Goal: Task Accomplishment & Management: Manage account settings

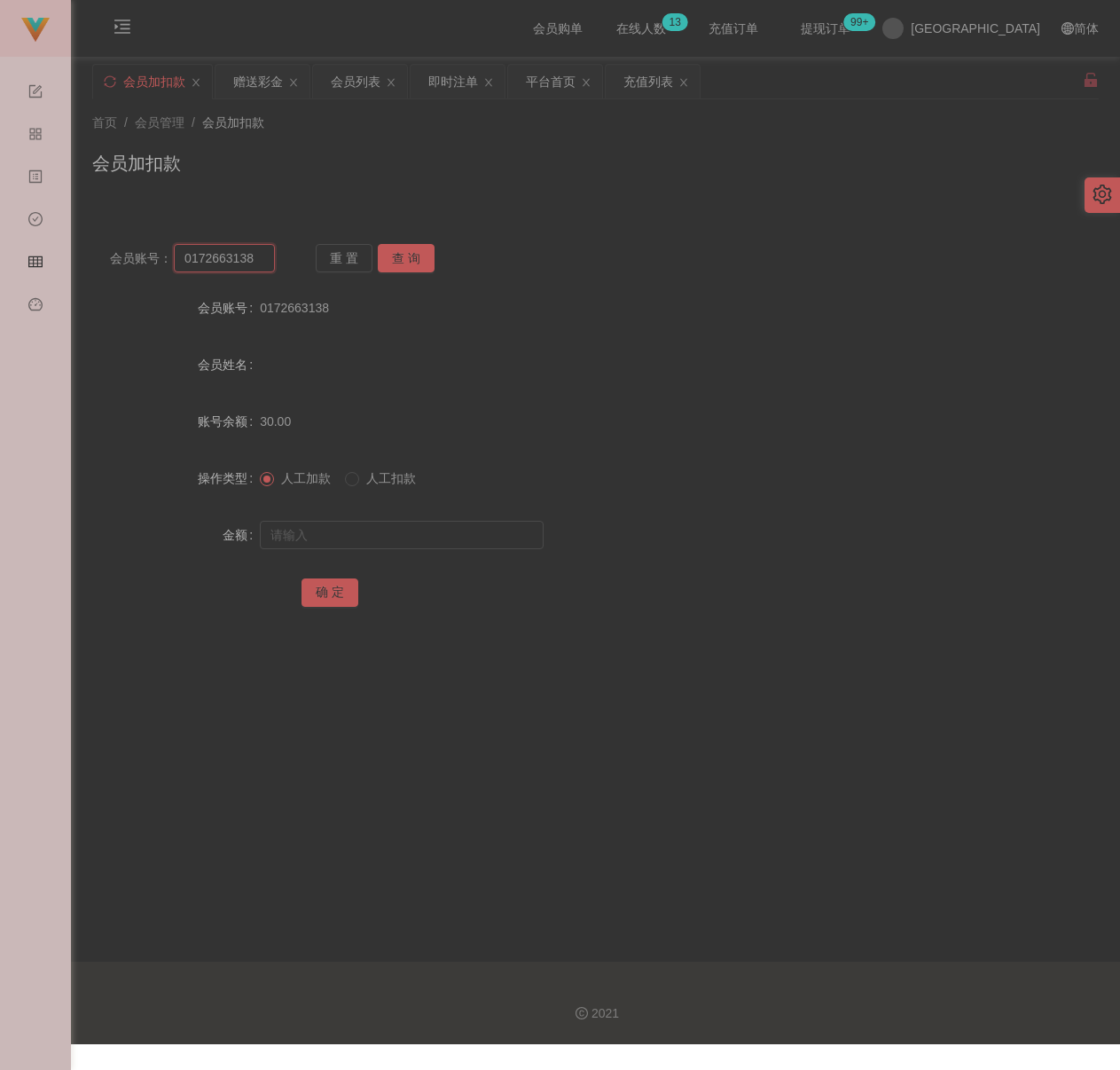
click at [262, 256] on input "0172663138" at bounding box center [224, 258] width 101 height 28
paste input "Qqqq6666"
type input "Qqqq6666"
click at [396, 254] on button "查 询" at bounding box center [406, 258] width 57 height 28
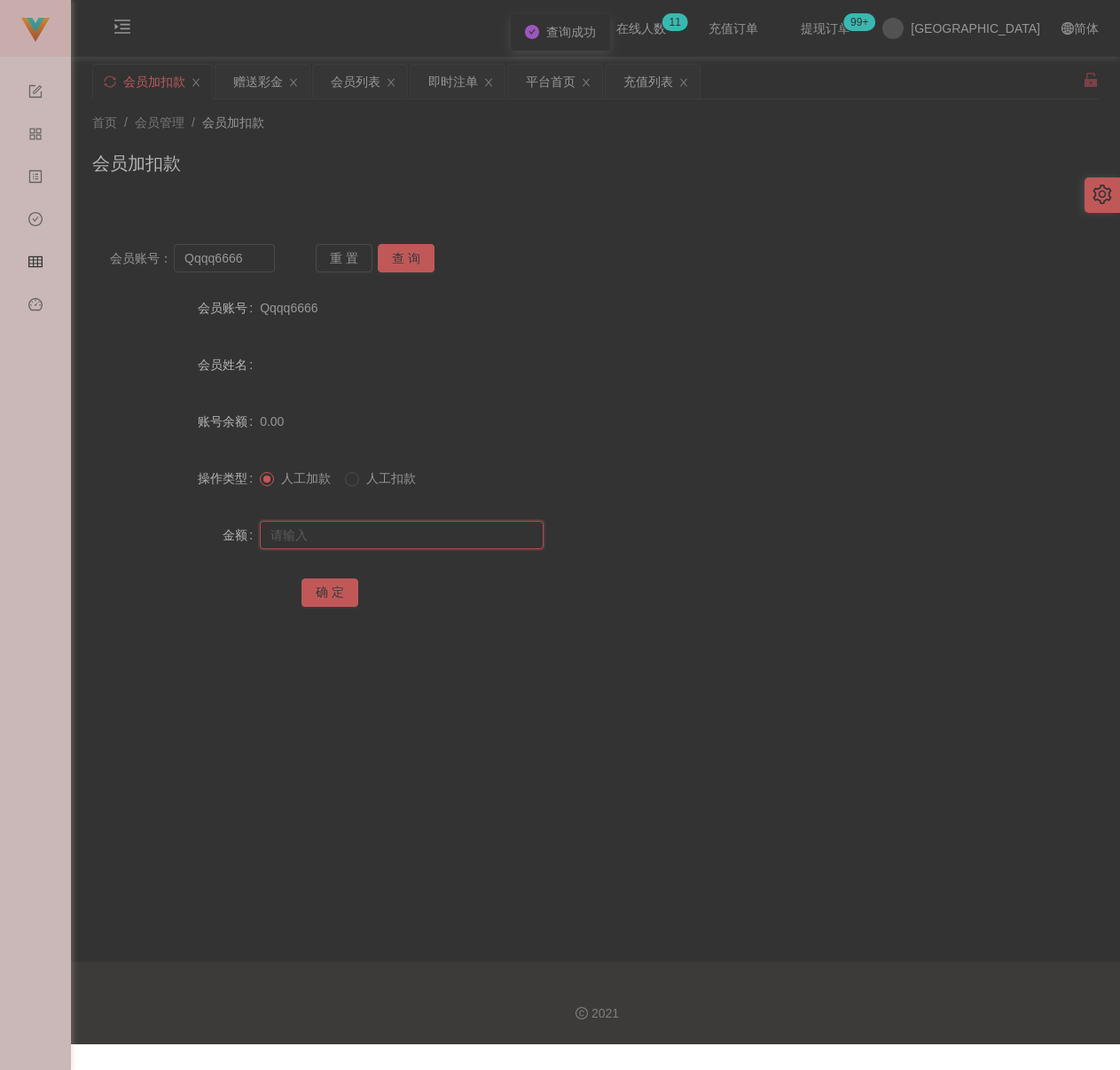
click at [386, 527] on input "text" at bounding box center [402, 535] width 283 height 28
type input "30"
drag, startPoint x: 319, startPoint y: 590, endPoint x: 336, endPoint y: 594, distance: 17.5
click at [319, 590] on button "确 定" at bounding box center [329, 592] width 57 height 28
click at [346, 194] on div "首页 / 会员管理 / 会员加扣款 / 会员加扣款" at bounding box center [595, 152] width 1049 height 105
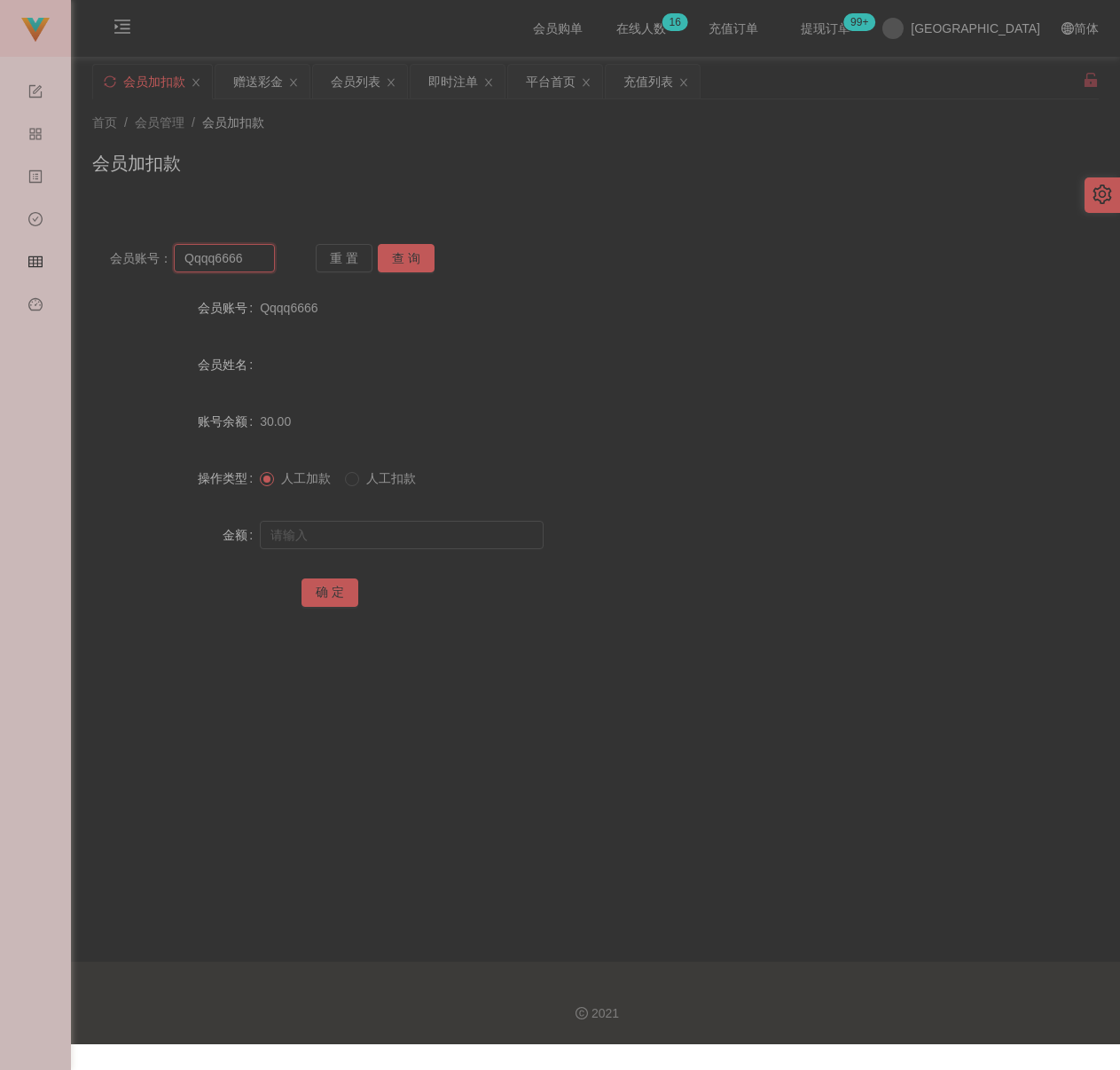
click at [262, 256] on input "Qqqq6666" at bounding box center [224, 258] width 101 height 28
paste input "James011"
type input "James0116"
drag, startPoint x: 402, startPoint y: 261, endPoint x: 403, endPoint y: 277, distance: 16.0
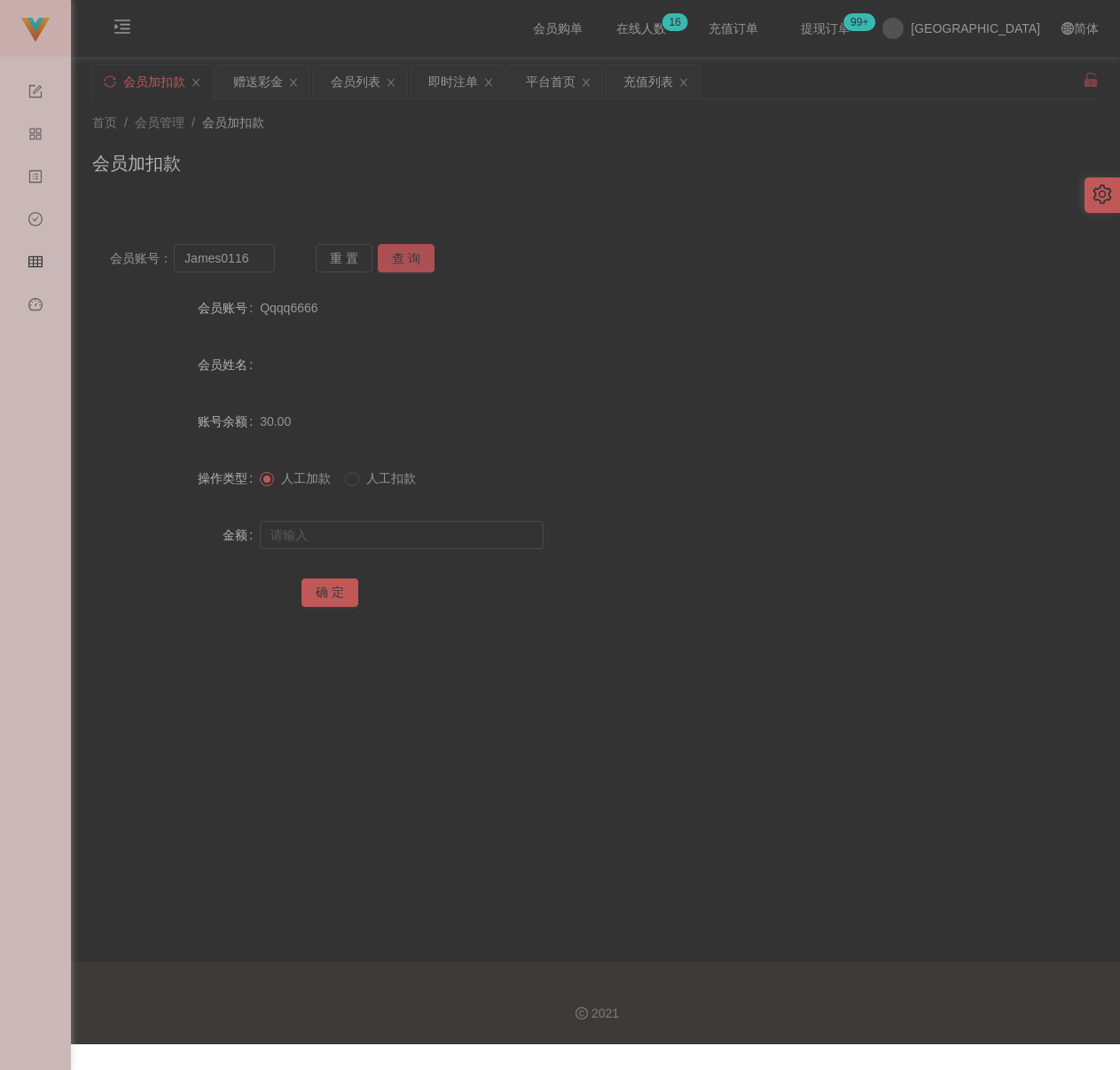
click at [403, 261] on button "查 询" at bounding box center [406, 258] width 57 height 28
click at [397, 540] on input "text" at bounding box center [402, 535] width 283 height 28
type input "2000"
click at [318, 589] on button "确 定" at bounding box center [329, 592] width 57 height 28
drag, startPoint x: 479, startPoint y: 187, endPoint x: 437, endPoint y: 198, distance: 43.4
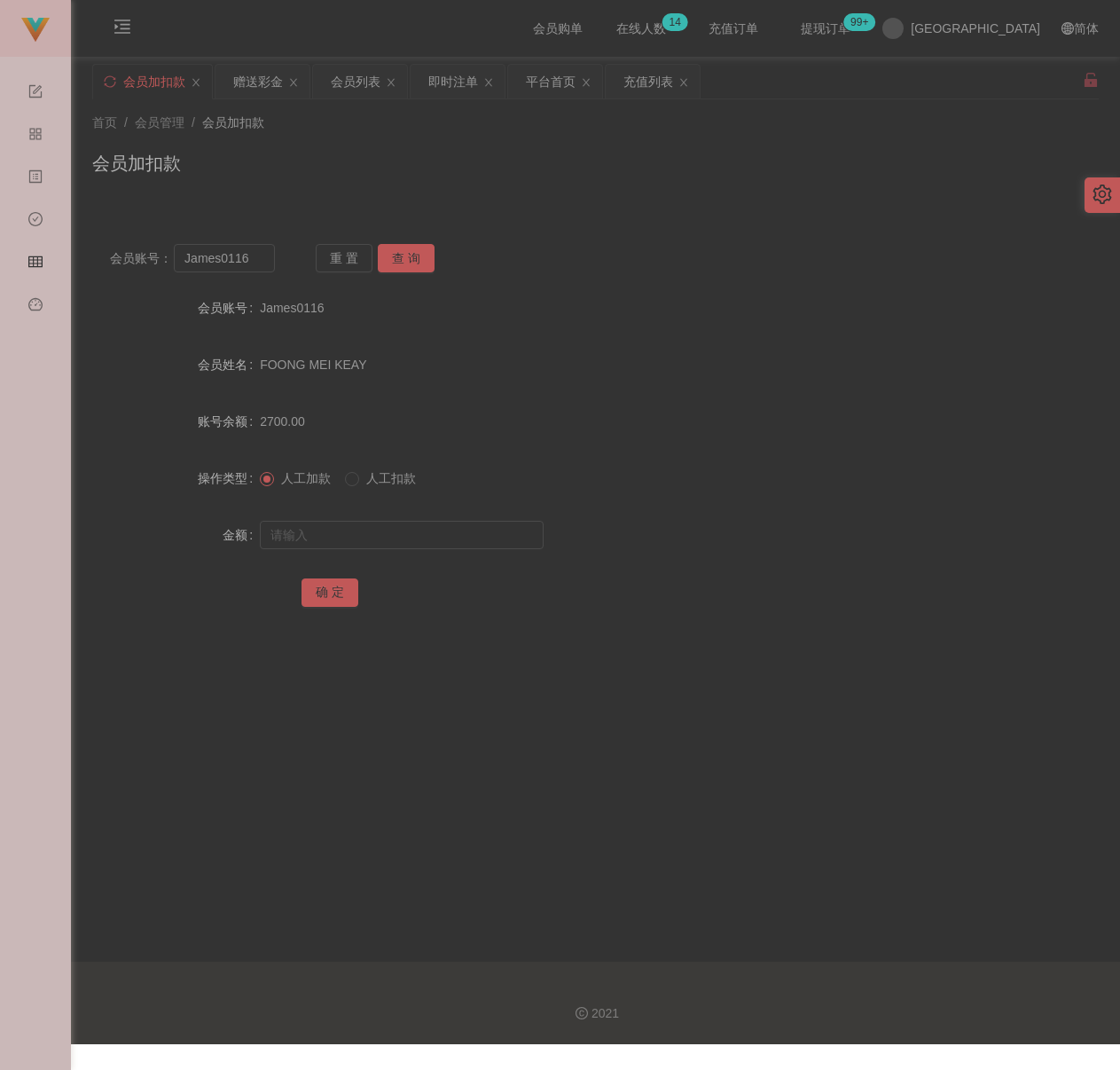
click at [479, 187] on div "会员加扣款" at bounding box center [596, 171] width 1007 height 41
click at [254, 258] on input "James0116" at bounding box center [224, 258] width 101 height 28
paste input "adricseong"
type input "adricseong"
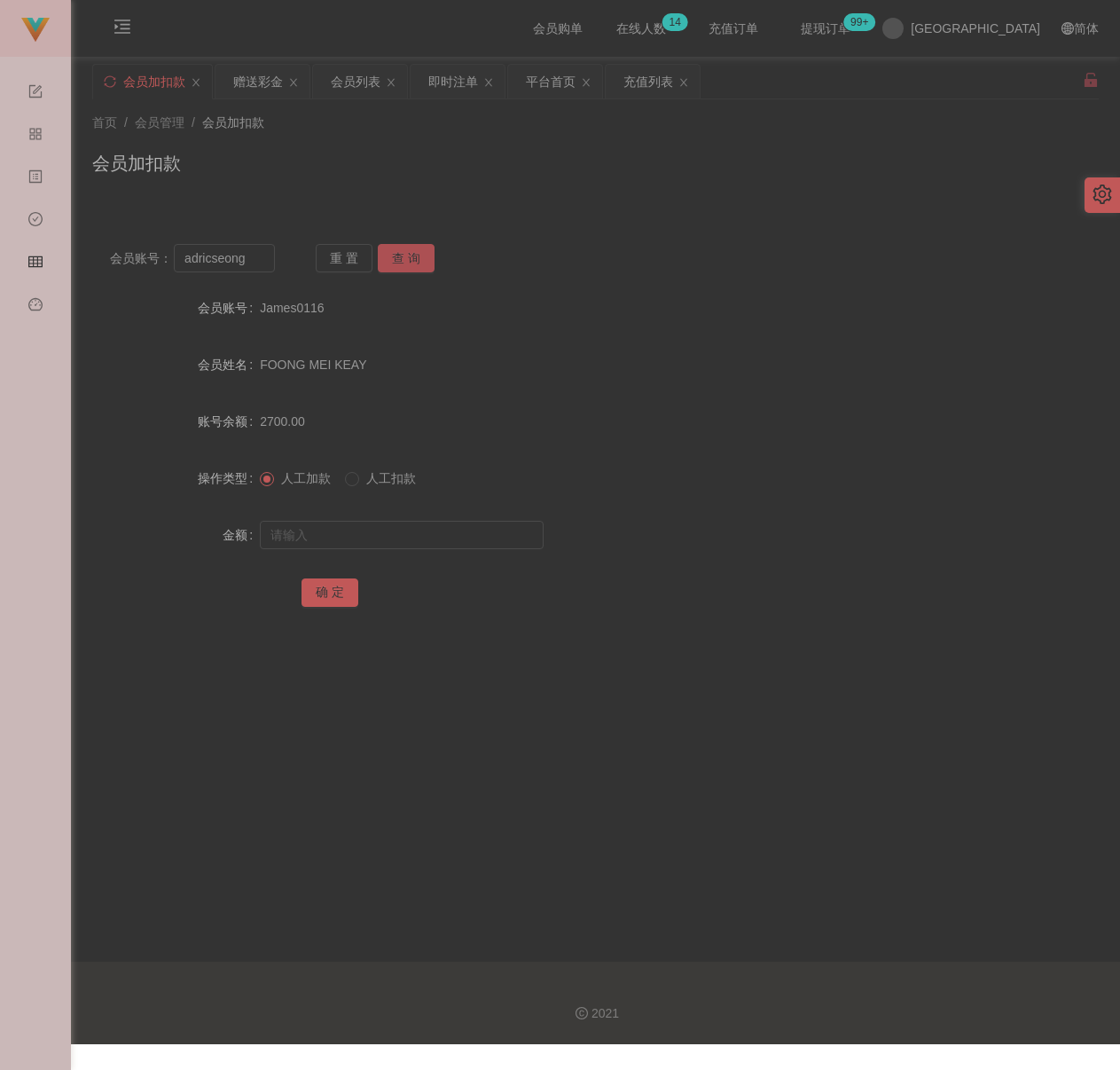
click at [390, 259] on button "查 询" at bounding box center [406, 258] width 57 height 28
click at [424, 534] on input "text" at bounding box center [402, 535] width 283 height 28
type input "30"
click at [328, 589] on button "确 定" at bounding box center [329, 592] width 57 height 28
click at [253, 261] on input "adricseong" at bounding box center [224, 258] width 101 height 28
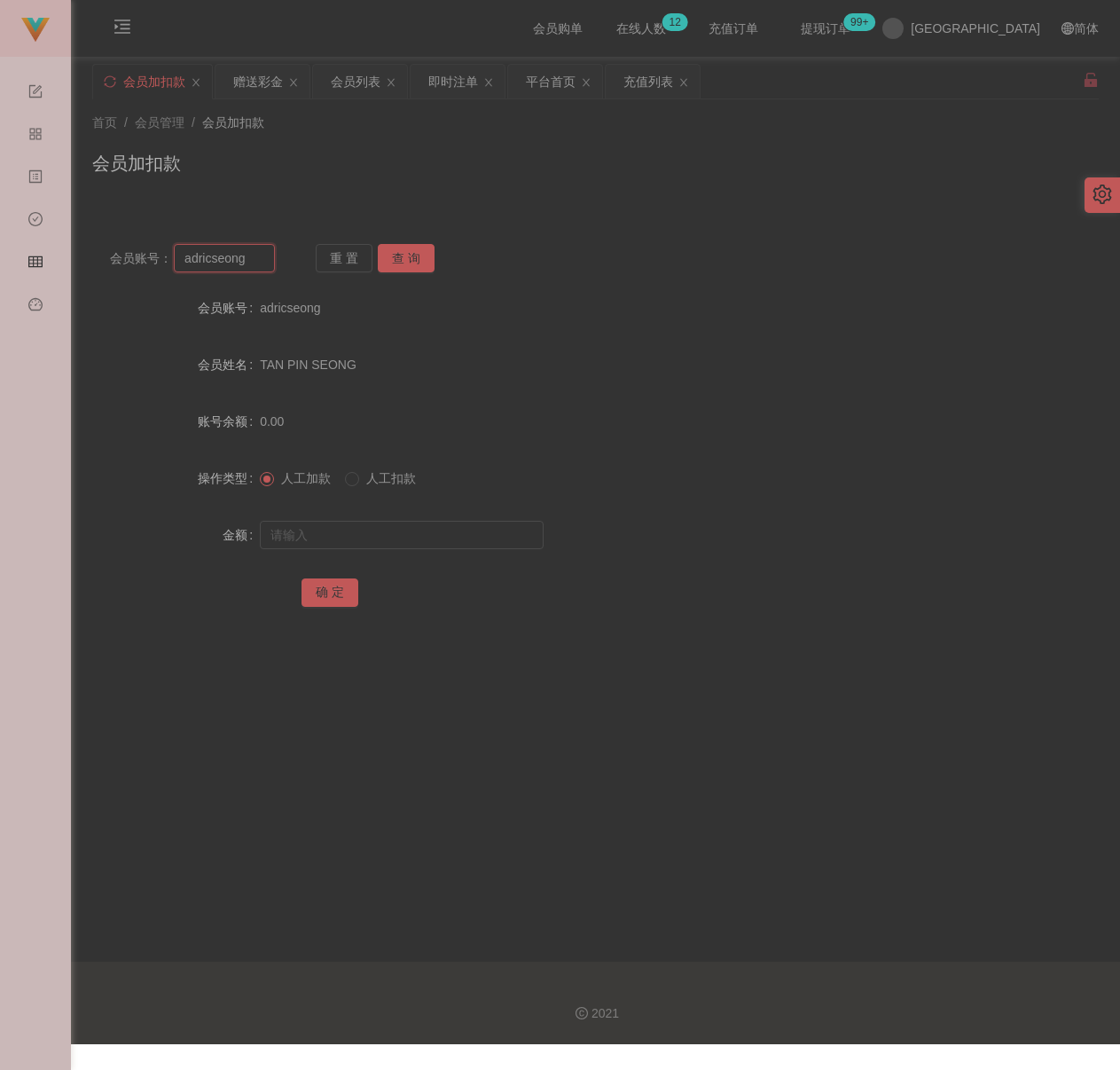
click at [241, 259] on input "adricseong" at bounding box center [224, 258] width 101 height 28
click at [241, 257] on input "adricseong" at bounding box center [224, 258] width 101 height 28
paste input "JamesL98"
type input "JamesL98"
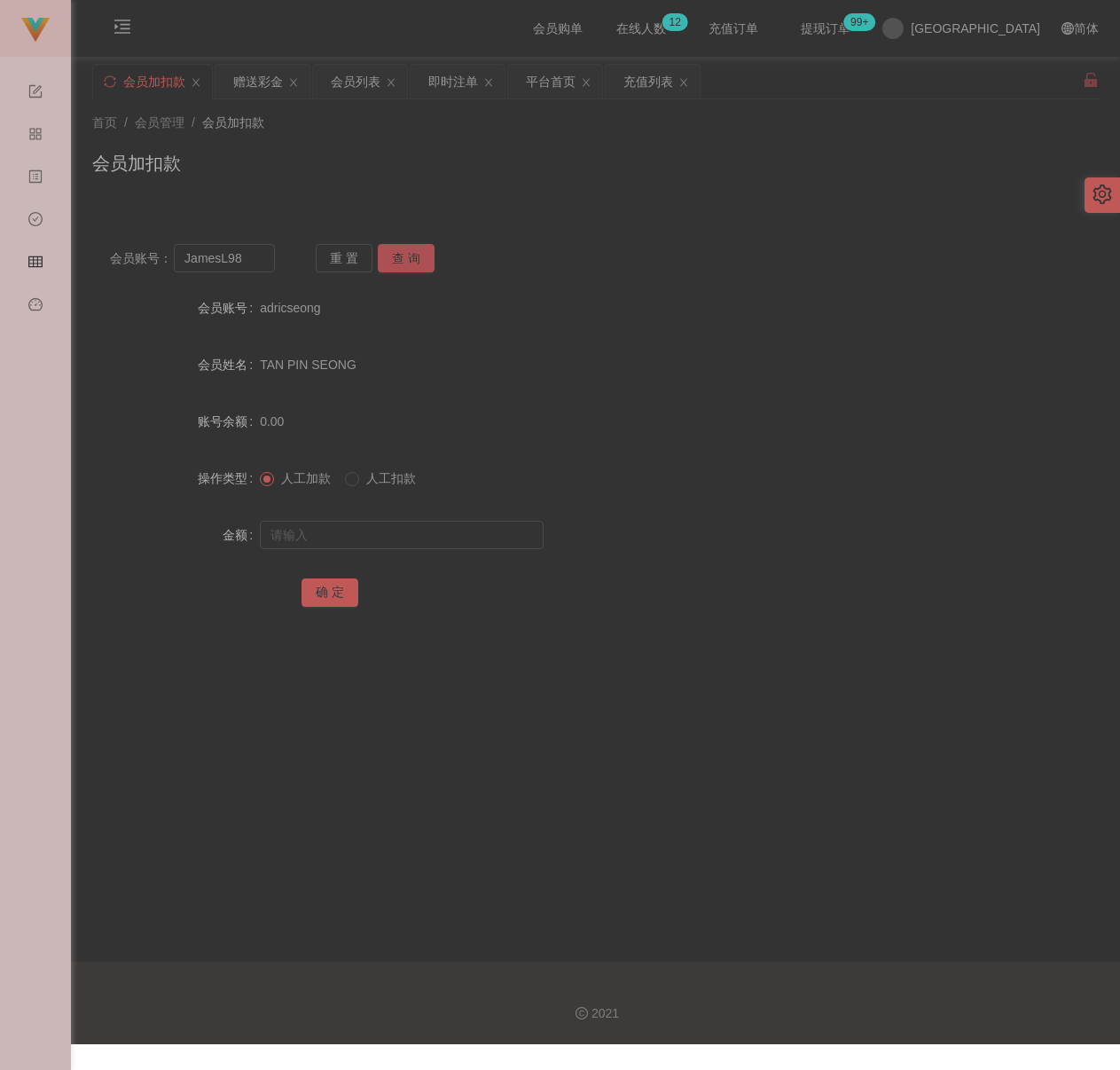
click at [394, 257] on button "查 询" at bounding box center [406, 258] width 57 height 28
click at [421, 521] on input "text" at bounding box center [402, 535] width 283 height 28
type input "100"
click at [349, 597] on button "确 定" at bounding box center [329, 592] width 57 height 28
click at [256, 262] on input "JamesL98" at bounding box center [224, 258] width 101 height 28
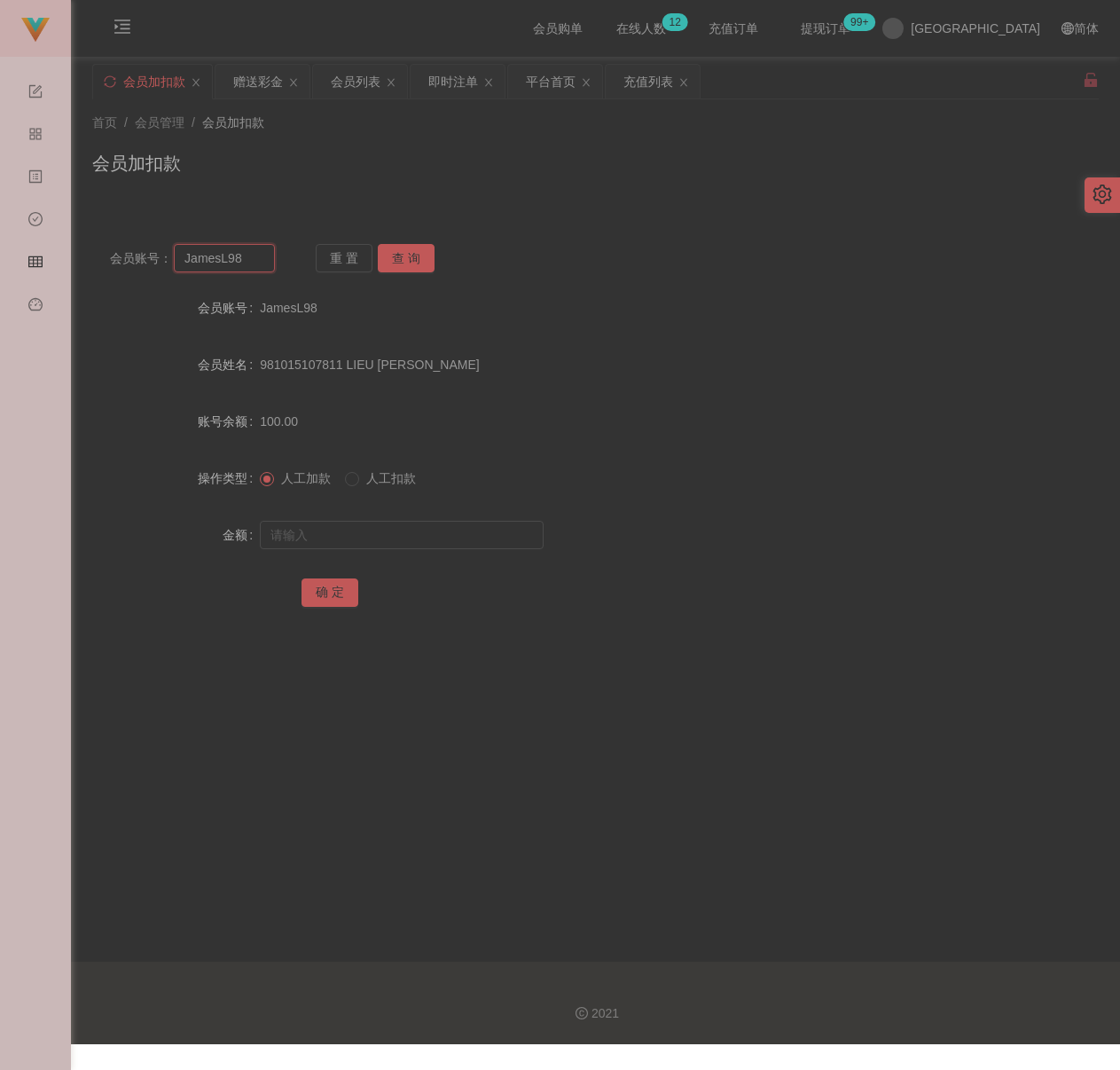
click at [256, 262] on input "JamesL98" at bounding box center [224, 258] width 101 height 28
paste input "Chewwah"
type input "Chewwah"
click at [418, 257] on button "查 询" at bounding box center [406, 258] width 57 height 28
drag, startPoint x: 405, startPoint y: 537, endPoint x: 423, endPoint y: 547, distance: 20.6
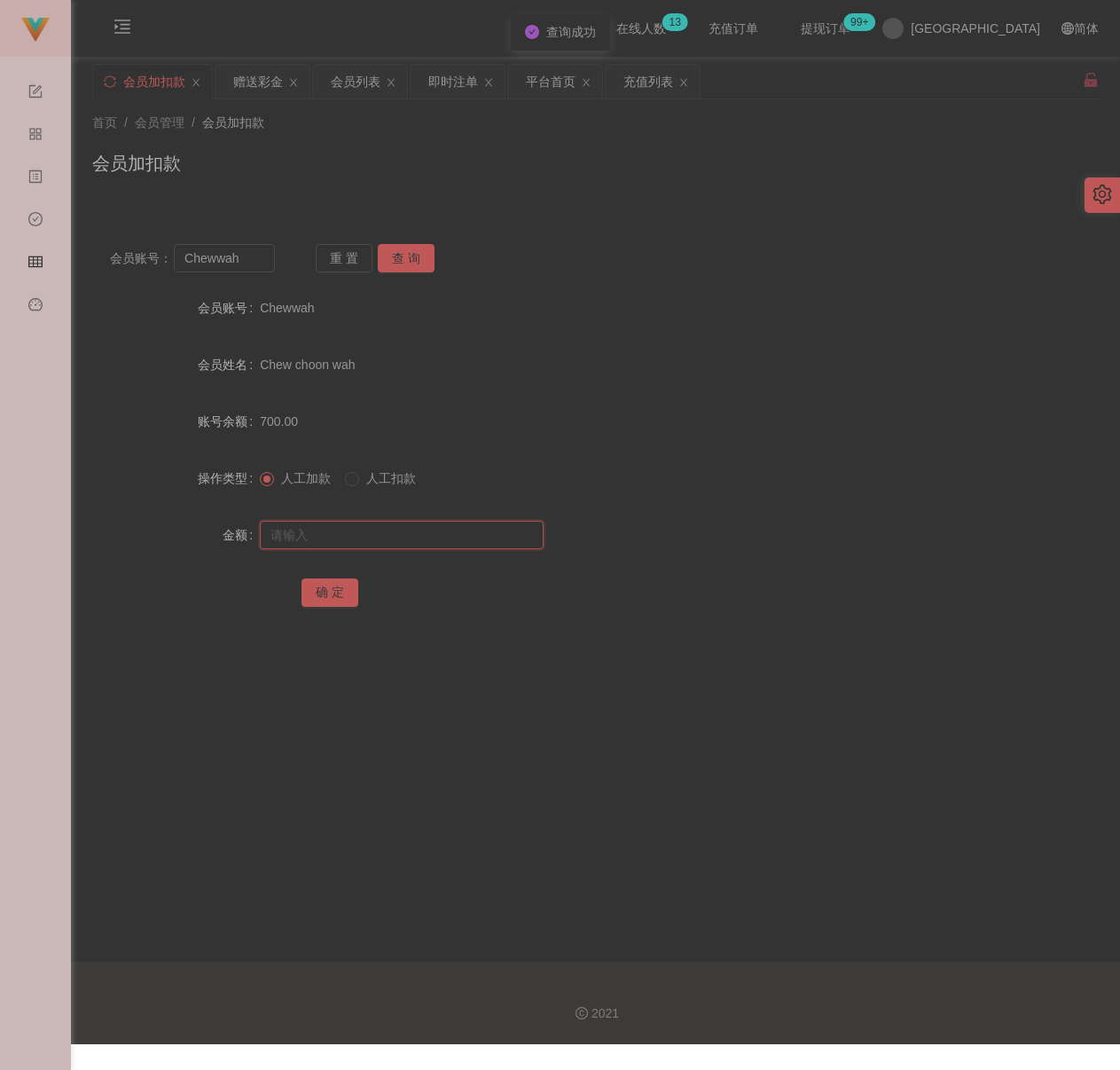
click at [405, 537] on input "text" at bounding box center [402, 535] width 283 height 28
drag, startPoint x: 343, startPoint y: 536, endPoint x: 339, endPoint y: 552, distance: 16.5
click at [343, 536] on input "text" at bounding box center [402, 535] width 283 height 28
paste input "3000"
type input "3000"
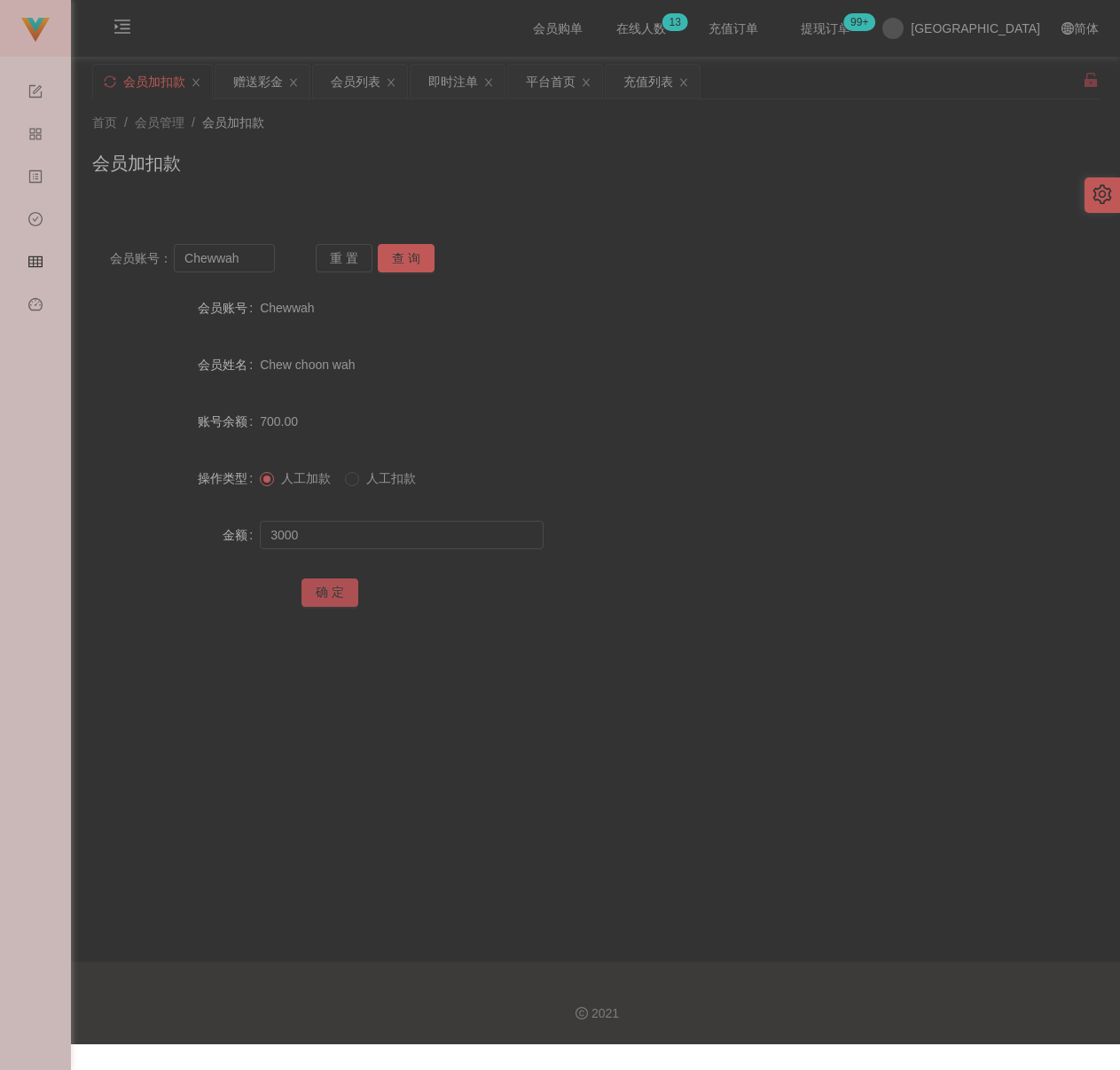
click at [312, 594] on button "确 定" at bounding box center [329, 592] width 57 height 28
click at [245, 261] on input "Chewwah" at bounding box center [224, 258] width 101 height 28
paste input "yt00778"
type input "yt00778"
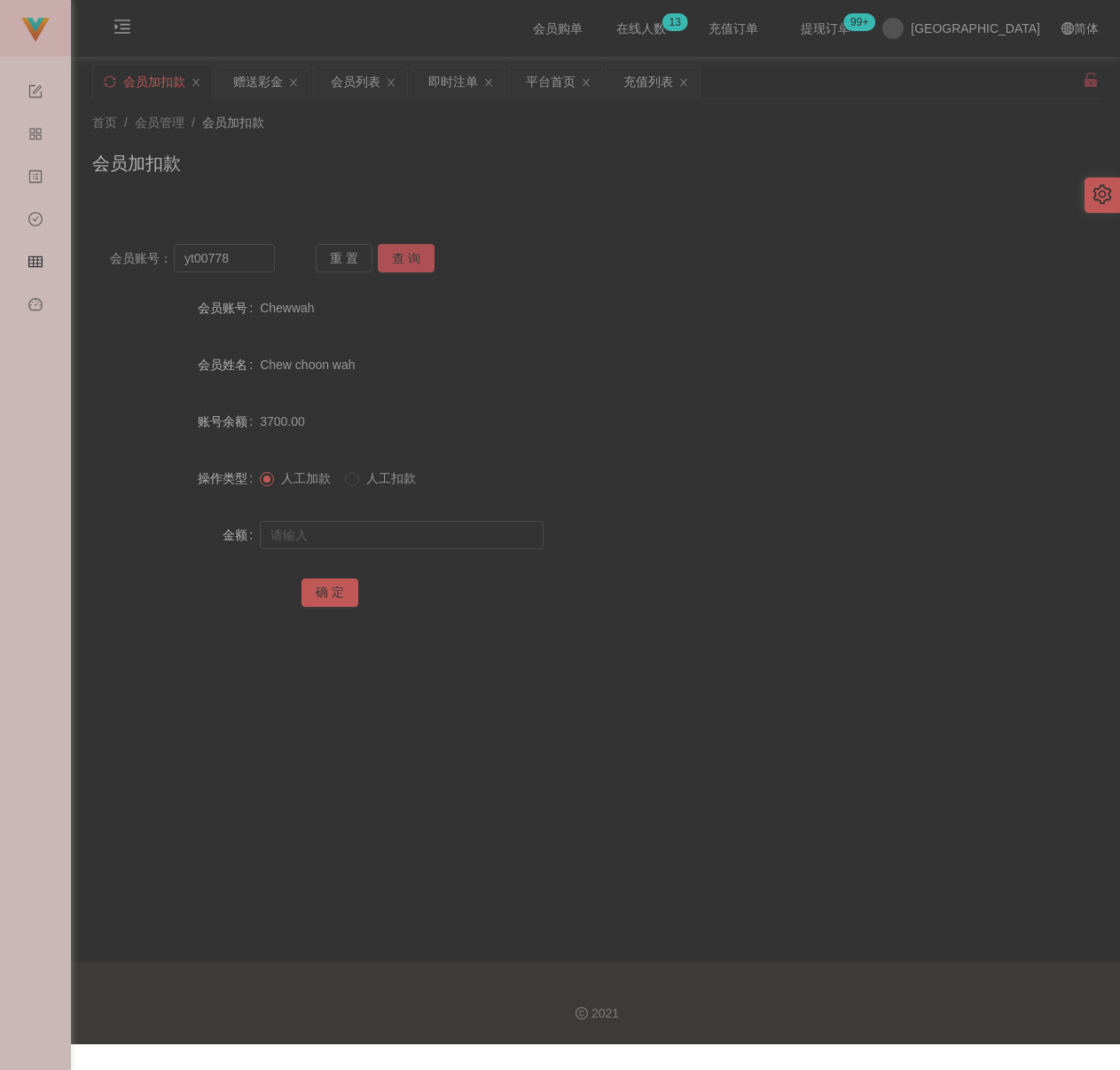
click at [410, 251] on button "查 询" at bounding box center [406, 258] width 57 height 28
click at [373, 527] on input "text" at bounding box center [402, 535] width 283 height 28
click at [400, 522] on input "text" at bounding box center [402, 535] width 283 height 28
paste input "100"
type input "100"
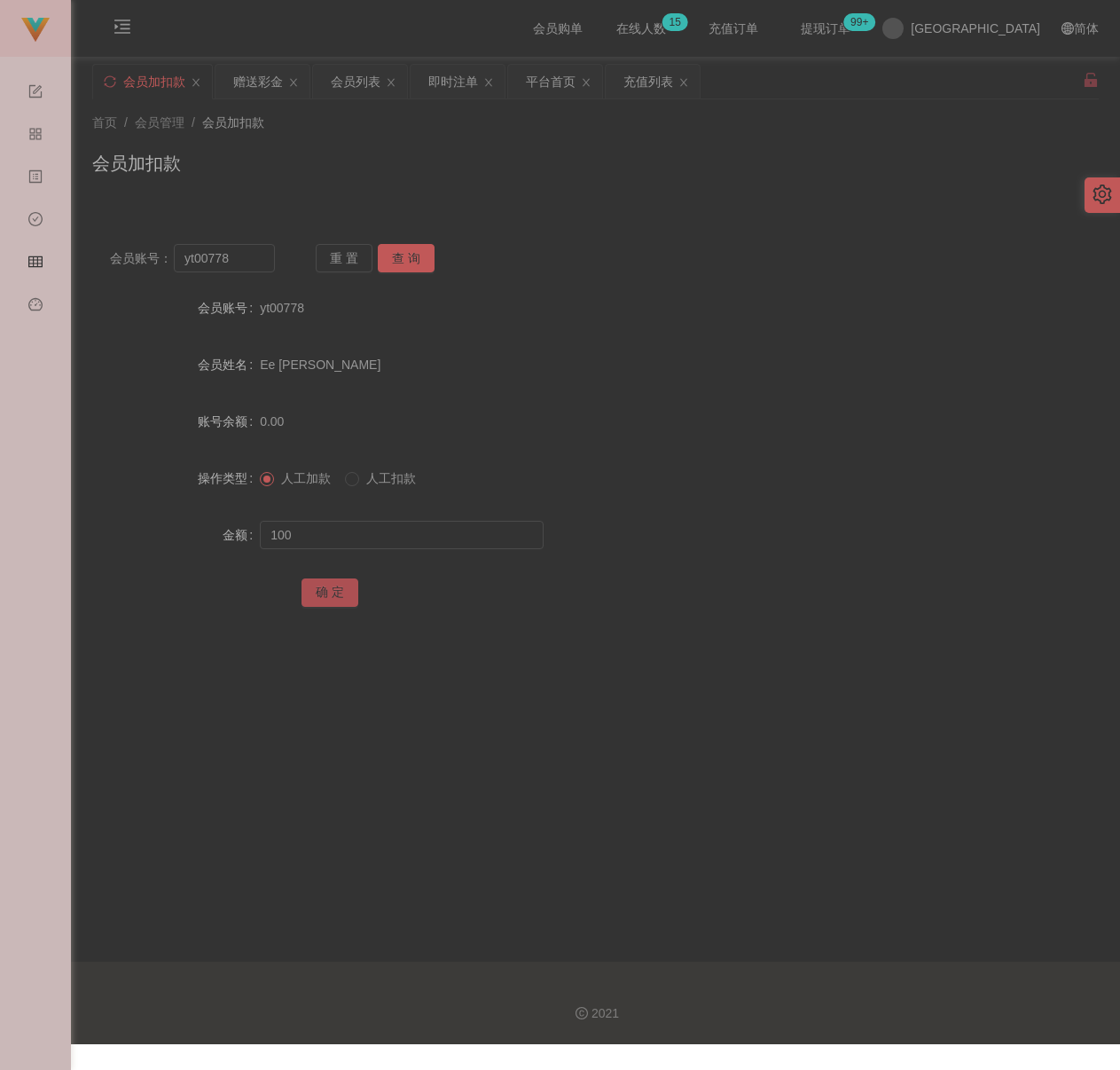
click at [319, 590] on button "确 定" at bounding box center [329, 592] width 57 height 28
click at [237, 248] on input "yt00778" at bounding box center [224, 258] width 101 height 28
paste input "Chuanmeng"
type input "Chuanmeng"
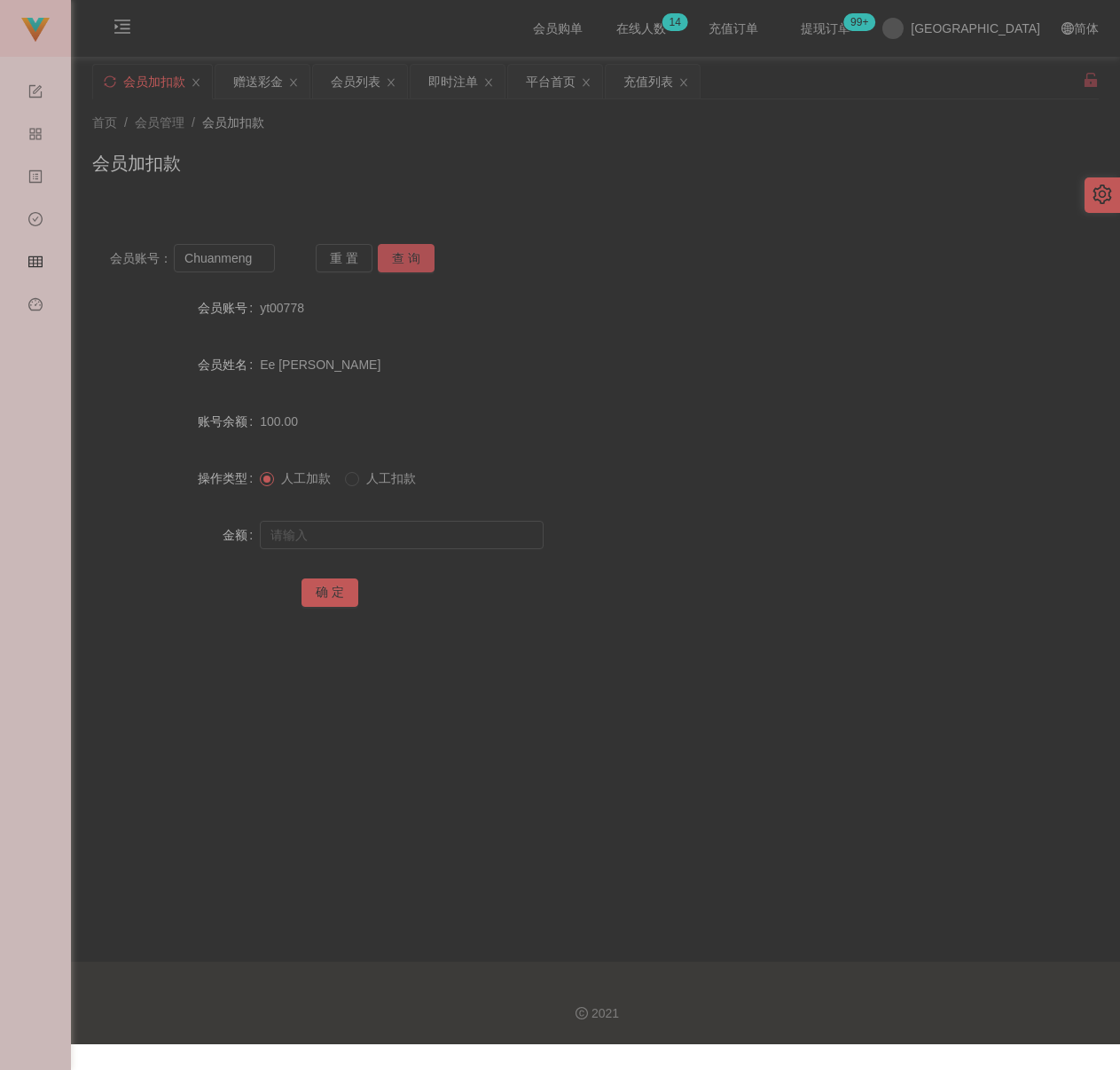
click at [426, 261] on button "查 询" at bounding box center [406, 258] width 57 height 28
click at [367, 536] on input "text" at bounding box center [402, 535] width 283 height 28
drag, startPoint x: 409, startPoint y: 536, endPoint x: 394, endPoint y: 543, distance: 16.6
click at [409, 536] on input "text" at bounding box center [402, 535] width 283 height 28
paste input "100"
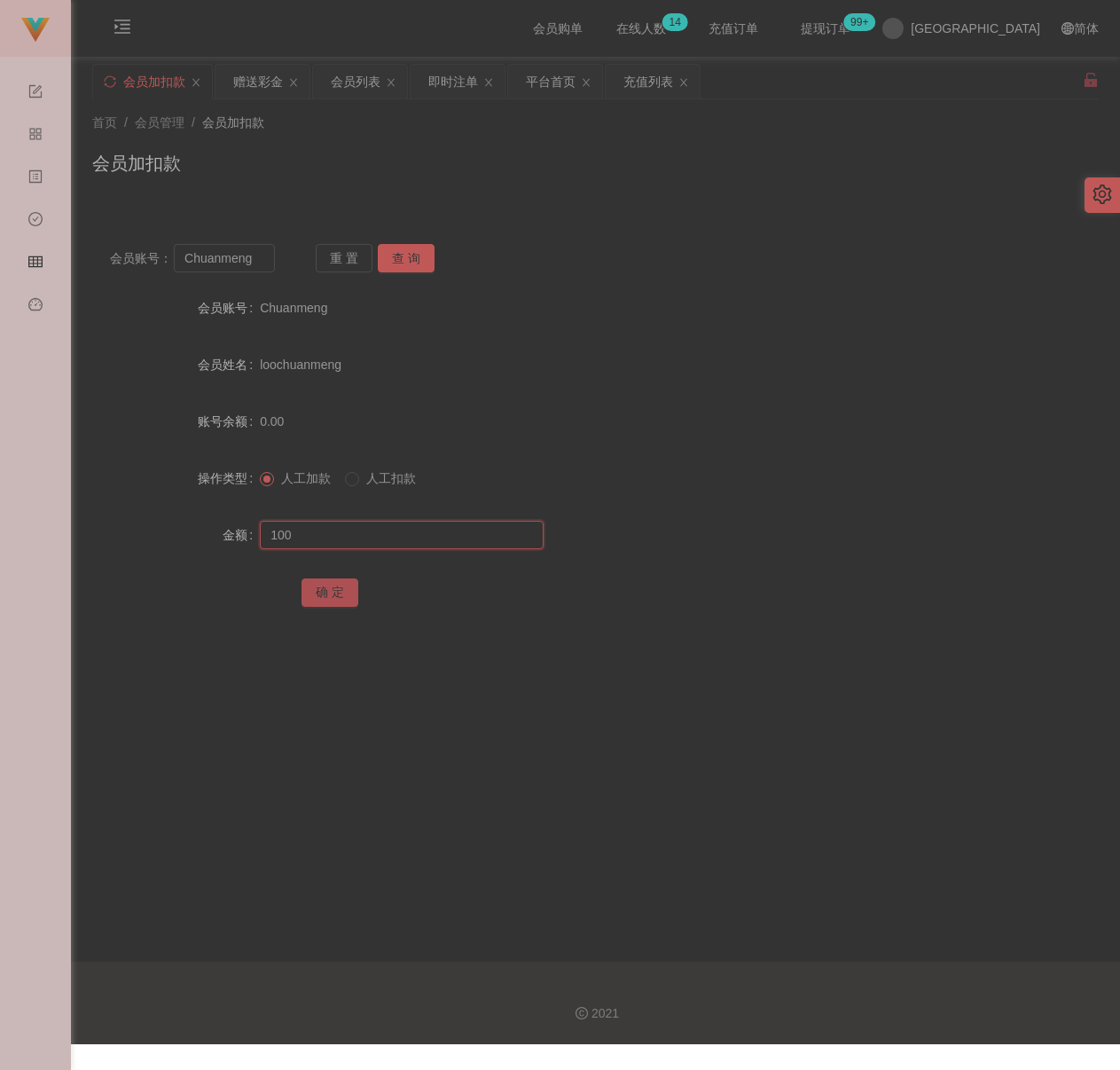
type input "100"
click at [320, 593] on button "确 定" at bounding box center [329, 592] width 57 height 28
click at [264, 266] on input "Chuanmeng" at bounding box center [224, 258] width 101 height 28
click at [263, 266] on input "Chuanmeng" at bounding box center [224, 258] width 101 height 28
paste input "Jerrywee"
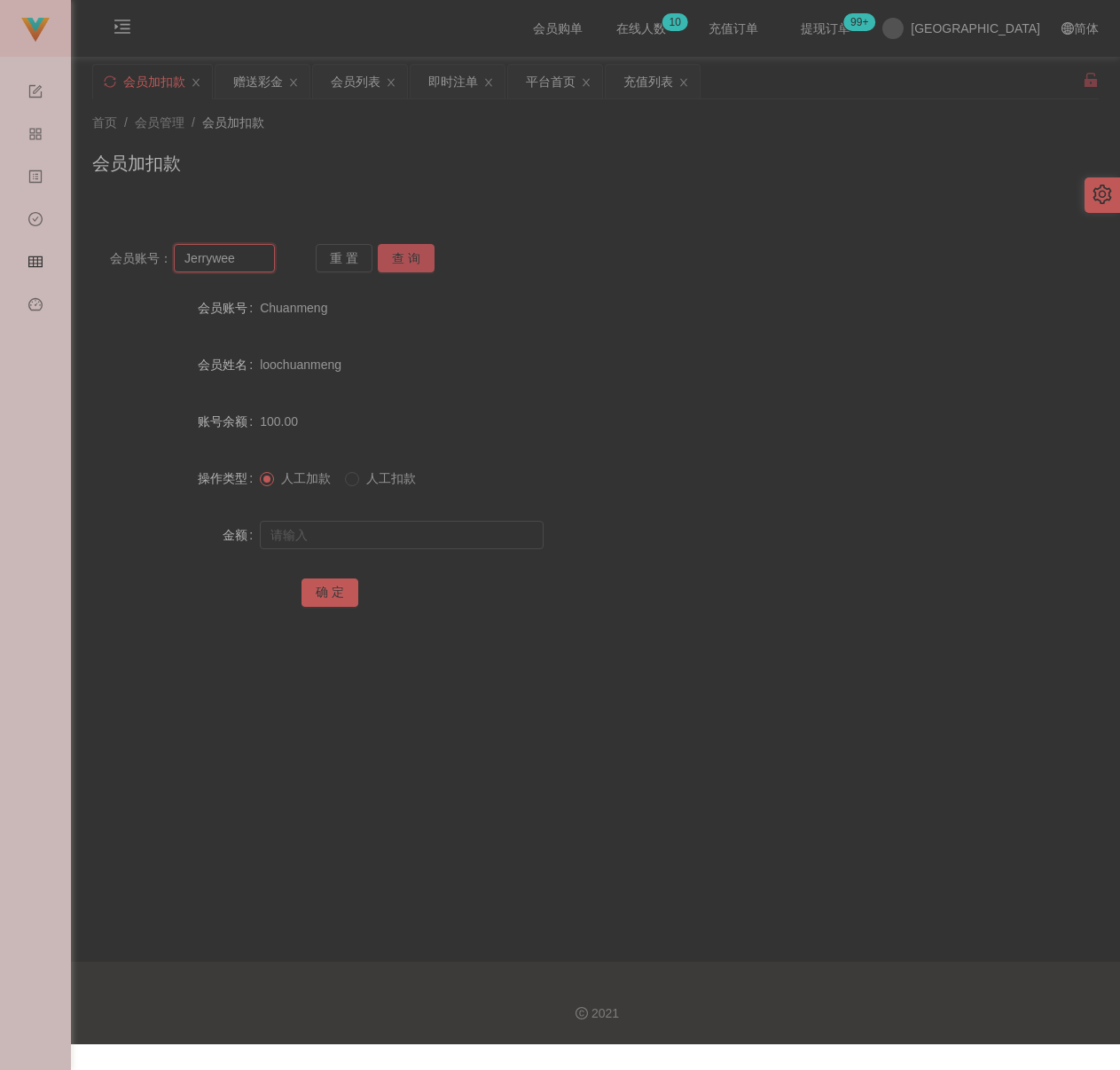
type input "Jerrywee"
click at [394, 250] on button "查 询" at bounding box center [406, 258] width 57 height 28
drag, startPoint x: 394, startPoint y: 533, endPoint x: 409, endPoint y: 536, distance: 15.3
click at [394, 533] on input "text" at bounding box center [402, 535] width 283 height 28
click at [429, 544] on input "text" at bounding box center [402, 535] width 283 height 28
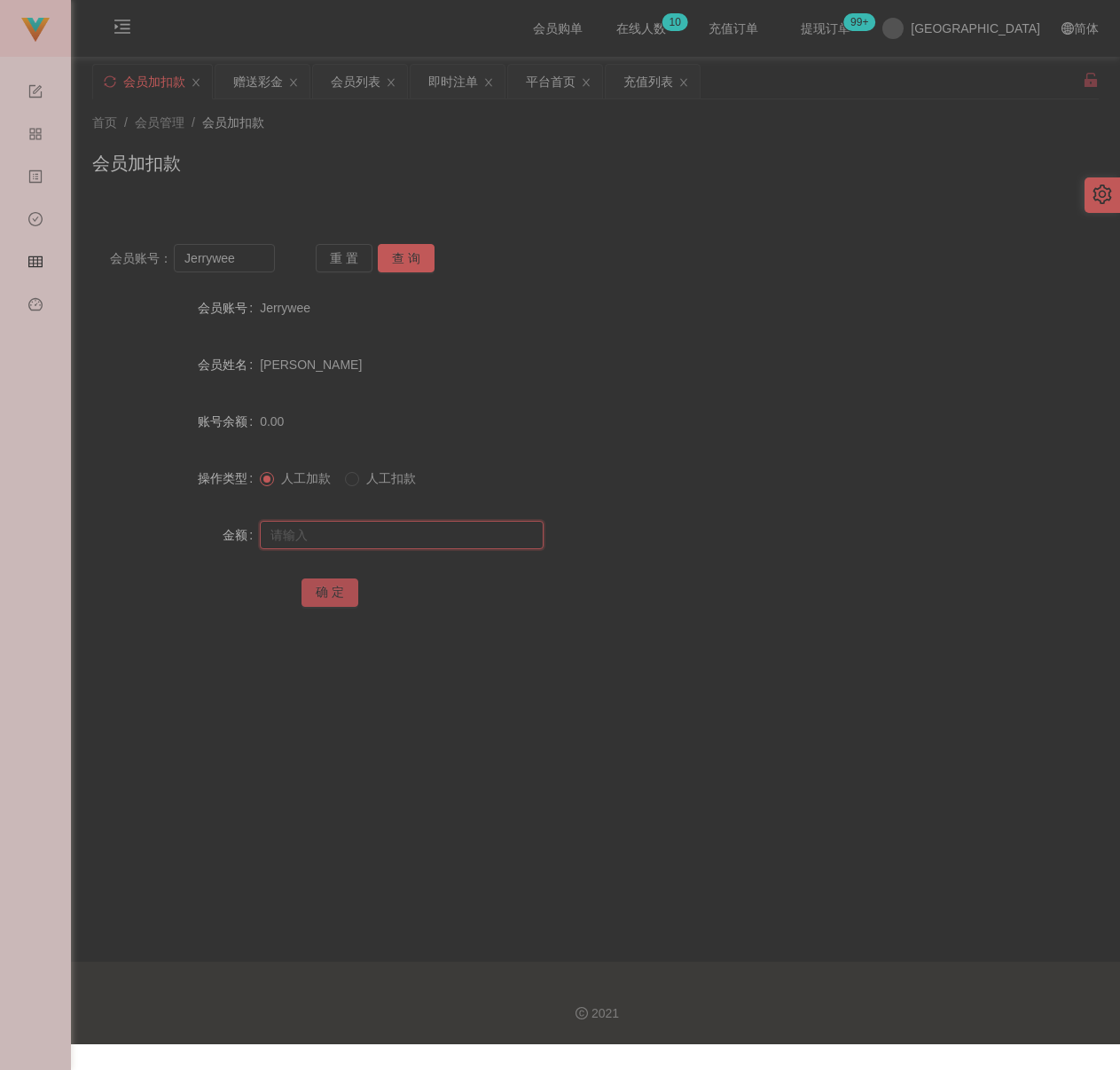
paste input "300"
type input "300"
click at [330, 589] on button "确 定" at bounding box center [329, 592] width 57 height 28
click at [251, 267] on input "Jerrywee" at bounding box center [224, 258] width 101 height 28
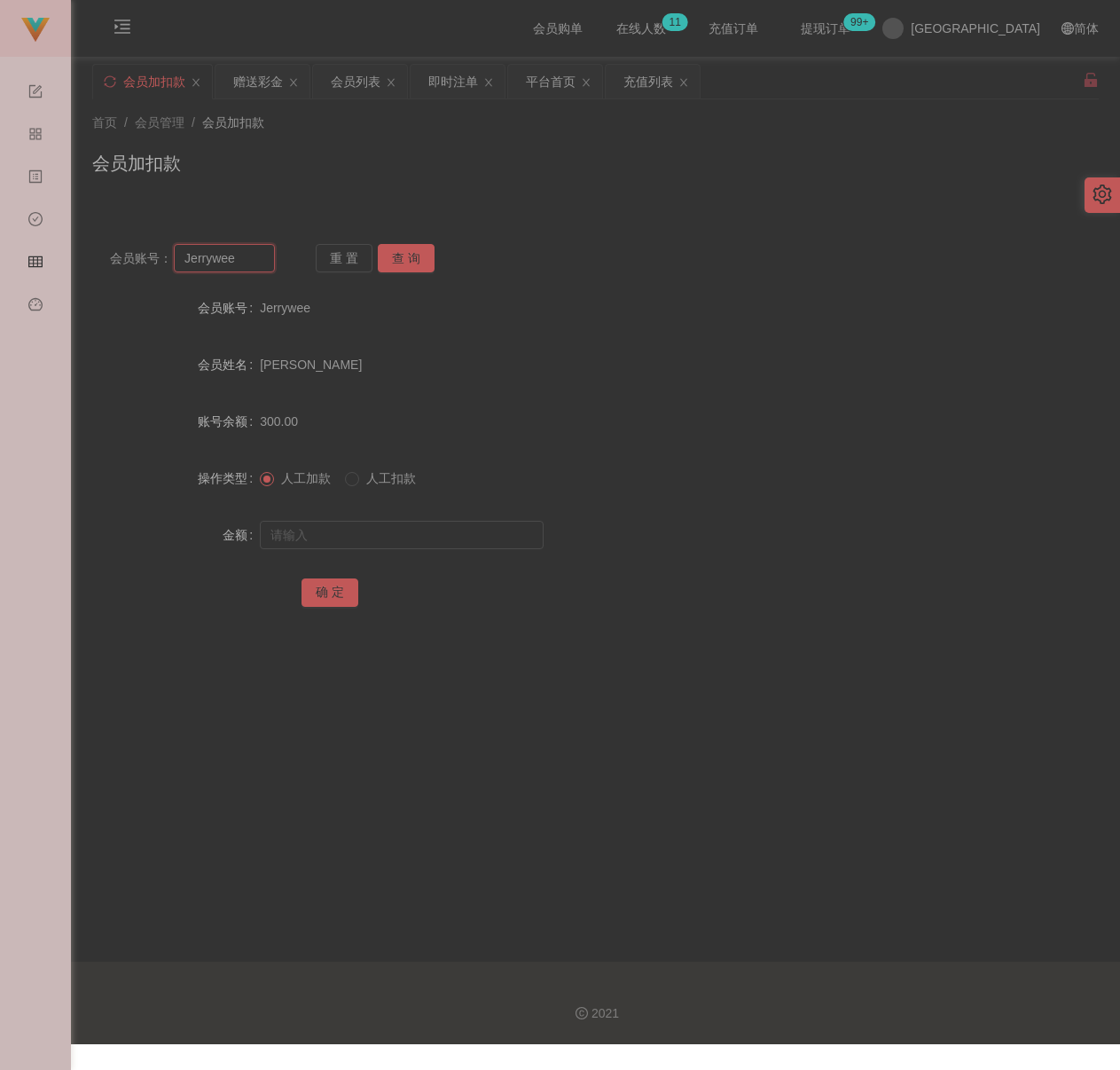
paste input "Ylchuh"
type input "Ylchuh"
click at [416, 263] on button "查 询" at bounding box center [406, 258] width 57 height 28
drag, startPoint x: 419, startPoint y: 536, endPoint x: 428, endPoint y: 538, distance: 9.2
click at [419, 536] on input "text" at bounding box center [402, 535] width 283 height 28
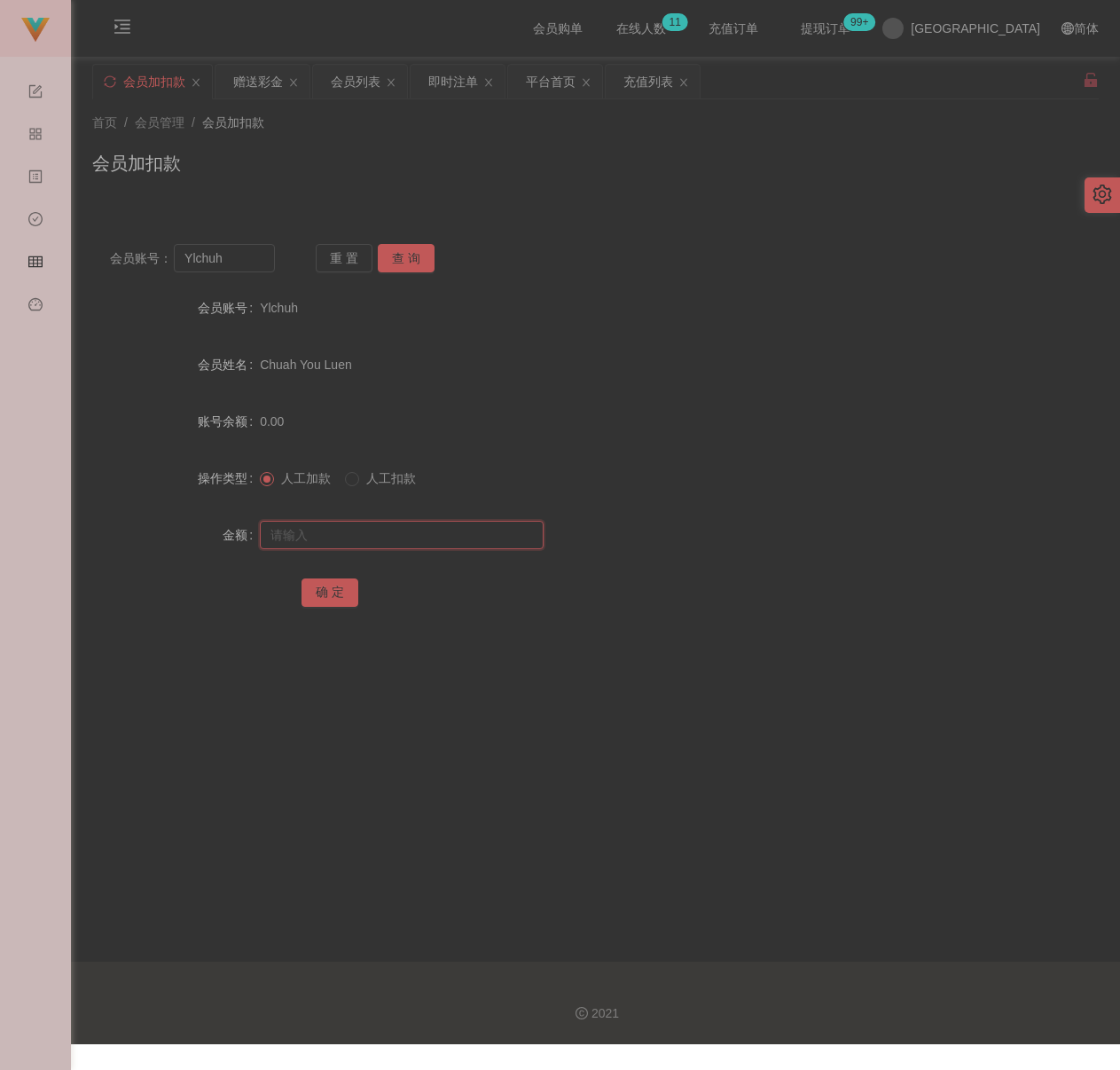
click at [409, 544] on input "text" at bounding box center [402, 535] width 283 height 28
paste input "100"
type input "100"
click at [330, 587] on button "确 定" at bounding box center [329, 592] width 57 height 28
click at [248, 266] on input "Ylchuh" at bounding box center [224, 258] width 101 height 28
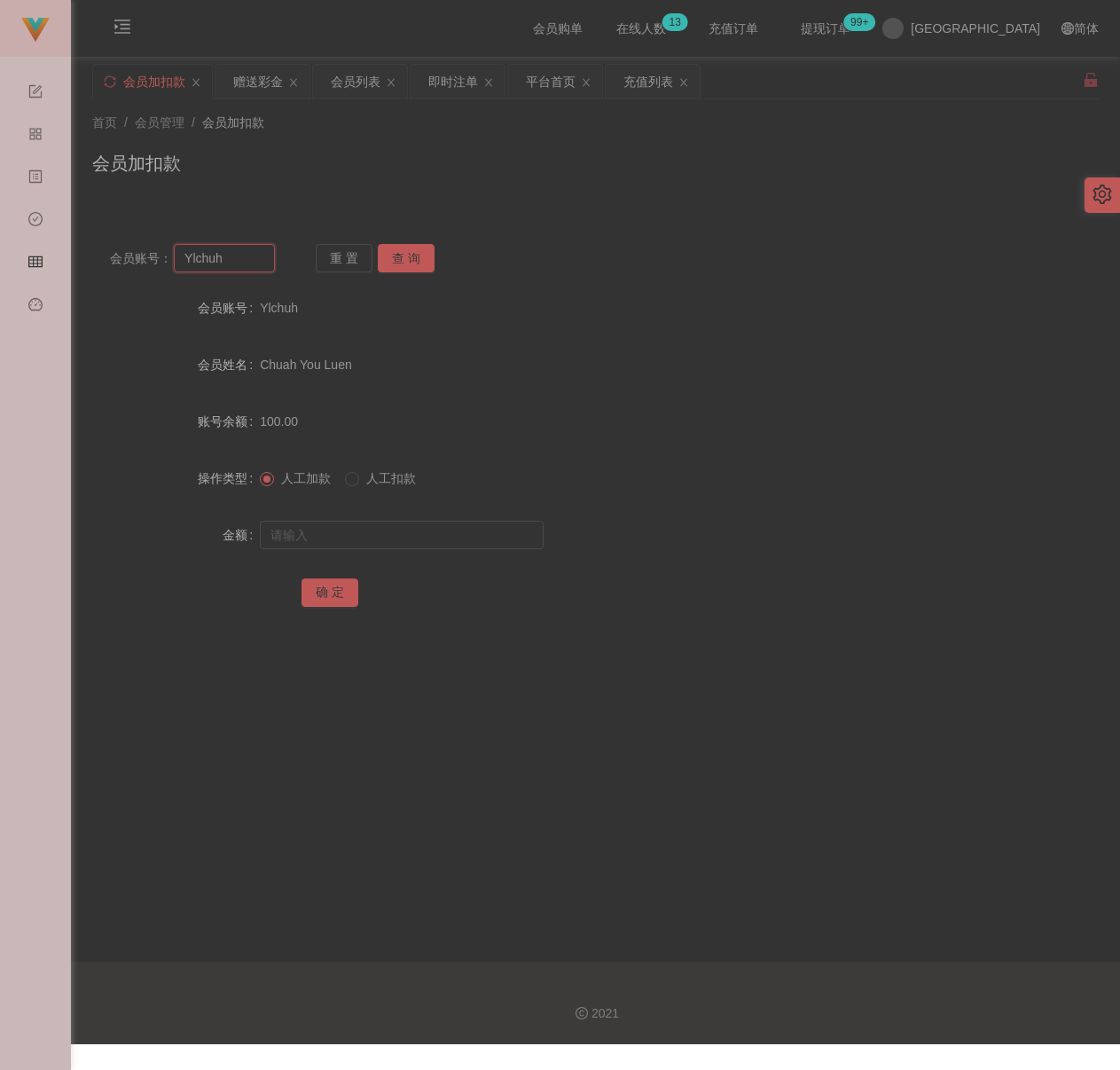
click at [248, 266] on input "Ylchuh" at bounding box center [224, 258] width 101 height 28
paste input "cckiang"
type input "cckiang"
click at [390, 250] on button "查 询" at bounding box center [406, 258] width 57 height 28
click at [390, 535] on input "text" at bounding box center [402, 535] width 283 height 28
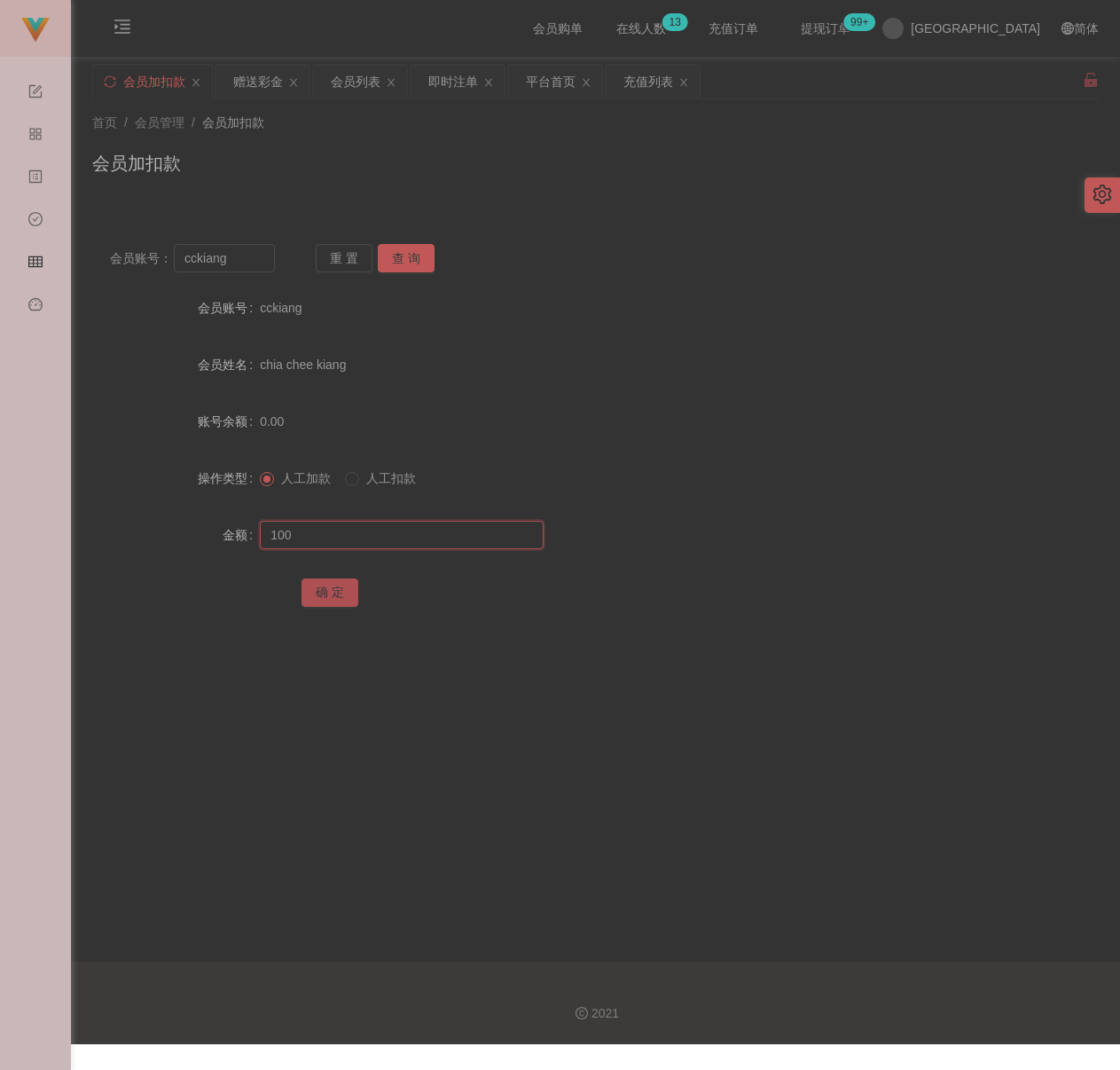
type input "100"
click at [334, 591] on button "确 定" at bounding box center [329, 592] width 57 height 28
click at [247, 261] on input "cckiang" at bounding box center [224, 258] width 101 height 28
paste input "yt8711"
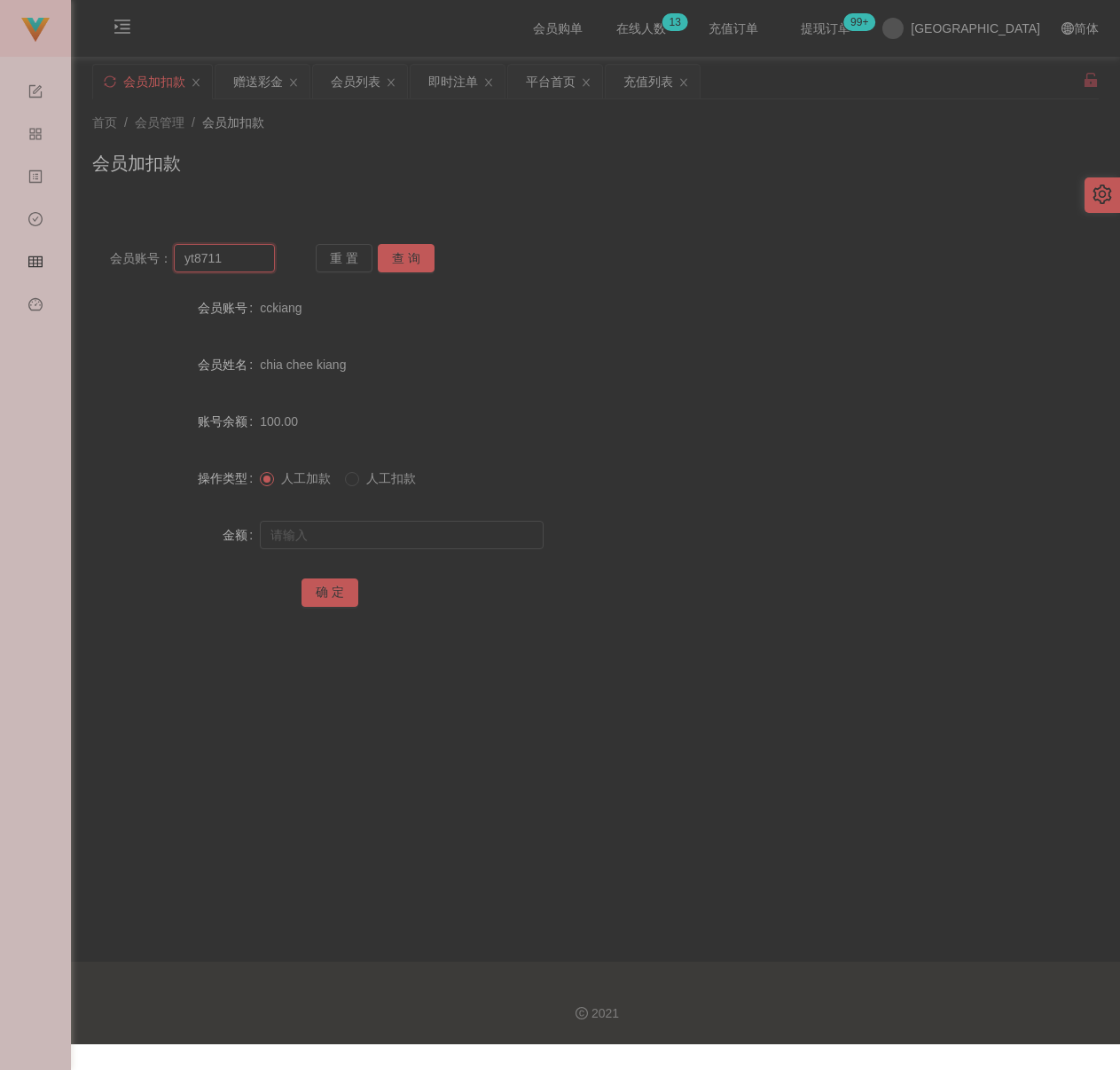
type input "yt8711"
click at [391, 258] on button "查 询" at bounding box center [406, 258] width 57 height 28
click at [383, 524] on input "text" at bounding box center [402, 535] width 283 height 28
click at [408, 535] on input "text" at bounding box center [402, 535] width 283 height 28
paste input "100"
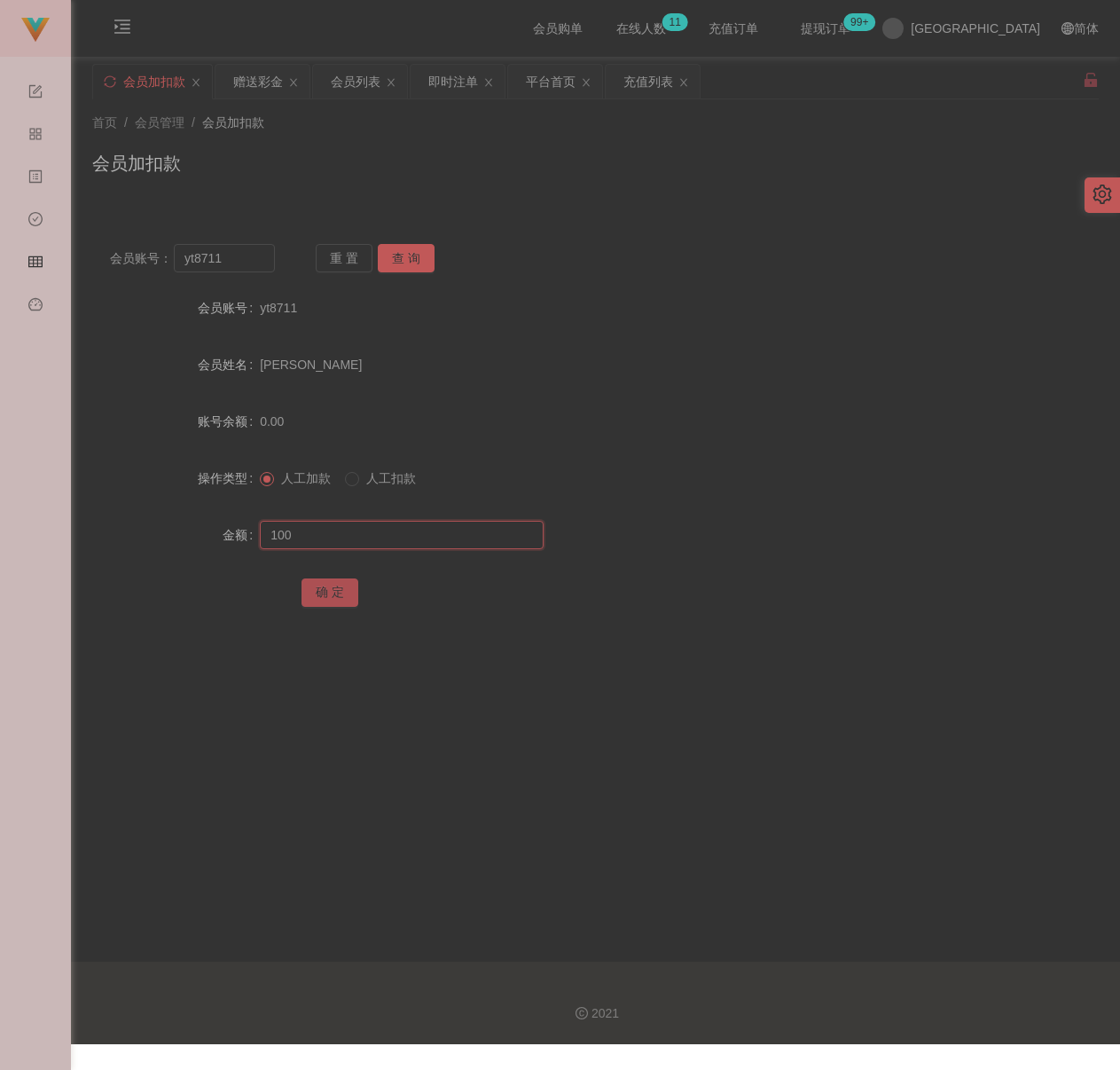
type input "100"
click at [322, 587] on button "确 定" at bounding box center [329, 592] width 57 height 28
click at [248, 267] on input "yt8711" at bounding box center [224, 258] width 101 height 28
paste input "plow9813"
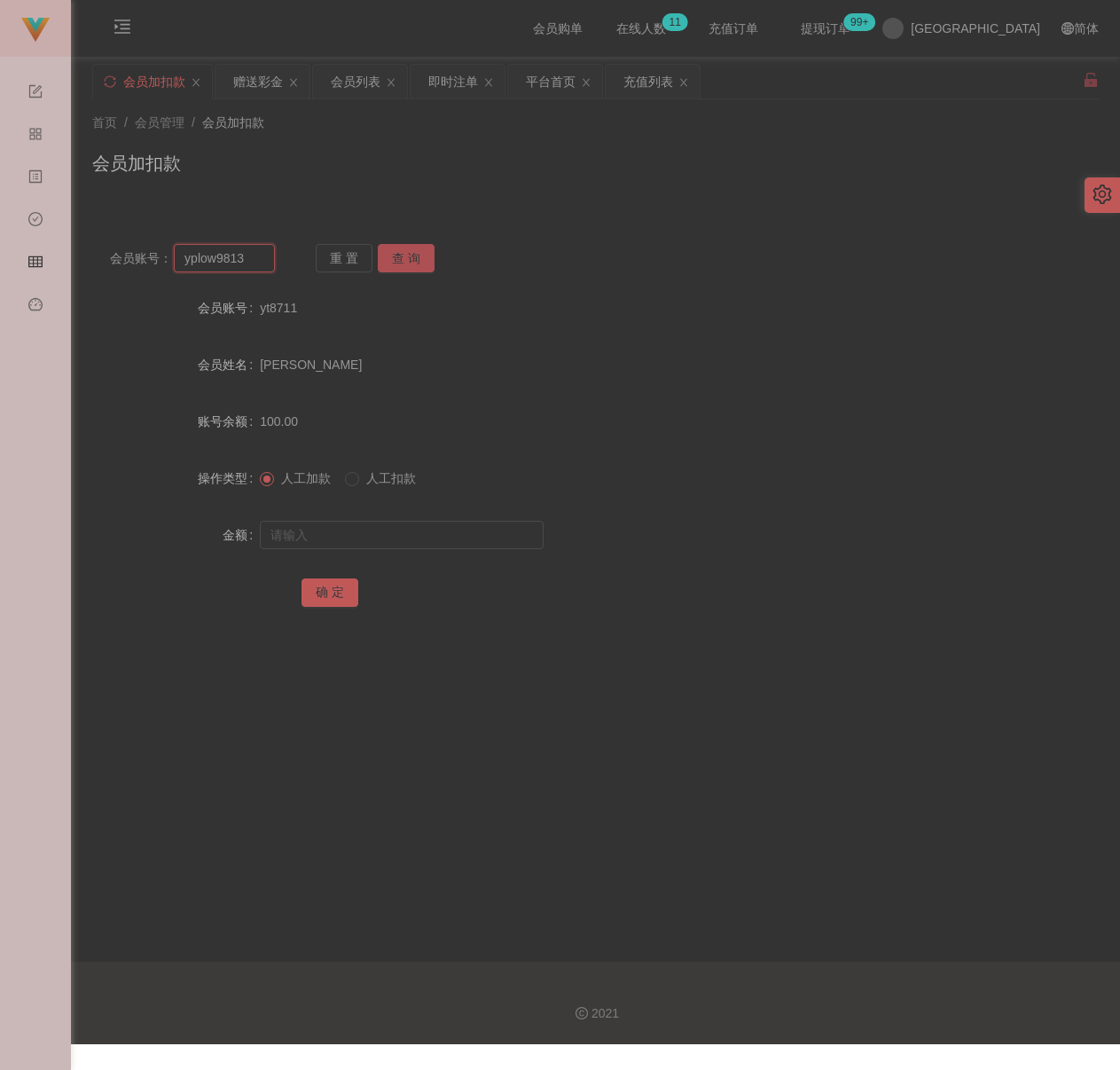
type input "yplow9813"
click at [392, 257] on button "查 询" at bounding box center [406, 258] width 57 height 28
click at [371, 535] on input "text" at bounding box center [402, 535] width 283 height 28
click at [346, 534] on input "text" at bounding box center [402, 535] width 283 height 28
paste input "100"
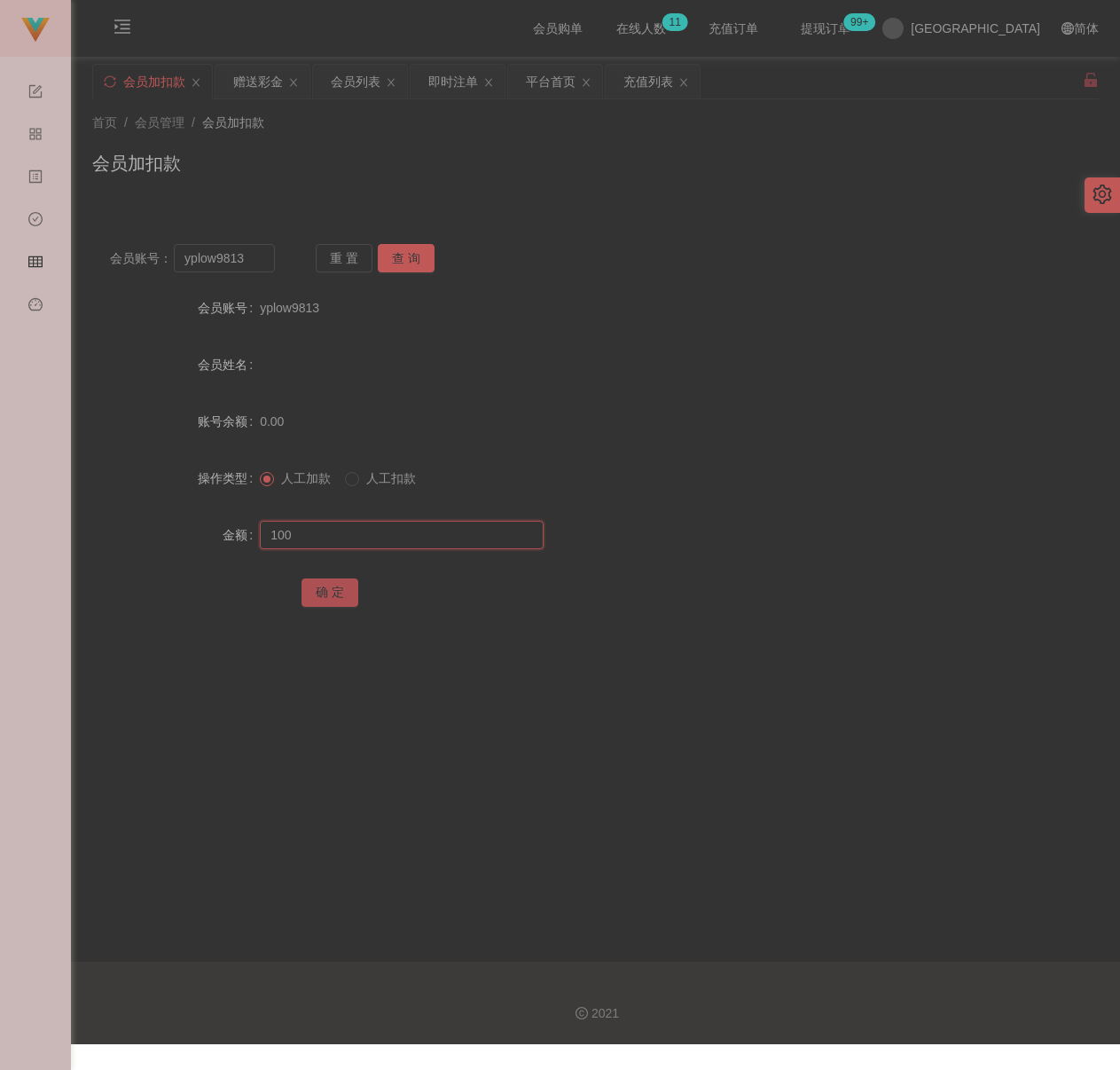
type input "100"
drag, startPoint x: 325, startPoint y: 591, endPoint x: 339, endPoint y: 591, distance: 14.0
click at [325, 591] on button "确 定" at bounding box center [329, 592] width 57 height 28
click at [245, 258] on input "yplow9813" at bounding box center [224, 258] width 101 height 28
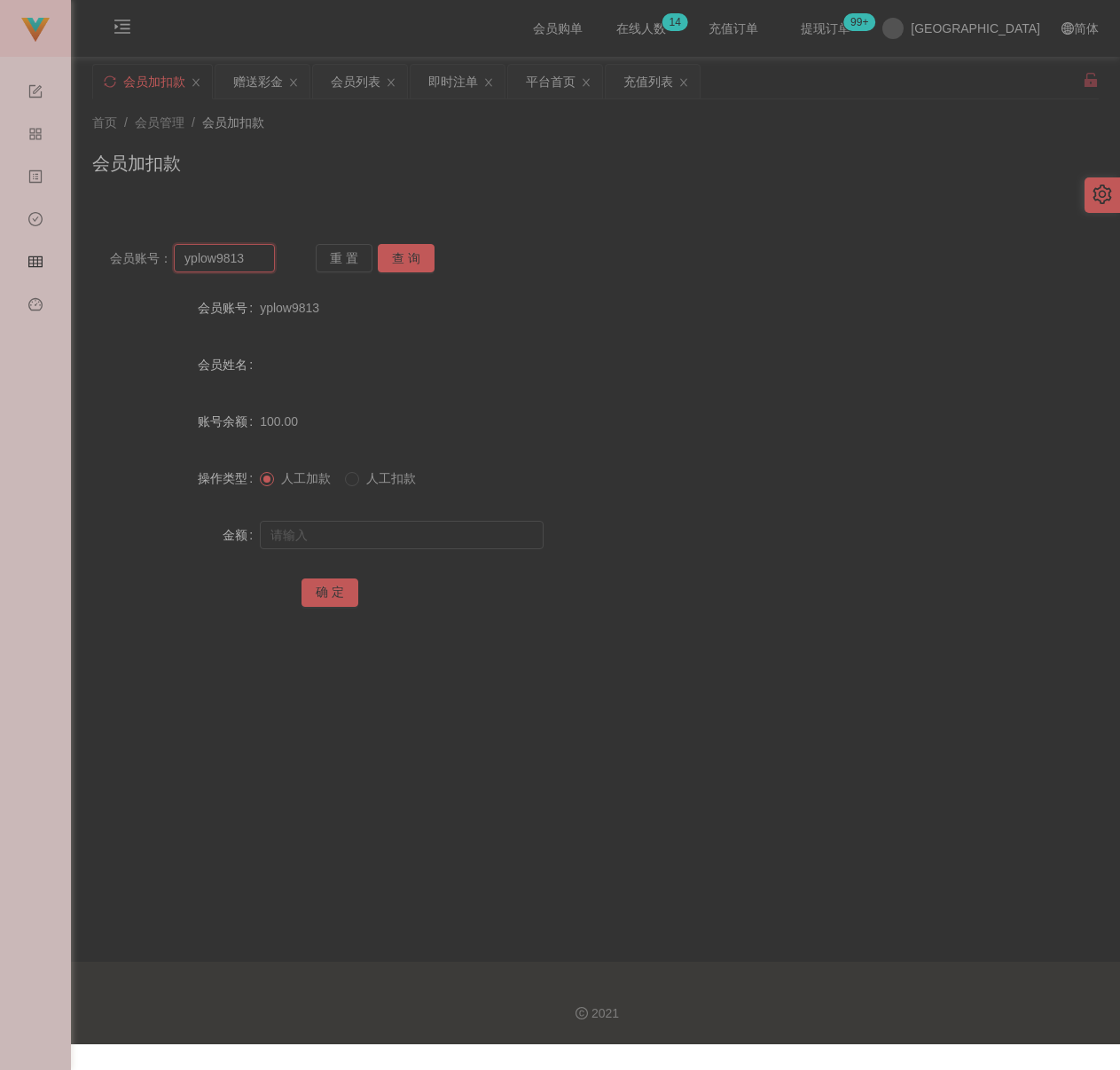
paste input "Gavinmot"
type input "Gavinmot"
click at [406, 257] on button "查 询" at bounding box center [406, 258] width 57 height 28
click at [389, 522] on input "text" at bounding box center [402, 535] width 283 height 28
type input "100"
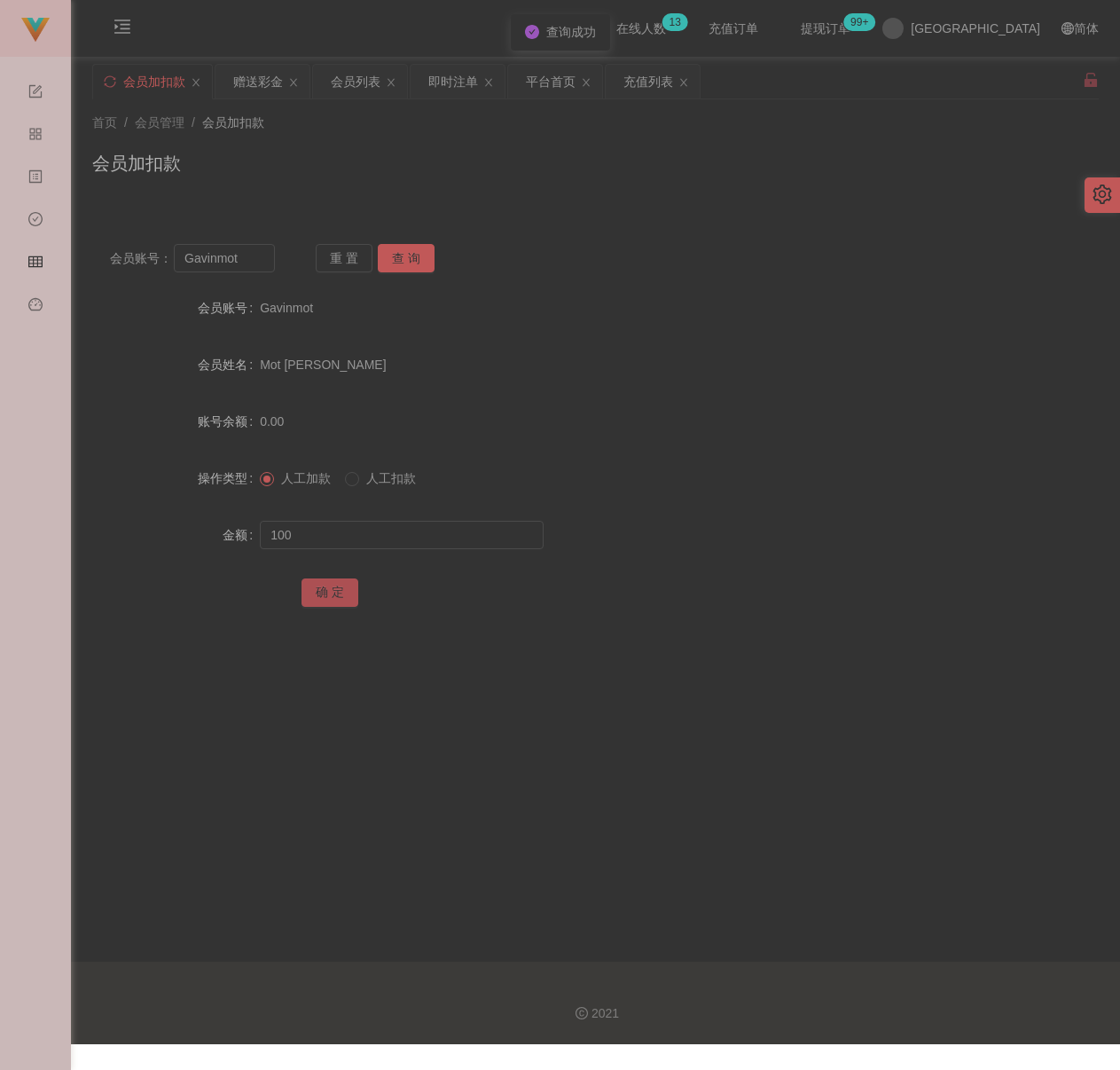
click at [315, 596] on button "确 定" at bounding box center [329, 592] width 57 height 28
click at [251, 257] on input "Gavinmot" at bounding box center [224, 258] width 101 height 28
paste input "942010"
type input "942010"
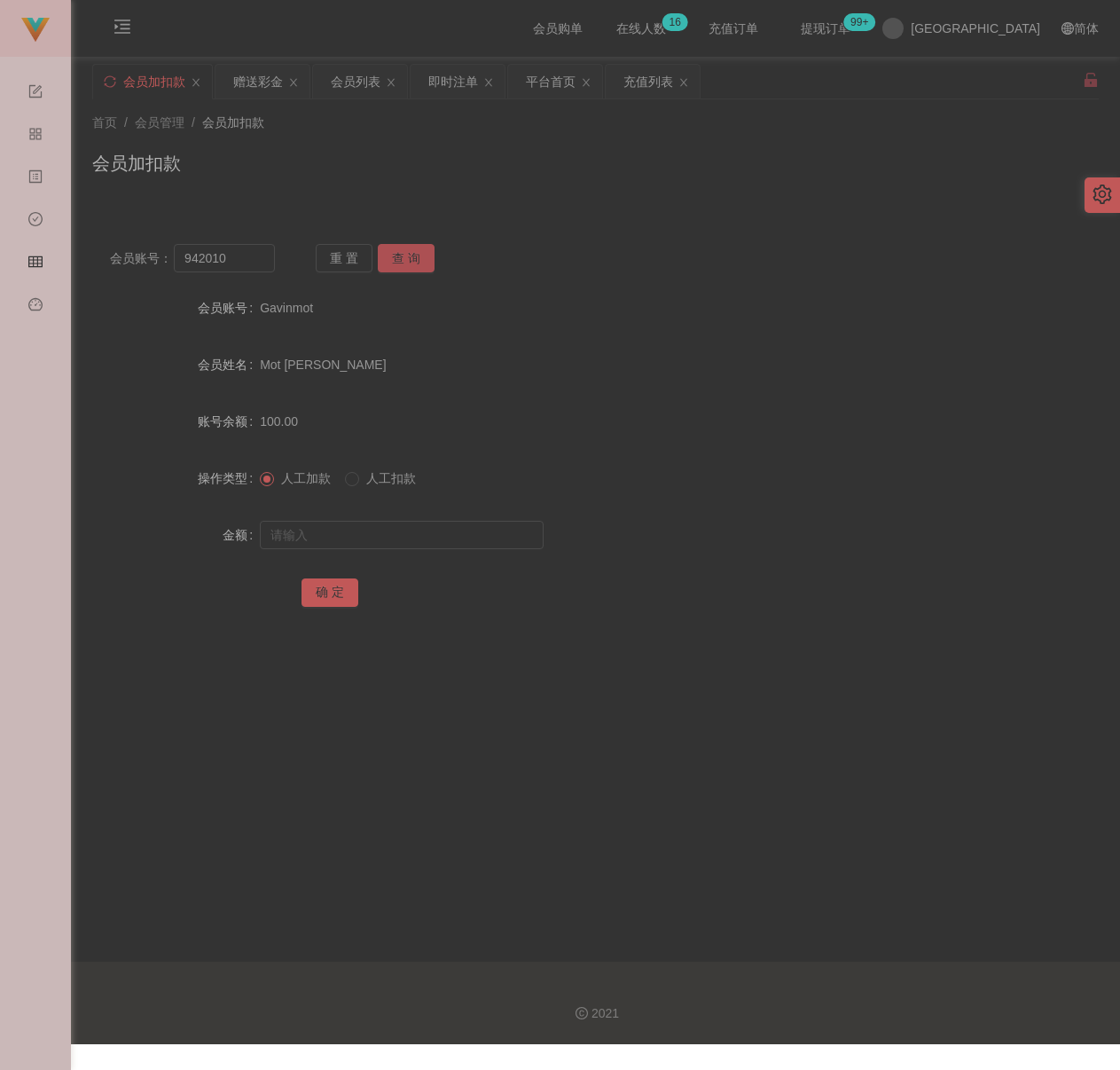
click at [394, 254] on button "查 询" at bounding box center [406, 258] width 57 height 28
click at [394, 536] on input "text" at bounding box center [402, 535] width 283 height 28
click at [357, 530] on input "text" at bounding box center [402, 535] width 283 height 28
paste input "100"
type input "100"
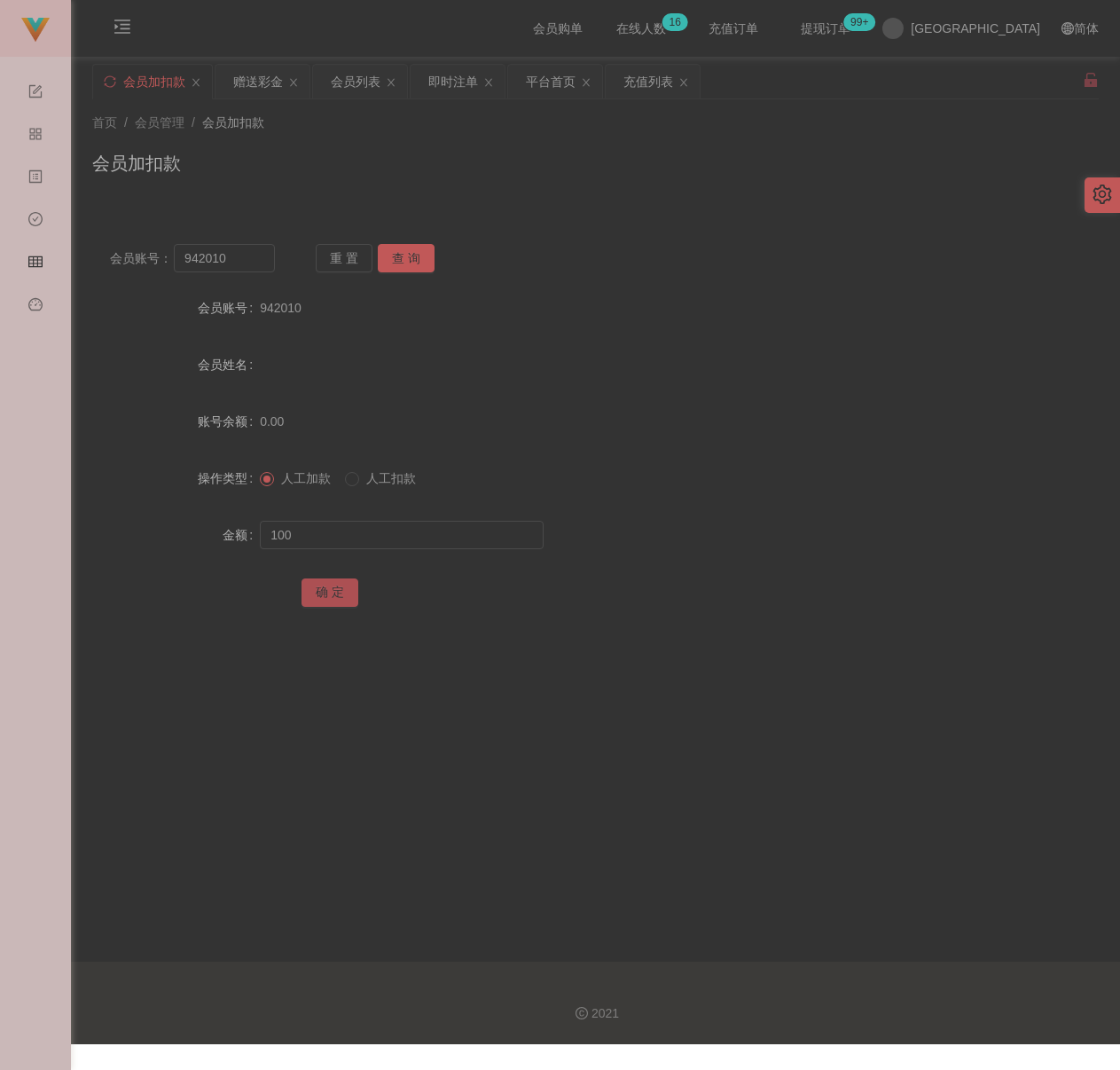
drag, startPoint x: 315, startPoint y: 587, endPoint x: 350, endPoint y: 596, distance: 36.1
click at [315, 587] on button "确 定" at bounding box center [329, 592] width 57 height 28
click at [235, 259] on input "942010" at bounding box center [224, 258] width 101 height 28
paste input "0184669848"
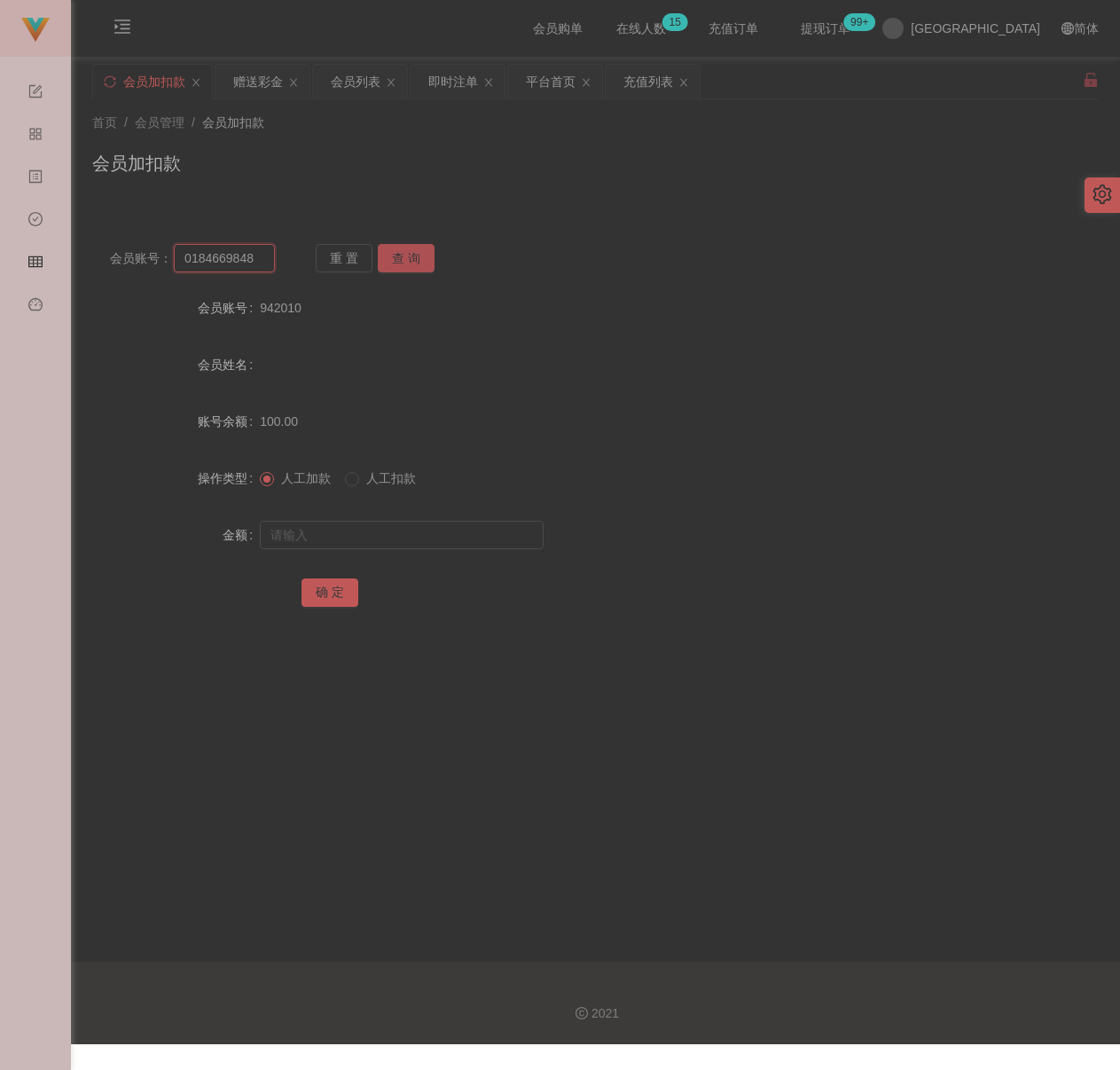
type input "0184669848"
click at [403, 261] on button "查 询" at bounding box center [406, 258] width 57 height 28
click at [400, 534] on input "text" at bounding box center [402, 535] width 283 height 28
type input "200"
click at [331, 596] on button "确 定" at bounding box center [329, 592] width 57 height 28
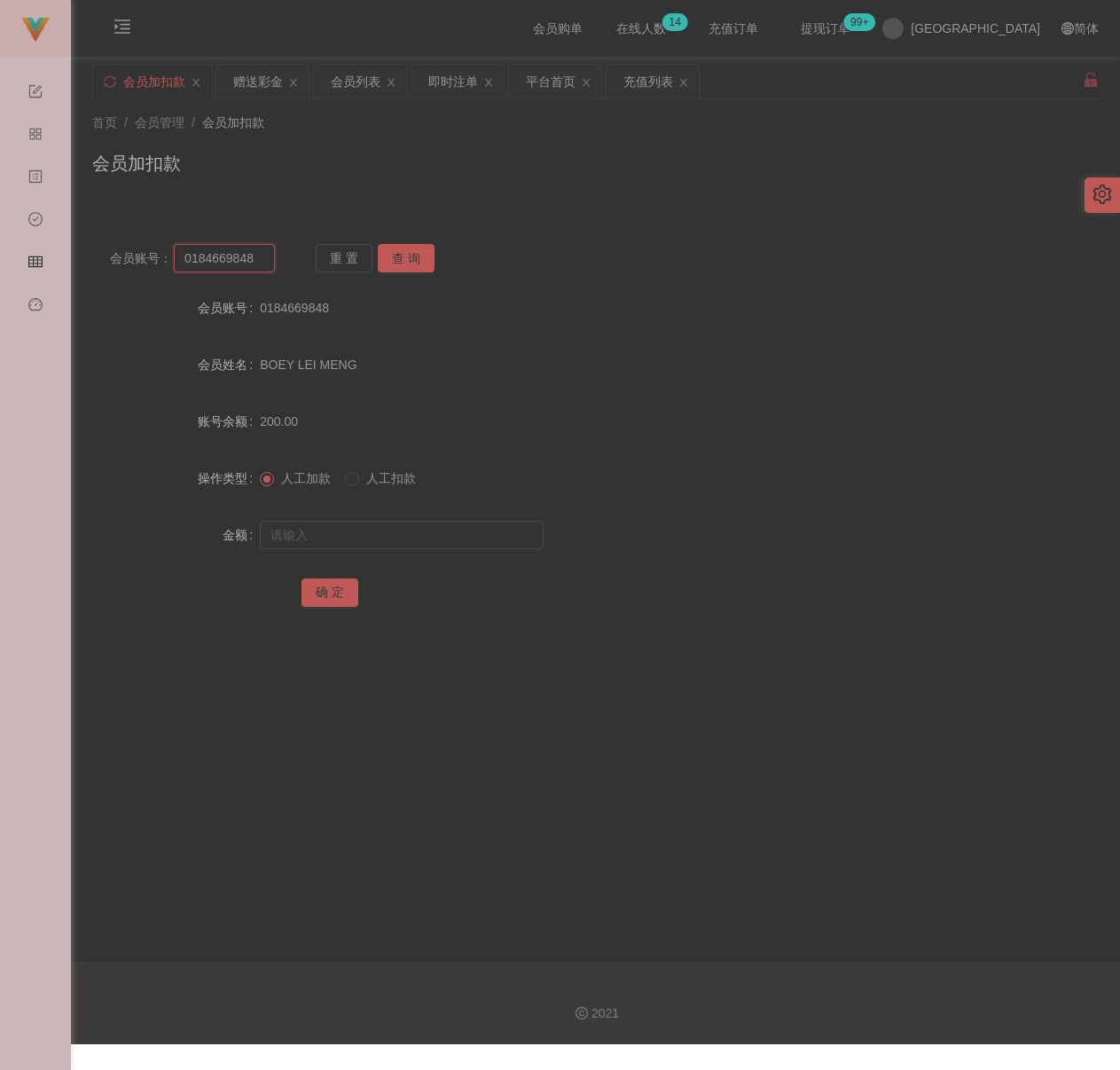
click at [261, 264] on input "0184669848" at bounding box center [224, 258] width 101 height 28
paste input "Stanleyhuii"
type input "Stanleyhuii"
drag, startPoint x: 396, startPoint y: 250, endPoint x: 394, endPoint y: 313, distance: 63.0
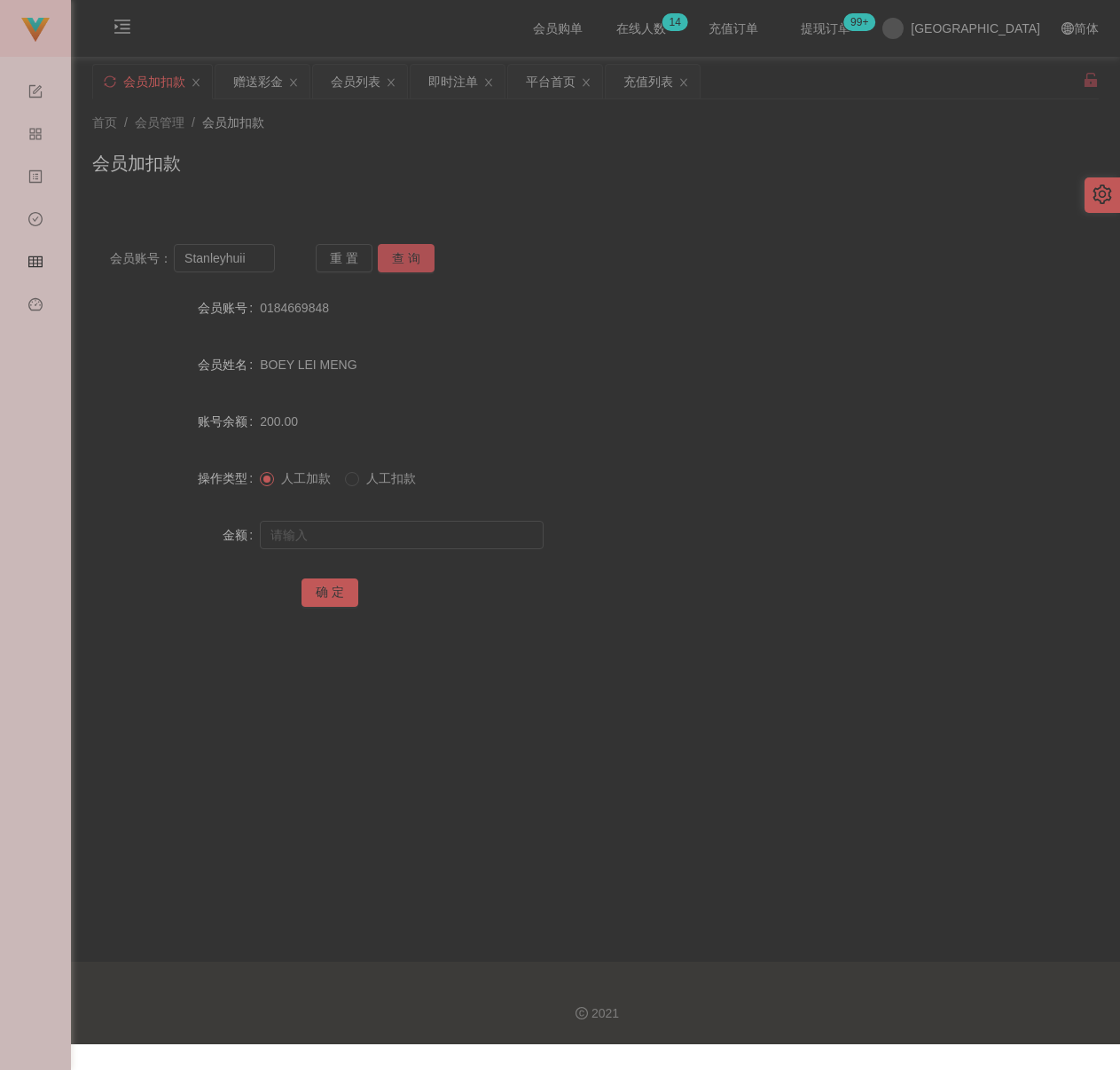
click at [396, 250] on button "查 询" at bounding box center [406, 258] width 57 height 28
click at [397, 525] on input "text" at bounding box center [402, 535] width 283 height 28
click at [477, 541] on input "text" at bounding box center [402, 535] width 283 height 28
paste input "100"
type input "100"
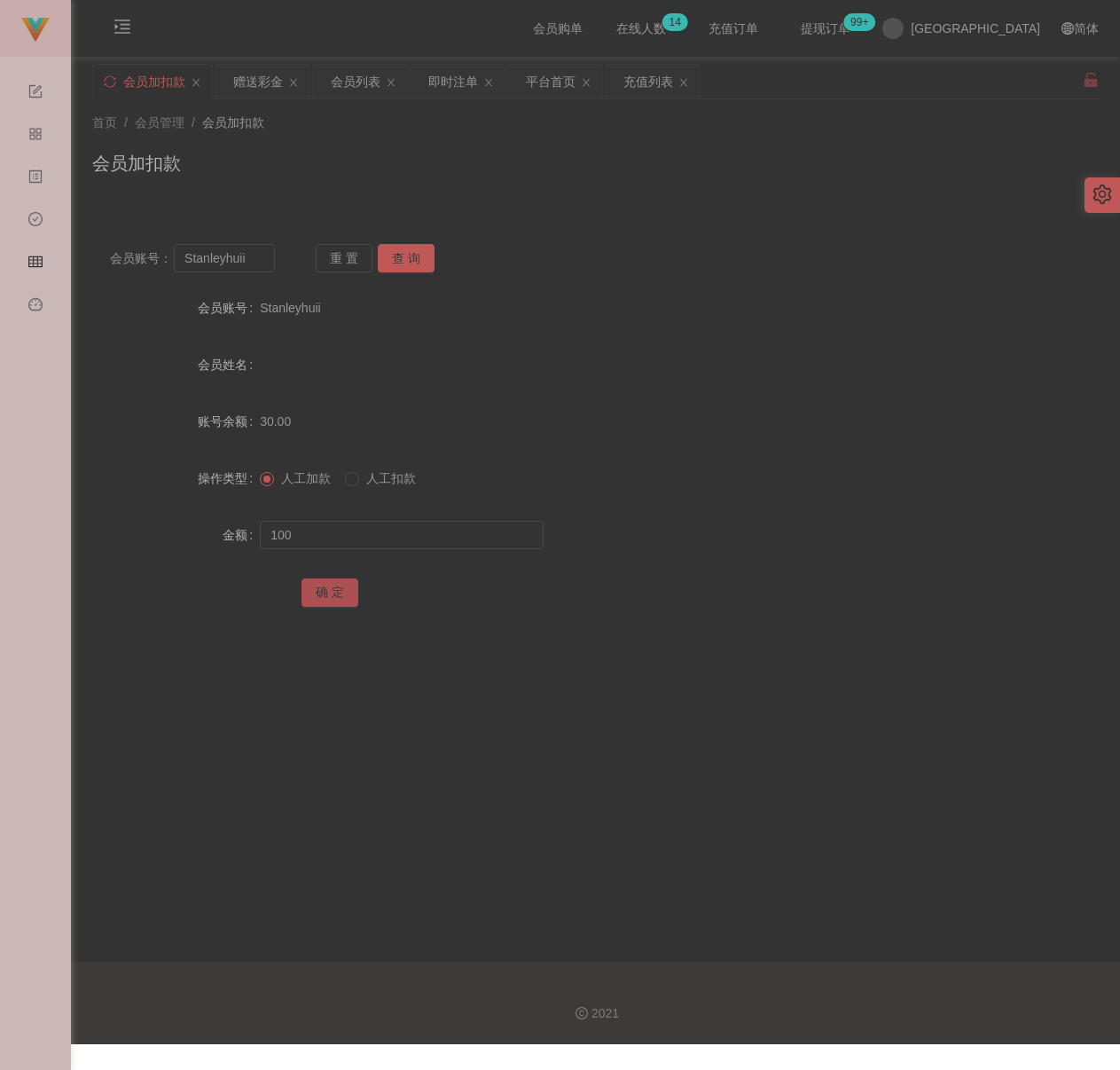
click at [327, 586] on button "确 定" at bounding box center [329, 592] width 57 height 28
click at [267, 266] on input "Stanleyhuii" at bounding box center [224, 258] width 101 height 28
paste input "yuan666"
type input "yuan666"
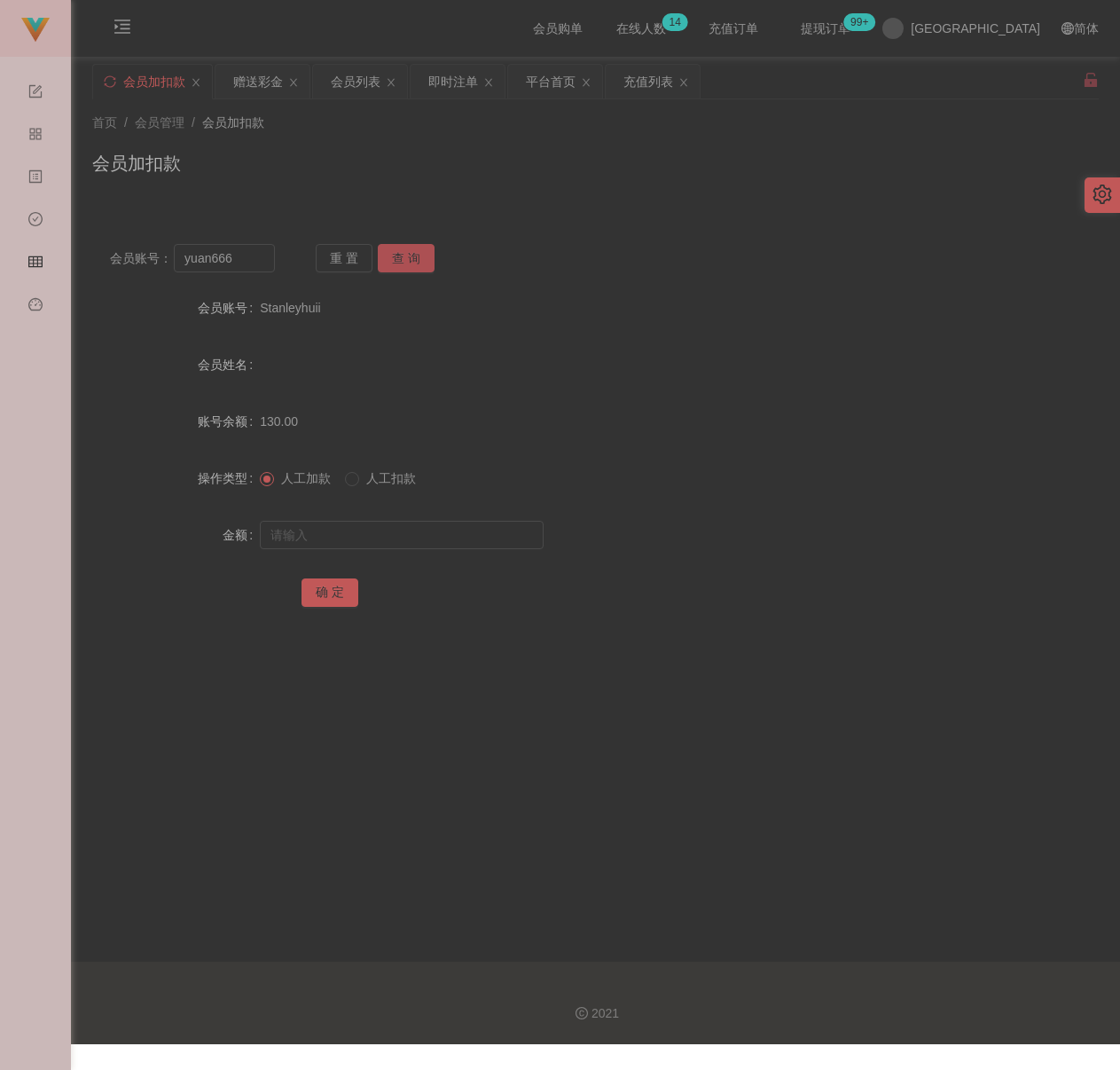
click at [409, 259] on button "查 询" at bounding box center [406, 258] width 57 height 28
drag, startPoint x: 400, startPoint y: 525, endPoint x: 412, endPoint y: 528, distance: 12.4
click at [400, 525] on input "text" at bounding box center [402, 535] width 283 height 28
click at [356, 537] on input "text" at bounding box center [402, 535] width 283 height 28
paste input "100"
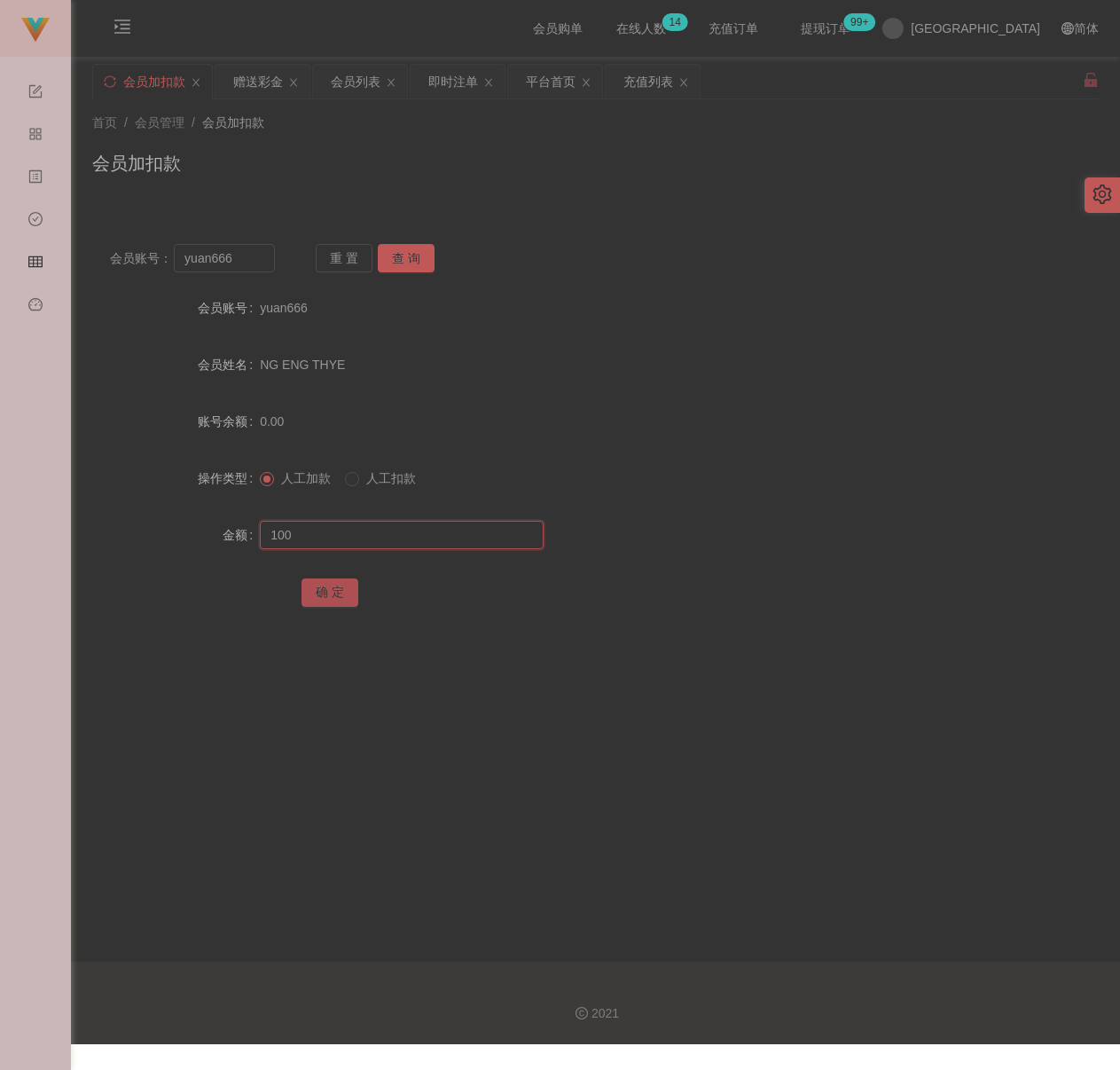
type input "100"
click at [325, 581] on button "确 定" at bounding box center [329, 592] width 57 height 28
click at [241, 256] on input "yuan666" at bounding box center [224, 258] width 101 height 28
paste input "231212"
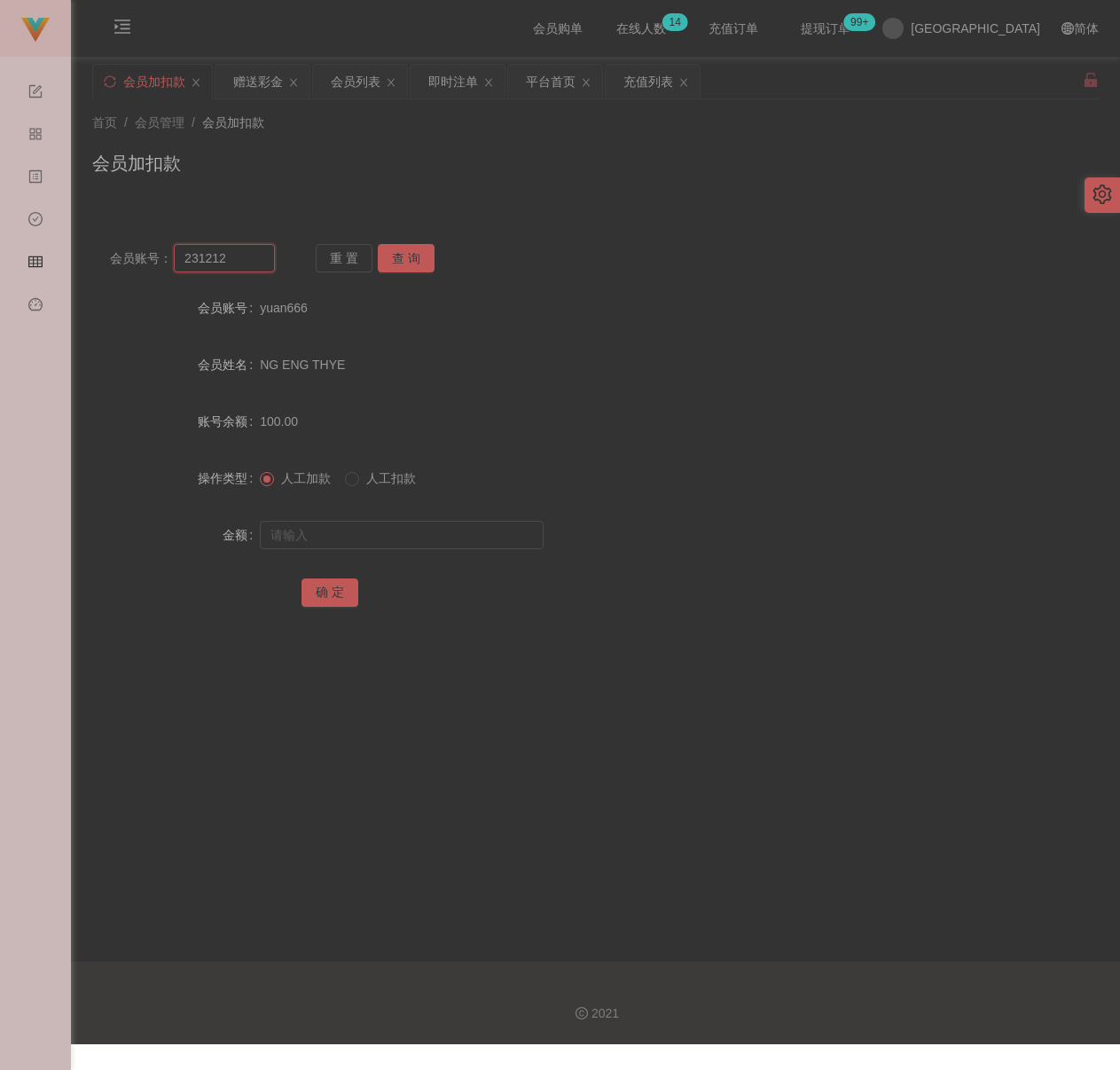
type input "231212"
click at [400, 254] on button "查 询" at bounding box center [406, 258] width 57 height 28
click at [366, 531] on input "text" at bounding box center [402, 535] width 283 height 28
drag, startPoint x: 482, startPoint y: 538, endPoint x: 469, endPoint y: 538, distance: 13.0
click at [481, 538] on input "text" at bounding box center [402, 535] width 283 height 28
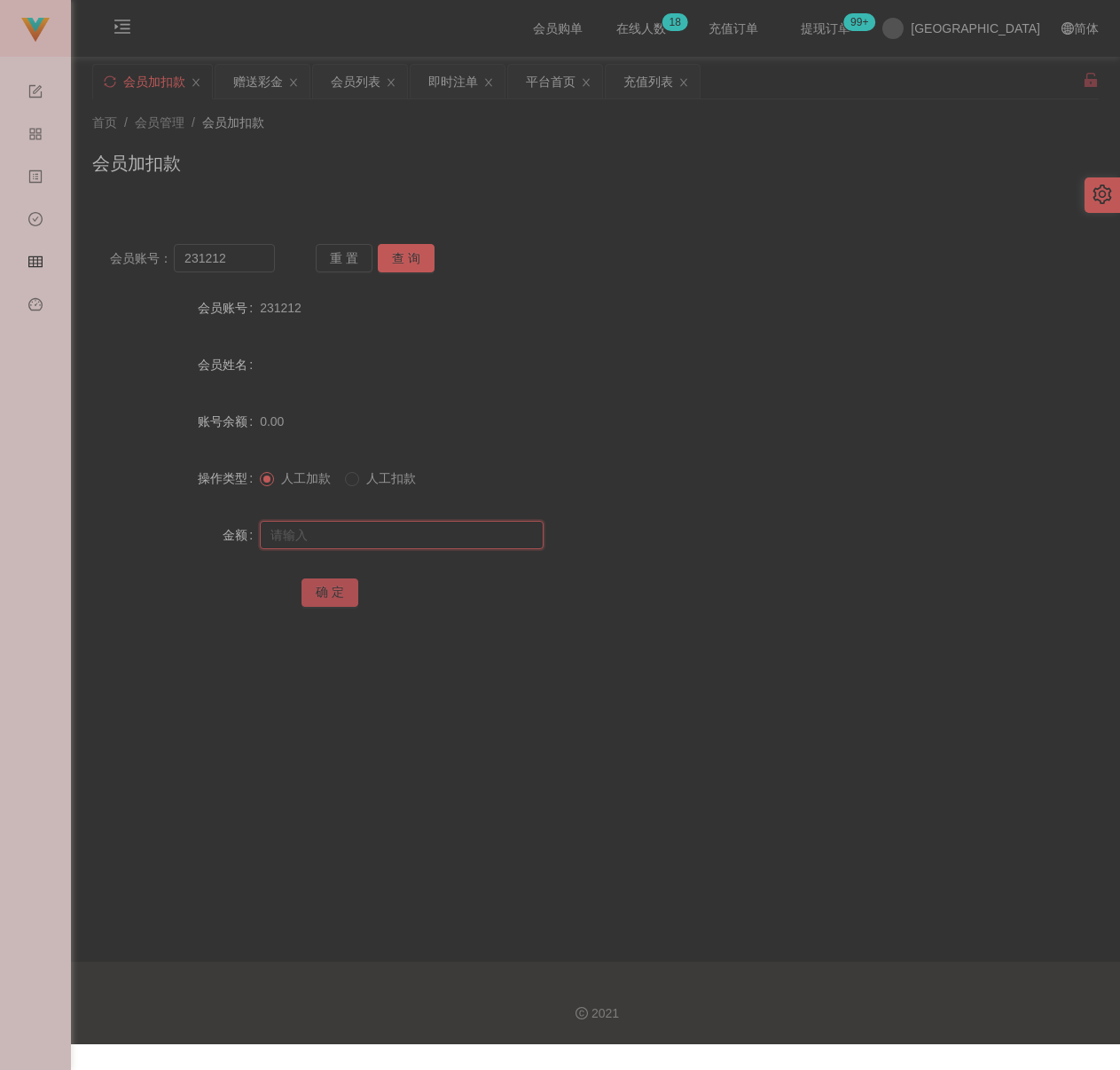
paste input "100"
type input "100"
click at [320, 594] on button "确 定" at bounding box center [329, 592] width 57 height 28
click at [243, 254] on input "231212" at bounding box center [224, 258] width 101 height 28
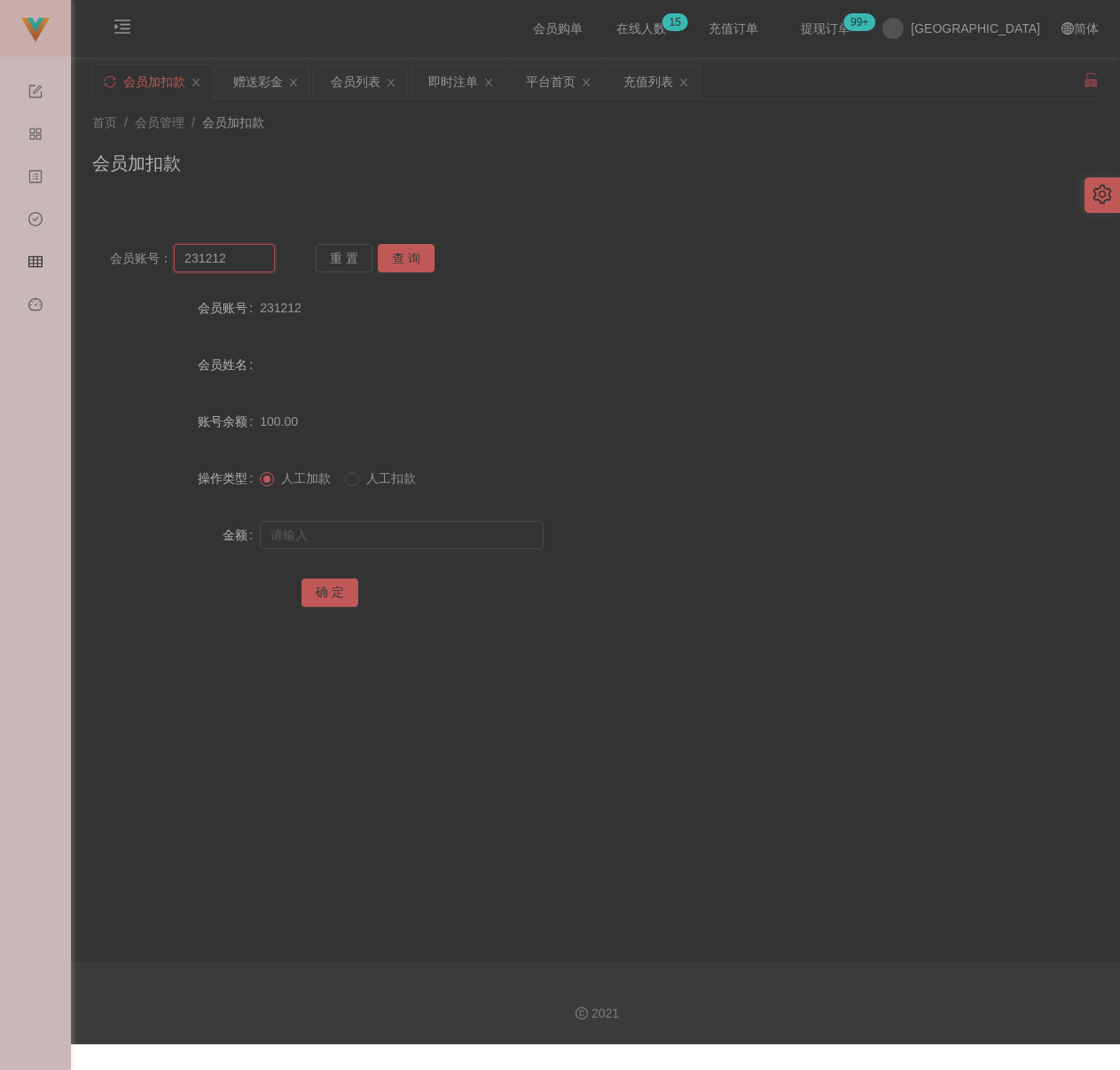
paste input "Siong3789"
type input "Siong3789"
click at [394, 247] on button "查 询" at bounding box center [406, 258] width 57 height 28
click at [376, 528] on input "text" at bounding box center [402, 535] width 283 height 28
click at [418, 540] on input "text" at bounding box center [402, 535] width 283 height 28
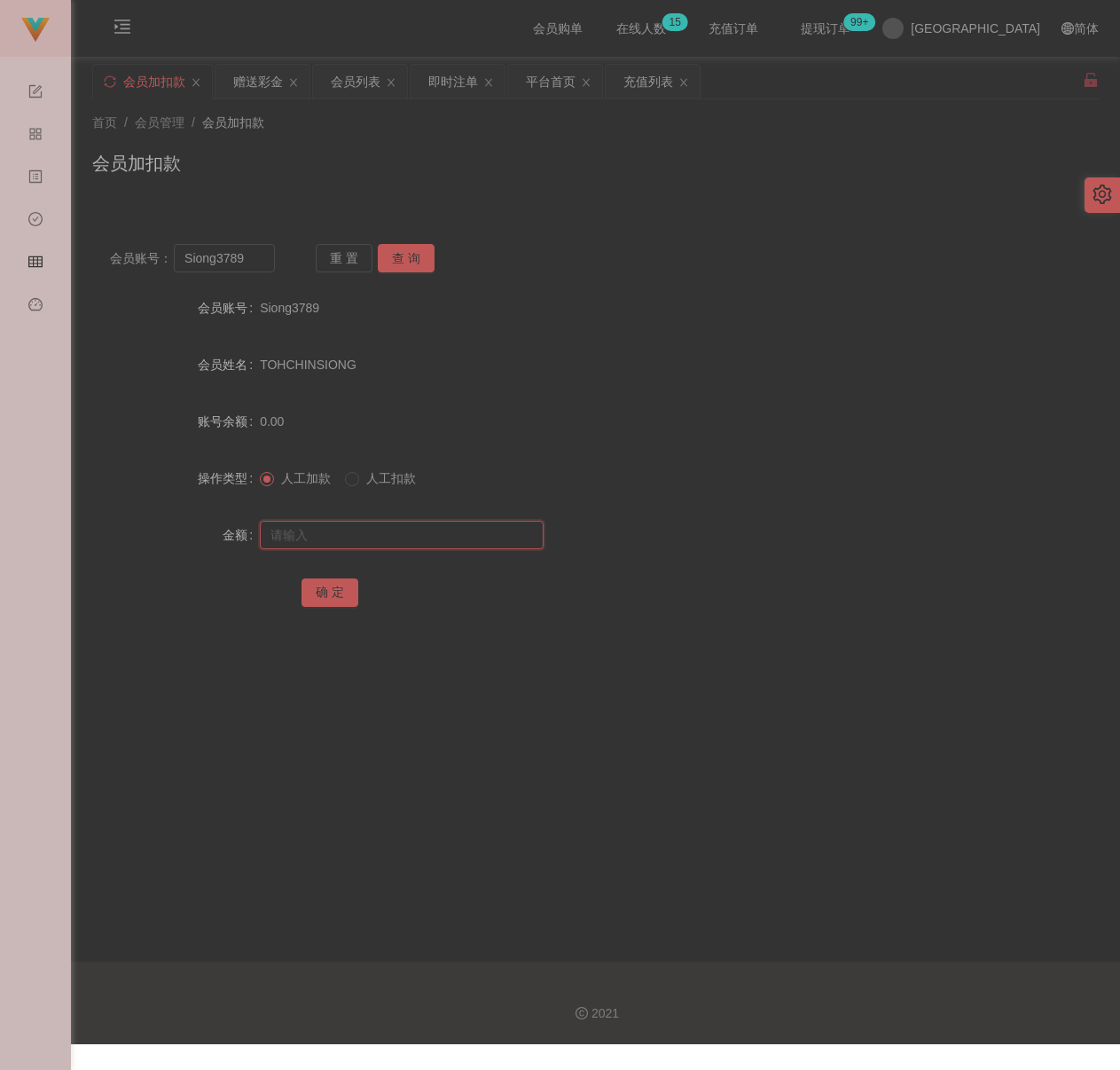
paste input "300"
type input "300"
click at [304, 584] on button "确 定" at bounding box center [329, 592] width 57 height 28
click at [243, 261] on input "Siong3789" at bounding box center [224, 258] width 101 height 28
click at [243, 258] on input "Siong3789" at bounding box center [224, 258] width 101 height 28
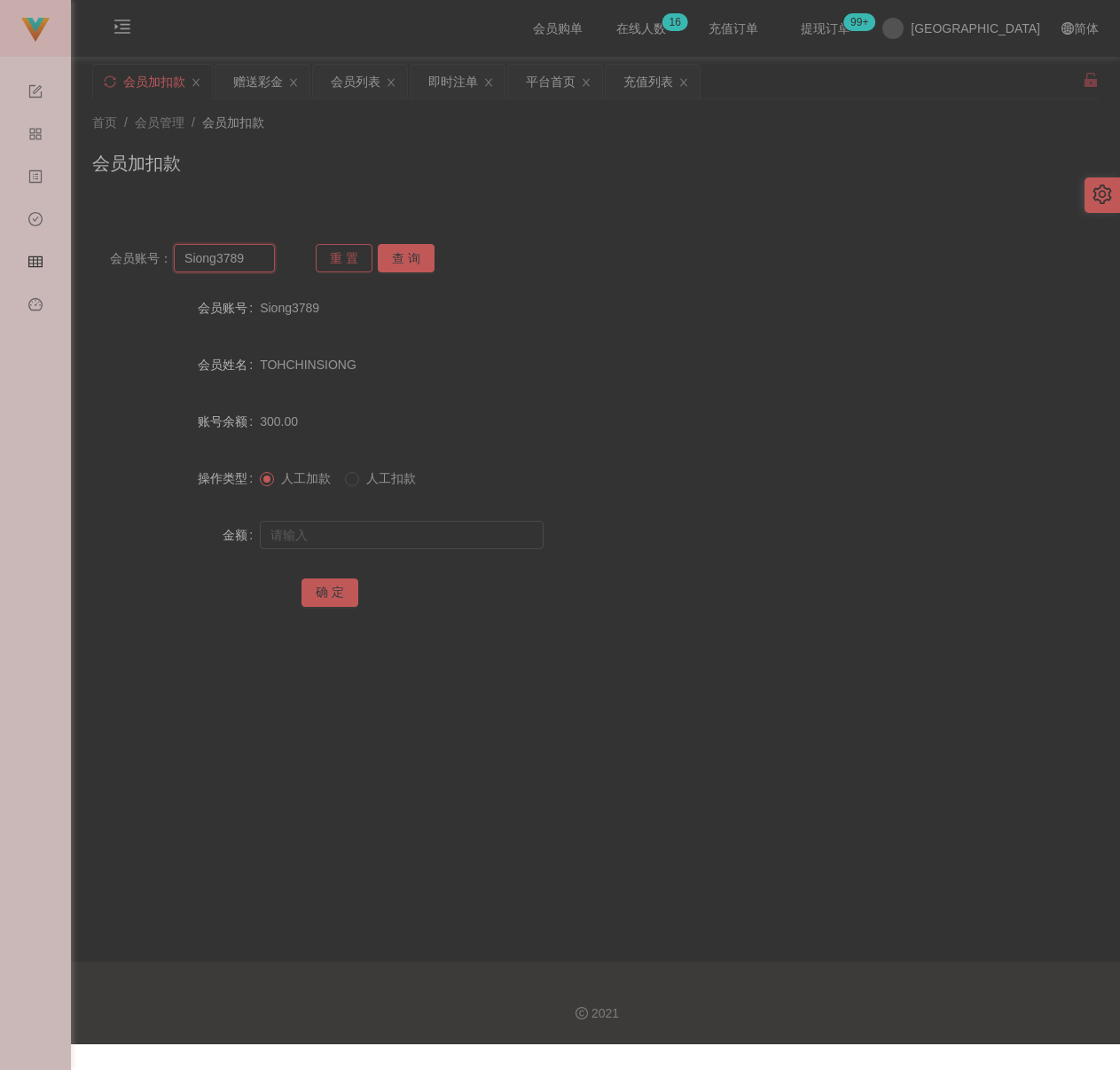
paste input "0136629933"
type input "0136629933"
click at [389, 256] on button "查 询" at bounding box center [406, 258] width 57 height 28
click at [399, 535] on input "text" at bounding box center [402, 535] width 283 height 28
click at [504, 541] on input "text" at bounding box center [402, 535] width 283 height 28
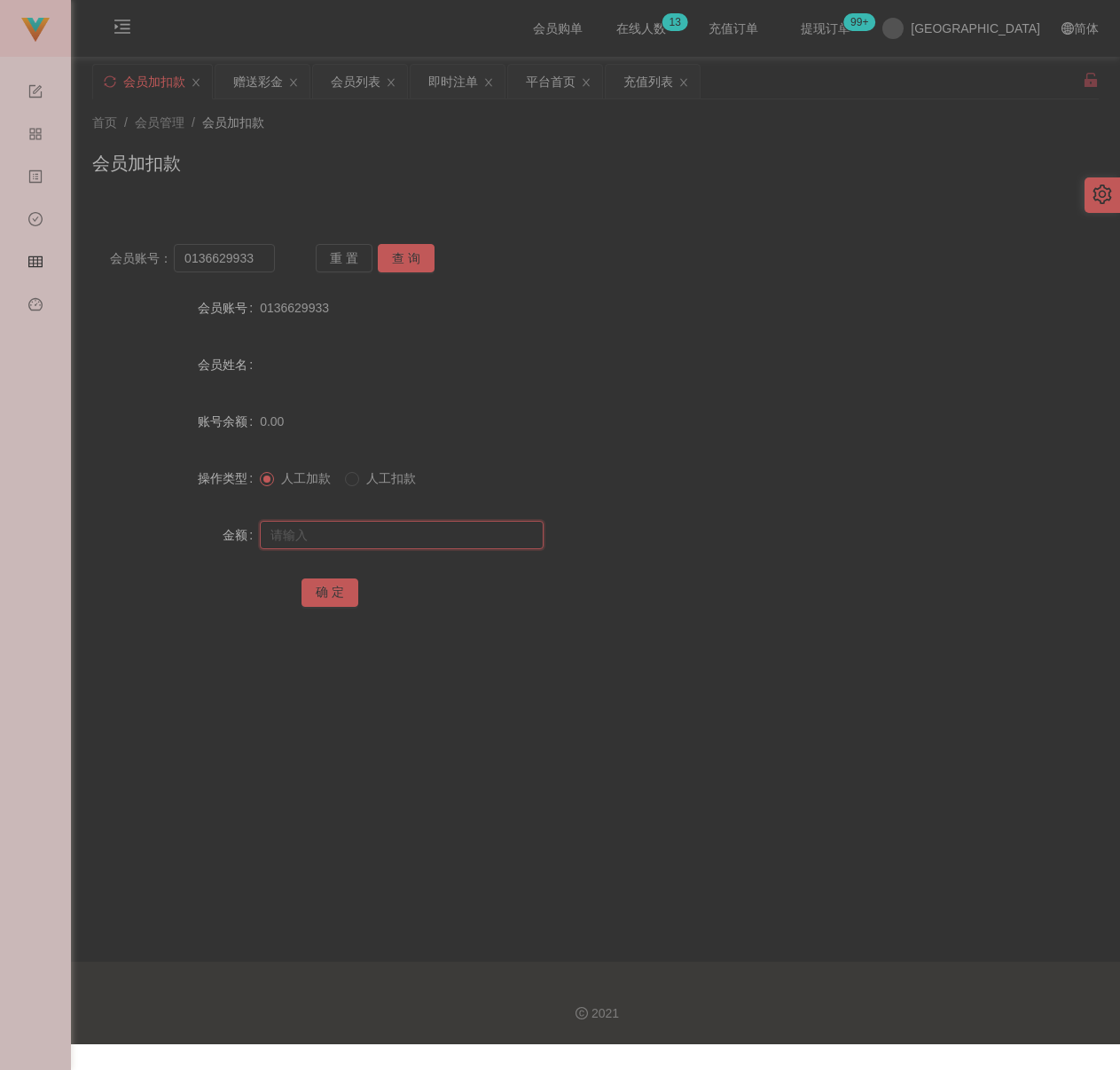
paste input "100"
type input "100"
click at [315, 580] on button "确 定" at bounding box center [329, 592] width 57 height 28
click at [259, 259] on input "0136629933" at bounding box center [224, 258] width 101 height 28
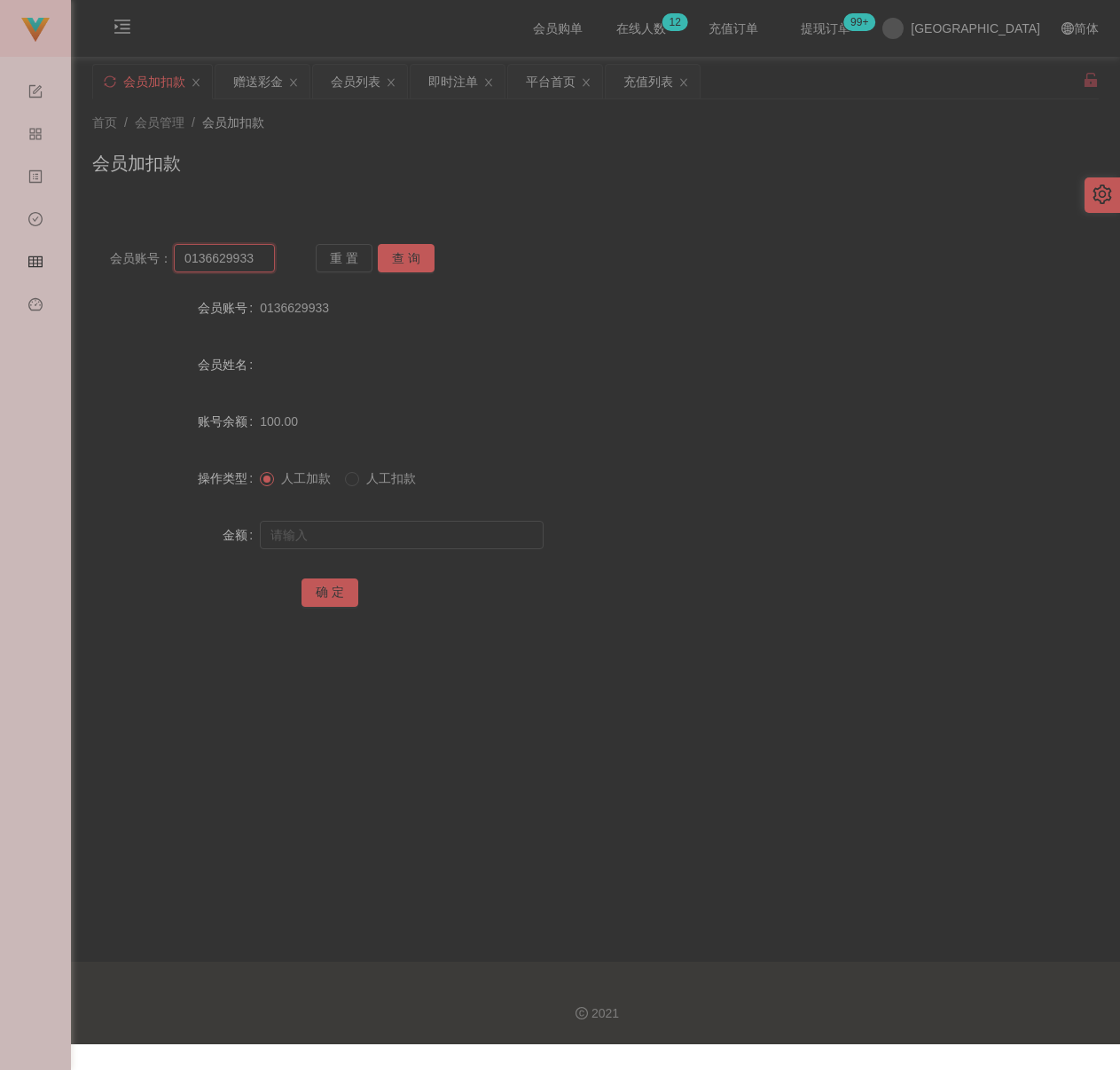
paste input "alexandrawong7797"
type input "alexandrawong7797"
click at [410, 258] on button "查 询" at bounding box center [406, 258] width 57 height 28
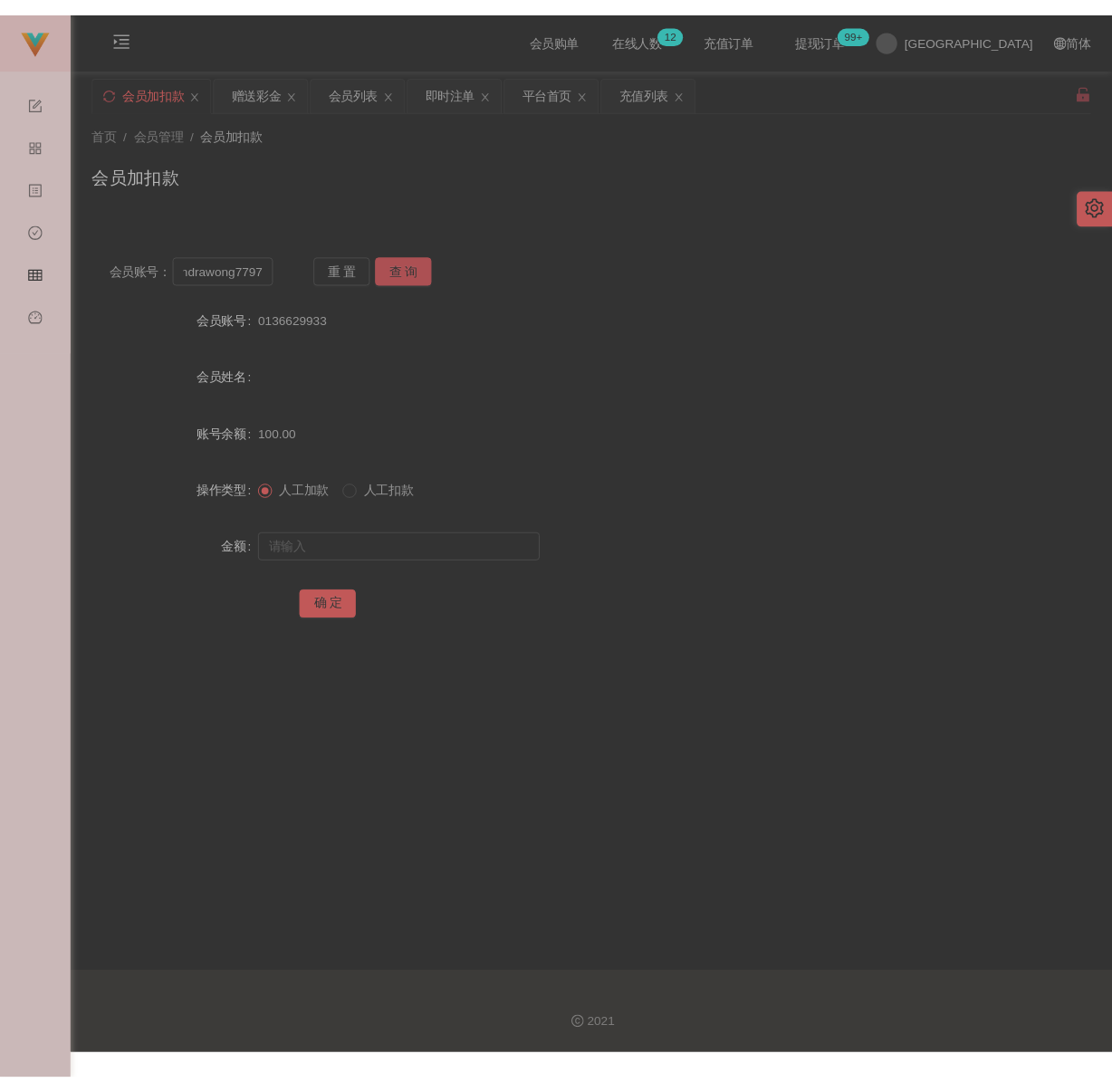
scroll to position [0, 0]
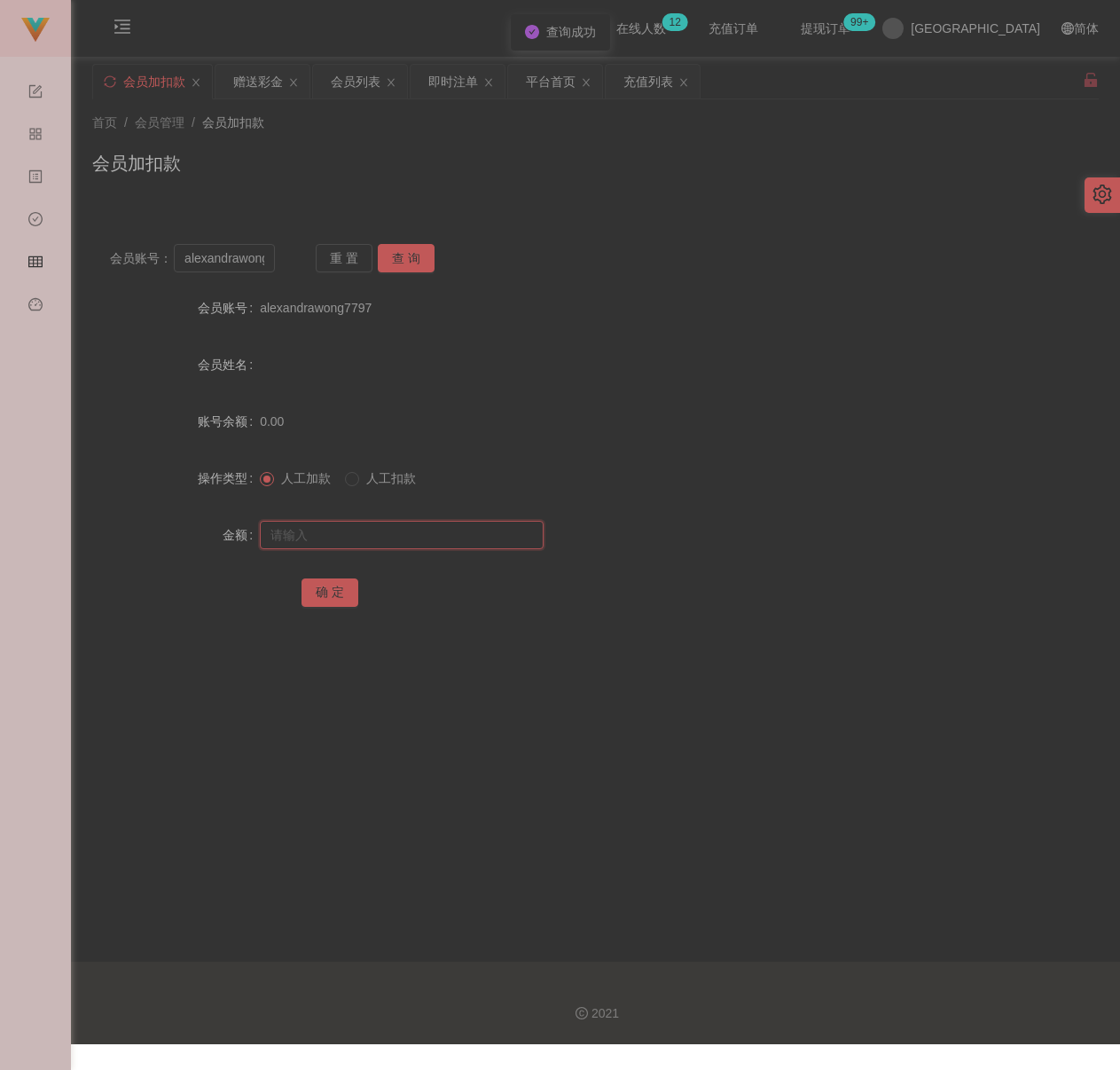
click at [362, 533] on input "text" at bounding box center [402, 535] width 283 height 28
click at [429, 538] on input "text" at bounding box center [402, 535] width 283 height 28
paste input "100"
type input "100"
click at [333, 584] on button "确 定" at bounding box center [329, 592] width 57 height 28
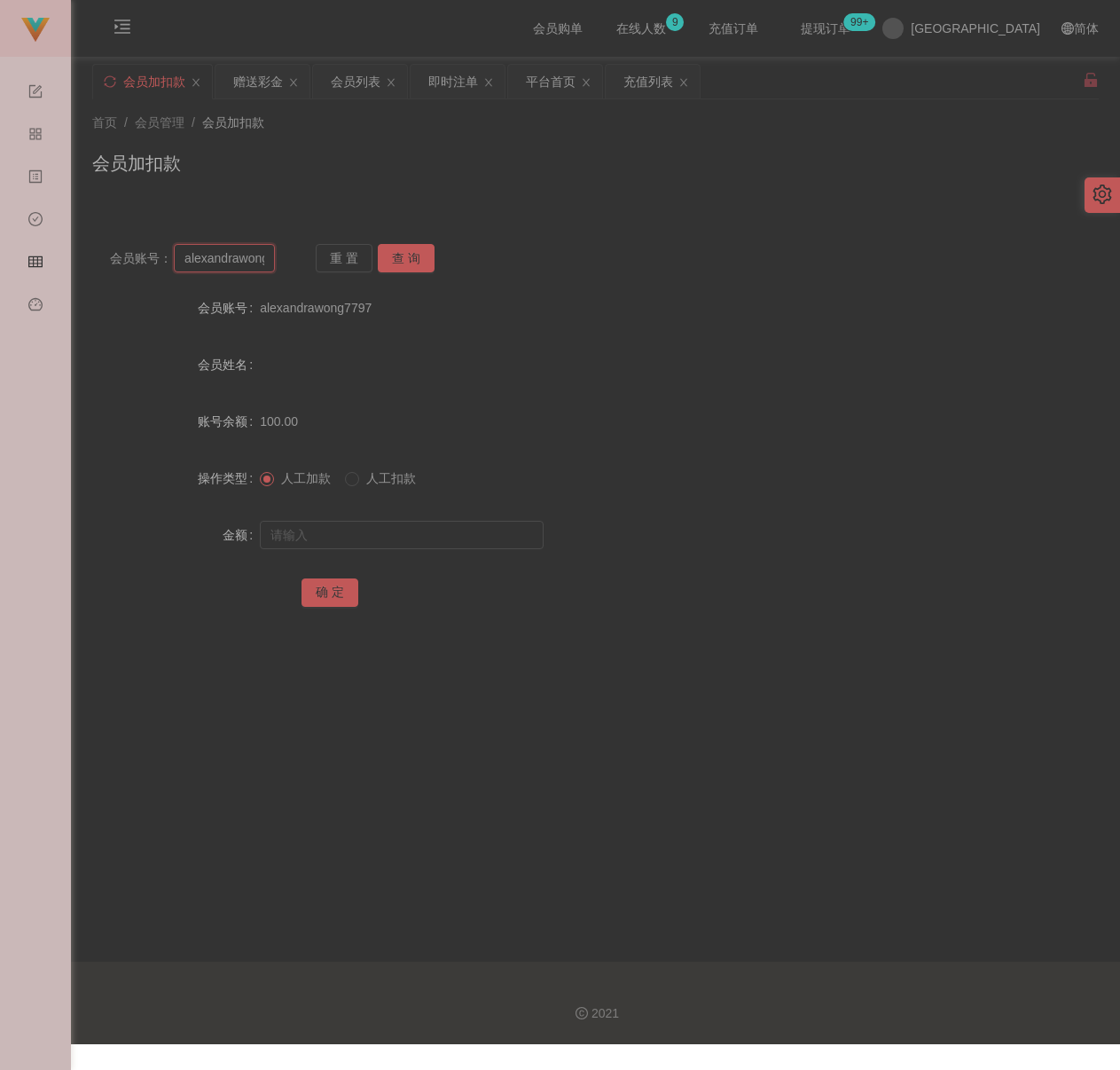
click at [234, 261] on input "alexandrawong7797" at bounding box center [224, 258] width 101 height 28
paste input "yuki0505"
type input "yuki0505"
click at [409, 257] on button "查 询" at bounding box center [406, 258] width 57 height 28
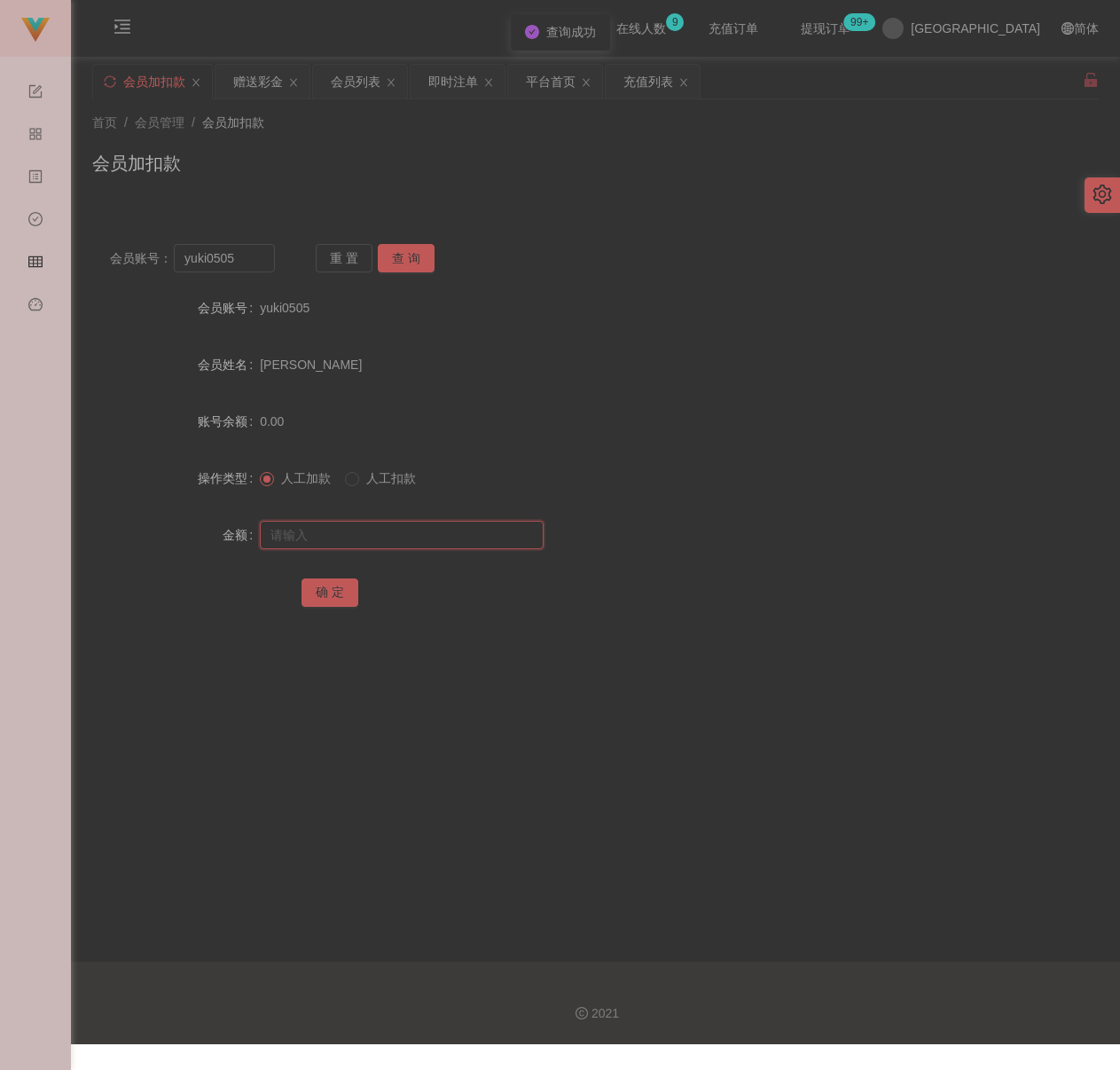
click at [412, 528] on input "text" at bounding box center [402, 535] width 283 height 28
drag, startPoint x: 455, startPoint y: 537, endPoint x: 435, endPoint y: 544, distance: 21.2
click at [455, 537] on input "text" at bounding box center [402, 535] width 283 height 28
paste input "100"
type input "100"
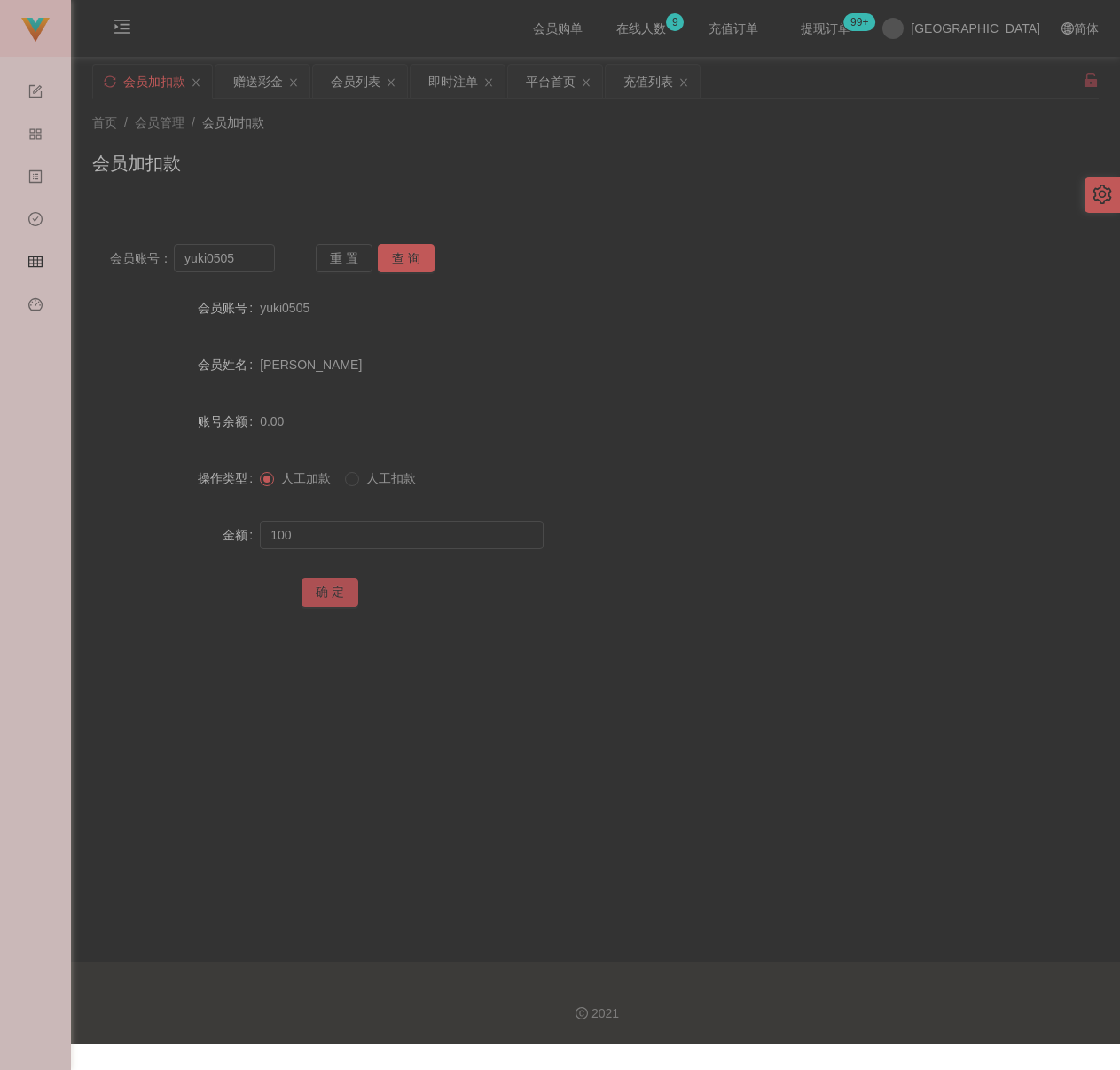
click at [336, 584] on button "确 定" at bounding box center [329, 592] width 57 height 28
click at [232, 259] on input "yuki0505" at bounding box center [224, 258] width 101 height 28
paste input "[PERSON_NAME]"
type input "[PERSON_NAME]"
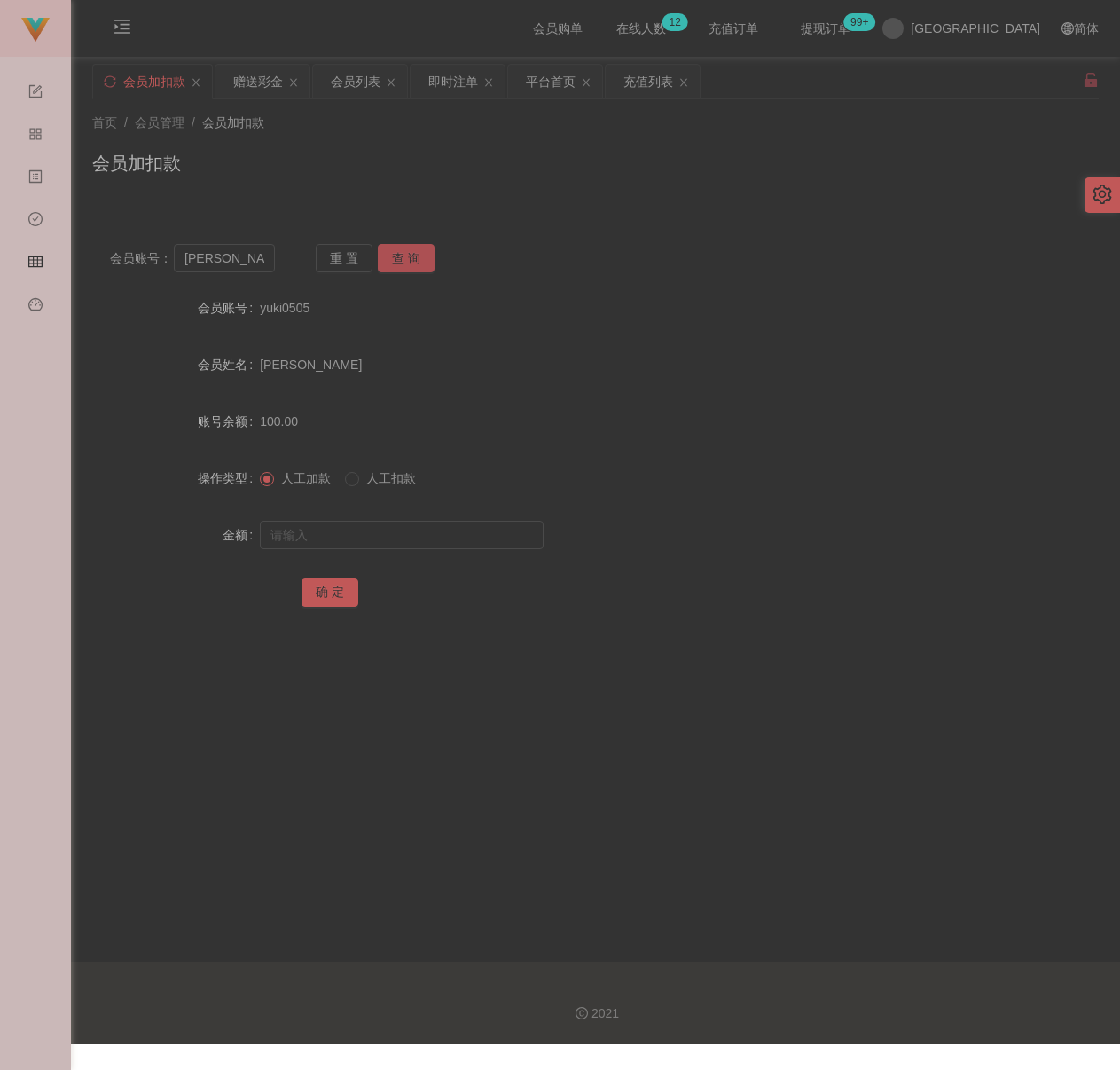
click at [408, 261] on button "查 询" at bounding box center [406, 258] width 57 height 28
click at [350, 531] on input "text" at bounding box center [402, 535] width 283 height 28
type input "100"
click at [333, 584] on button "确 定" at bounding box center [329, 592] width 57 height 28
click at [248, 253] on input "[PERSON_NAME]" at bounding box center [224, 258] width 101 height 28
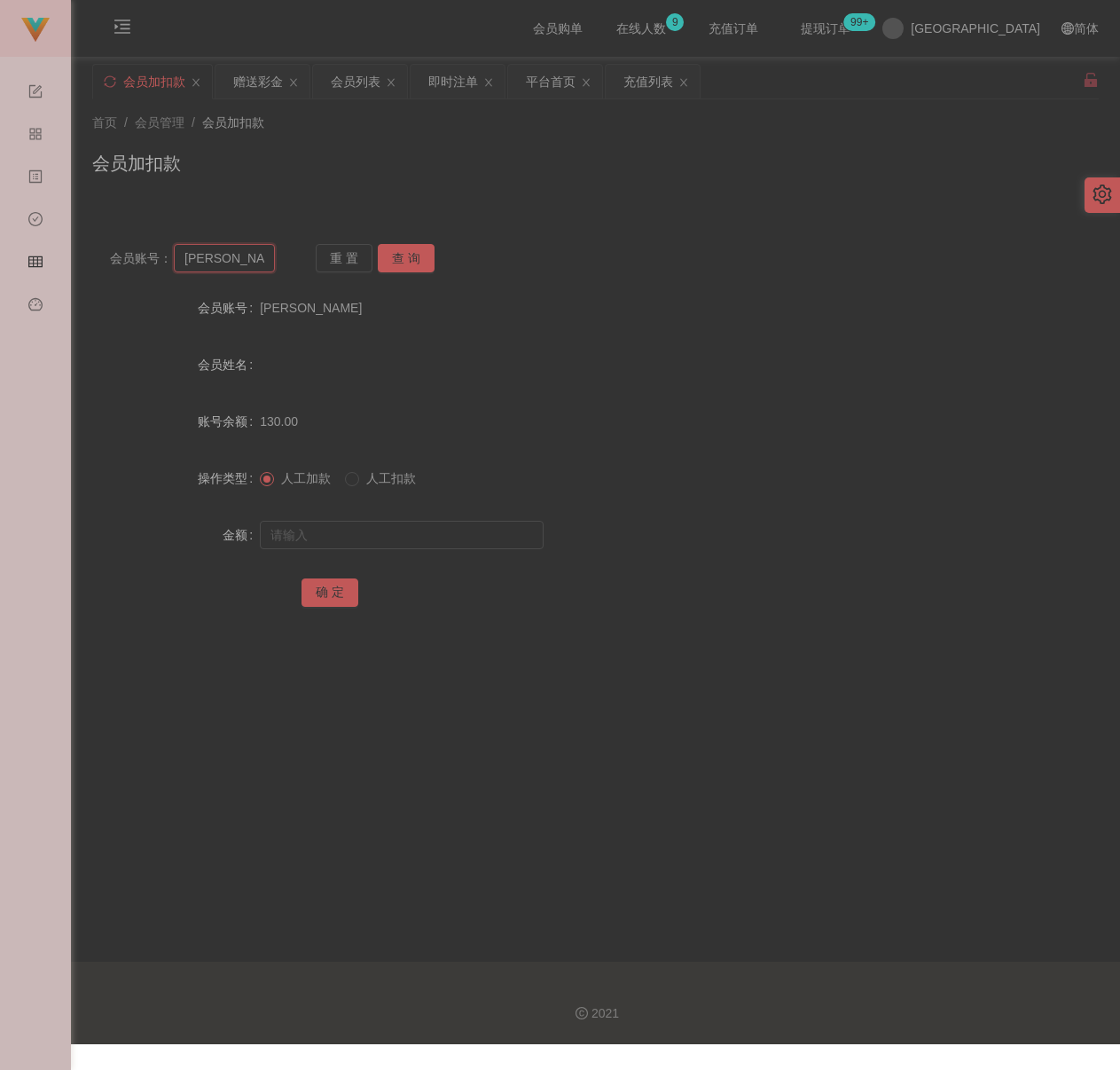
click at [248, 253] on input "[PERSON_NAME]" at bounding box center [224, 258] width 101 height 28
paste input "zenus31"
type input "zenus31"
click at [392, 258] on button "查 询" at bounding box center [406, 258] width 57 height 28
drag, startPoint x: 370, startPoint y: 530, endPoint x: 389, endPoint y: 534, distance: 19.4
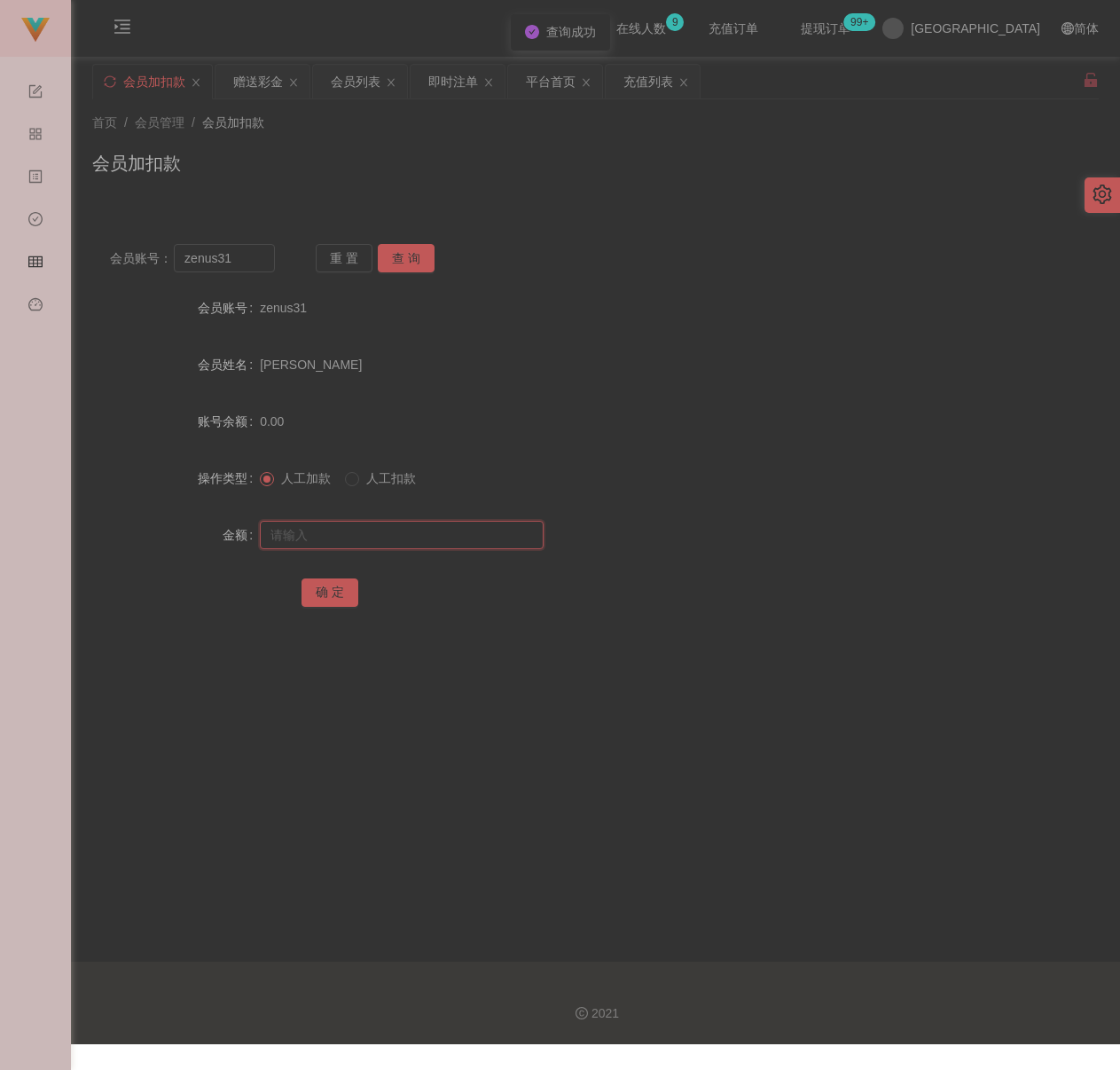
click at [371, 530] on input "text" at bounding box center [402, 535] width 283 height 28
drag, startPoint x: 480, startPoint y: 544, endPoint x: 468, endPoint y: 549, distance: 13.0
click at [480, 544] on input "text" at bounding box center [402, 535] width 283 height 28
paste input "200"
type input "200"
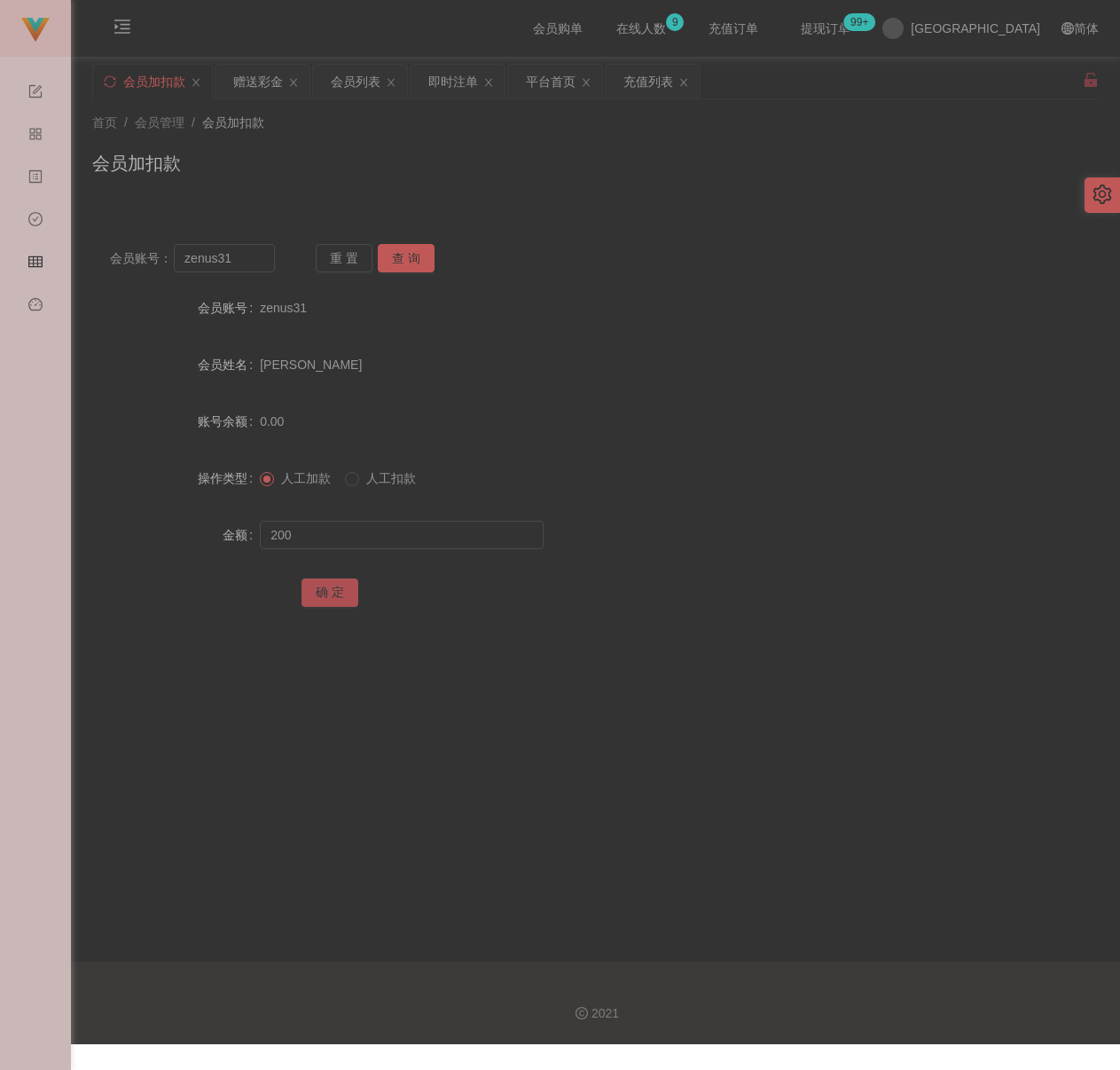
click at [338, 590] on button "确 定" at bounding box center [329, 592] width 57 height 28
click at [241, 262] on input "zenus31" at bounding box center [224, 258] width 101 height 28
paste input "qq123"
type input "qq123"
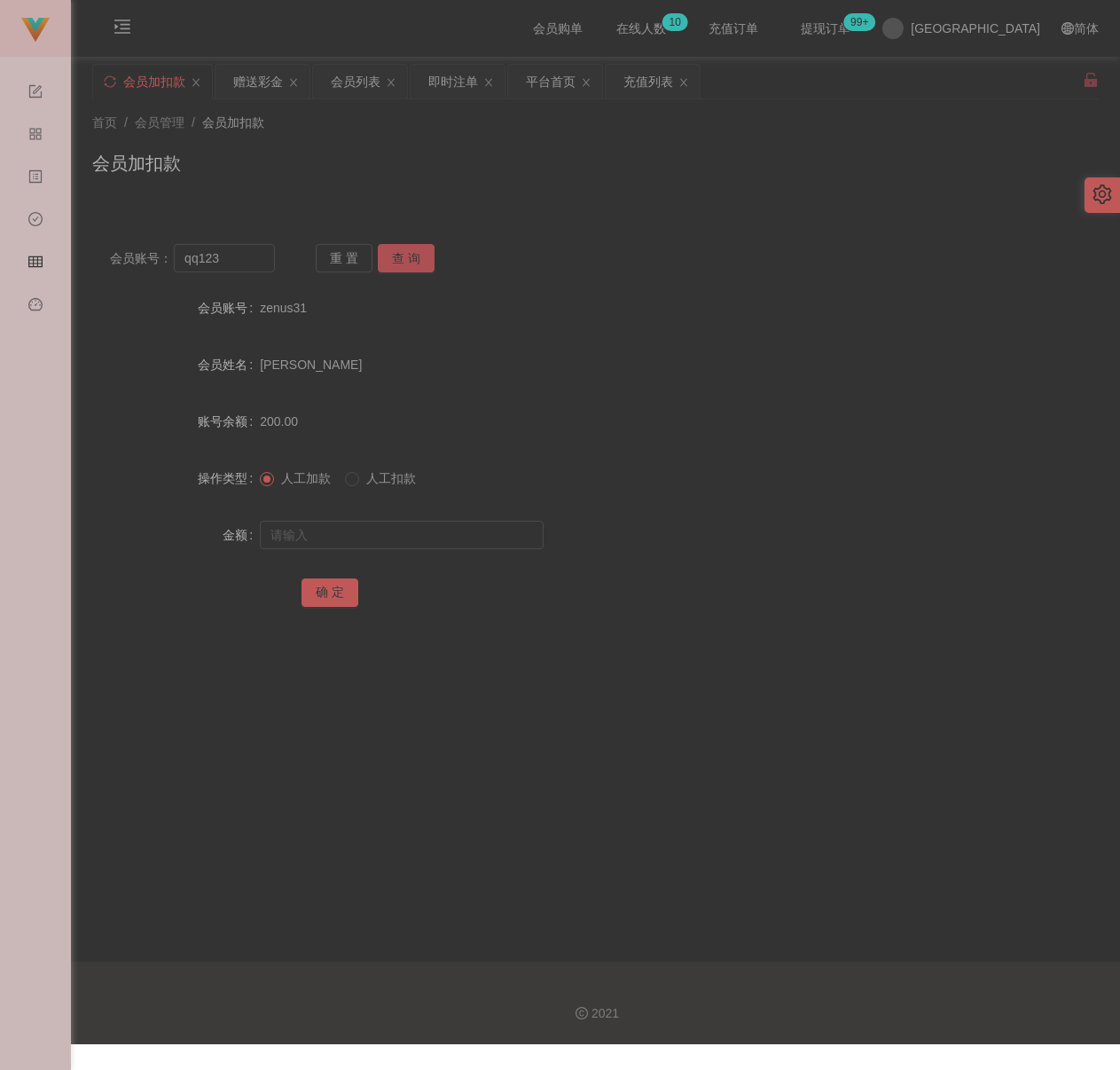
click at [394, 251] on button "查 询" at bounding box center [406, 258] width 57 height 28
click at [392, 533] on input "text" at bounding box center [402, 535] width 283 height 28
type input "100"
drag, startPoint x: 341, startPoint y: 587, endPoint x: 403, endPoint y: 597, distance: 62.8
click at [341, 587] on button "确 定" at bounding box center [329, 592] width 57 height 28
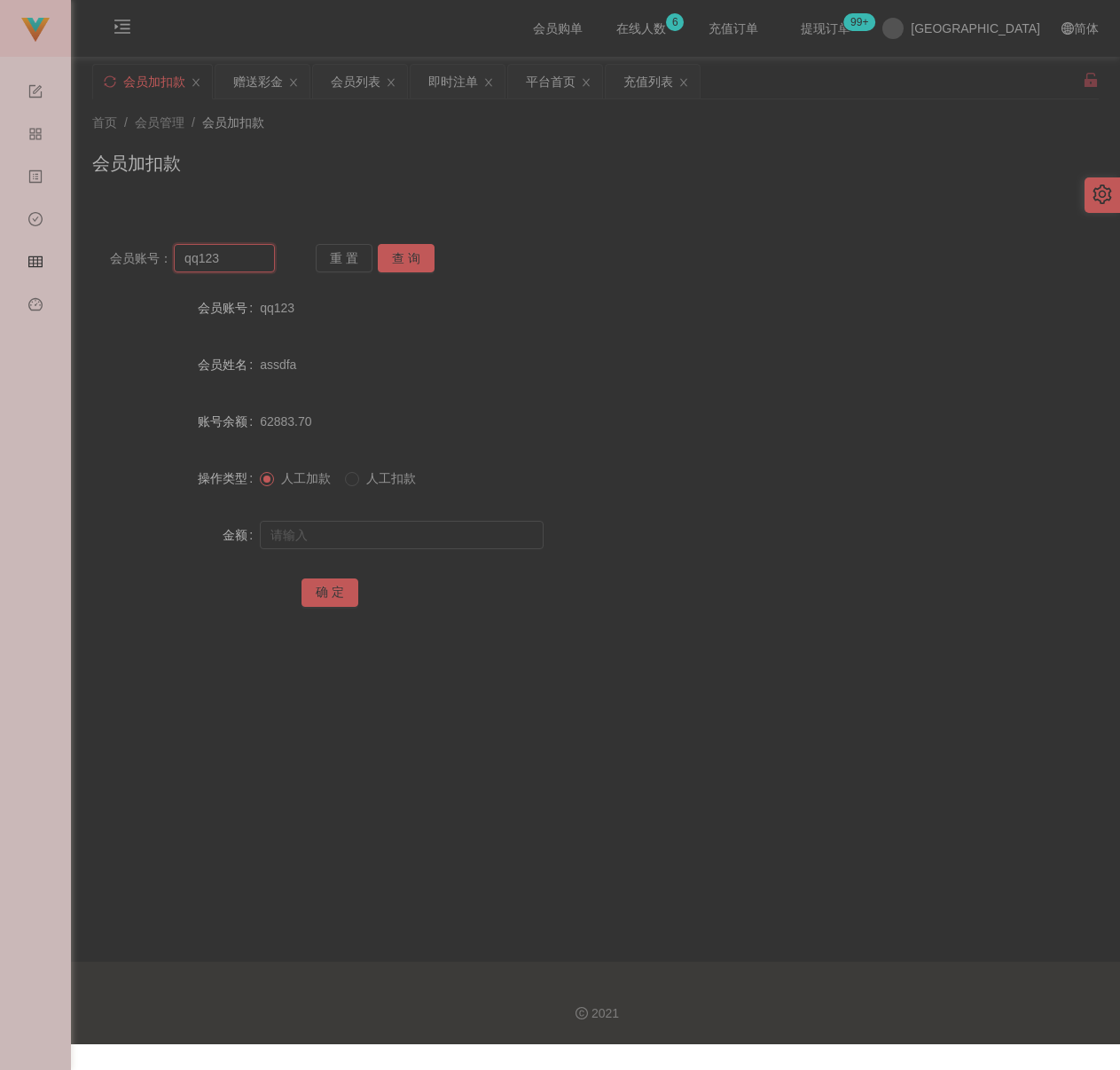
click at [225, 262] on input "qq123" at bounding box center [224, 258] width 101 height 28
paste input "0136695014"
type input "0136695014"
drag, startPoint x: 419, startPoint y: 258, endPoint x: 413, endPoint y: 274, distance: 17.1
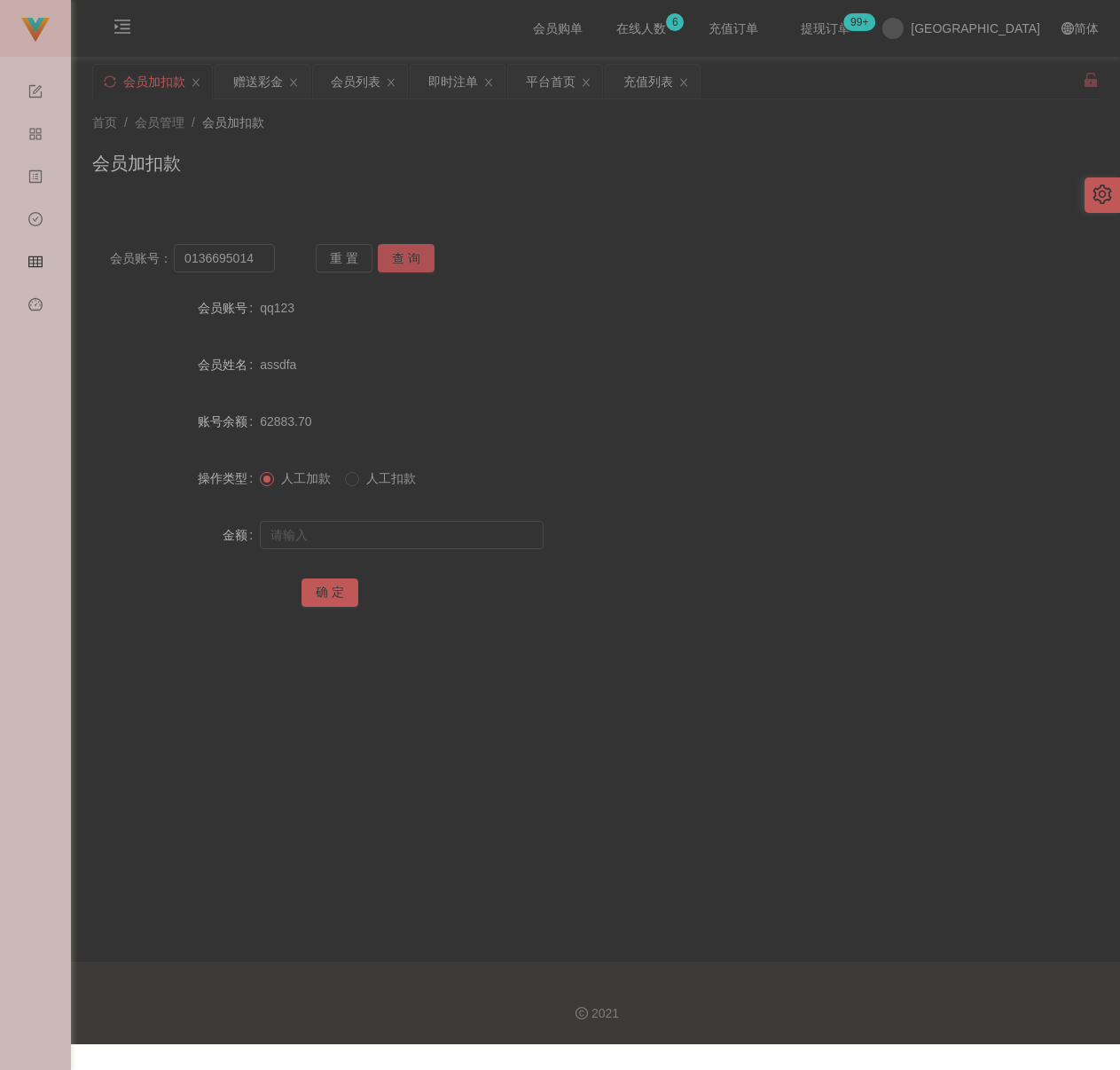
click at [419, 258] on button "查 询" at bounding box center [406, 258] width 57 height 28
drag, startPoint x: 396, startPoint y: 527, endPoint x: 408, endPoint y: 528, distance: 12.0
click at [396, 527] on input "text" at bounding box center [402, 535] width 283 height 28
click at [447, 533] on input "text" at bounding box center [402, 535] width 283 height 28
paste input "100"
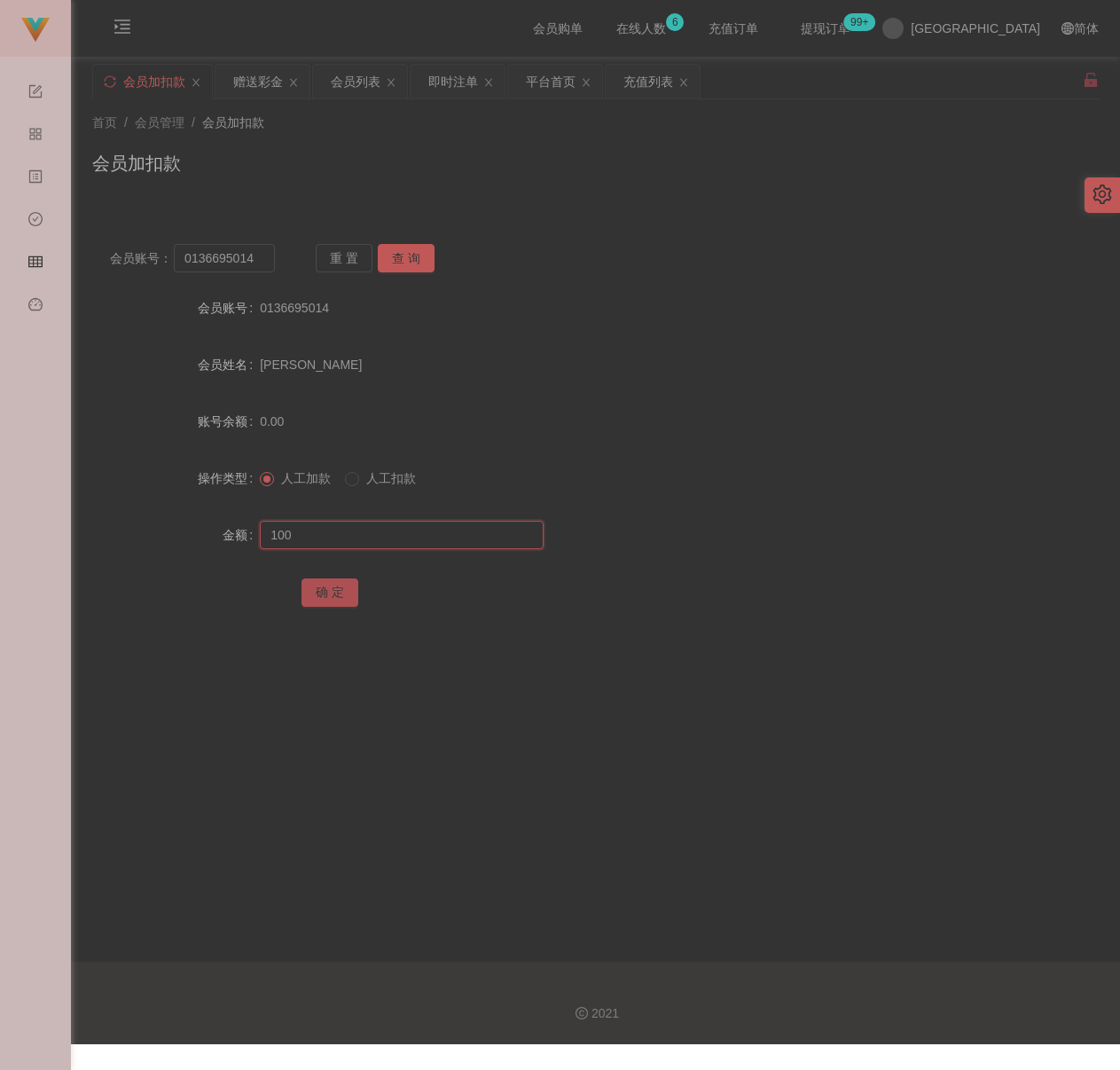
type input "100"
drag, startPoint x: 323, startPoint y: 591, endPoint x: 343, endPoint y: 591, distance: 20.0
click at [323, 591] on button "确 定" at bounding box center [329, 592] width 57 height 28
click at [261, 256] on input "0136695014" at bounding box center [224, 258] width 101 height 28
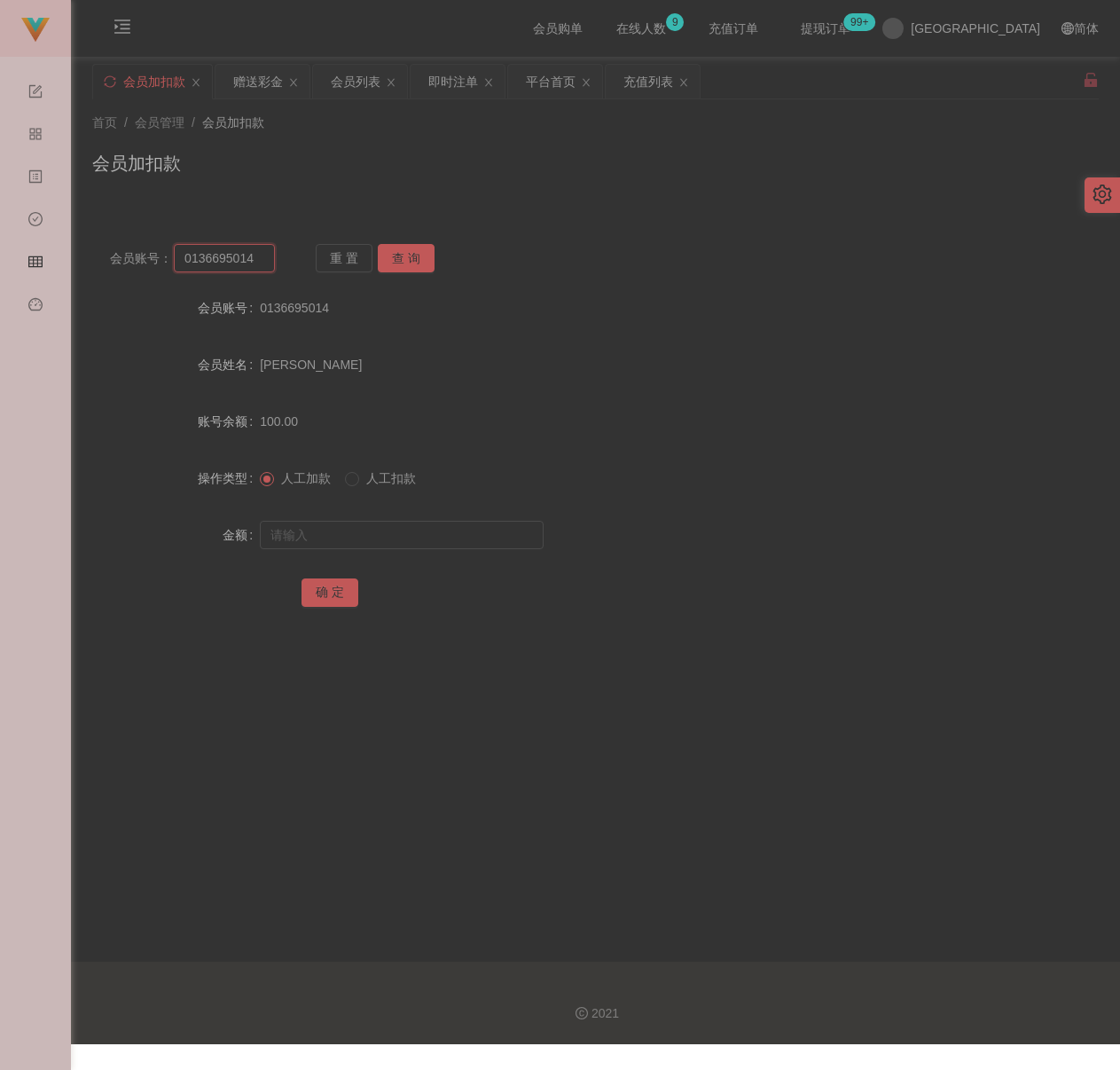
paste input "teemun"
type input "teemun"
drag, startPoint x: 410, startPoint y: 253, endPoint x: 403, endPoint y: 272, distance: 20.2
click at [410, 253] on button "查 询" at bounding box center [406, 258] width 57 height 28
drag, startPoint x: 390, startPoint y: 525, endPoint x: 432, endPoint y: 543, distance: 45.7
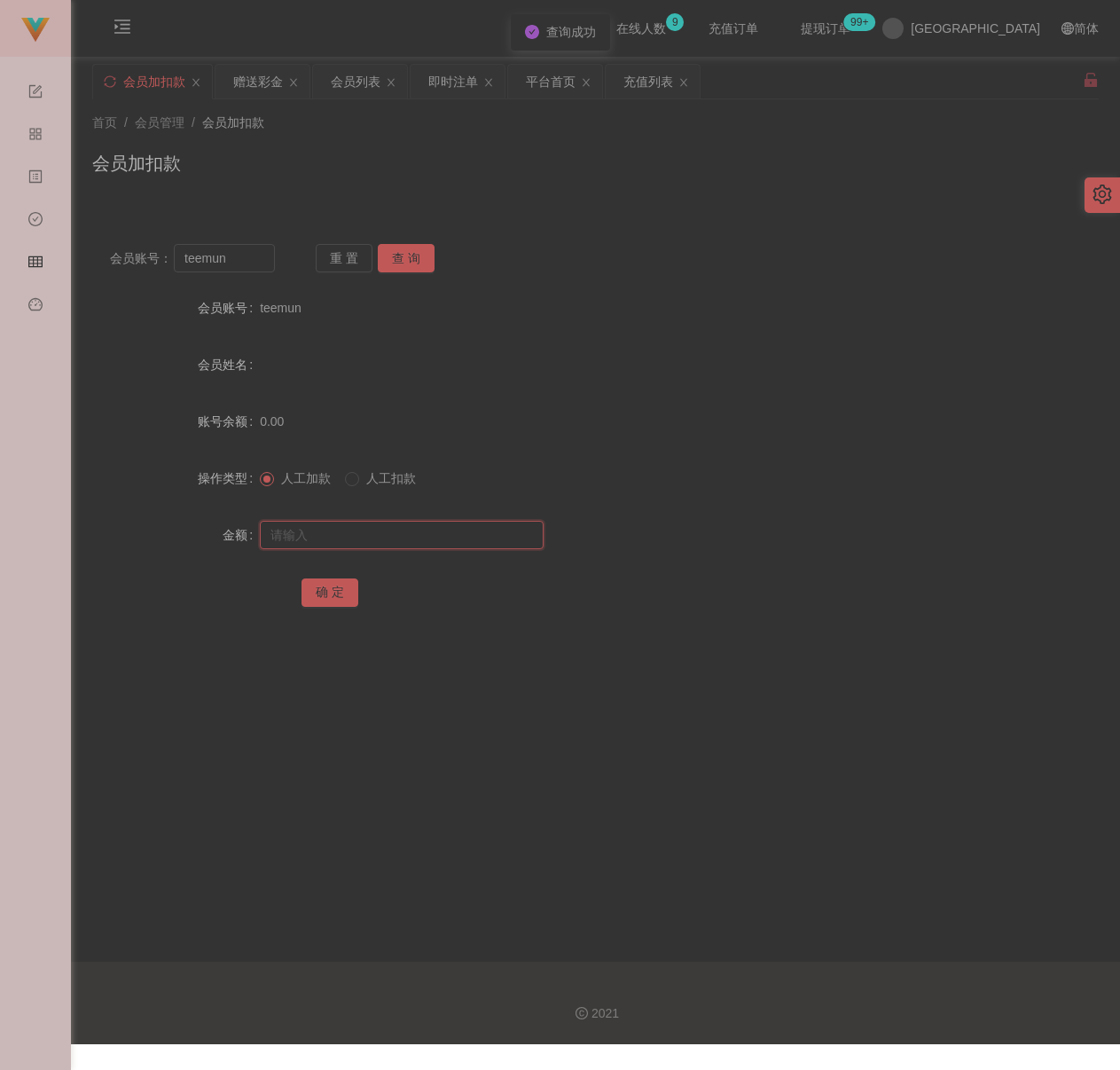
click at [390, 525] on input "text" at bounding box center [402, 535] width 283 height 28
click at [435, 538] on input "text" at bounding box center [402, 535] width 283 height 28
paste input "100"
type input "100"
click at [349, 591] on button "确 定" at bounding box center [329, 592] width 57 height 28
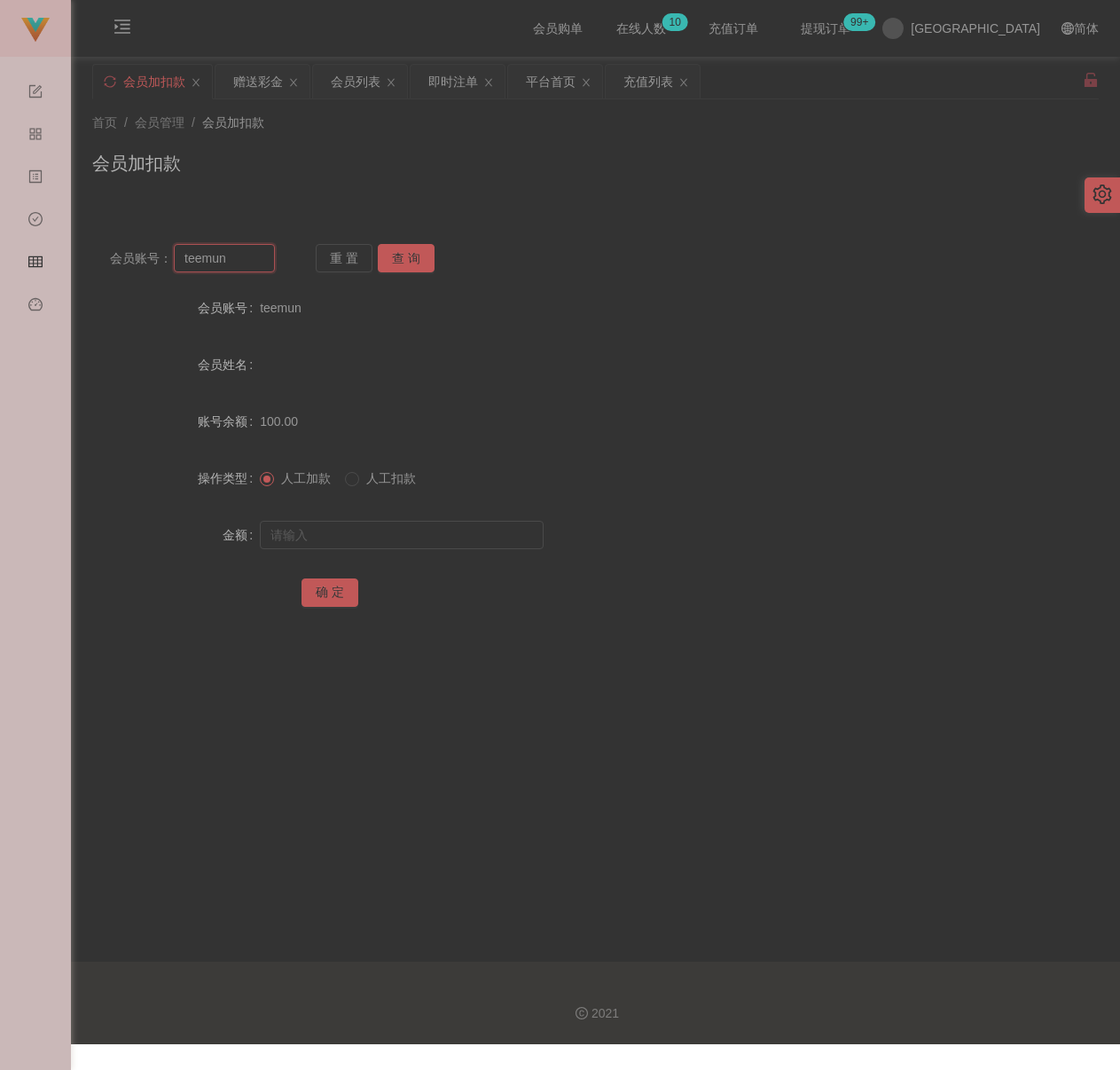
click at [240, 259] on input "teemun" at bounding box center [224, 258] width 101 height 28
paste input "0189540756"
type input "0189540756"
click at [384, 253] on button "查 询" at bounding box center [406, 258] width 57 height 28
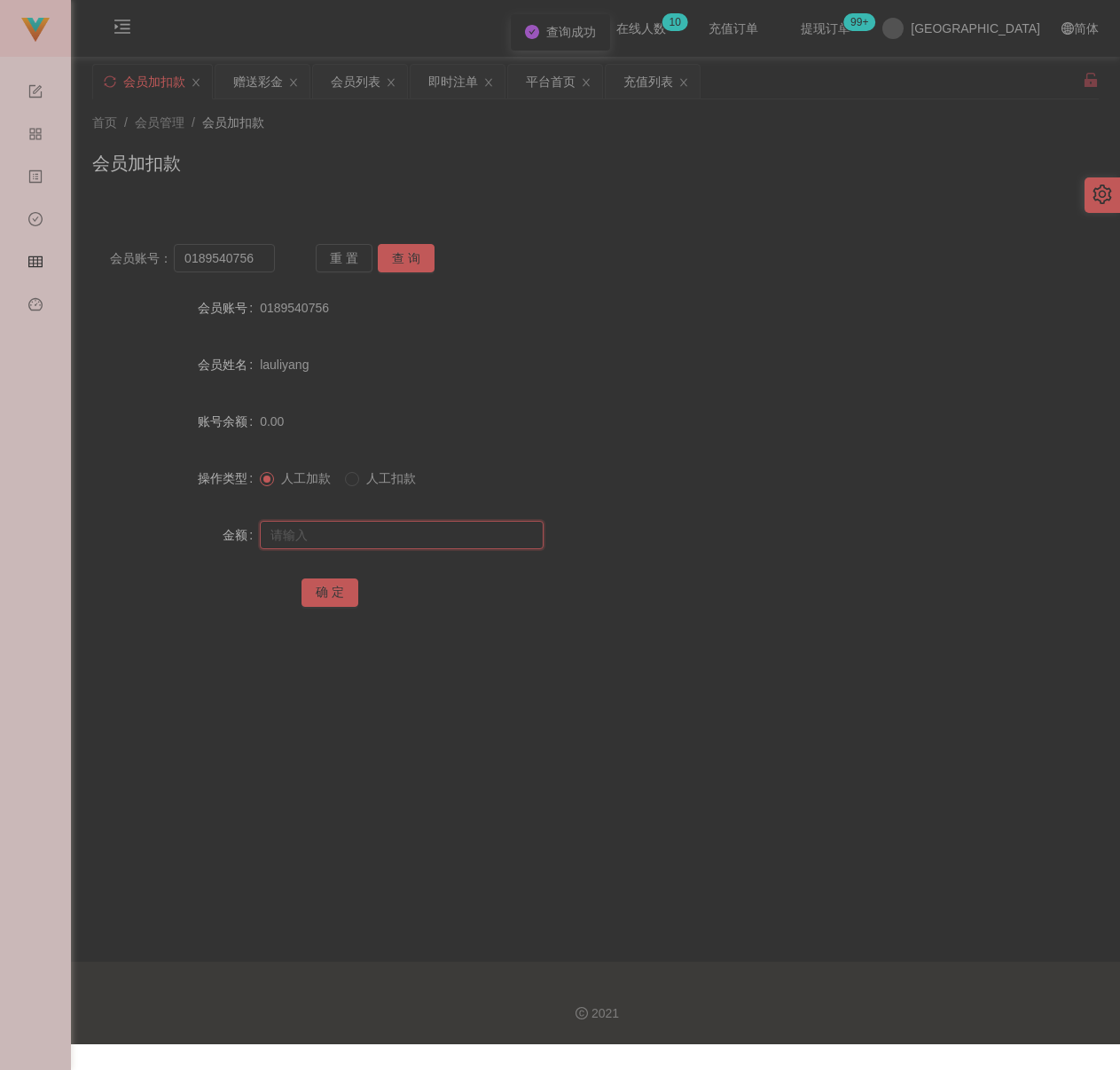
click at [408, 541] on input "text" at bounding box center [402, 535] width 283 height 28
click at [360, 537] on input "text" at bounding box center [402, 535] width 283 height 28
paste input "100"
type input "100"
drag, startPoint x: 323, startPoint y: 590, endPoint x: 336, endPoint y: 591, distance: 13.0
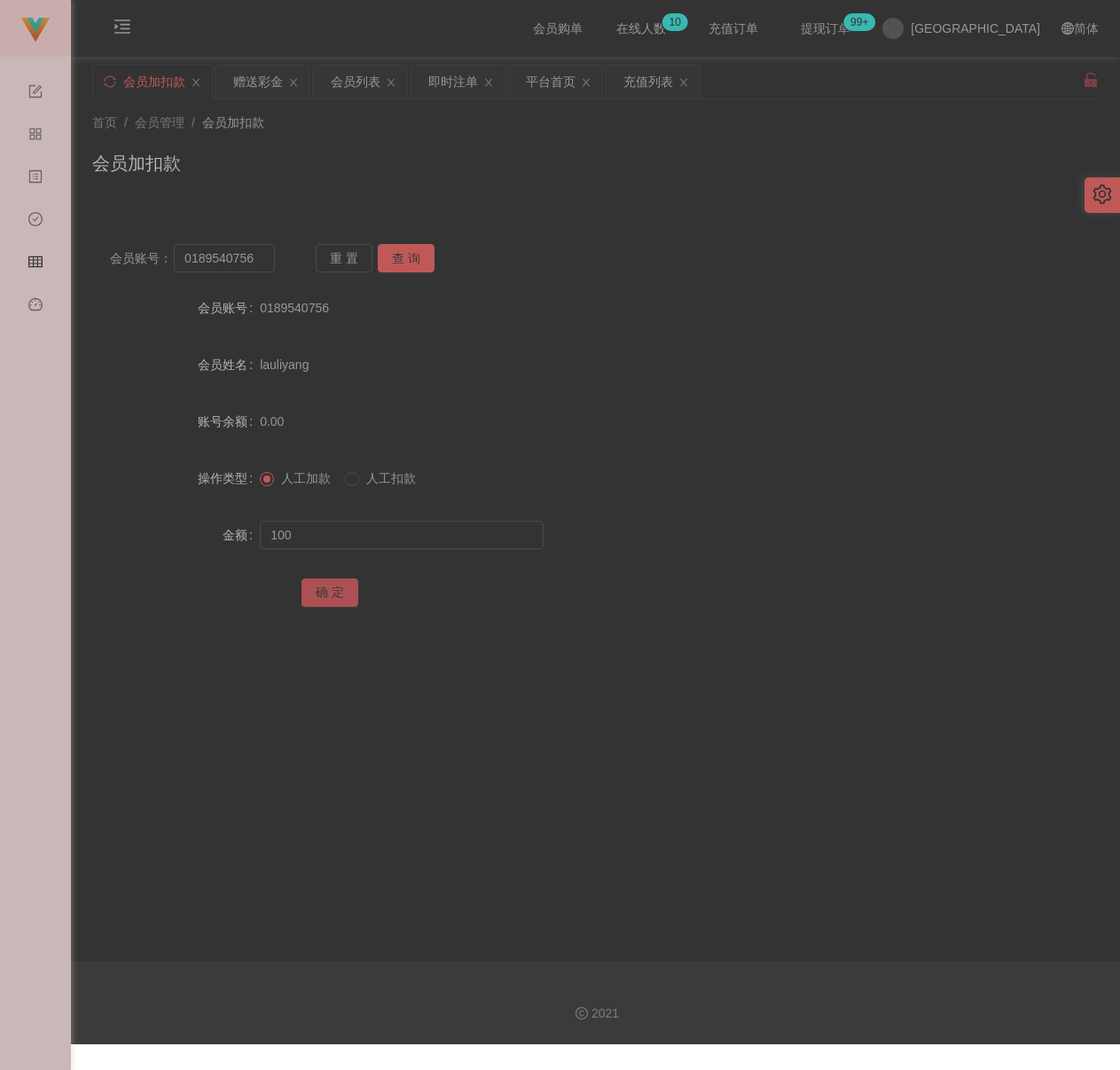
click at [323, 590] on button "确 定" at bounding box center [329, 592] width 57 height 28
click at [256, 258] on input "0189540756" at bounding box center [224, 258] width 101 height 28
paste input "Jimmyhoo"
type input "Jimmyhoo"
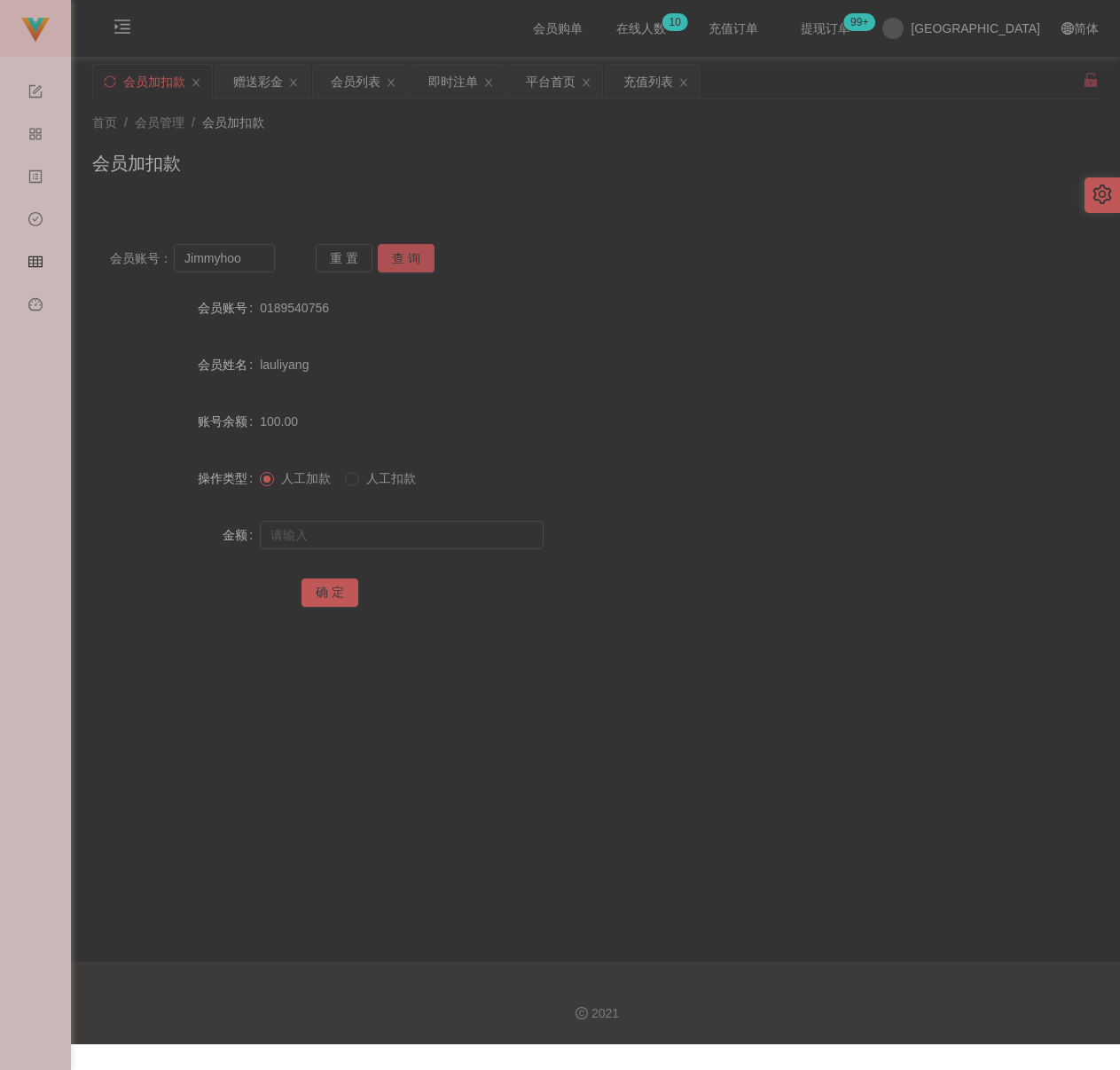
click at [406, 247] on button "查 询" at bounding box center [406, 258] width 57 height 28
drag, startPoint x: 363, startPoint y: 537, endPoint x: 390, endPoint y: 543, distance: 27.7
click at [363, 537] on input "text" at bounding box center [402, 535] width 283 height 28
click at [408, 537] on input "text" at bounding box center [402, 535] width 283 height 28
paste input "100"
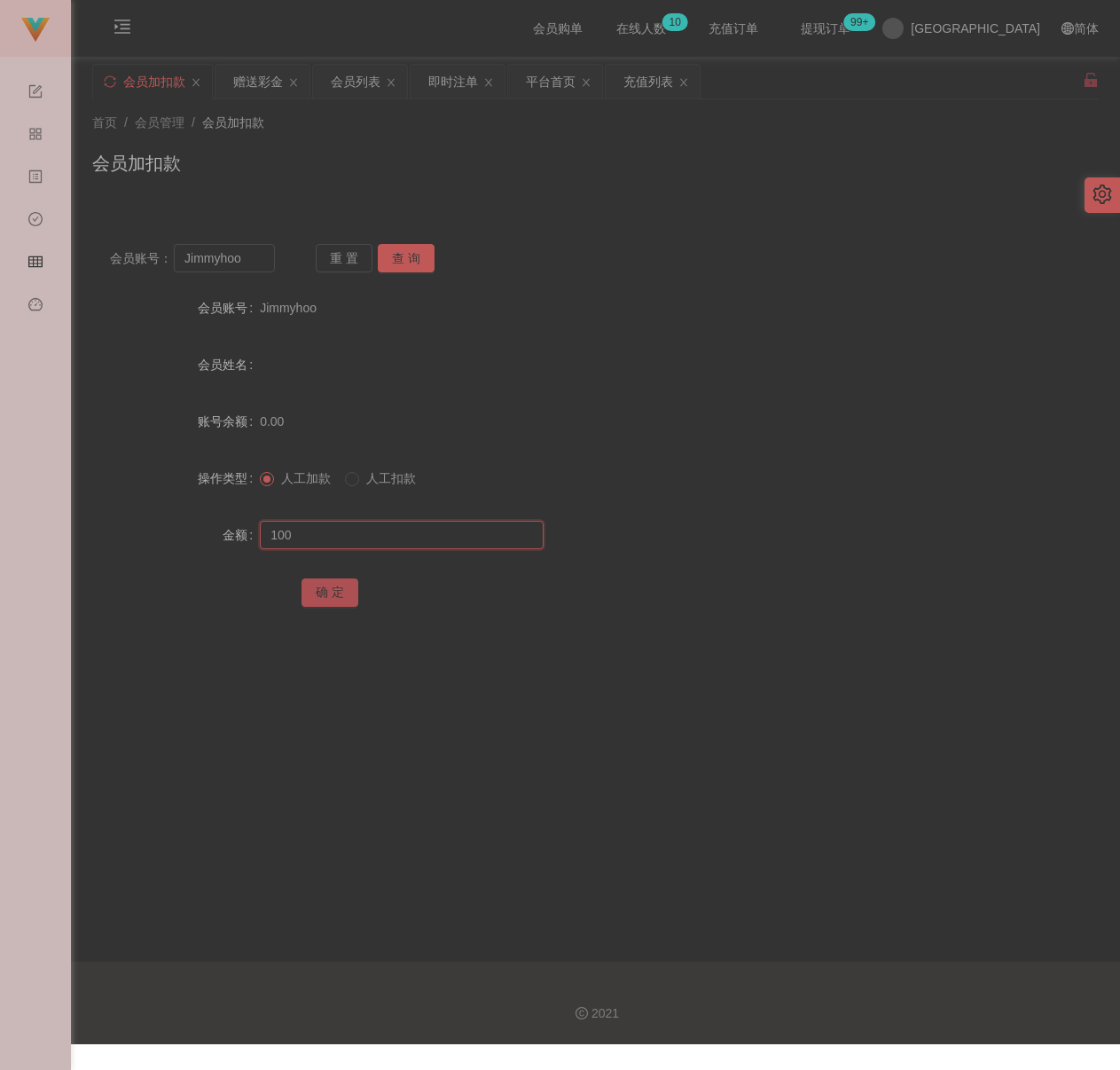
type input "100"
click at [319, 584] on button "确 定" at bounding box center [329, 592] width 57 height 28
click at [240, 258] on input "Jimmyhoo" at bounding box center [224, 258] width 101 height 28
paste input "kinochin00"
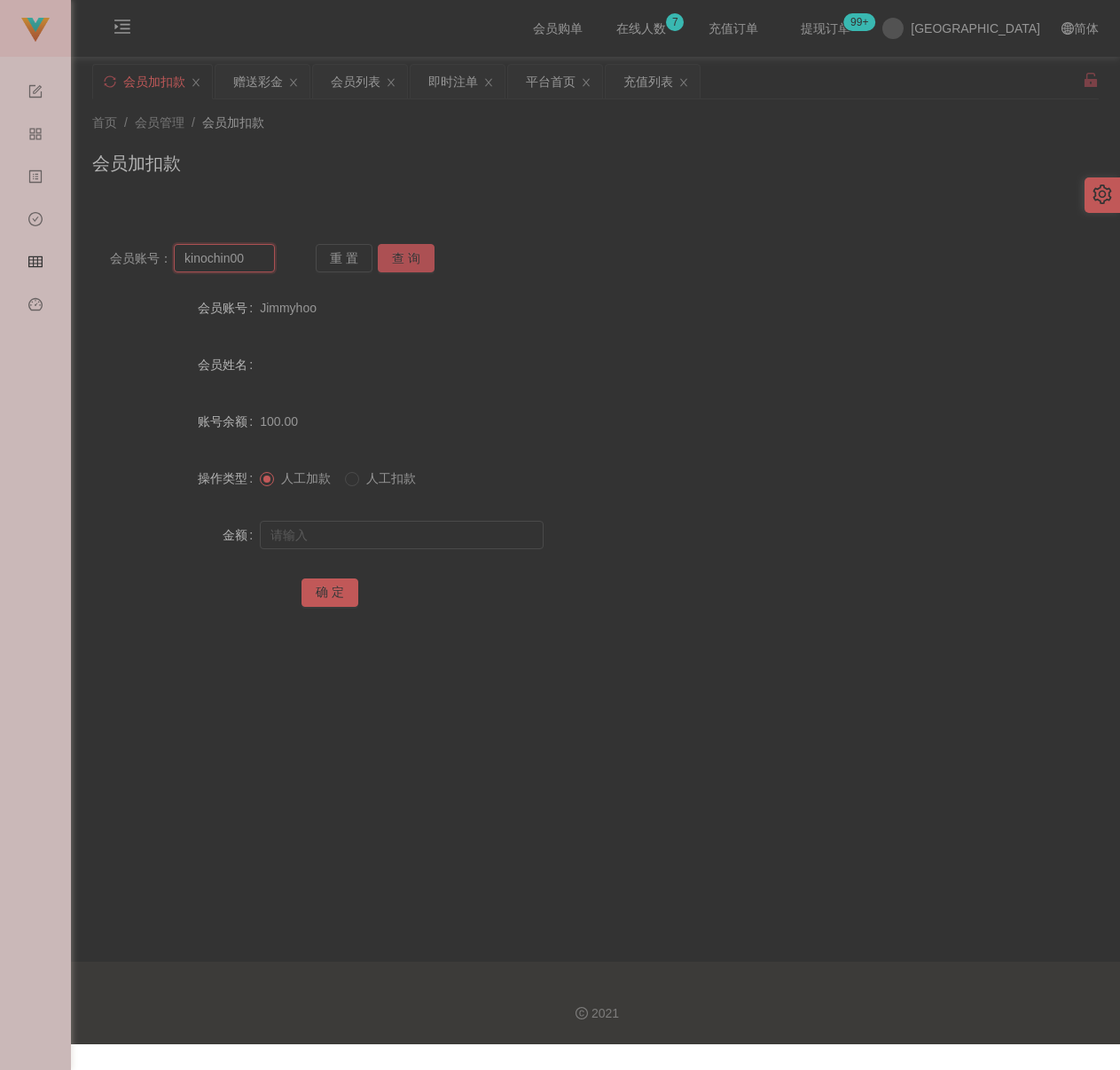
type input "kinochin00"
drag, startPoint x: 399, startPoint y: 248, endPoint x: 396, endPoint y: 269, distance: 21.2
click at [399, 248] on button "查 询" at bounding box center [406, 258] width 57 height 28
click at [372, 533] on input "text" at bounding box center [402, 535] width 283 height 28
click at [427, 543] on input "text" at bounding box center [402, 535] width 283 height 28
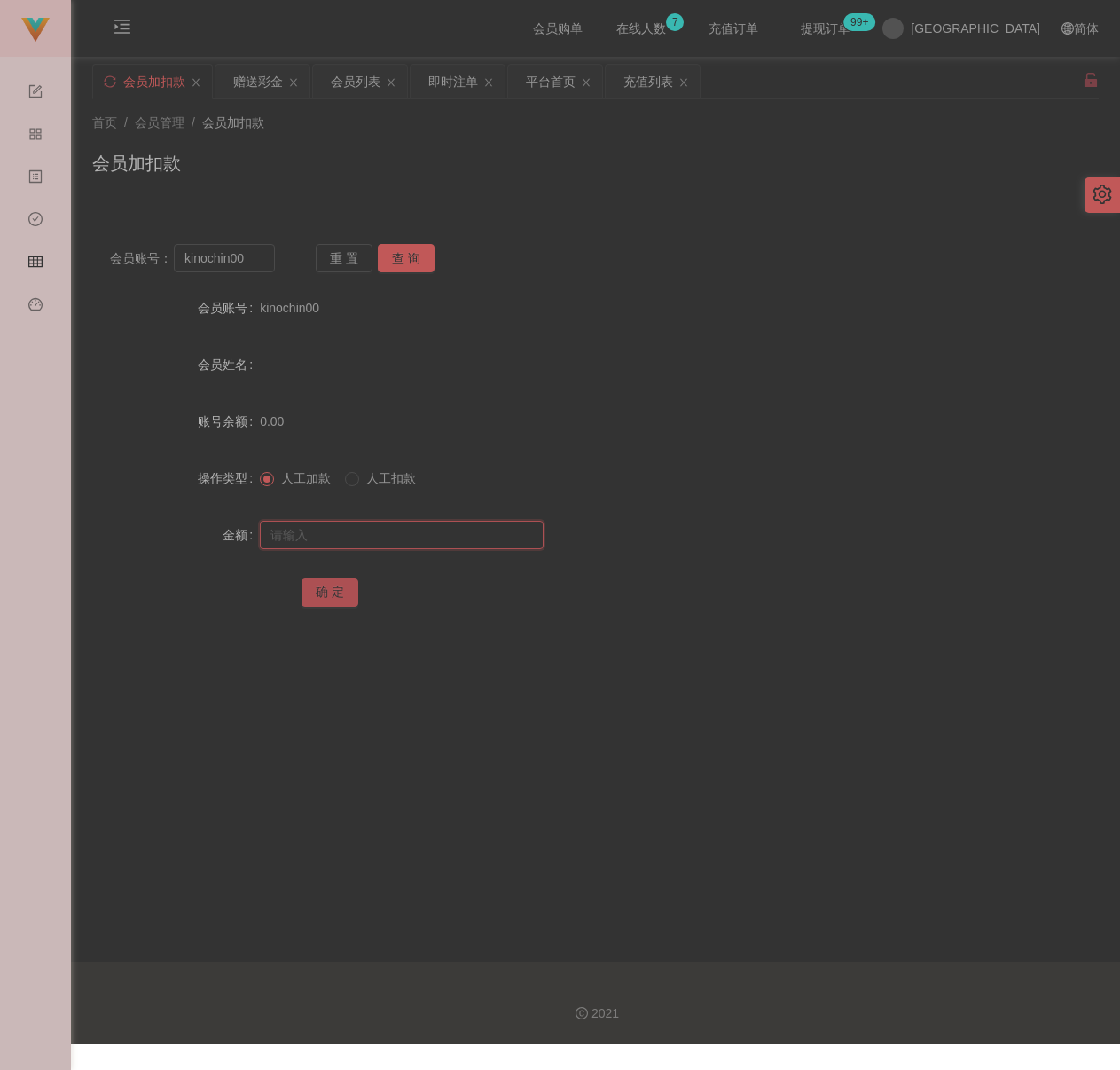
paste input "200"
type input "200"
click at [309, 596] on button "确 定" at bounding box center [329, 592] width 57 height 28
click at [253, 264] on input "kinochin00" at bounding box center [224, 258] width 101 height 28
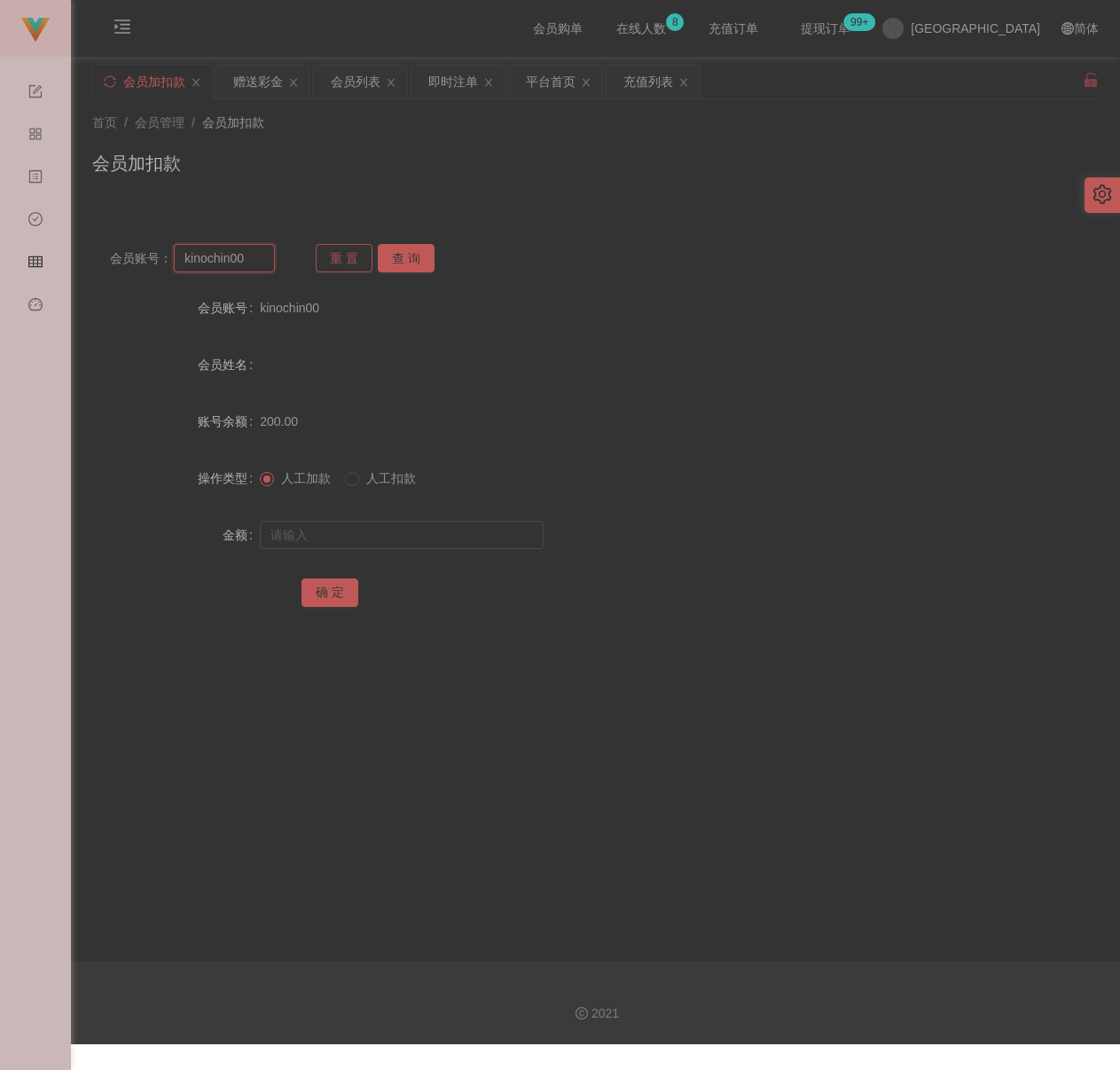
paste input "chen6085"
type input "chen6085"
click at [408, 256] on button "查 询" at bounding box center [406, 258] width 57 height 28
click at [365, 528] on input "text" at bounding box center [402, 535] width 283 height 28
click at [412, 541] on input "text" at bounding box center [402, 535] width 283 height 28
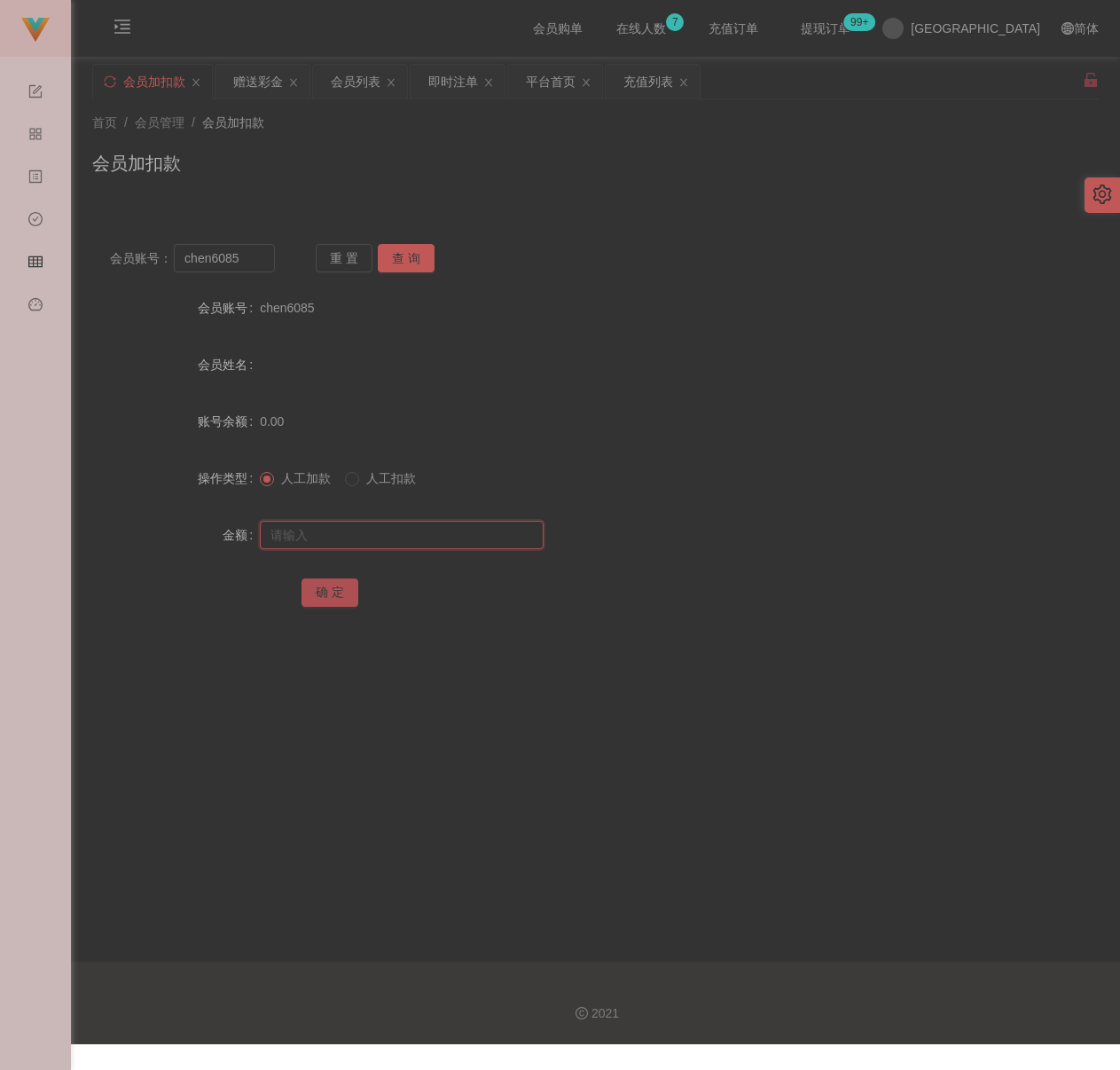
paste input "100"
type input "100"
click at [339, 594] on button "确 定" at bounding box center [329, 592] width 57 height 28
click at [245, 267] on input "chen6085" at bounding box center [224, 258] width 101 height 28
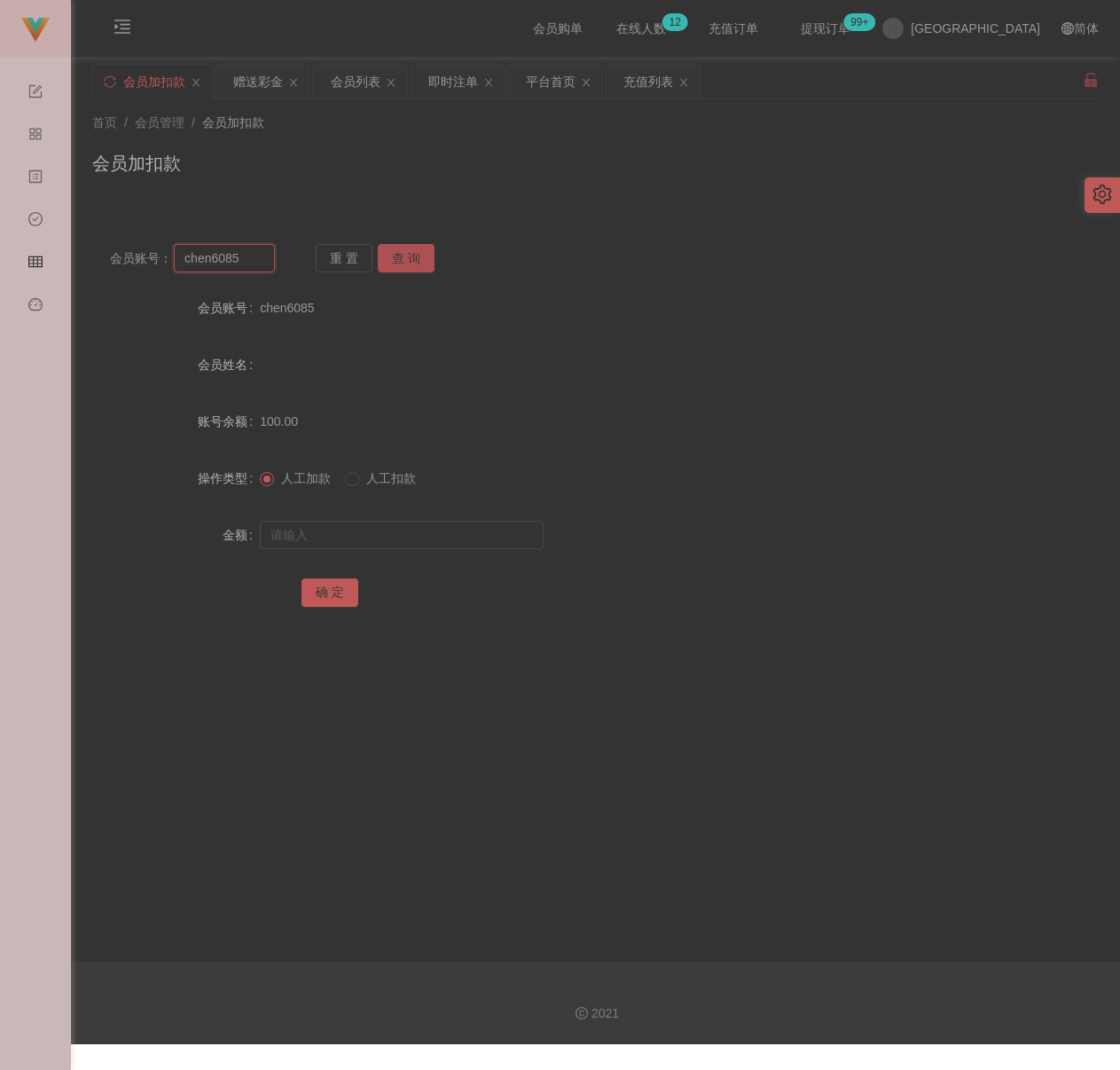
paste input "323326"
type input "323326"
click at [400, 256] on button "查 询" at bounding box center [406, 258] width 57 height 28
click at [392, 521] on input "text" at bounding box center [402, 535] width 283 height 28
click at [443, 547] on input "text" at bounding box center [402, 535] width 283 height 28
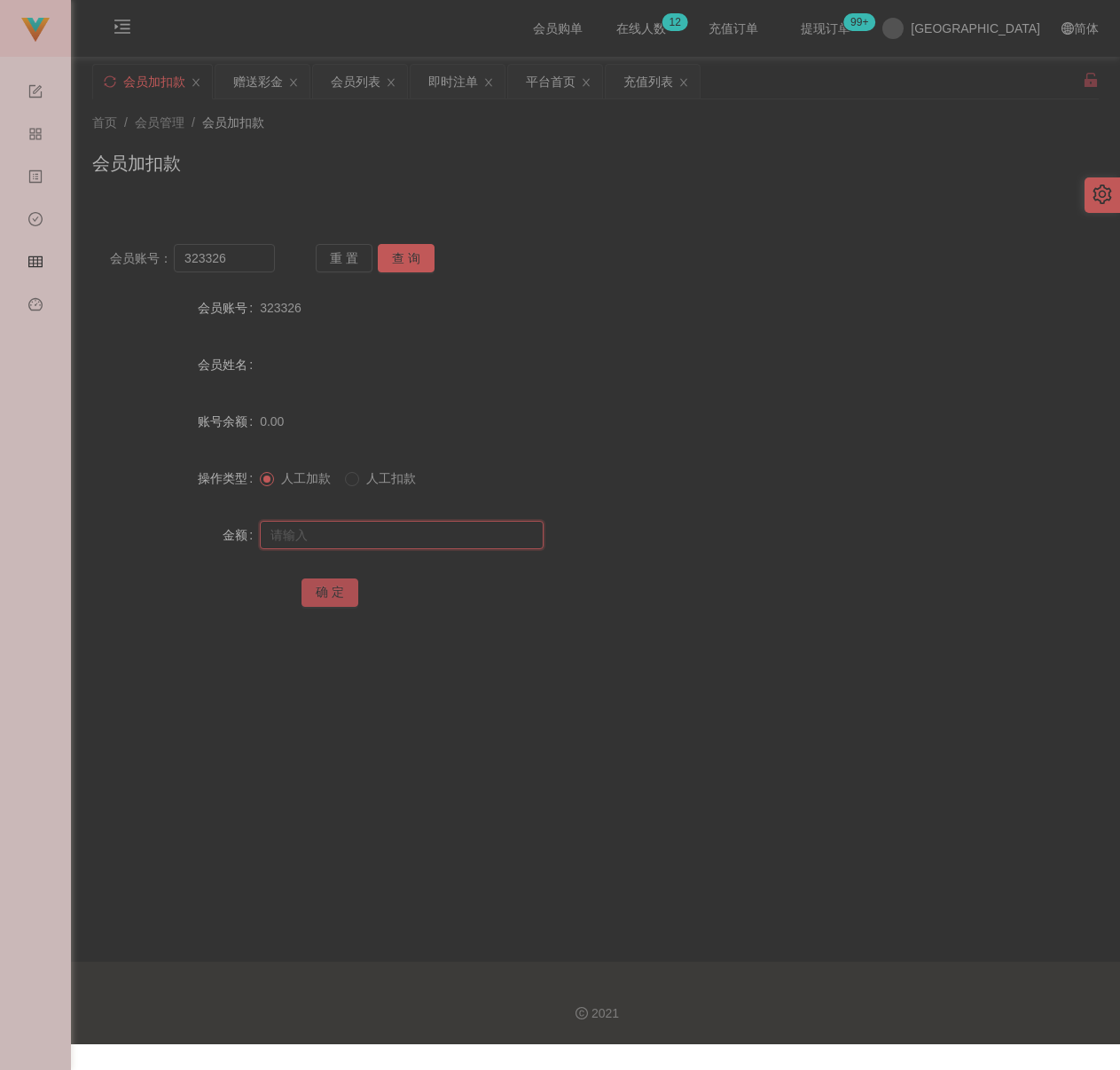
paste input "100"
type input "100"
click at [340, 586] on button "确 定" at bounding box center [329, 592] width 57 height 28
click at [263, 256] on input "323326" at bounding box center [224, 258] width 101 height 28
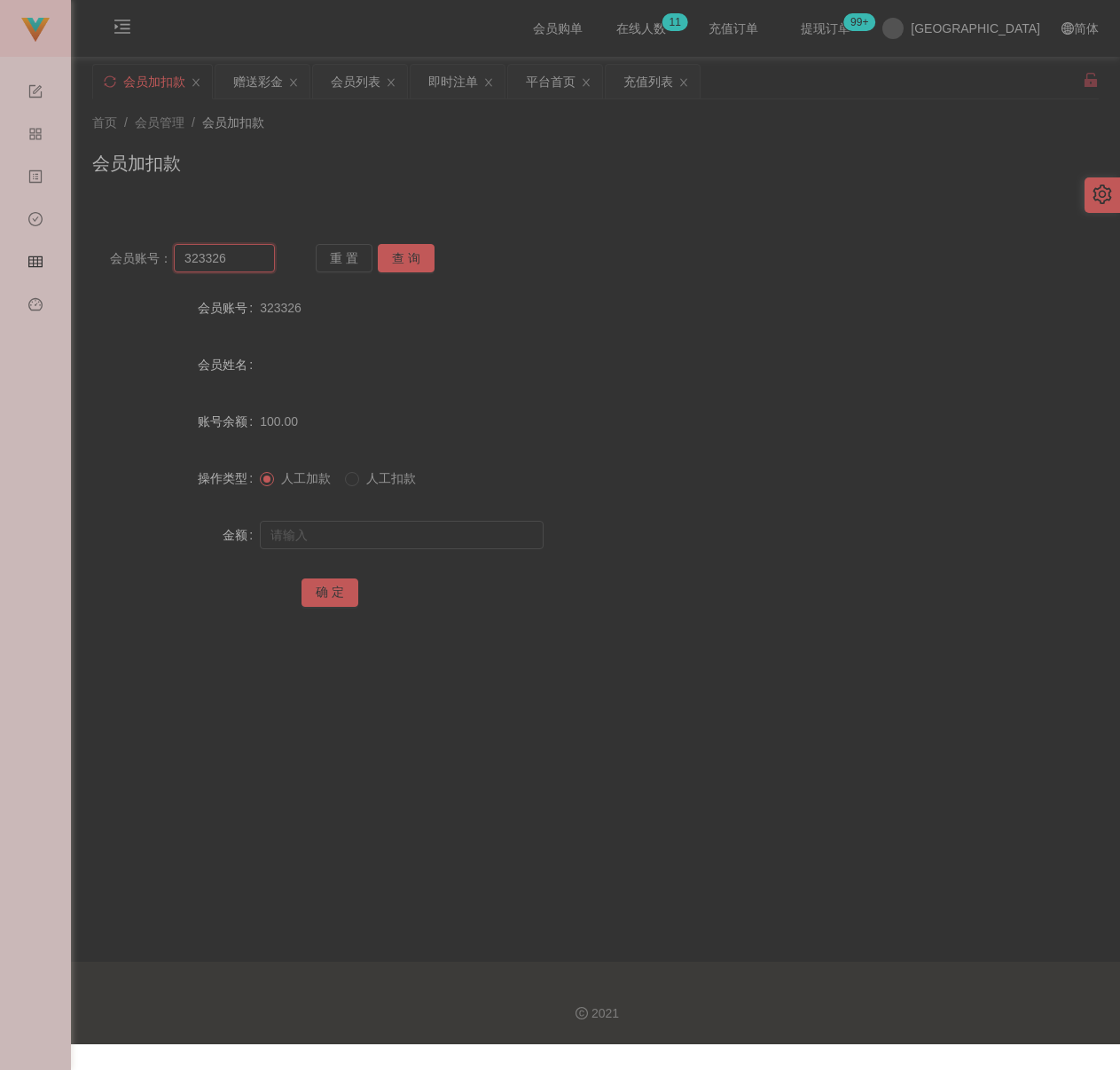
paste input "Yap1234"
type input "Y"
paste input "Yap1234"
type input "Yap1234"
click at [394, 241] on div "会员账号： Yap1234 重 置 查 询 会员账号 323326 会员姓名 账号余额 100.00 操作类型 人工加款 人工扣款 金额 确 定" at bounding box center [596, 438] width 1007 height 423
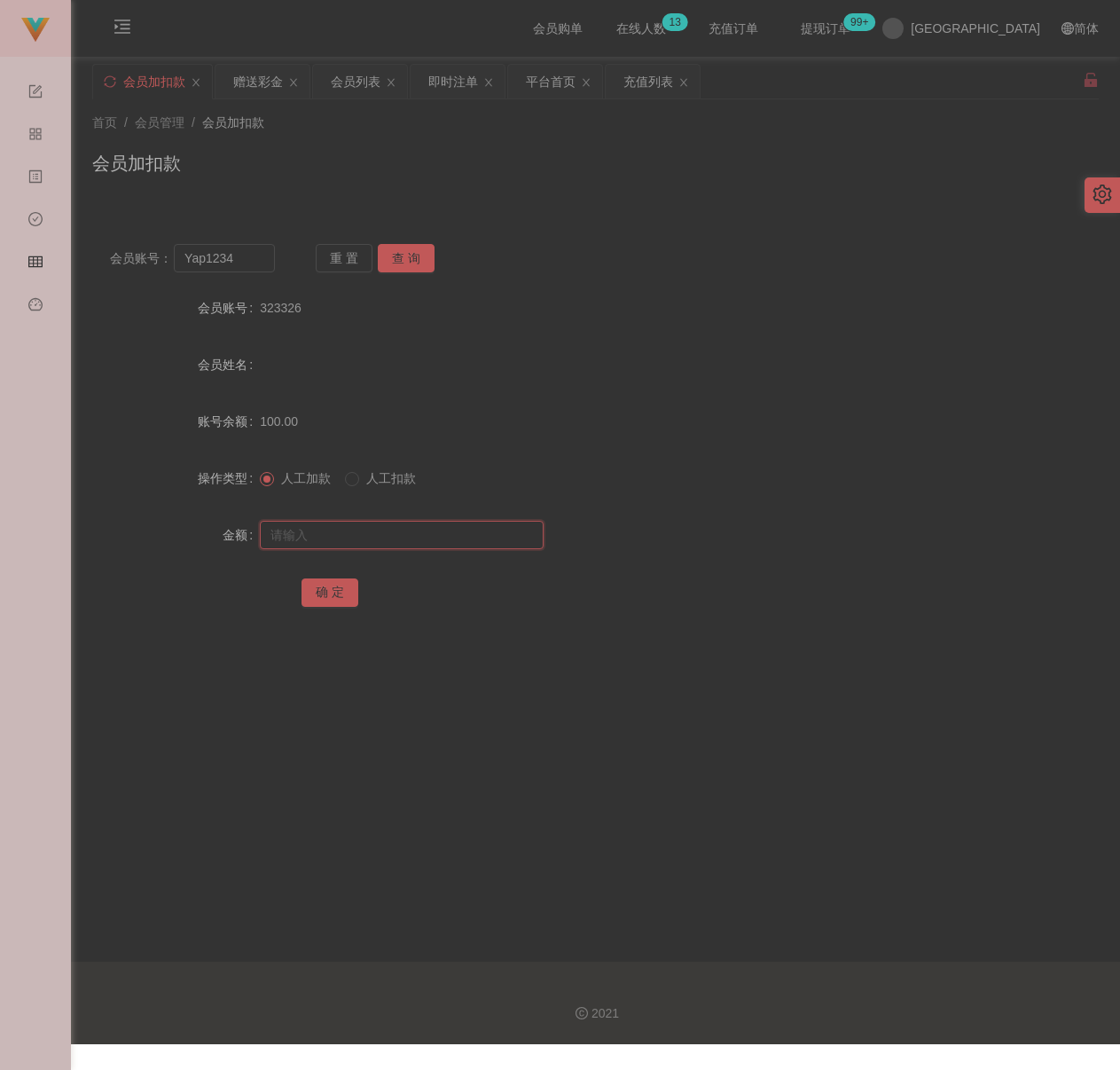
click at [360, 531] on input "text" at bounding box center [402, 535] width 283 height 28
type input "25000"
click at [334, 596] on button "确 定" at bounding box center [329, 592] width 57 height 28
click at [258, 257] on input "Yap1234" at bounding box center [224, 258] width 101 height 28
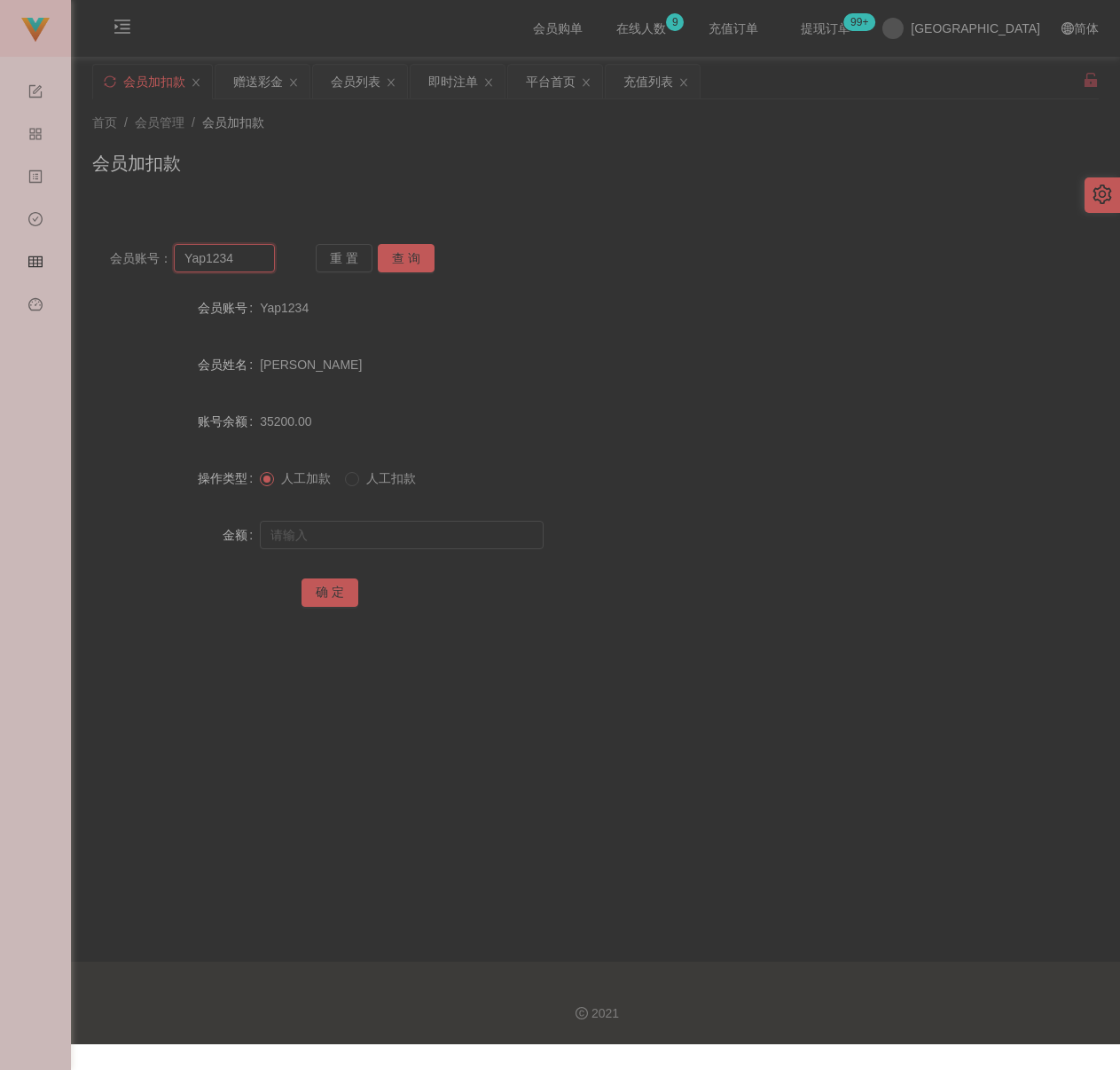
paste input "0172663138"
type input "0172663138"
drag, startPoint x: 396, startPoint y: 256, endPoint x: 397, endPoint y: 266, distance: 10.0
click at [397, 256] on button "查 询" at bounding box center [406, 258] width 57 height 28
drag, startPoint x: 391, startPoint y: 534, endPoint x: 419, endPoint y: 538, distance: 28.3
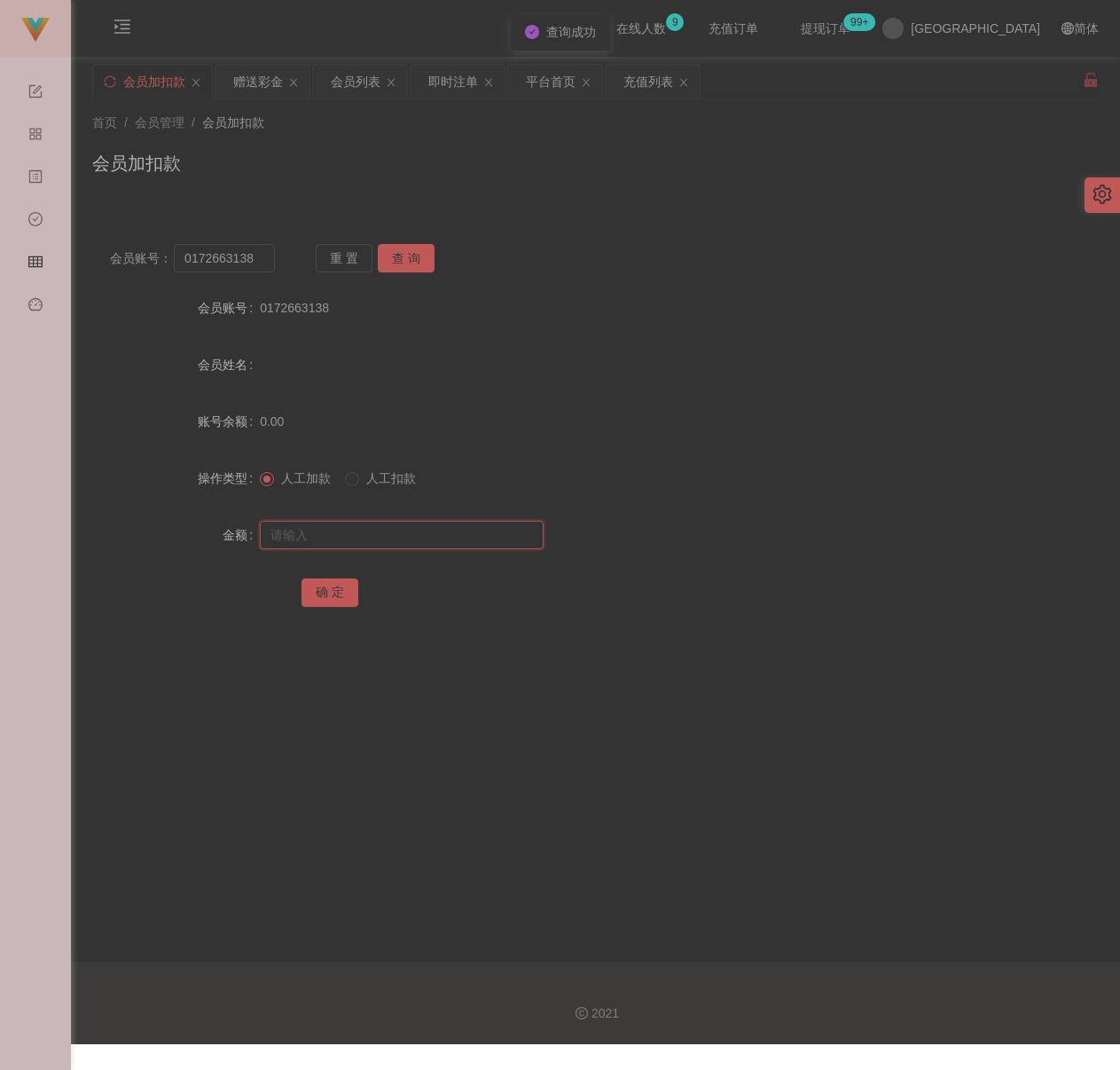
click at [391, 534] on input "text" at bounding box center [402, 535] width 283 height 28
drag, startPoint x: 466, startPoint y: 540, endPoint x: 449, endPoint y: 543, distance: 17.3
click at [466, 538] on input "text" at bounding box center [402, 535] width 283 height 28
paste input "300"
type input "300"
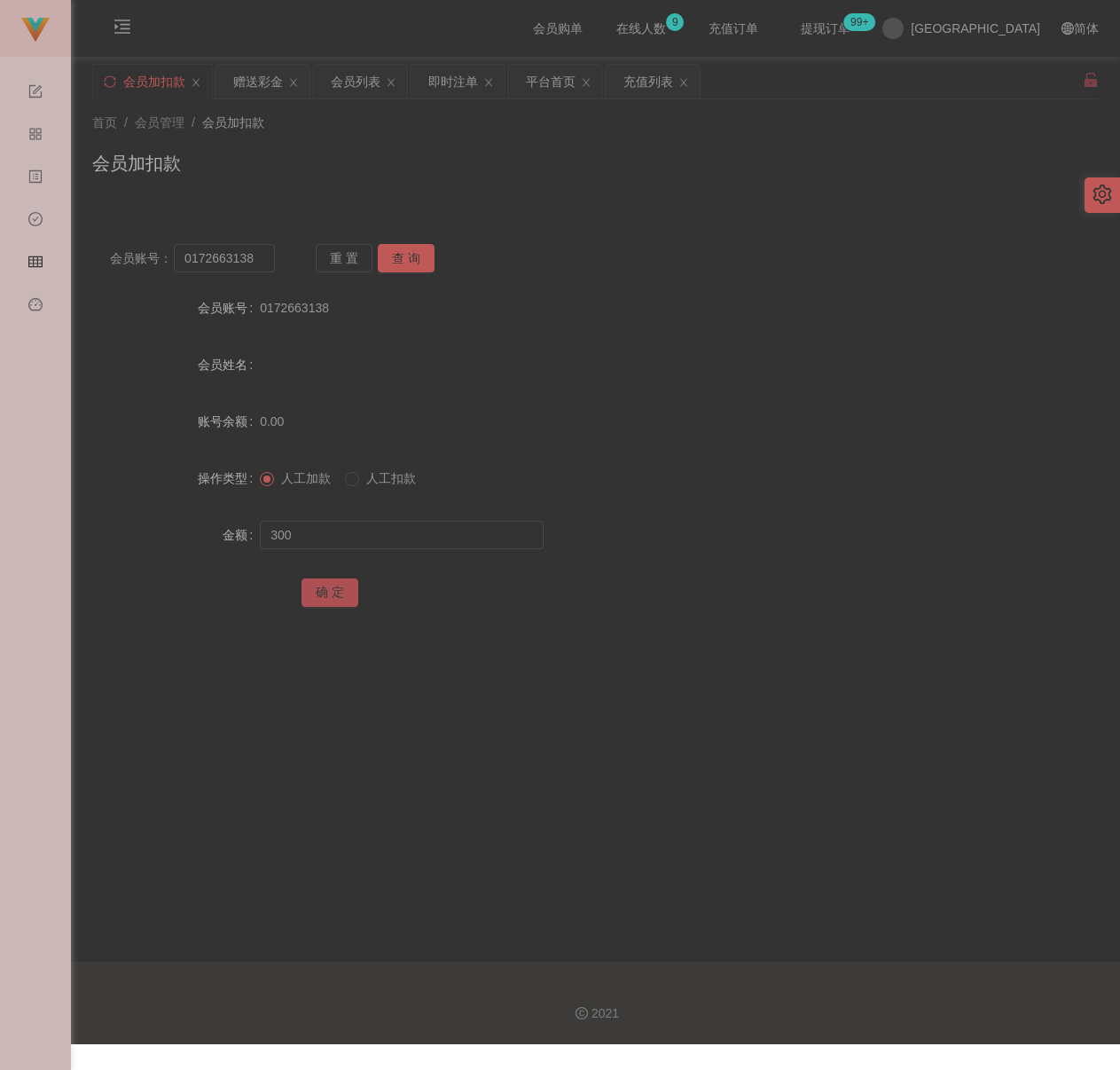
click at [319, 587] on button "确 定" at bounding box center [329, 592] width 57 height 28
click at [370, 80] on div "会员列表" at bounding box center [355, 81] width 49 height 34
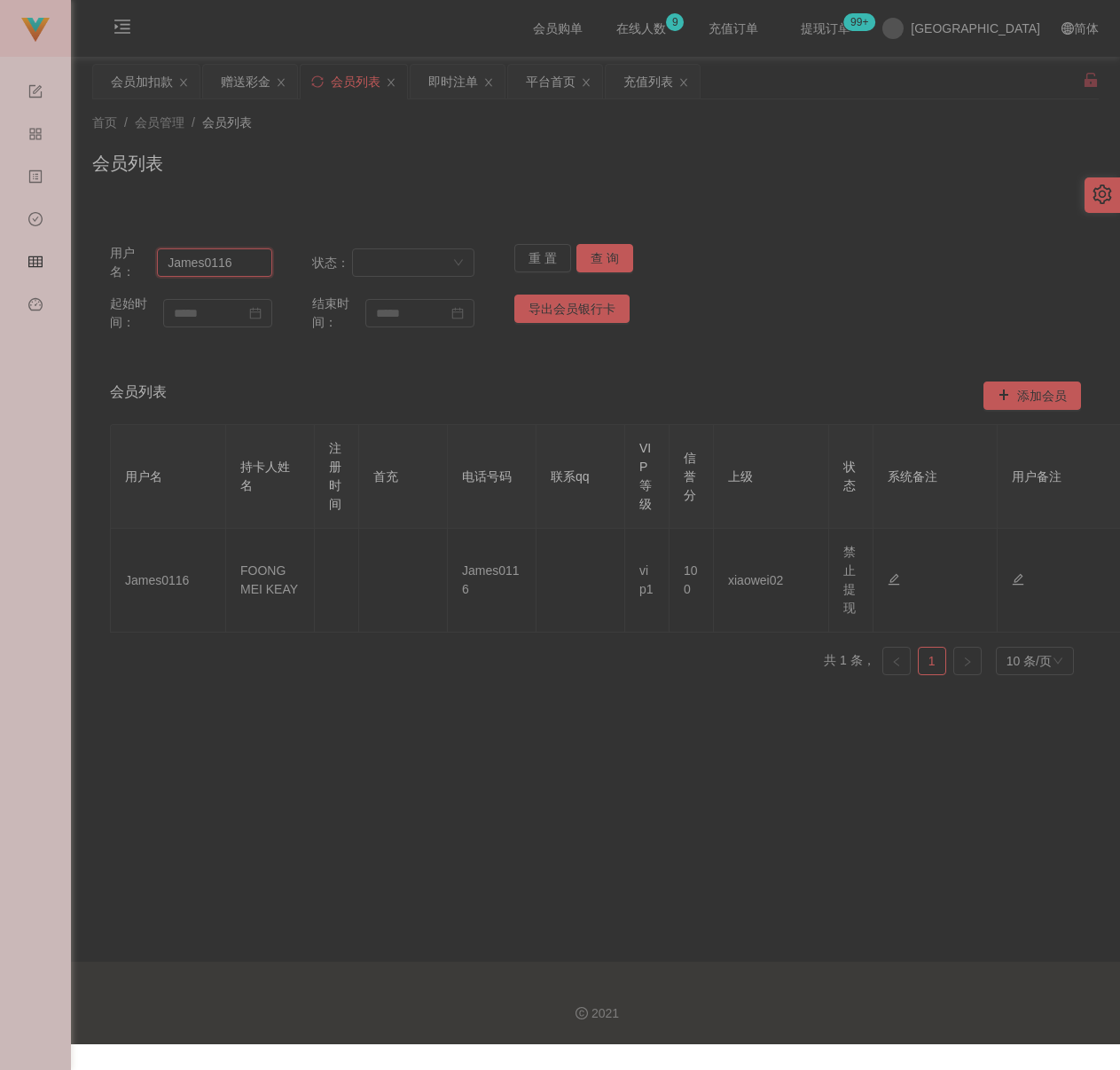
click at [245, 272] on input "James0116" at bounding box center [214, 262] width 115 height 28
paste input "yuki0505"
type input "yuki0505"
click at [605, 258] on button "查 询" at bounding box center [604, 258] width 57 height 28
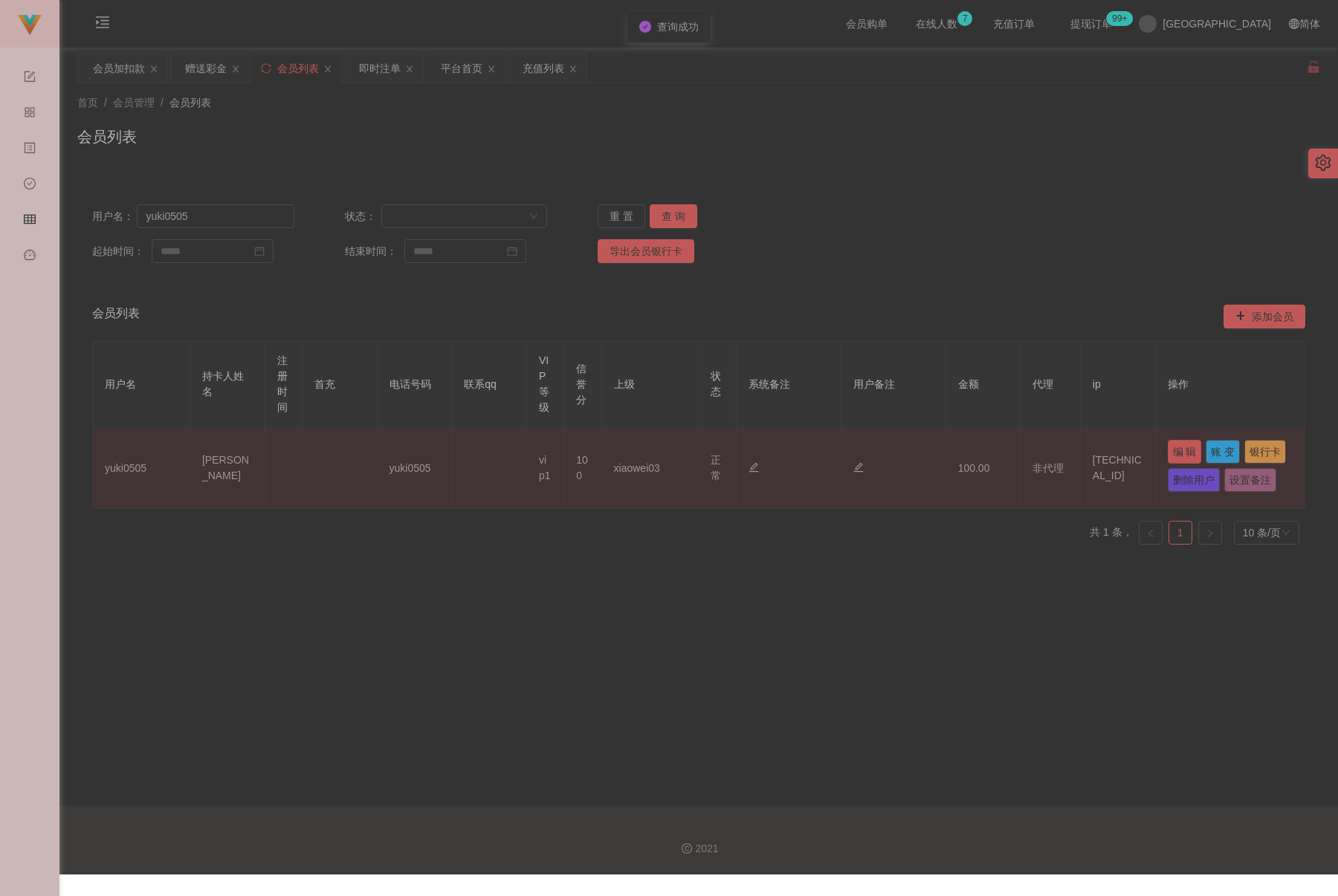
click at [938, 451] on button "编 辑" at bounding box center [1185, 452] width 34 height 23
type input "yuki0505"
type input "[PERSON_NAME]"
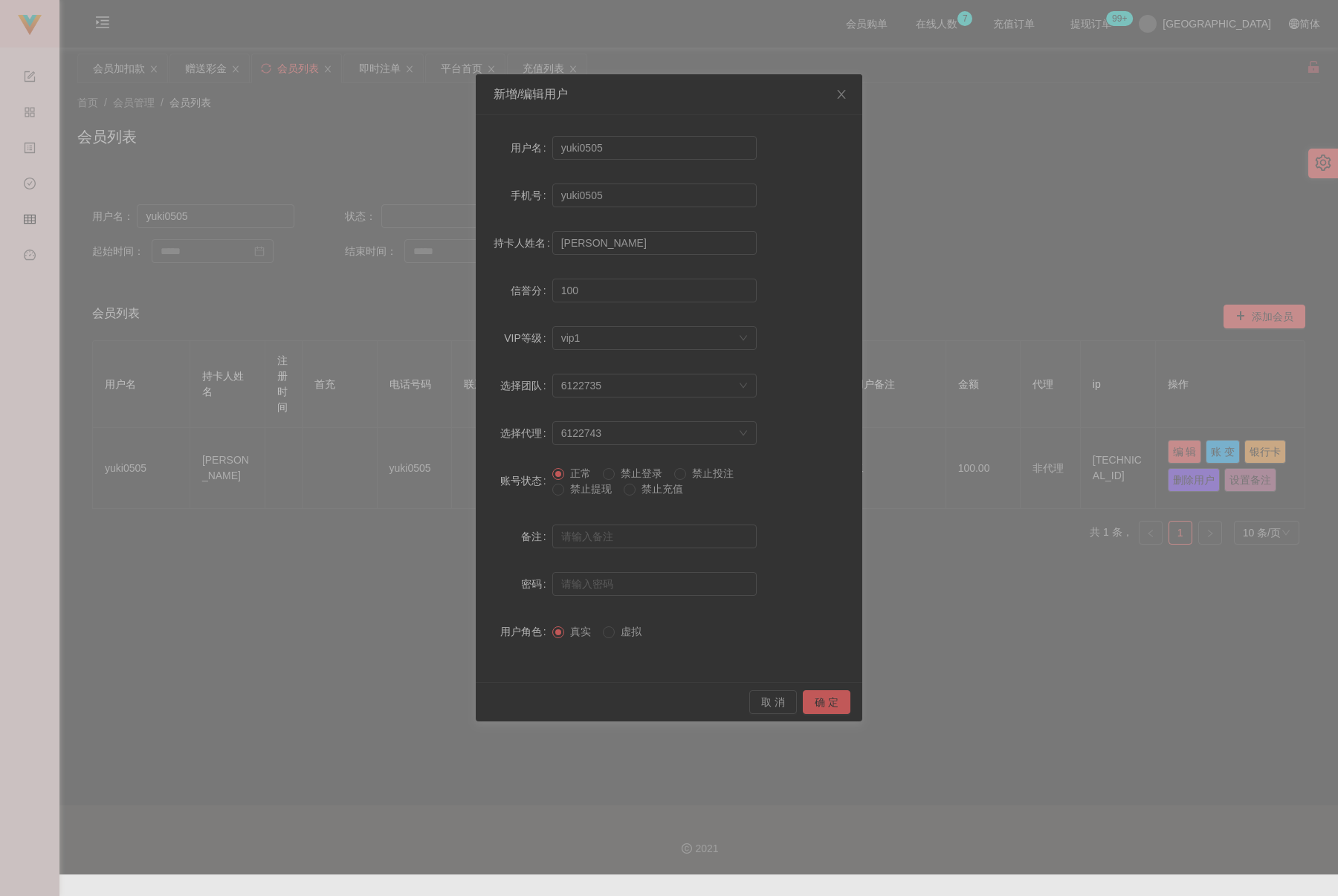
click at [576, 489] on span "禁止提现" at bounding box center [591, 488] width 53 height 12
click at [828, 700] on button "确 定" at bounding box center [826, 702] width 48 height 23
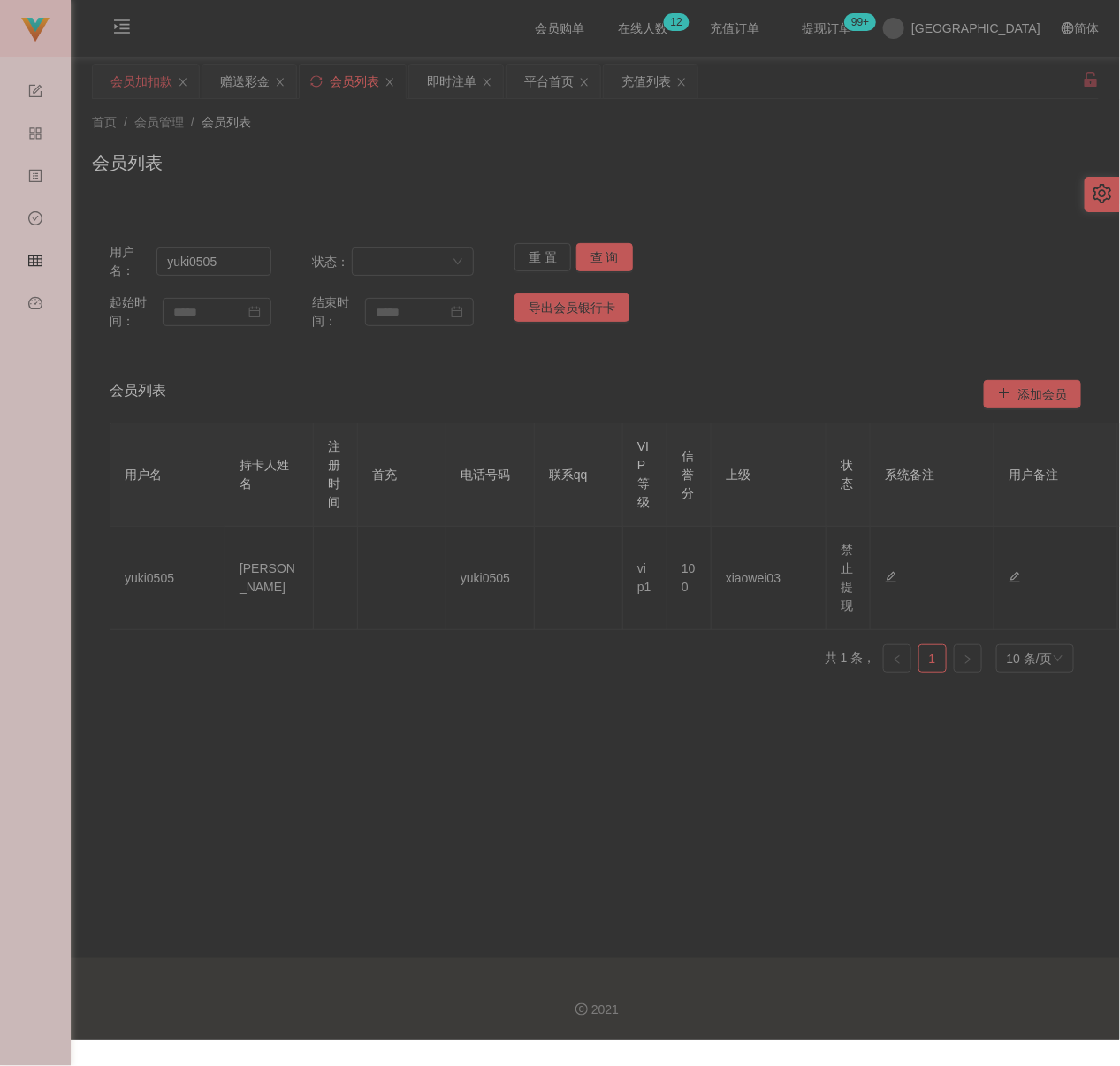
click at [147, 88] on div "会员加扣款" at bounding box center [141, 81] width 62 height 33
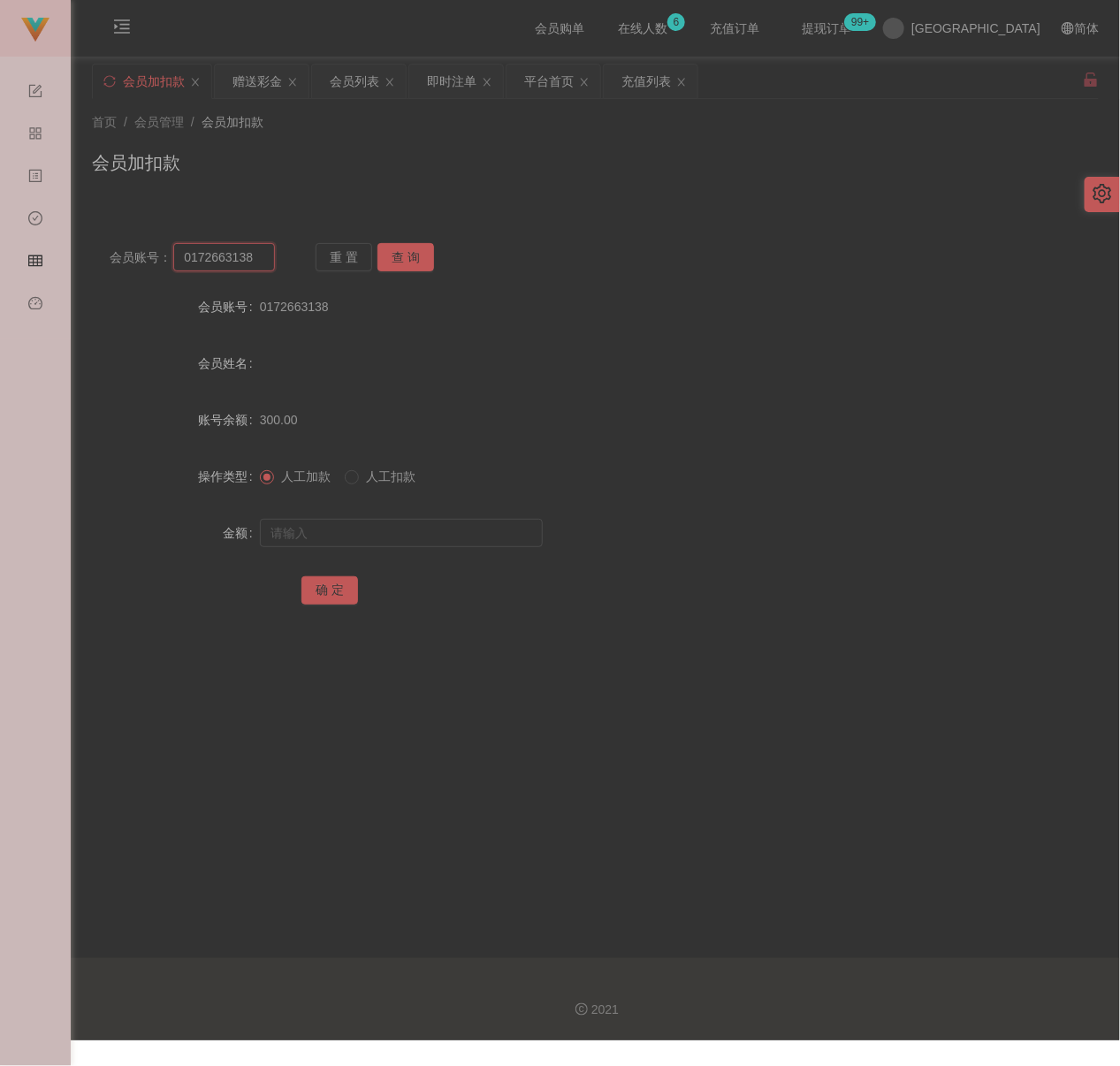
click at [256, 265] on input "0172663138" at bounding box center [223, 257] width 100 height 28
paste input "ss5110"
type input "ss5110"
click at [396, 253] on button "查 询" at bounding box center [405, 257] width 57 height 28
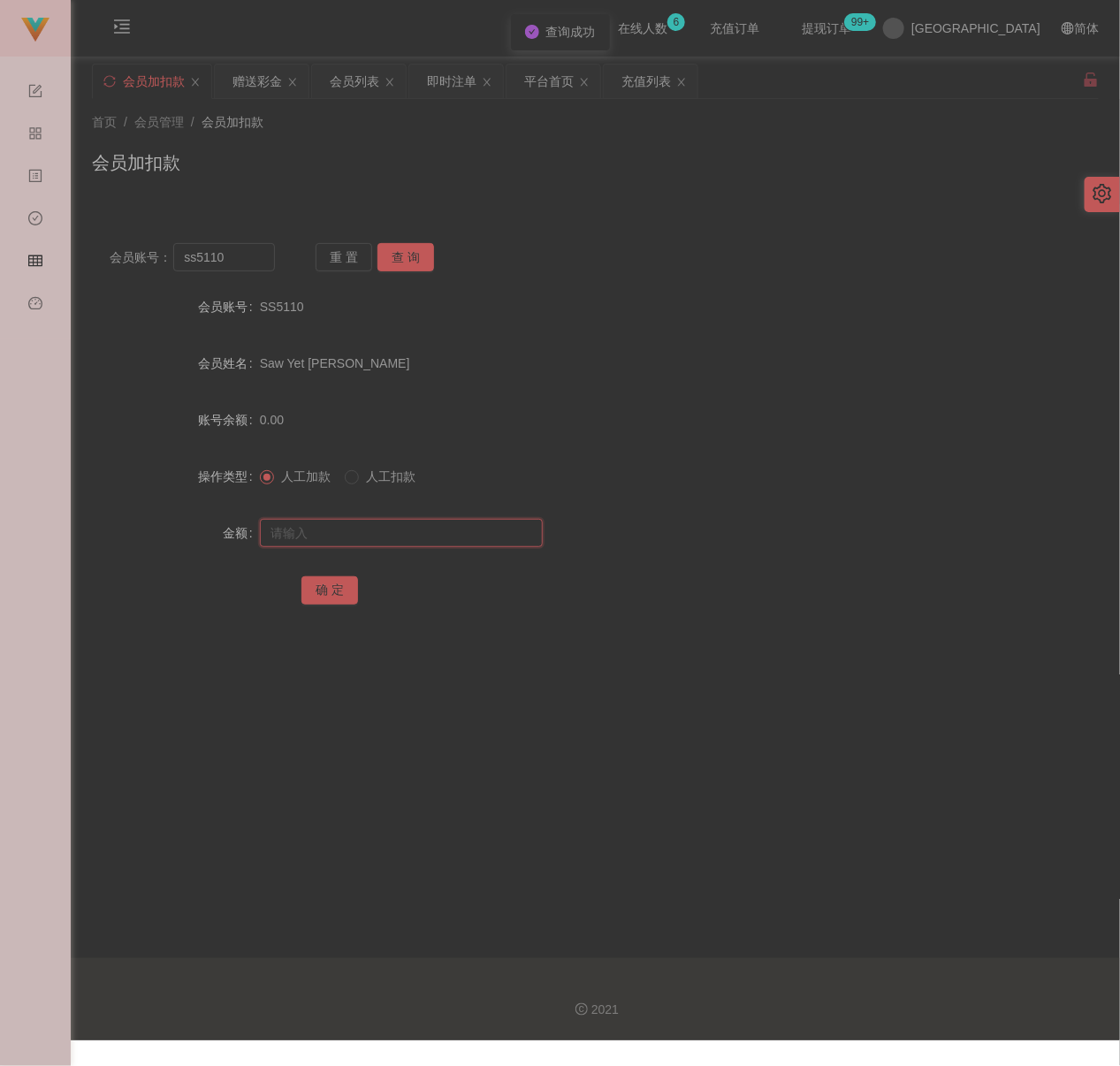
click at [359, 542] on input "text" at bounding box center [402, 533] width 283 height 28
type input "100"
click at [313, 582] on button "确 定" at bounding box center [329, 590] width 57 height 28
click at [223, 262] on input "ss5110" at bounding box center [223, 257] width 100 height 28
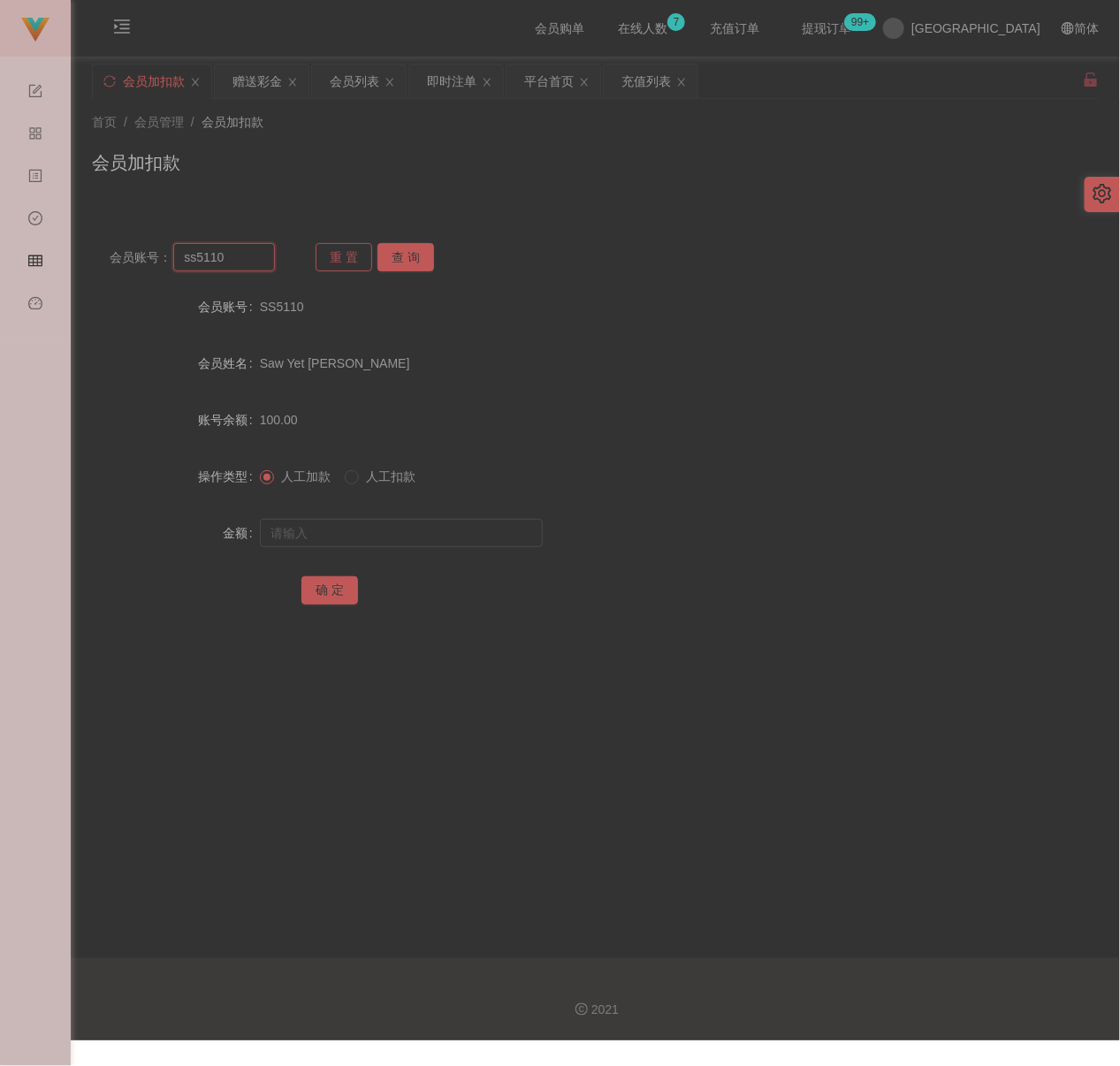
paste input "000"
type input "0000"
click at [411, 256] on button "查 询" at bounding box center [405, 257] width 57 height 28
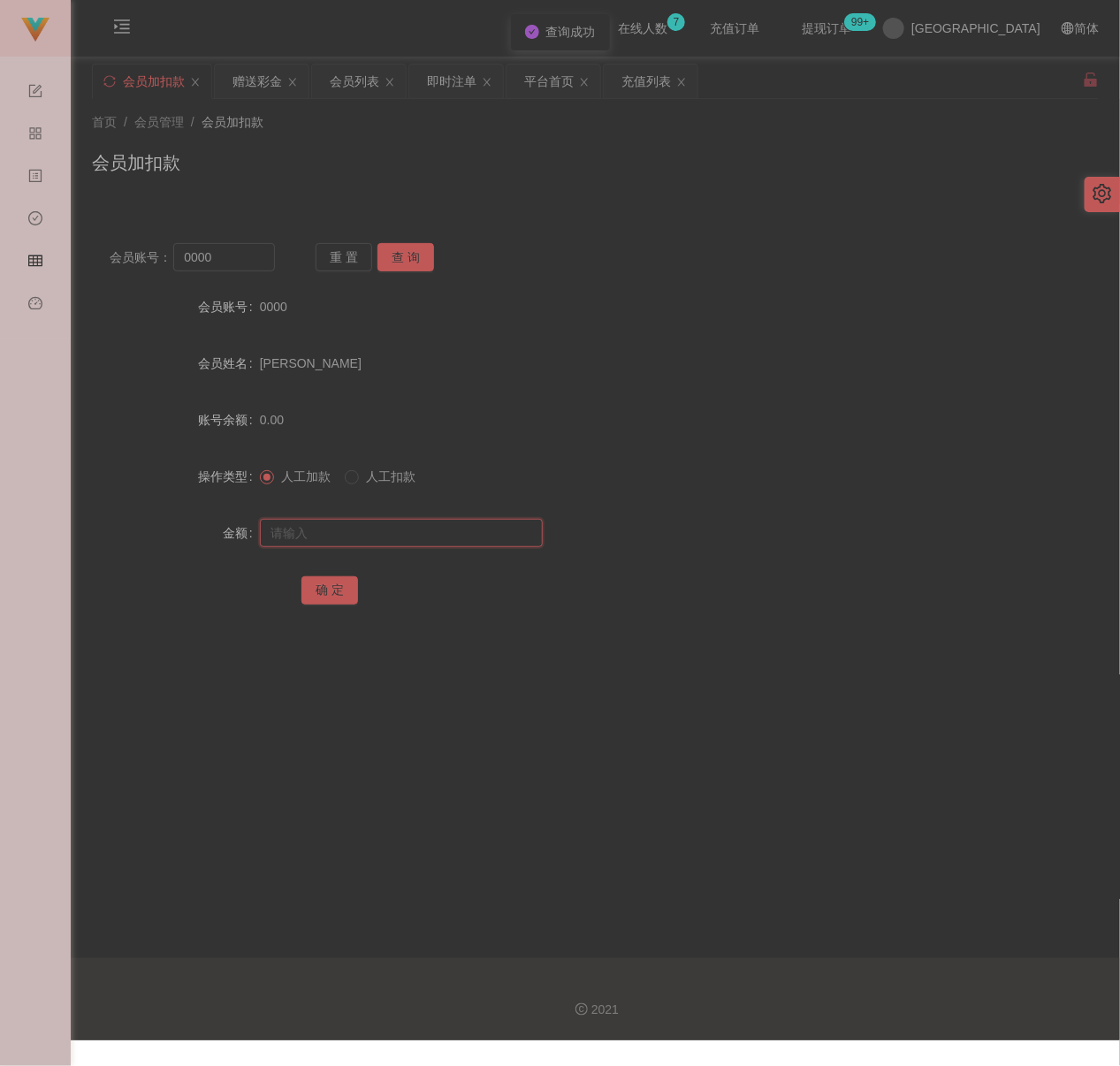
click at [361, 520] on input "text" at bounding box center [402, 533] width 283 height 28
click at [412, 531] on input "text" at bounding box center [402, 533] width 283 height 28
paste input "300"
type input "300"
click at [319, 586] on button "确 定" at bounding box center [329, 590] width 57 height 28
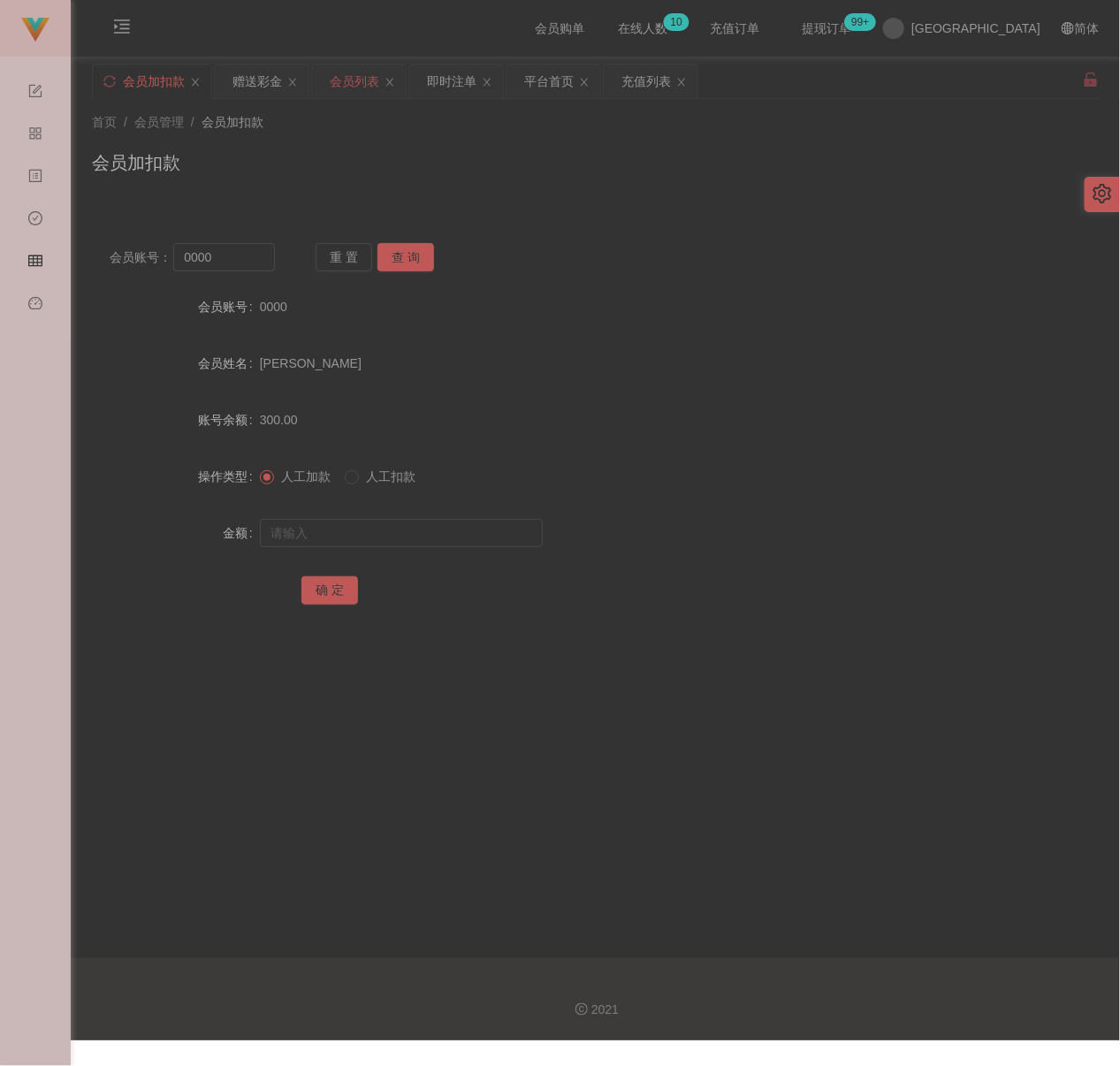
click at [359, 80] on div "会员列表" at bounding box center [354, 81] width 49 height 33
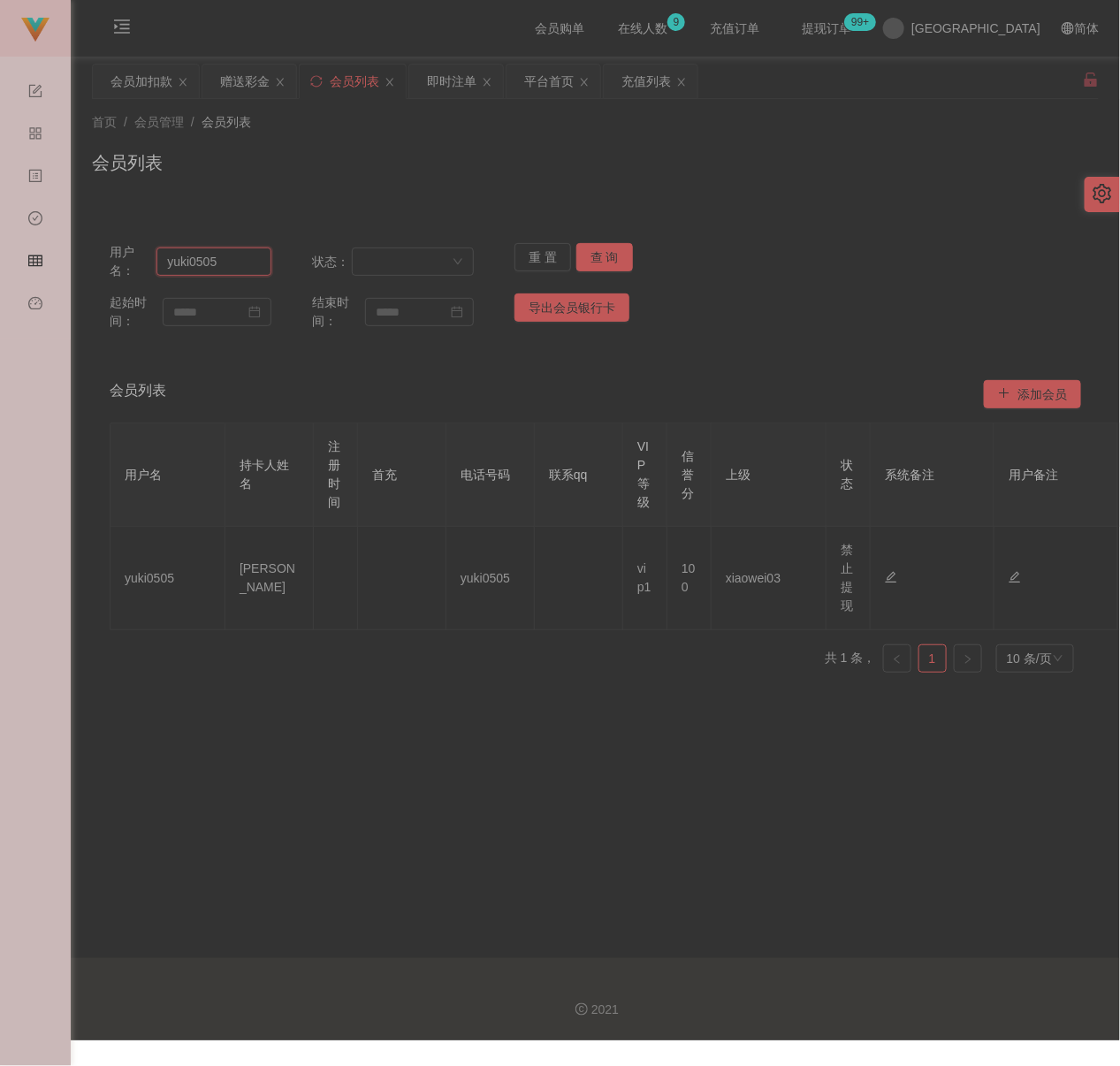
click at [231, 268] on input "yuki0505" at bounding box center [214, 261] width 115 height 28
paste input "Yap1234"
type input "Yap1234"
click at [595, 253] on button "查 询" at bounding box center [604, 257] width 57 height 28
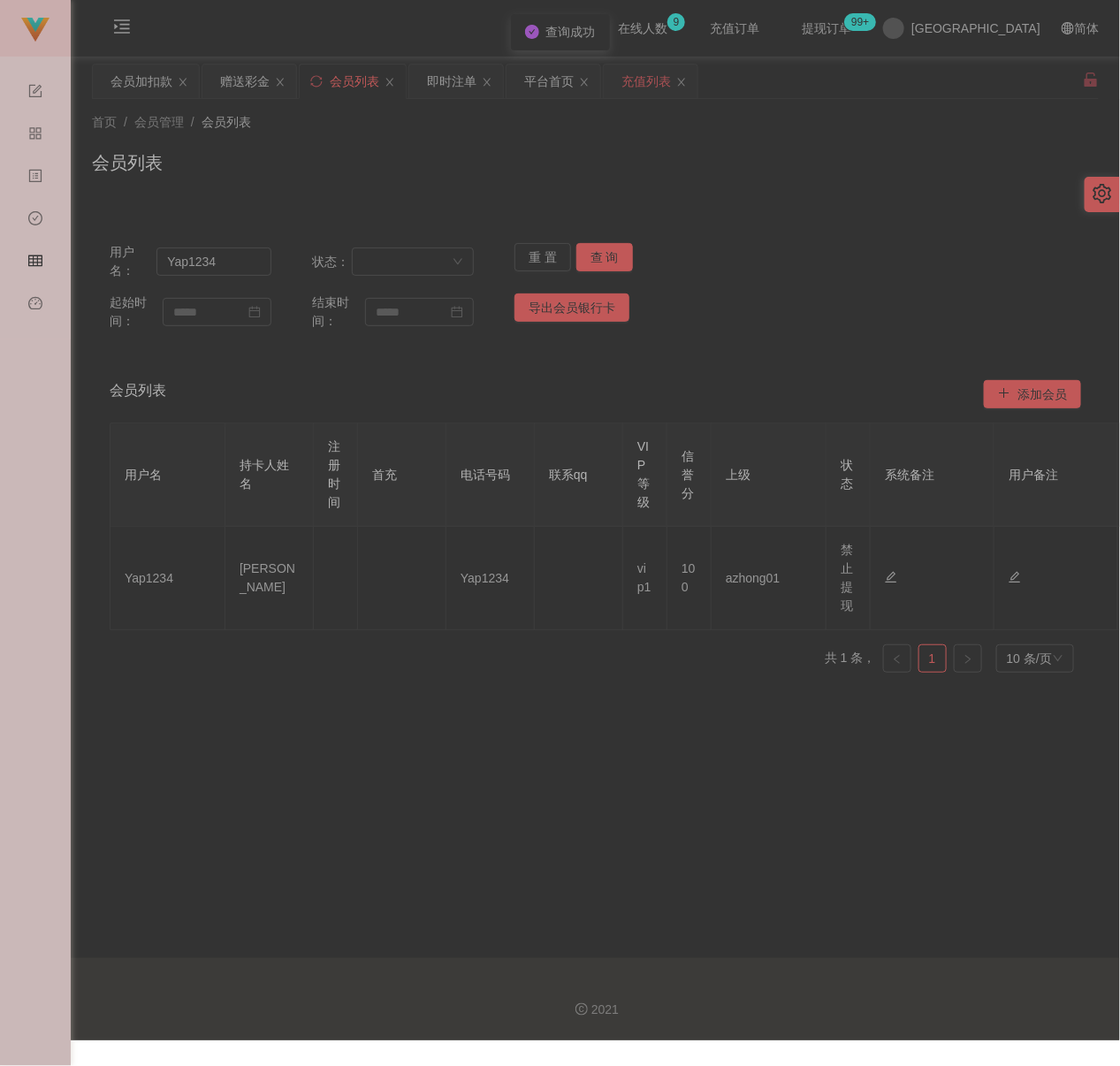
click at [661, 82] on div "充值列表" at bounding box center [646, 81] width 49 height 33
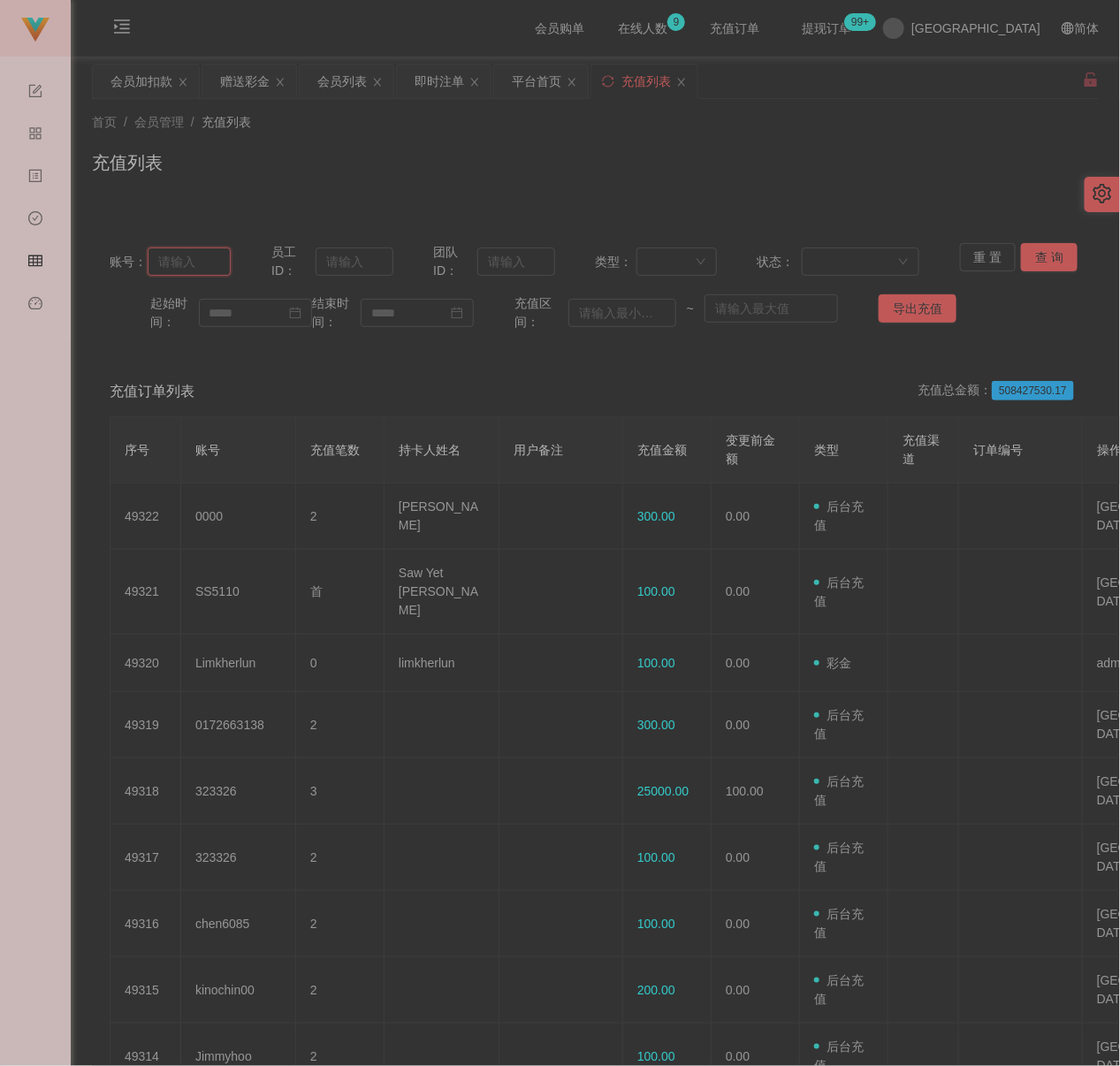
click at [213, 261] on input "text" at bounding box center [189, 261] width 83 height 28
paste input "Yap1234"
type input "Yap1234"
click at [1027, 247] on button "查 询" at bounding box center [1049, 257] width 57 height 28
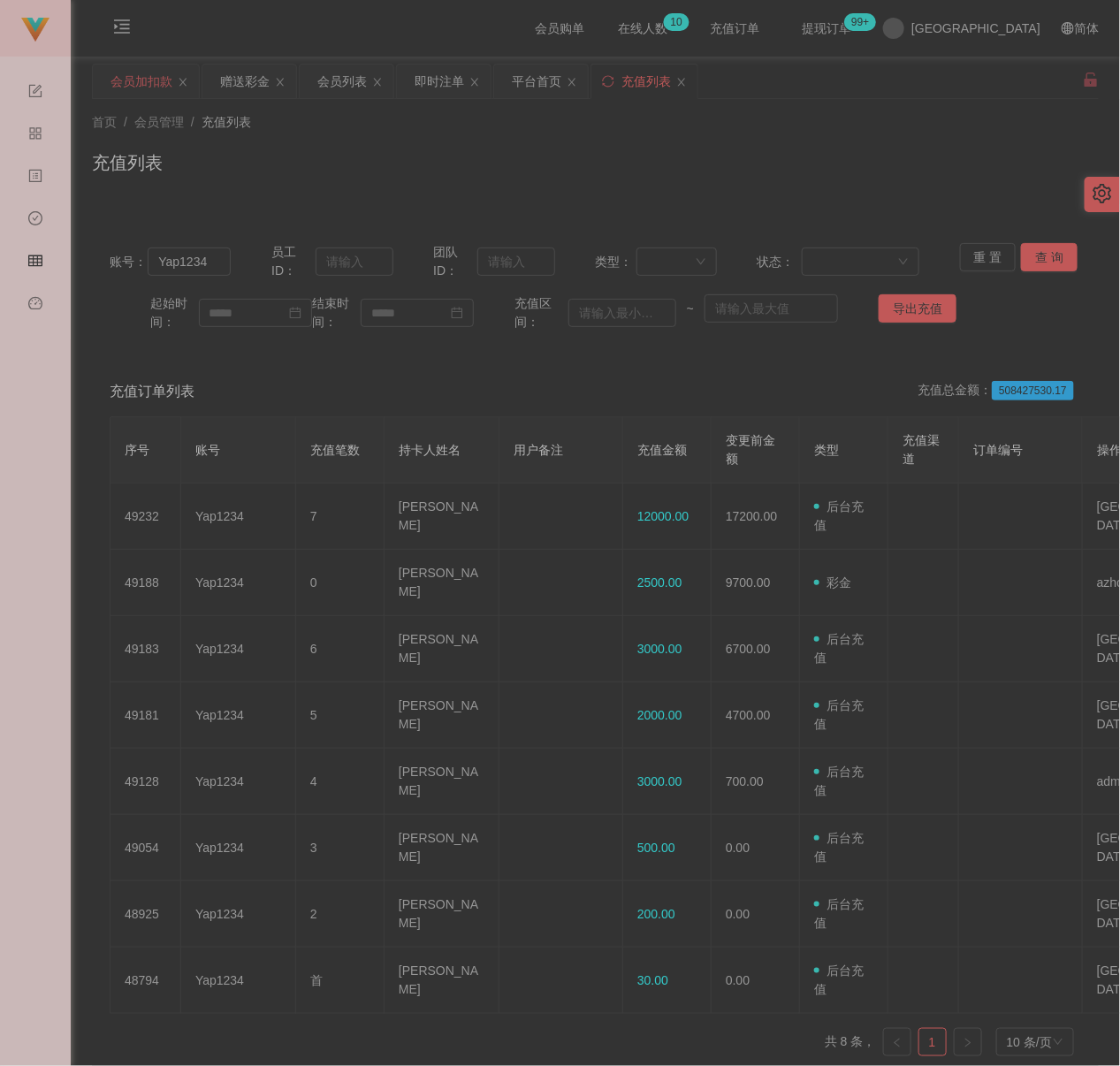
click at [154, 83] on div "会员加扣款" at bounding box center [141, 81] width 62 height 33
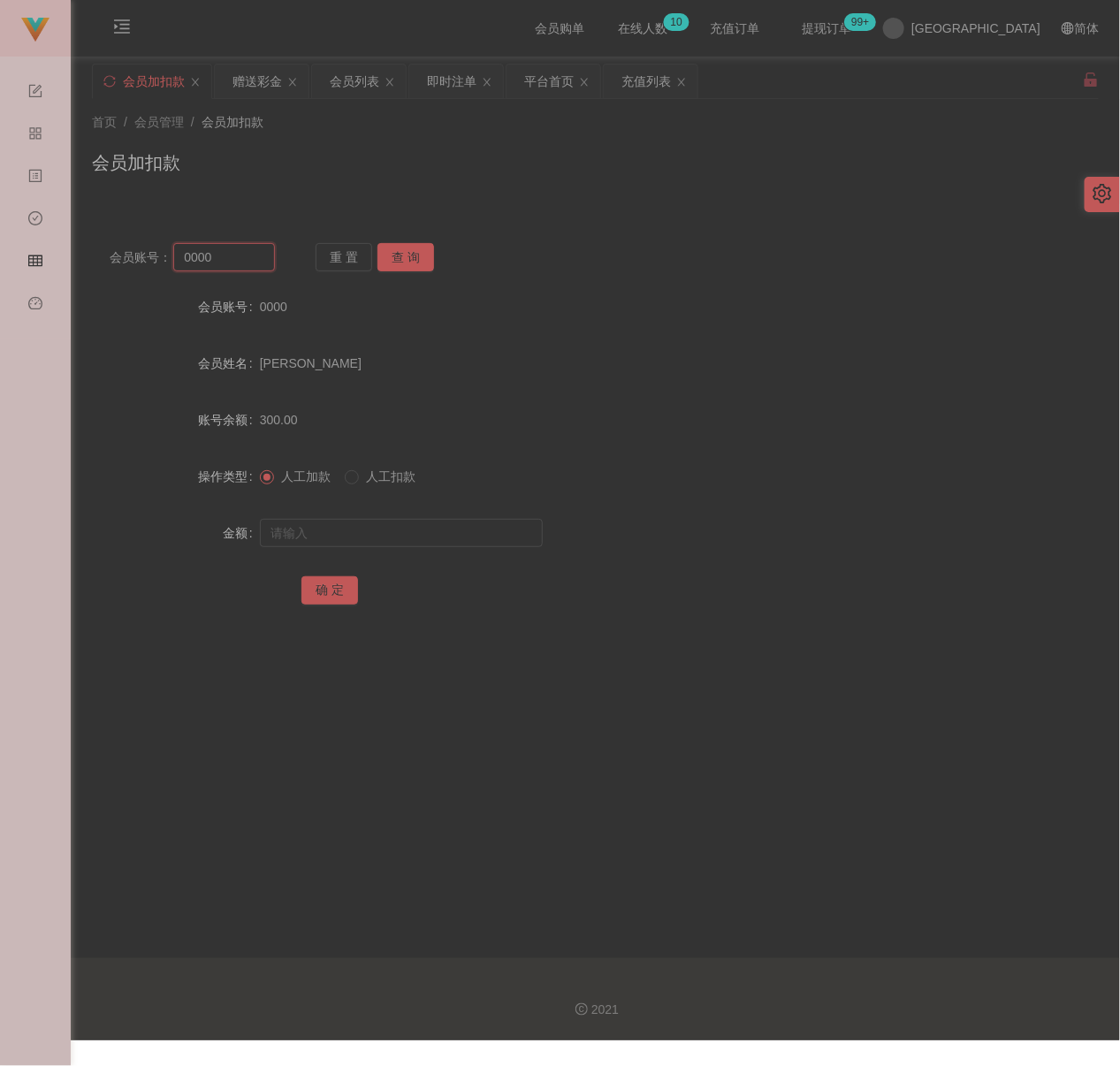
click at [223, 260] on input "0000" at bounding box center [223, 257] width 100 height 28
paste input "Yap1234"
type input "Yap1234"
click at [408, 255] on button "查 询" at bounding box center [405, 257] width 57 height 28
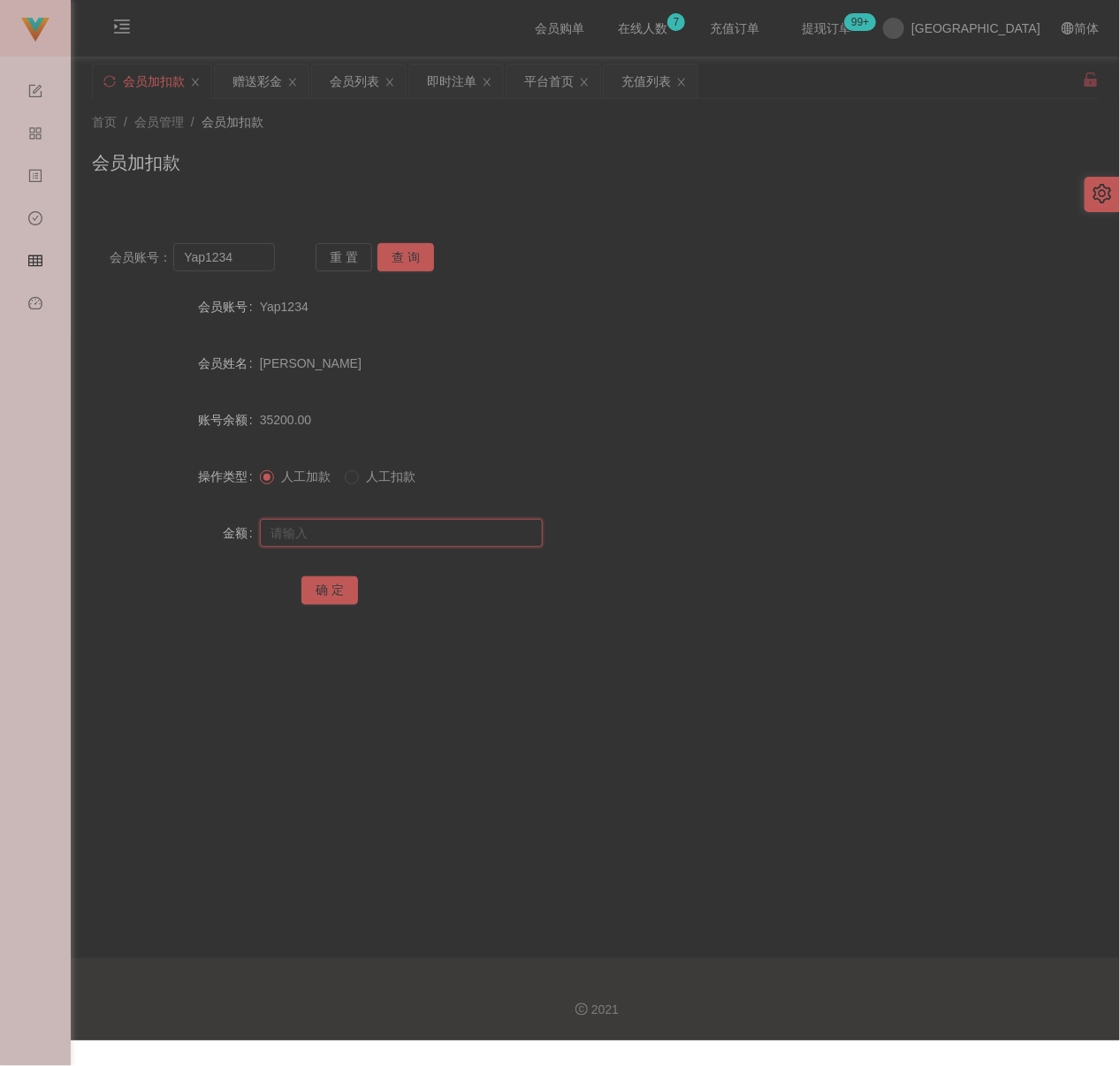
click at [478, 529] on input "text" at bounding box center [402, 533] width 283 height 28
type input "25000"
click at [340, 588] on button "确 定" at bounding box center [329, 590] width 57 height 28
click at [239, 255] on input "Yap1234" at bounding box center [223, 257] width 100 height 28
click at [402, 246] on button "查 询" at bounding box center [405, 257] width 57 height 28
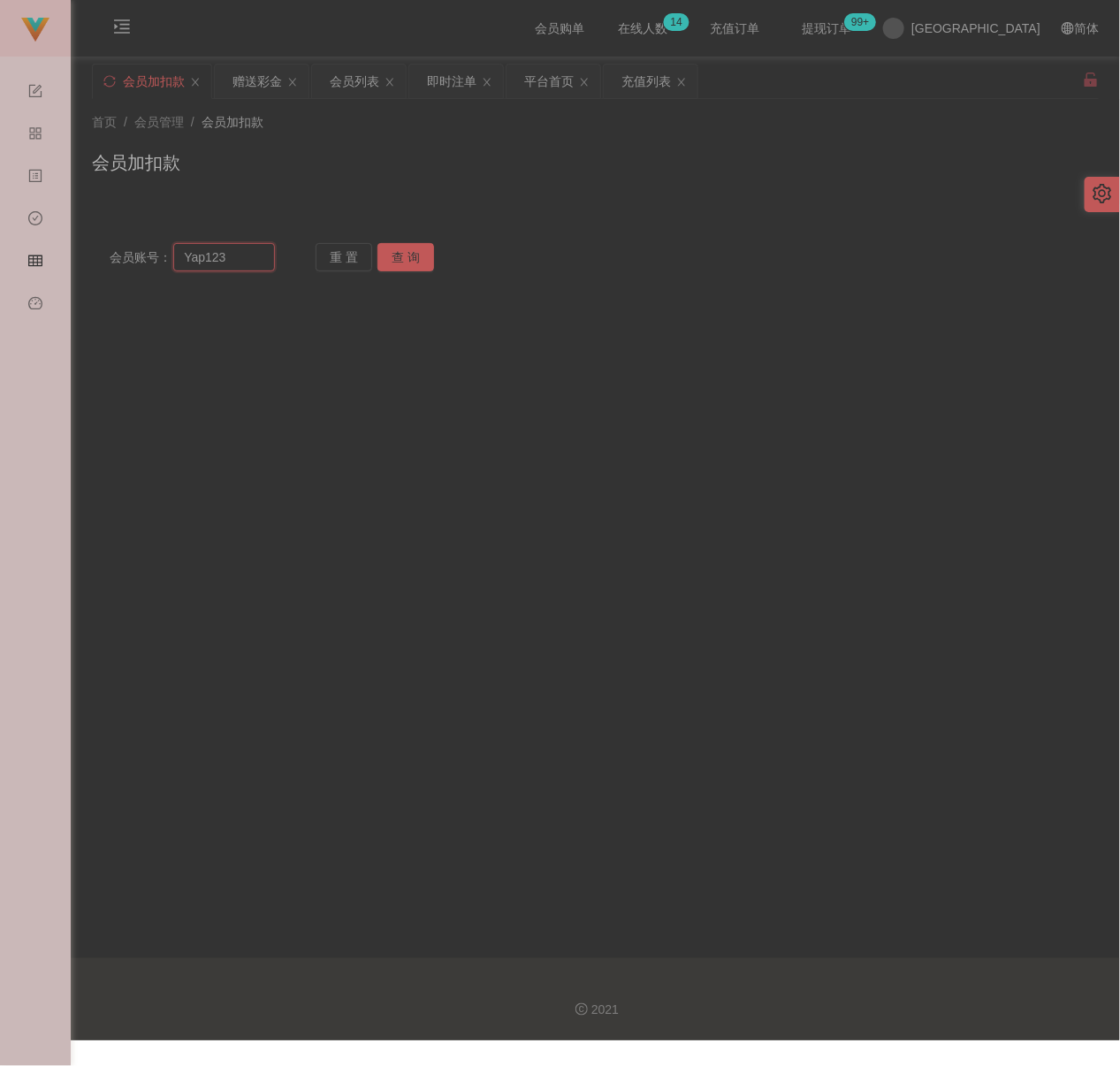
click at [239, 243] on input "Yap123" at bounding box center [223, 257] width 100 height 28
paste input "4"
type input "Yap1234"
click at [407, 260] on button "查 询" at bounding box center [405, 257] width 57 height 28
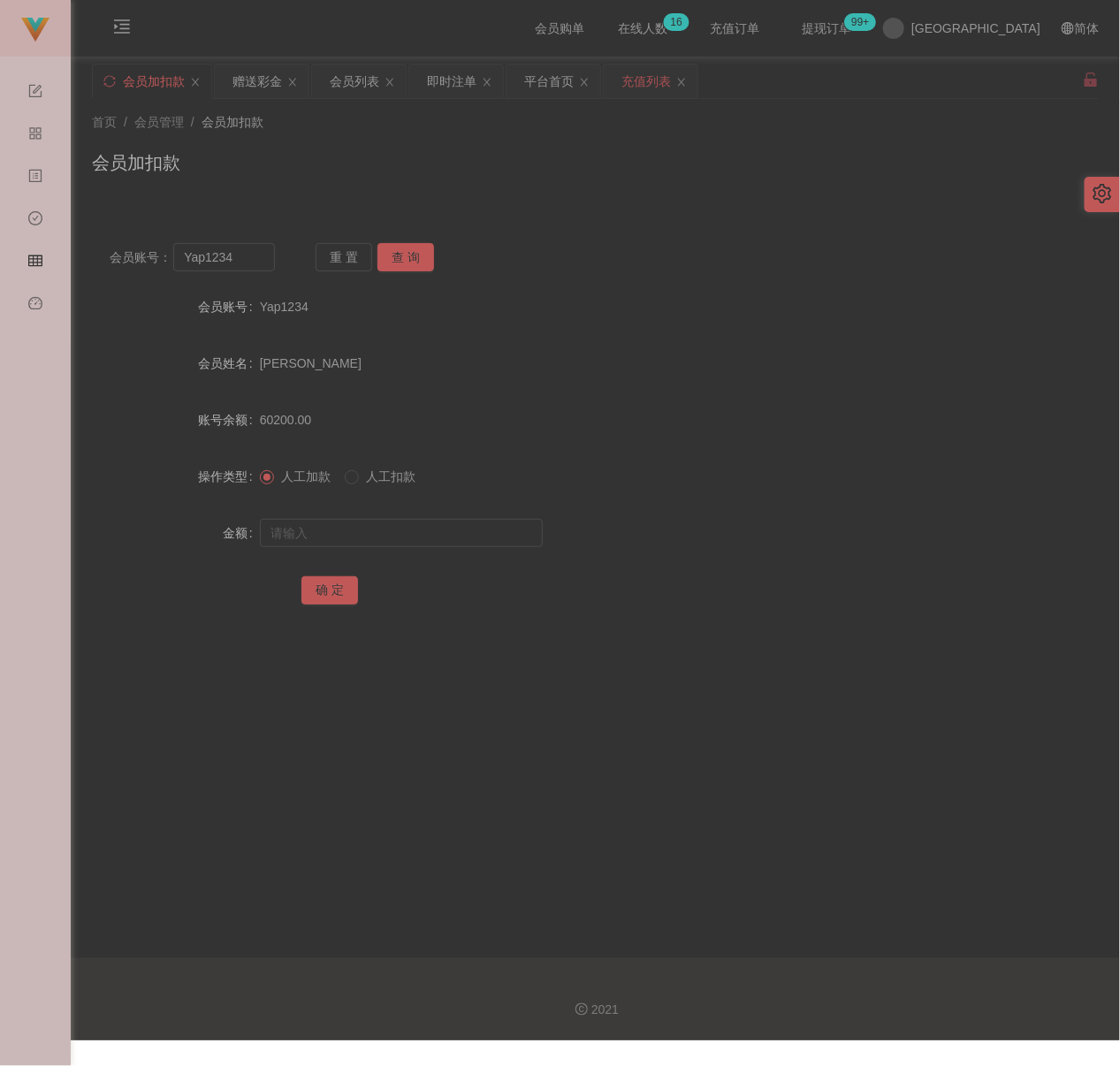
click at [665, 77] on div "充值列表" at bounding box center [646, 81] width 49 height 33
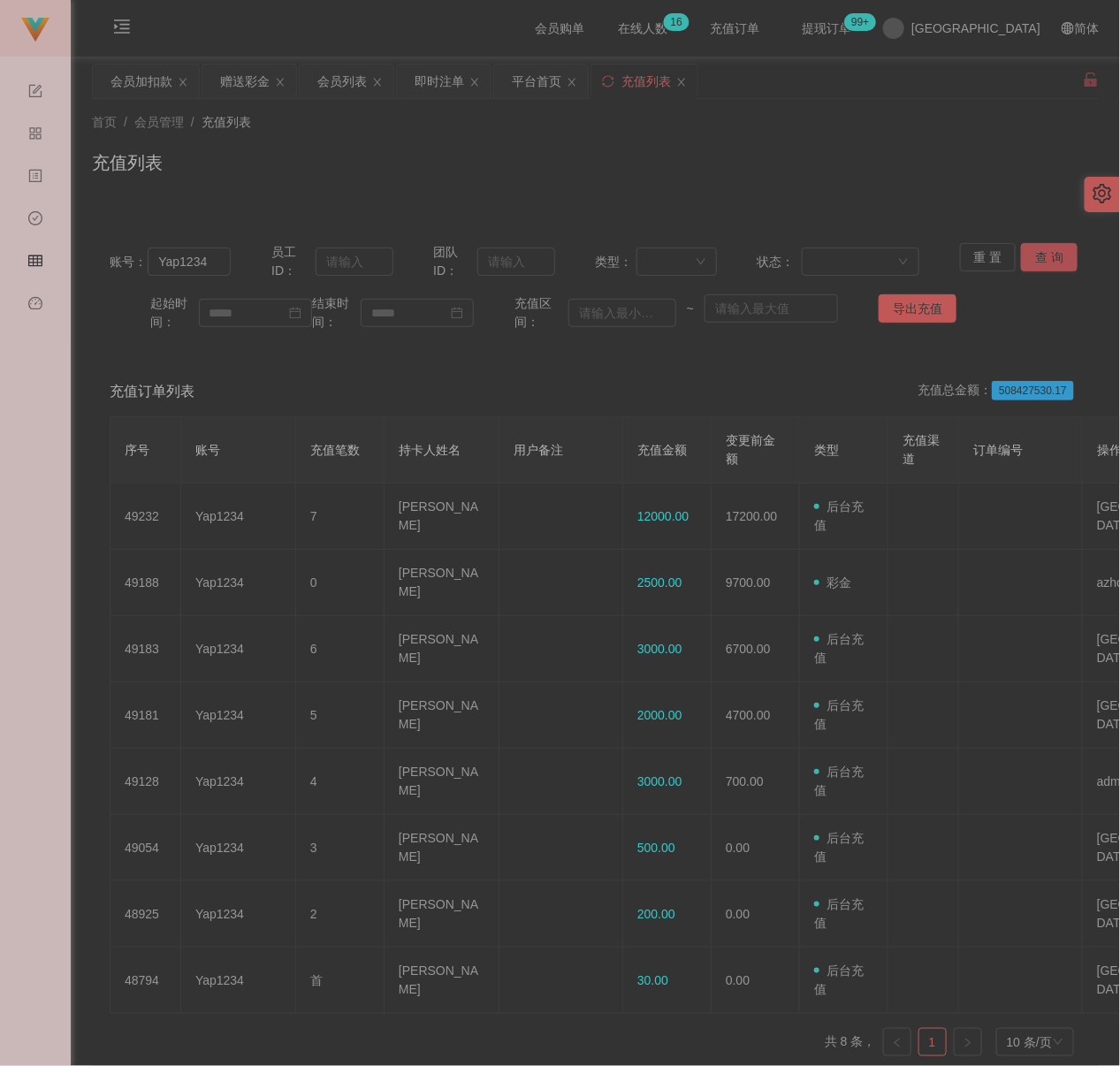
click at [1048, 249] on button "查 询" at bounding box center [1049, 257] width 57 height 28
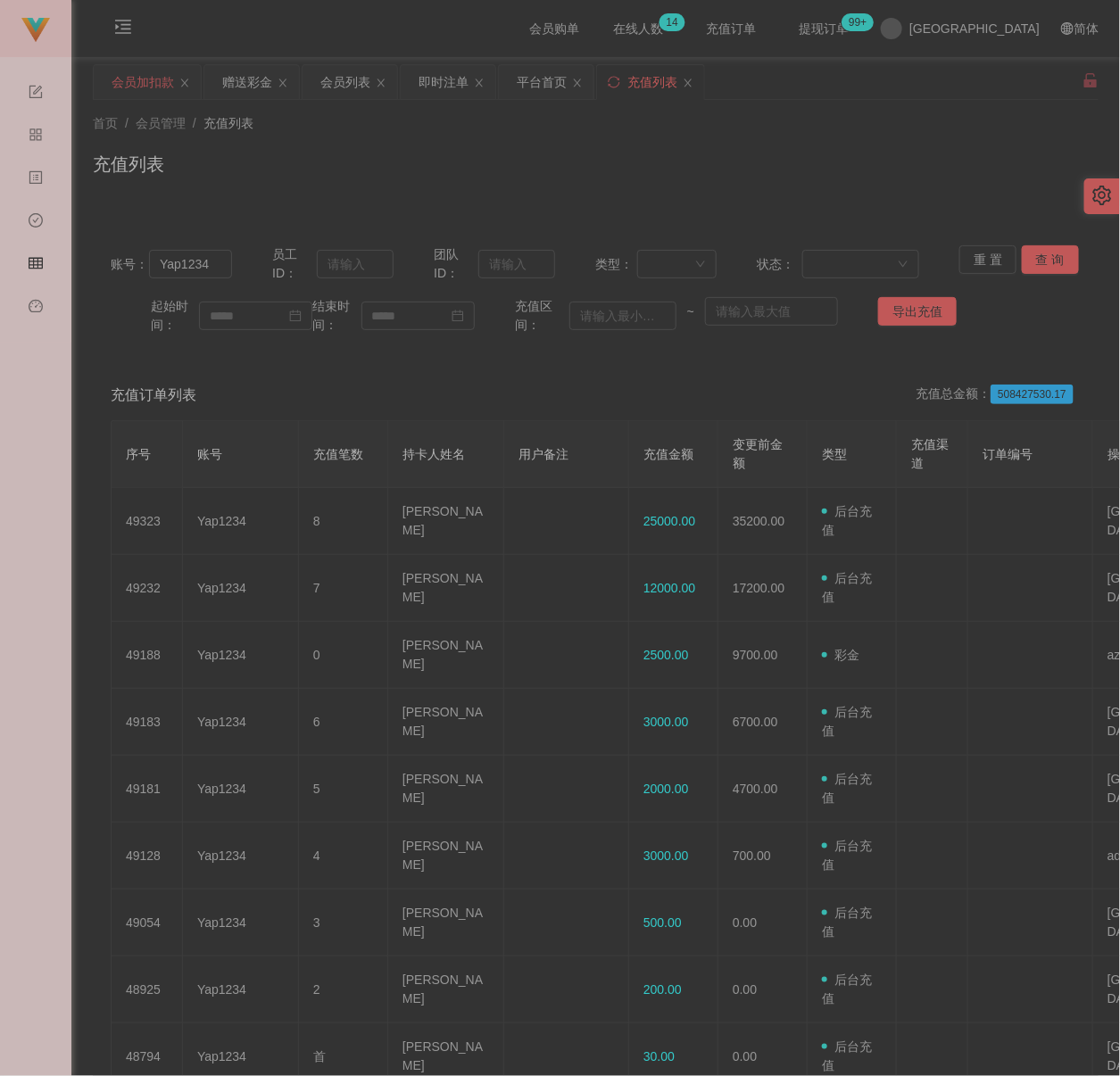
click at [137, 81] on div "会员加扣款" at bounding box center [143, 82] width 63 height 34
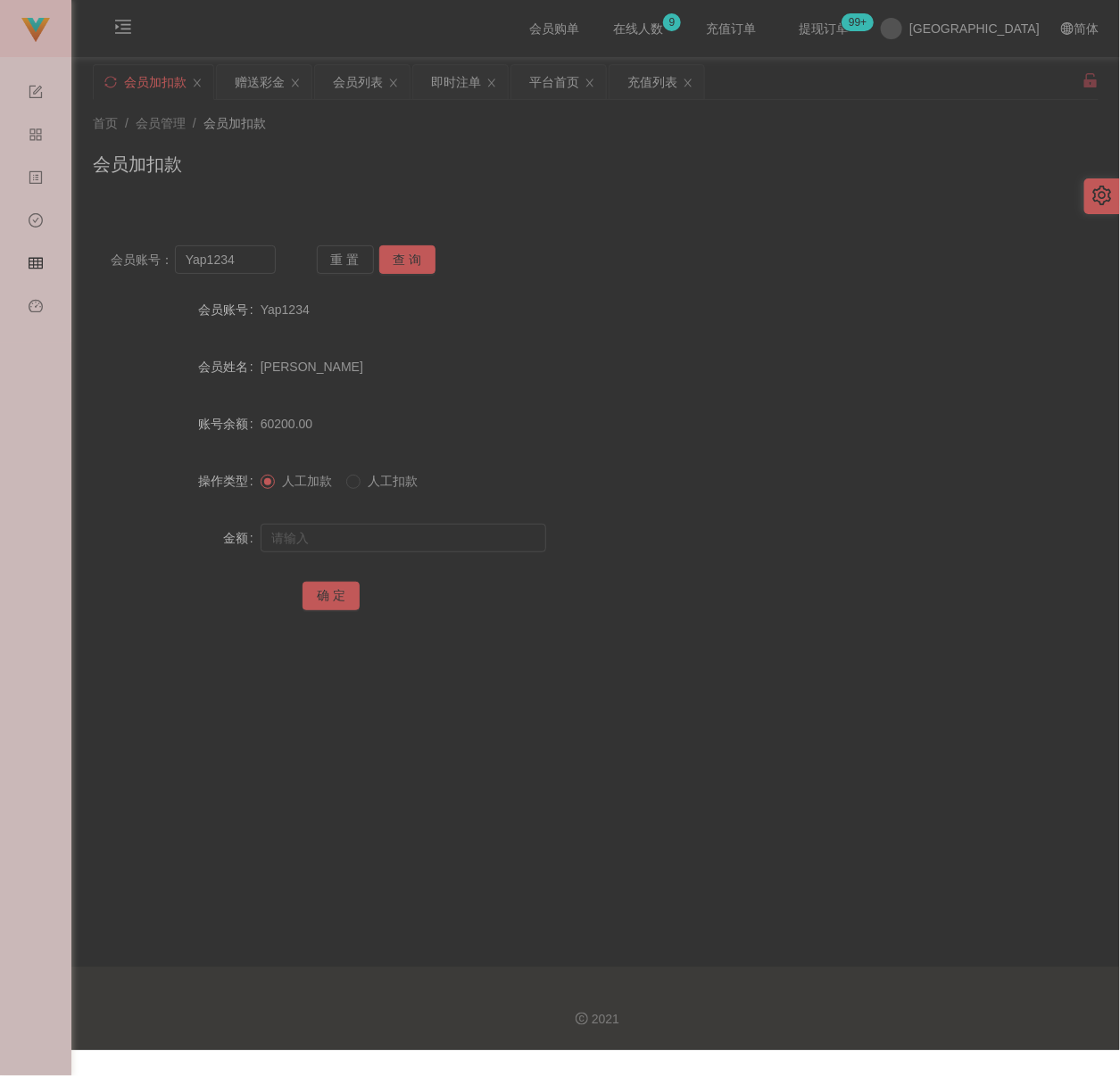
click at [643, 182] on div "会员加扣款" at bounding box center [596, 172] width 1006 height 41
click at [361, 82] on div "会员列表" at bounding box center [357, 82] width 50 height 34
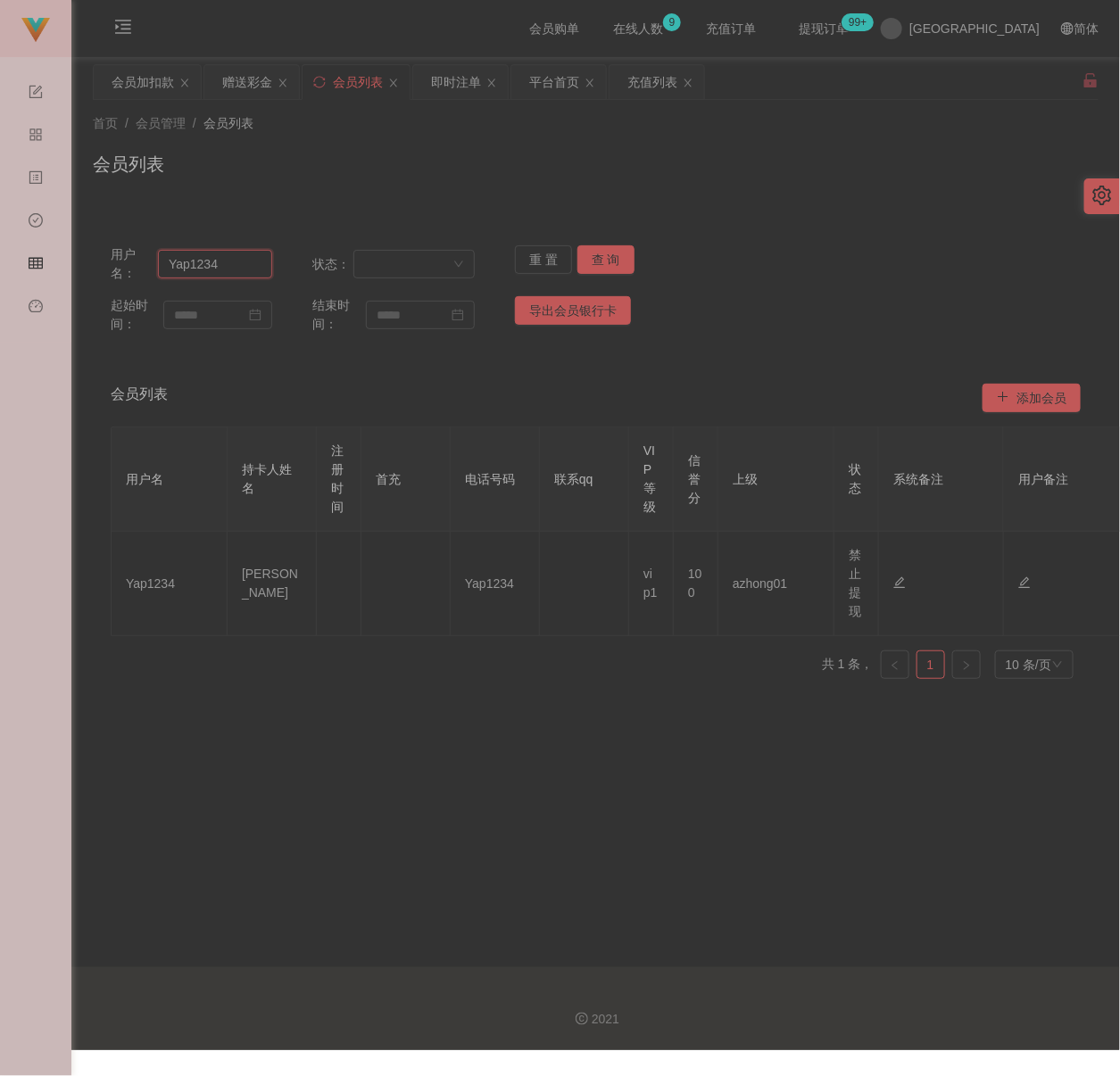
click at [242, 264] on input "Yap1234" at bounding box center [215, 264] width 114 height 28
paste input "0189540756"
type input "0189540756"
click at [587, 247] on button "查 询" at bounding box center [605, 260] width 57 height 28
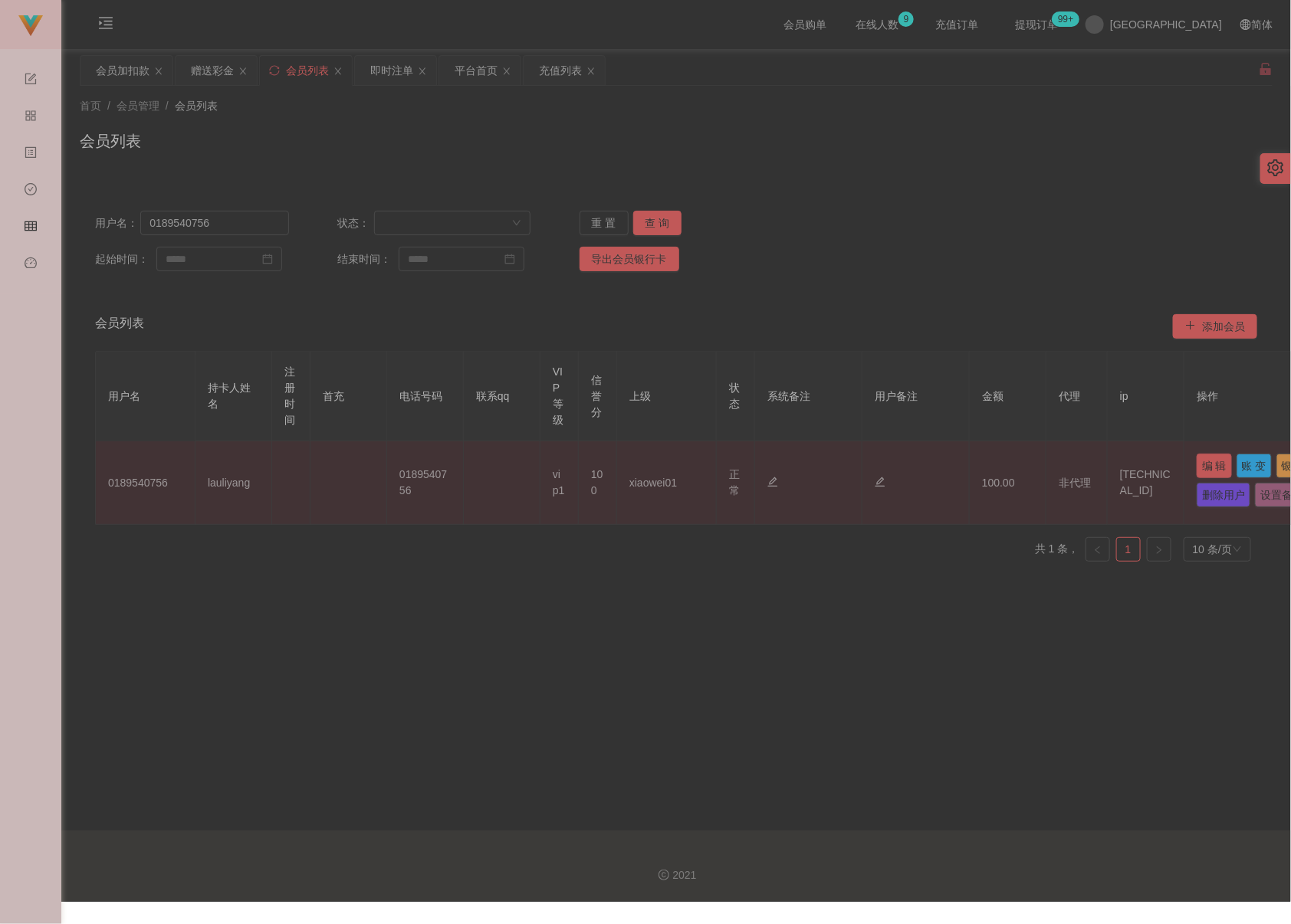
click at [967, 463] on button "编 辑" at bounding box center [1214, 466] width 35 height 24
type input "0189540756"
type input "lauliyang"
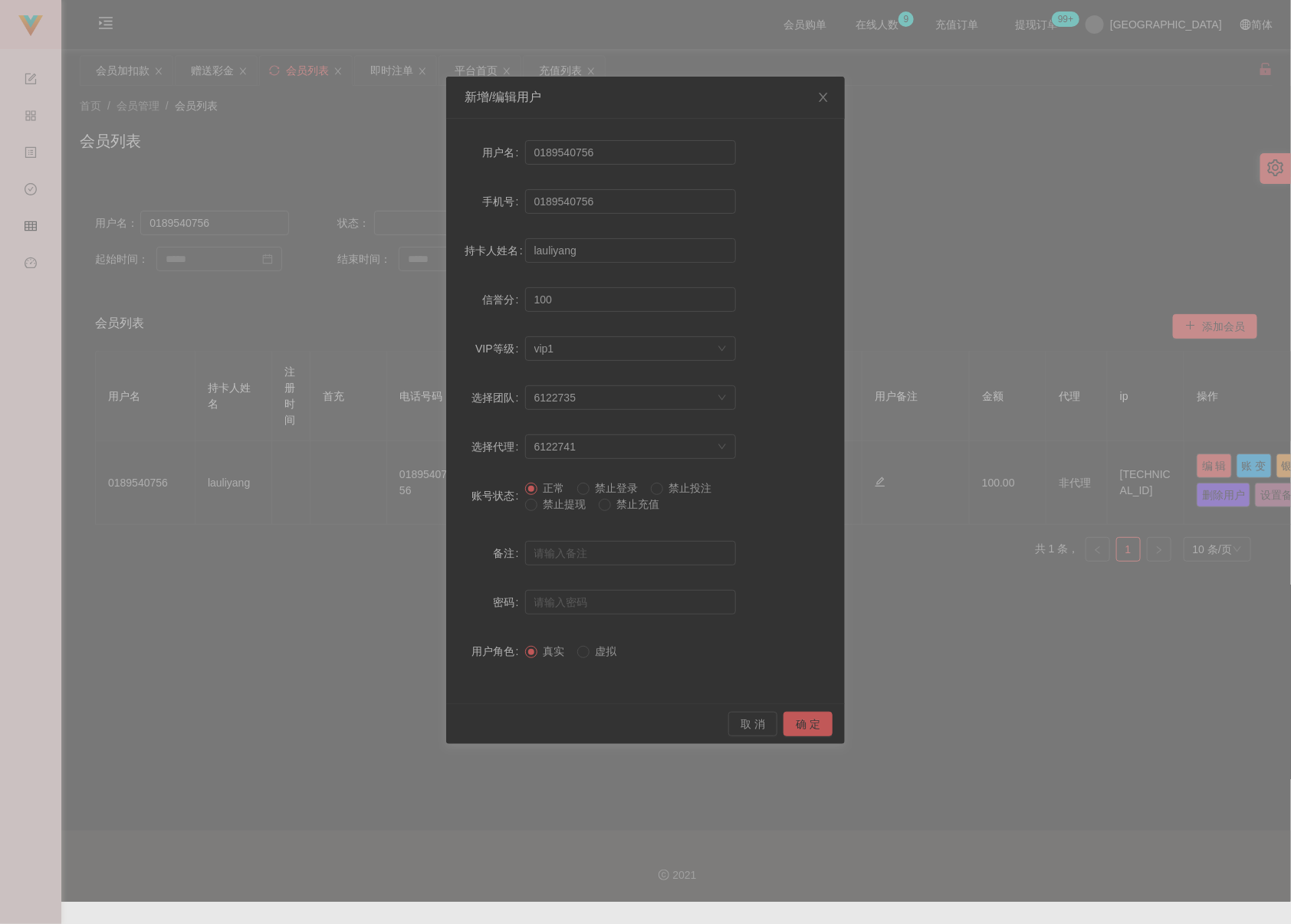
click at [563, 506] on span "禁止提现" at bounding box center [565, 503] width 55 height 12
click at [792, 723] on button "确 定" at bounding box center [807, 724] width 49 height 24
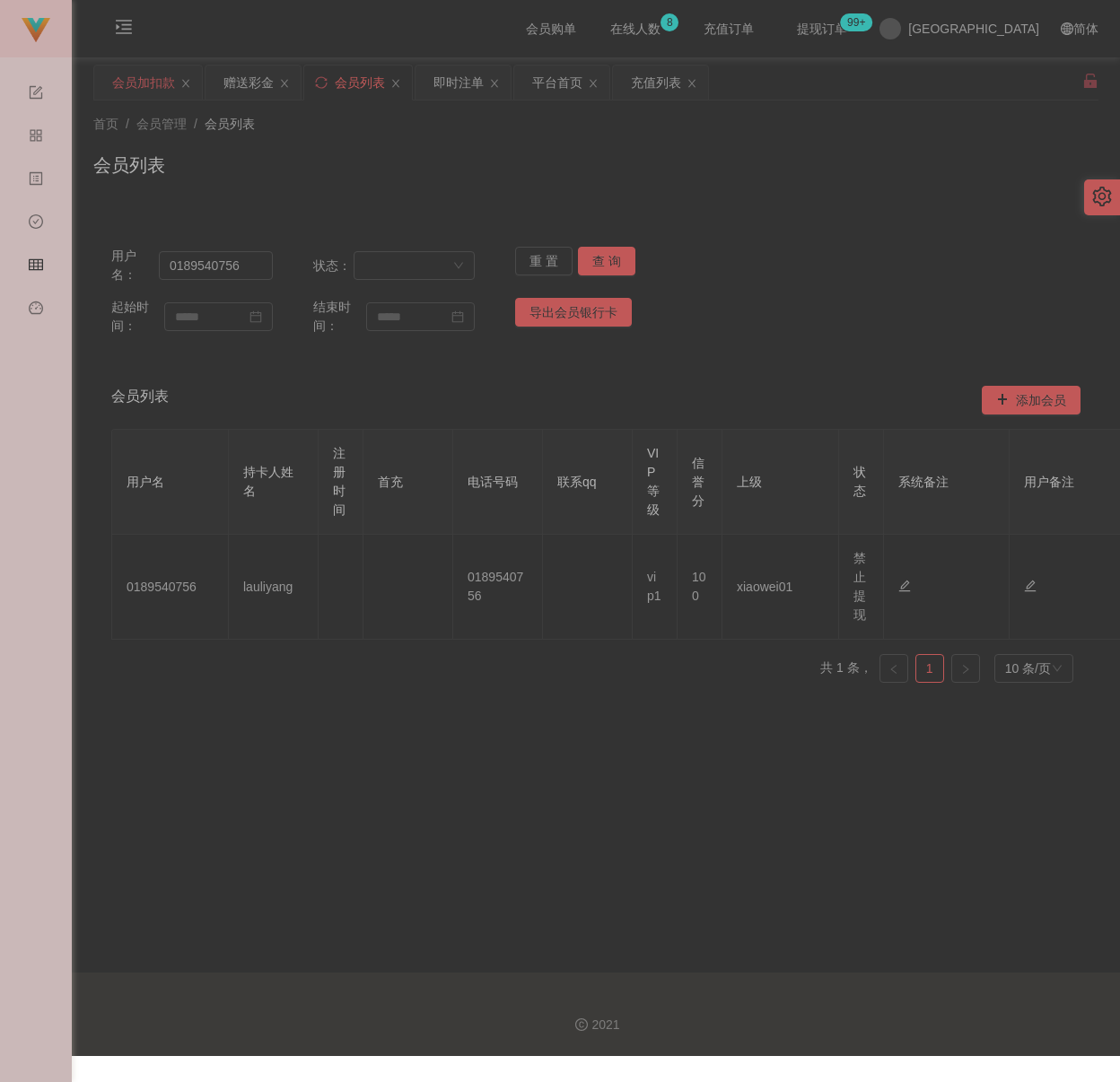
click at [148, 87] on div "会员加扣款" at bounding box center [143, 82] width 63 height 34
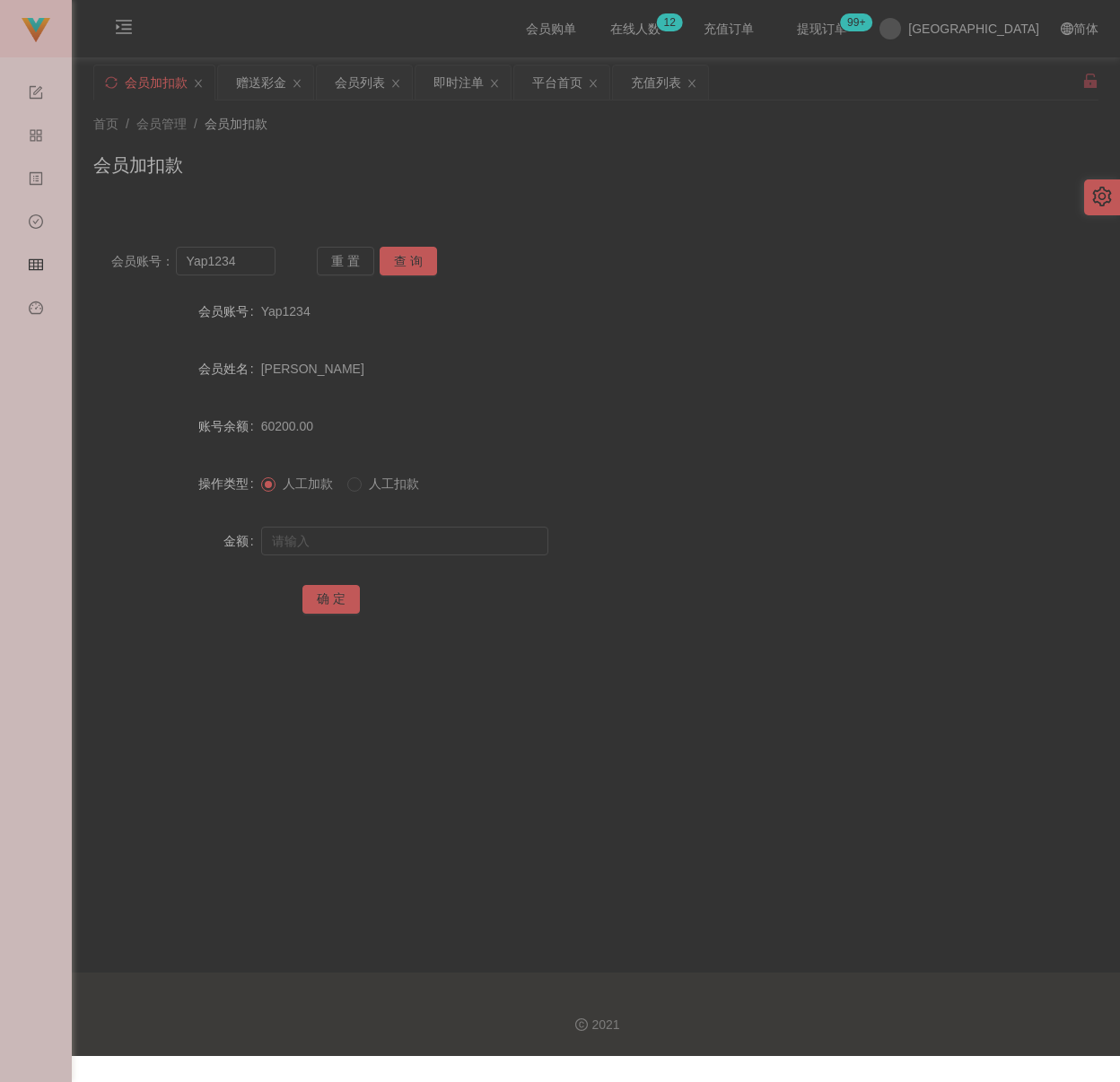
drag, startPoint x: 591, startPoint y: 200, endPoint x: 577, endPoint y: 200, distance: 14.0
click at [591, 200] on div "首页 / 会员管理 / 会员加扣款 / 会员加扣款" at bounding box center [595, 154] width 1048 height 107
click at [248, 273] on input "Yap1234" at bounding box center [226, 261] width 101 height 28
paste input "5656128"
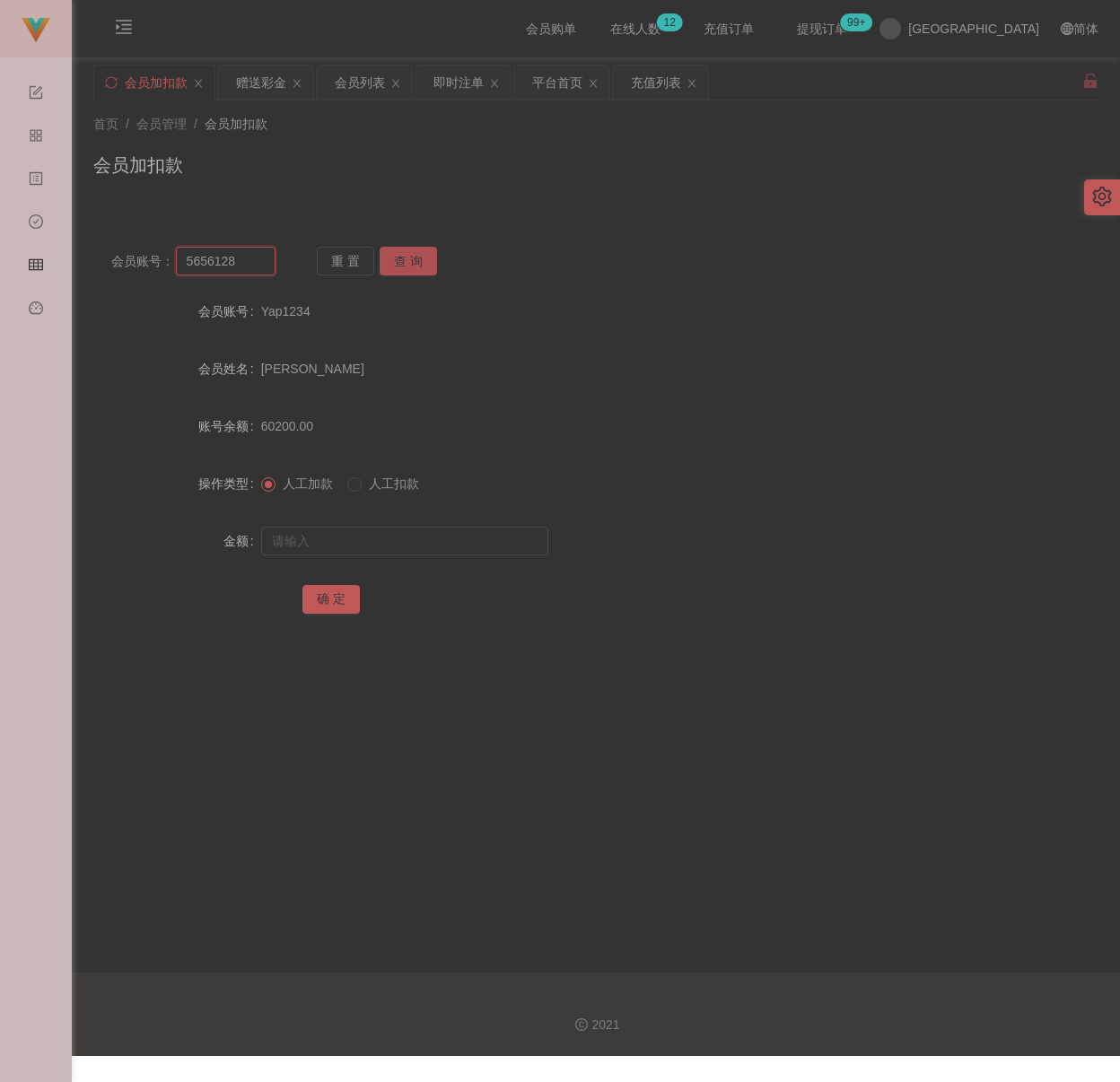
type input "5656128"
click at [402, 258] on button "查 询" at bounding box center [408, 261] width 58 height 28
click at [394, 546] on input "text" at bounding box center [405, 541] width 287 height 28
click at [486, 547] on input "text" at bounding box center [405, 541] width 287 height 28
paste input "100"
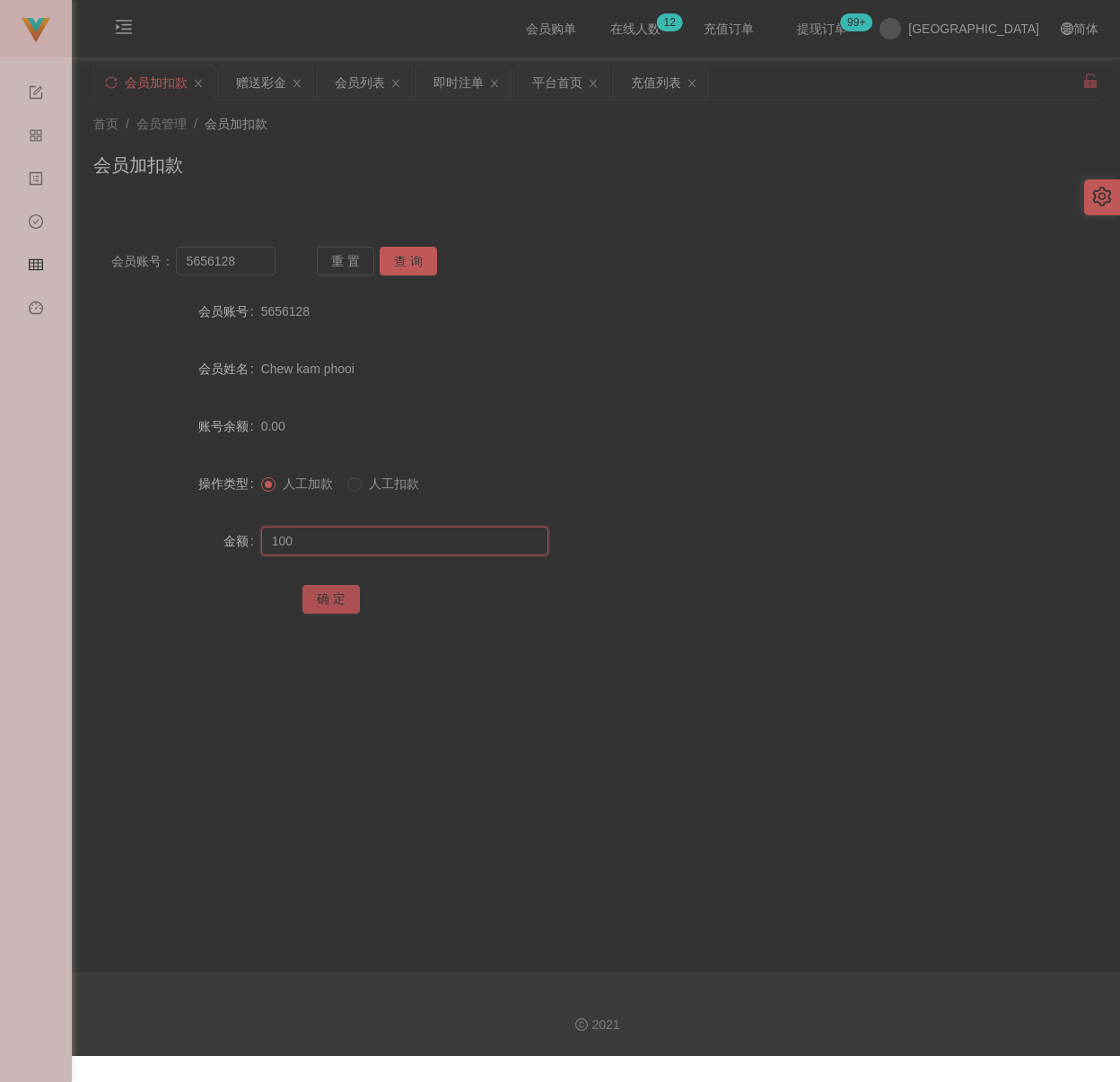
type input "100"
click at [326, 611] on button "确 定" at bounding box center [331, 599] width 58 height 28
click at [389, 149] on div "首页 / 会员管理 / 会员加扣款 / 会员加扣款" at bounding box center [595, 154] width 1005 height 78
click at [265, 259] on input "5656128" at bounding box center [226, 261] width 101 height 28
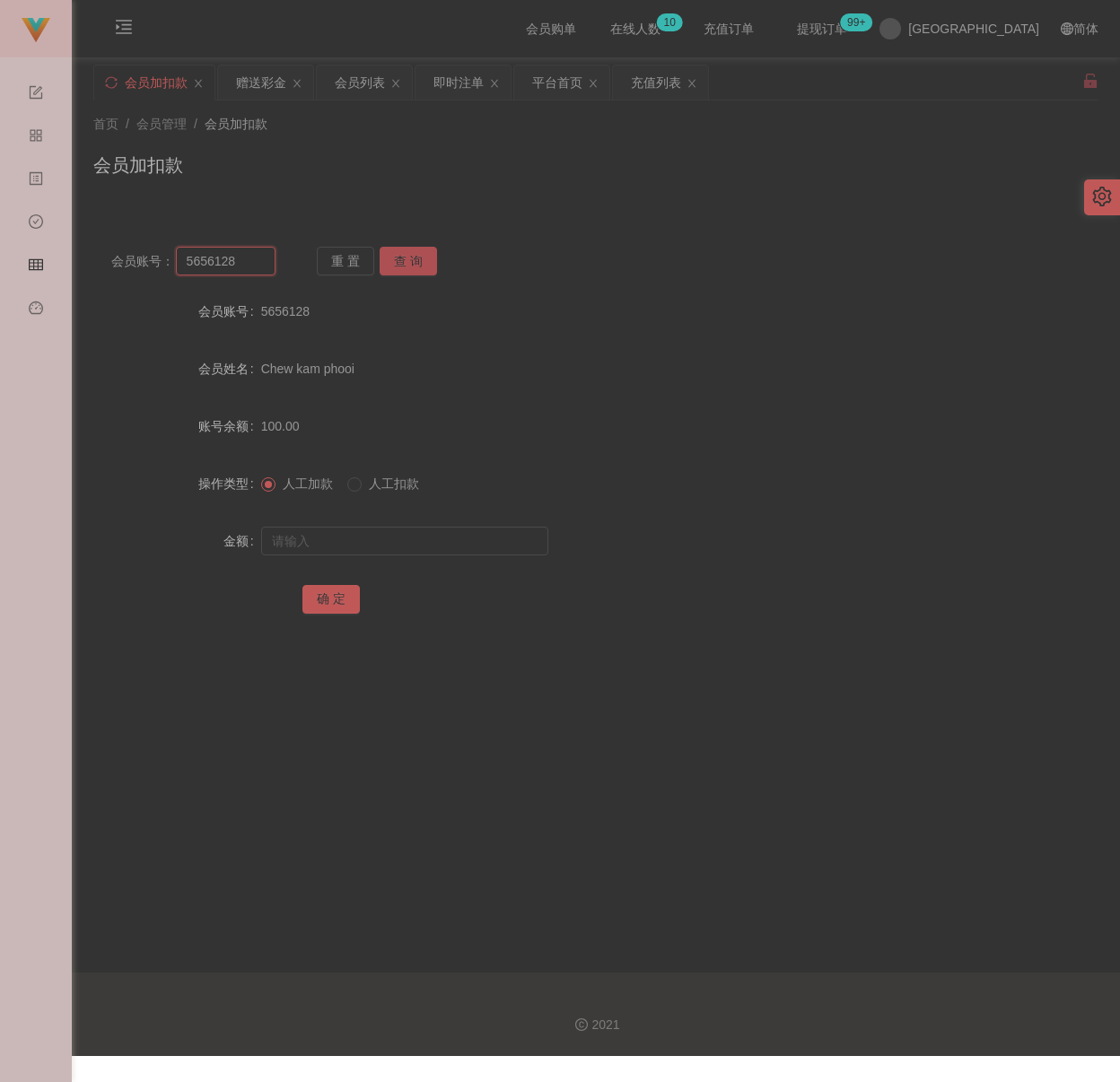
paste input "0176956829"
type input "0176956829"
click at [414, 262] on button "查 询" at bounding box center [408, 261] width 58 height 28
click at [410, 527] on input "text" at bounding box center [405, 541] width 287 height 28
click at [415, 541] on input "text" at bounding box center [405, 541] width 287 height 28
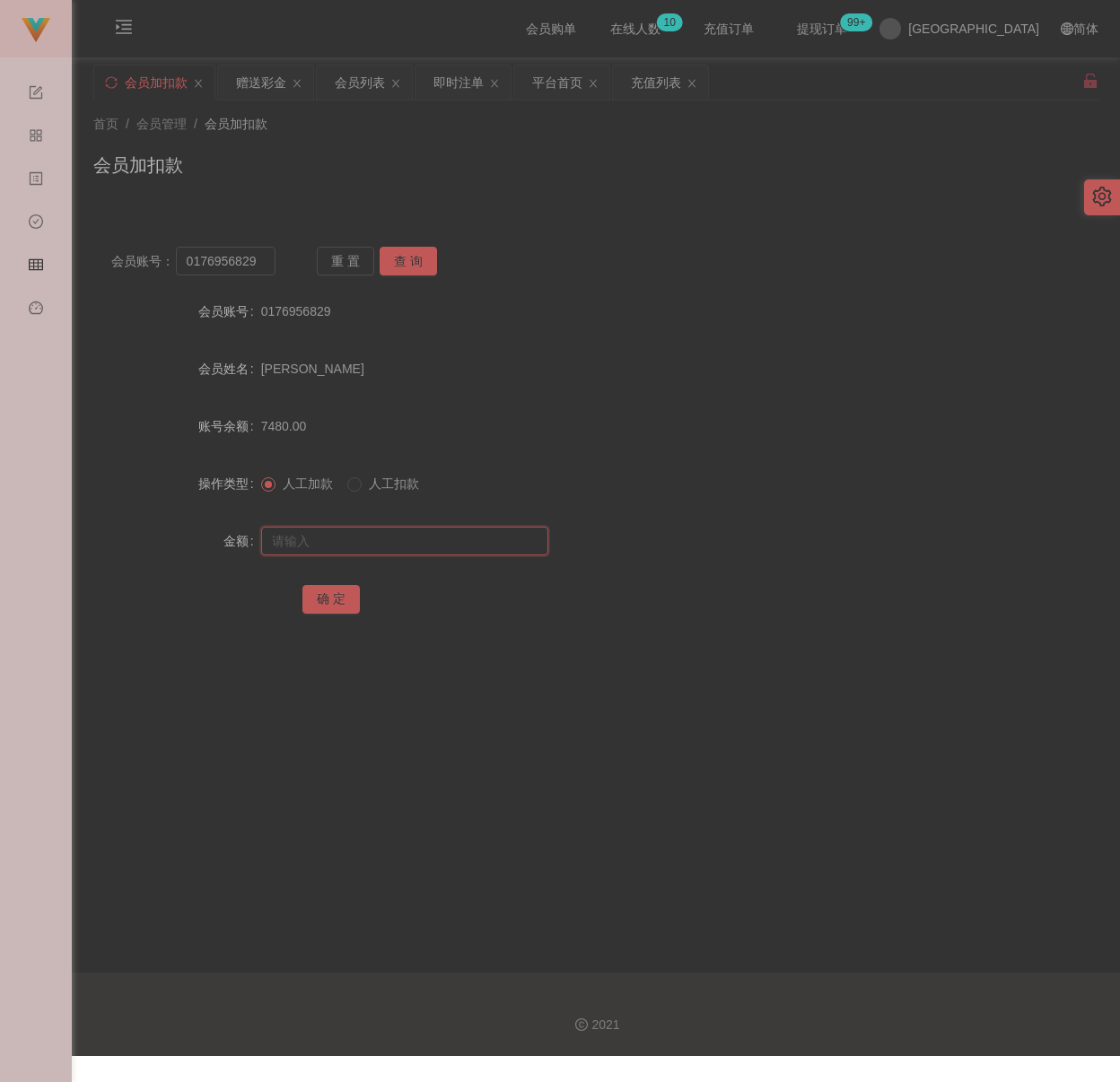
paste input "8000"
type input "8000"
click at [321, 601] on button "确 定" at bounding box center [331, 599] width 58 height 28
drag, startPoint x: 472, startPoint y: 200, endPoint x: 461, endPoint y: 187, distance: 17.0
click at [472, 197] on div "首页 / 会员管理 / 会员加扣款 / 会员加扣款" at bounding box center [595, 154] width 1048 height 107
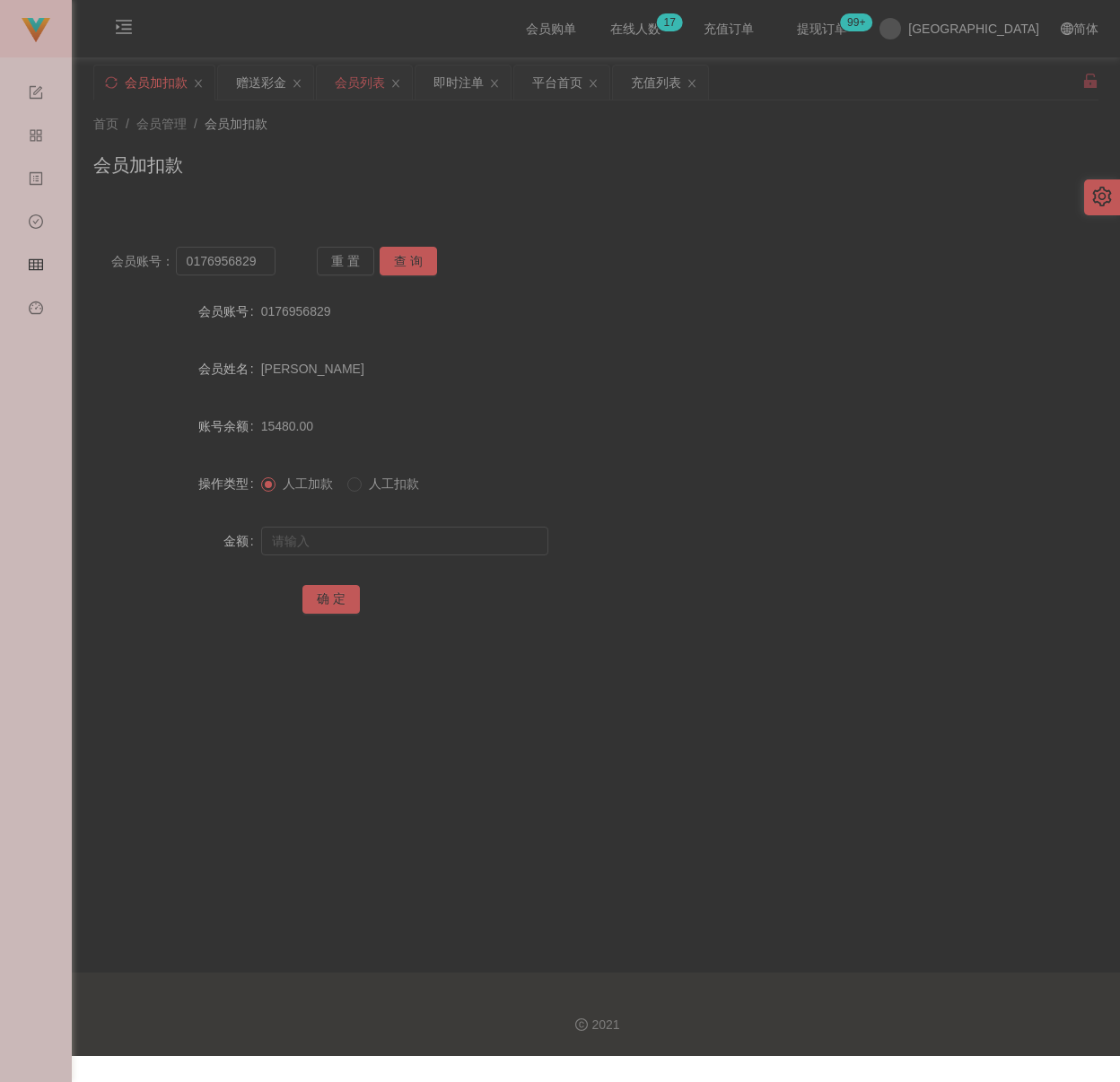
click at [369, 87] on div "会员列表" at bounding box center [359, 82] width 50 height 34
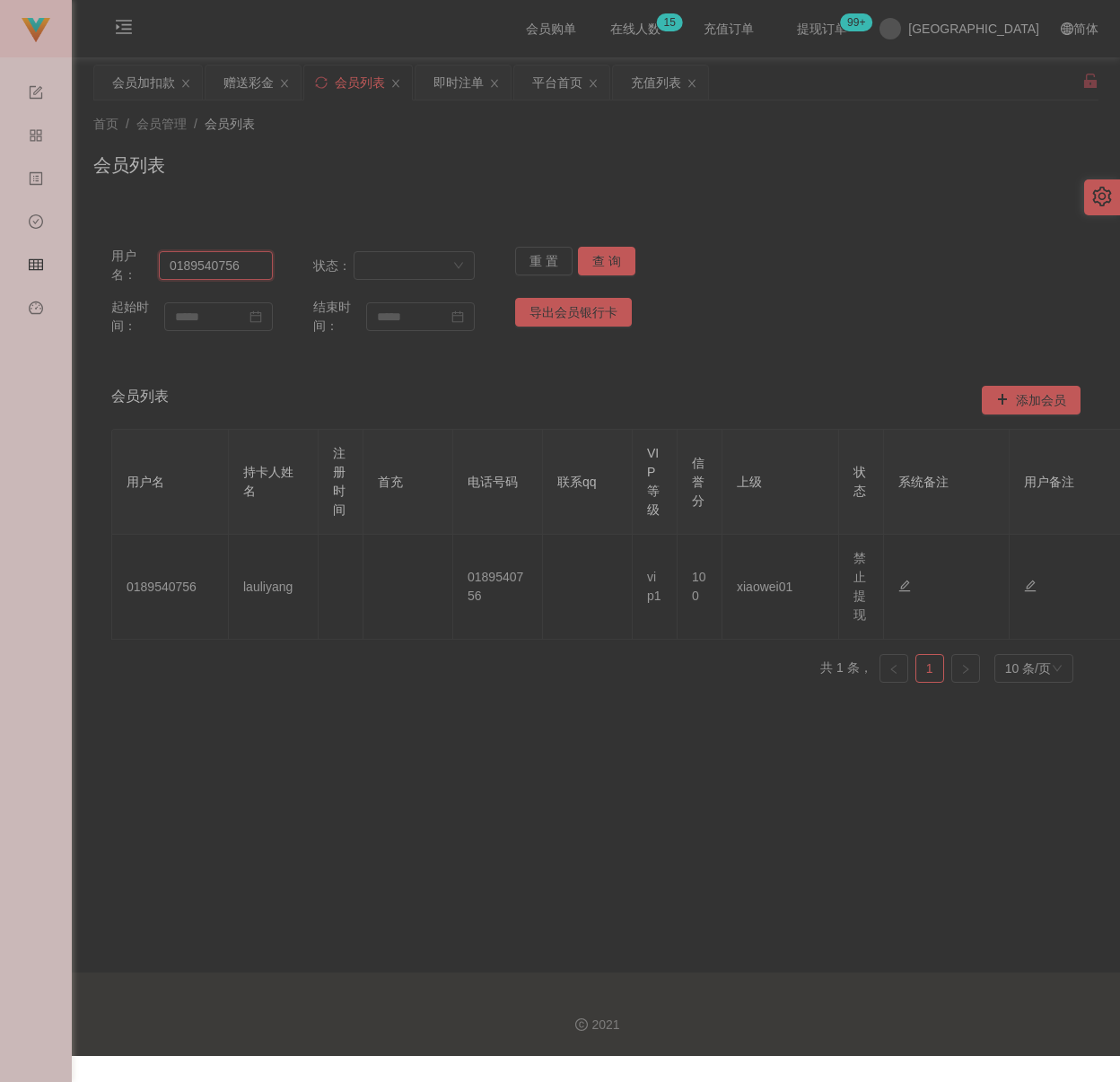
click at [248, 267] on input "0189540756" at bounding box center [215, 265] width 114 height 28
paste input "76956829"
type input "0176956829"
click at [611, 265] on button "查 询" at bounding box center [607, 261] width 58 height 28
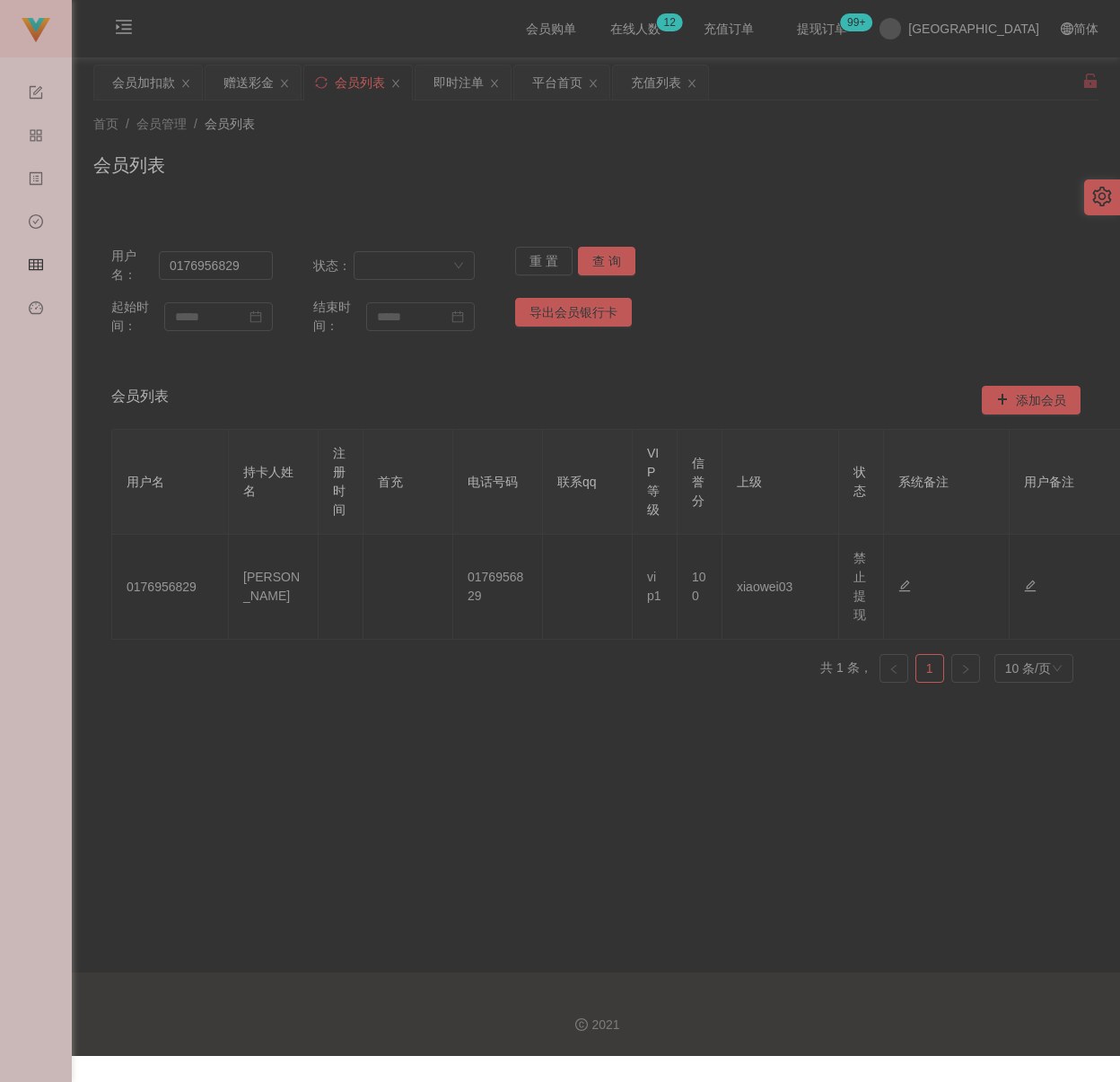
click at [809, 168] on div "会员列表" at bounding box center [595, 173] width 1005 height 42
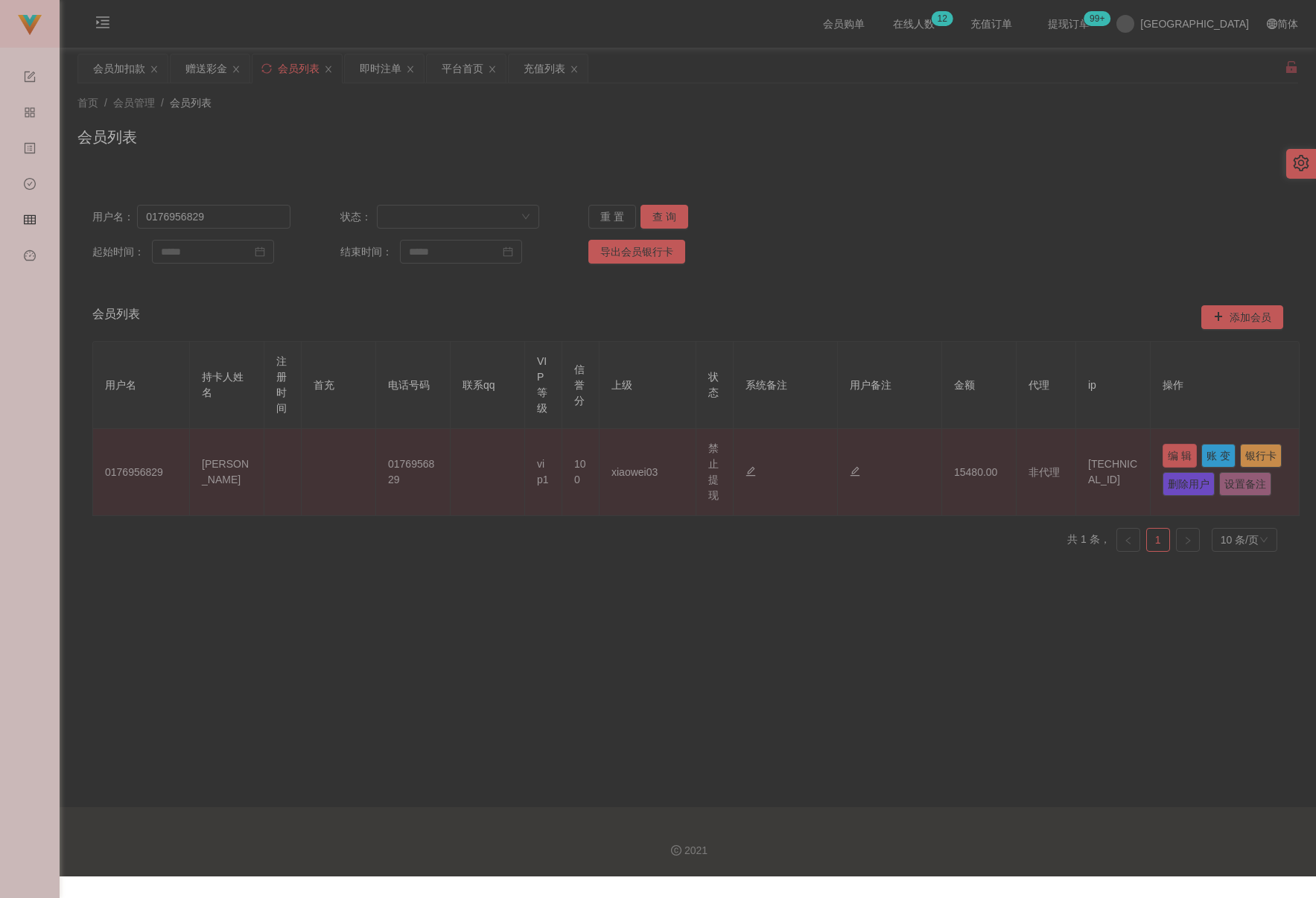
click at [939, 452] on button "编 辑" at bounding box center [1180, 456] width 34 height 23
type input "0176956829"
type input "[PERSON_NAME]"
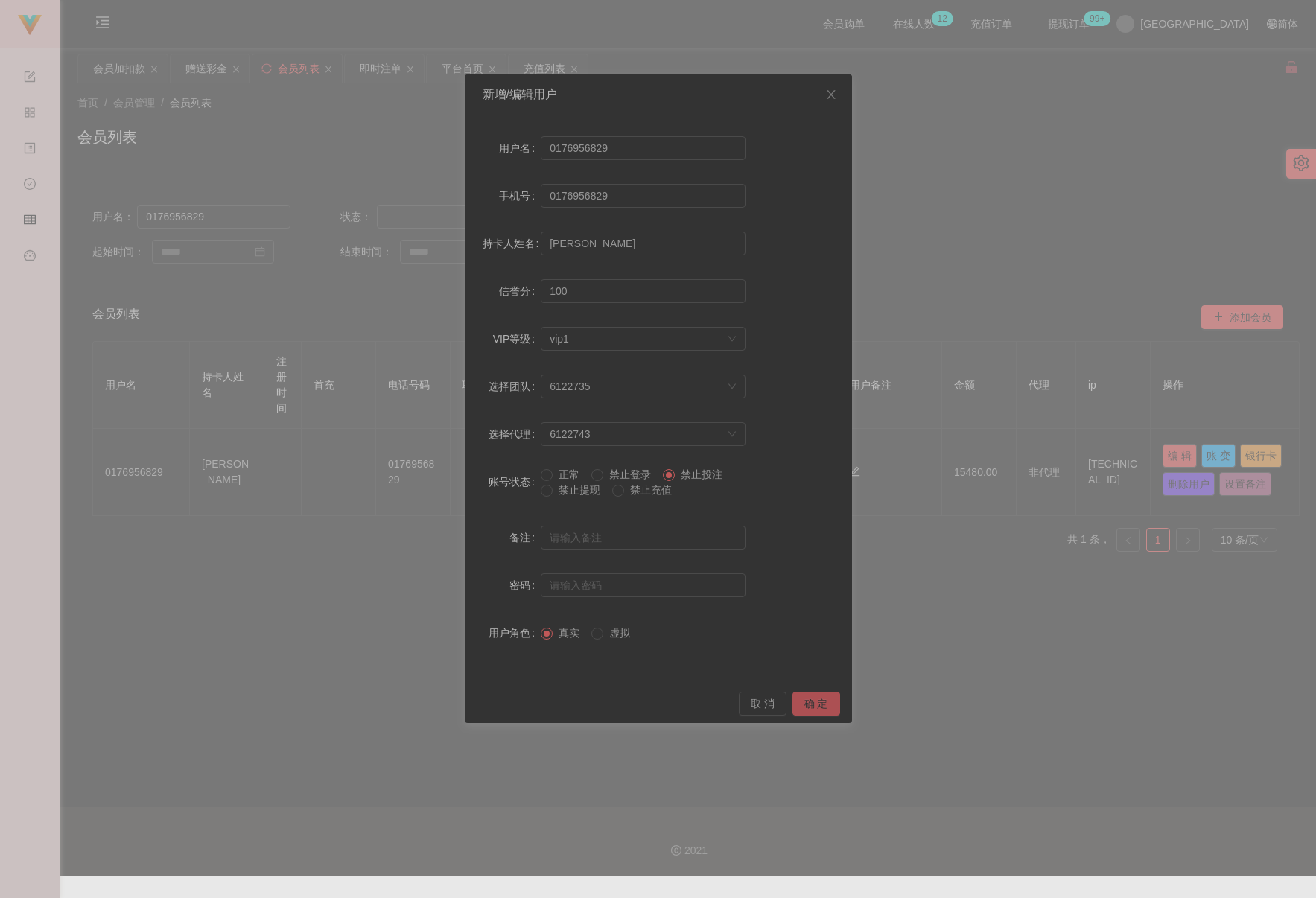
click at [813, 700] on button "确 定" at bounding box center [816, 704] width 48 height 23
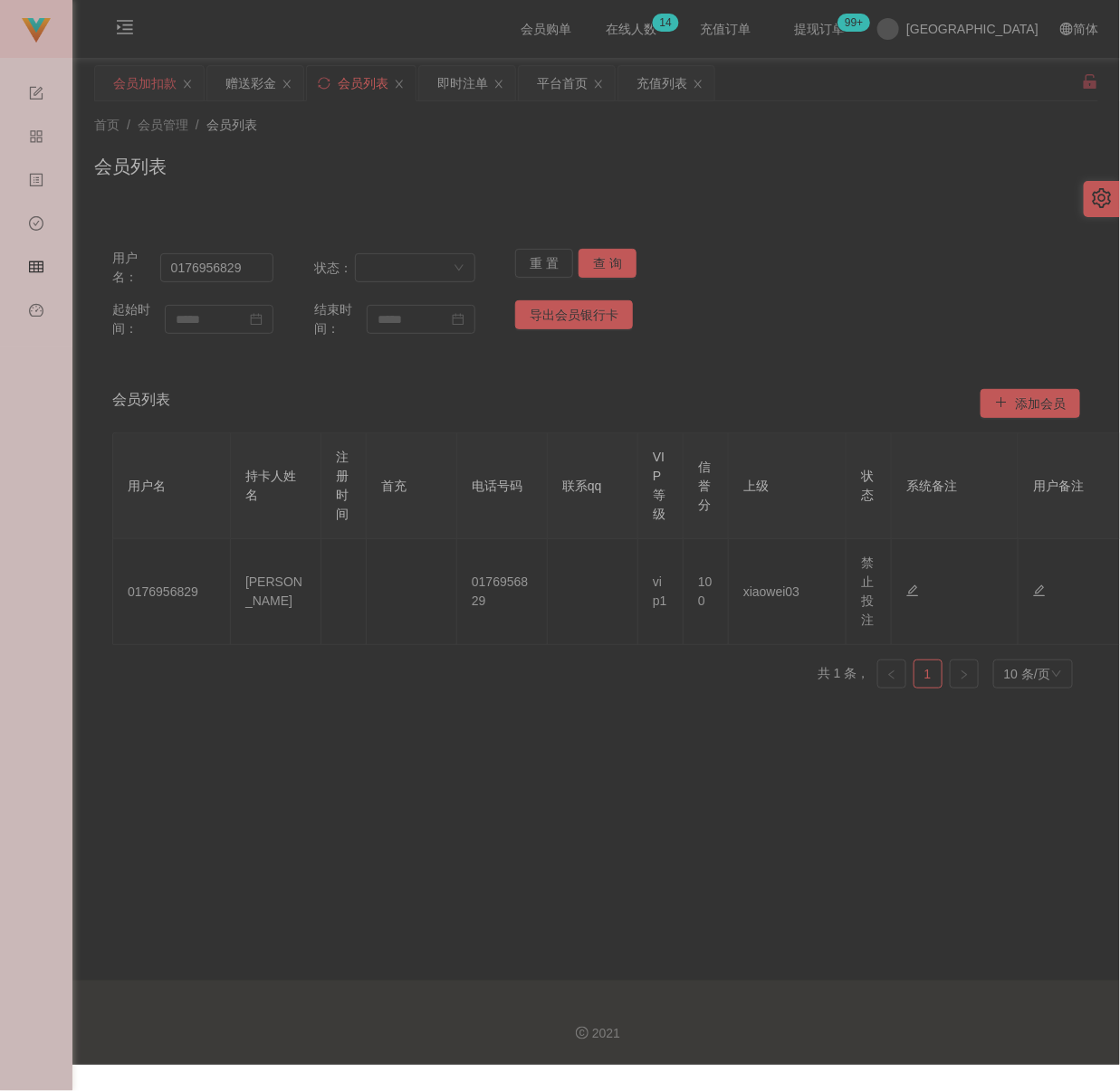
click at [150, 92] on div "会员加扣款" at bounding box center [145, 83] width 64 height 34
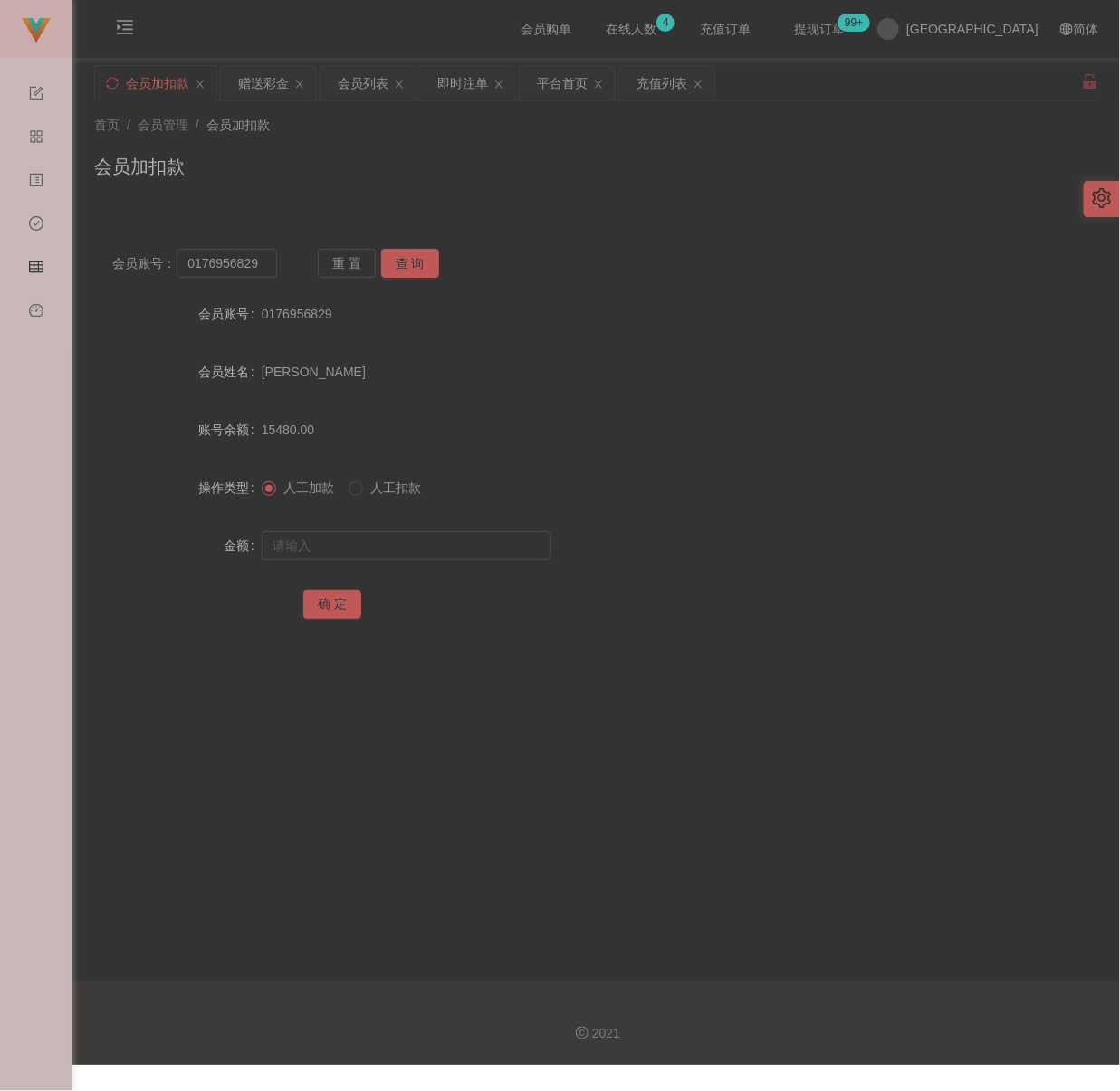
drag, startPoint x: 627, startPoint y: 204, endPoint x: 562, endPoint y: 202, distance: 65.0
click at [625, 204] on div "首页 / 会员管理 / 会员加扣款 / 会员加扣款" at bounding box center [596, 155] width 1047 height 107
click at [348, 83] on div "会员列表" at bounding box center [363, 83] width 50 height 34
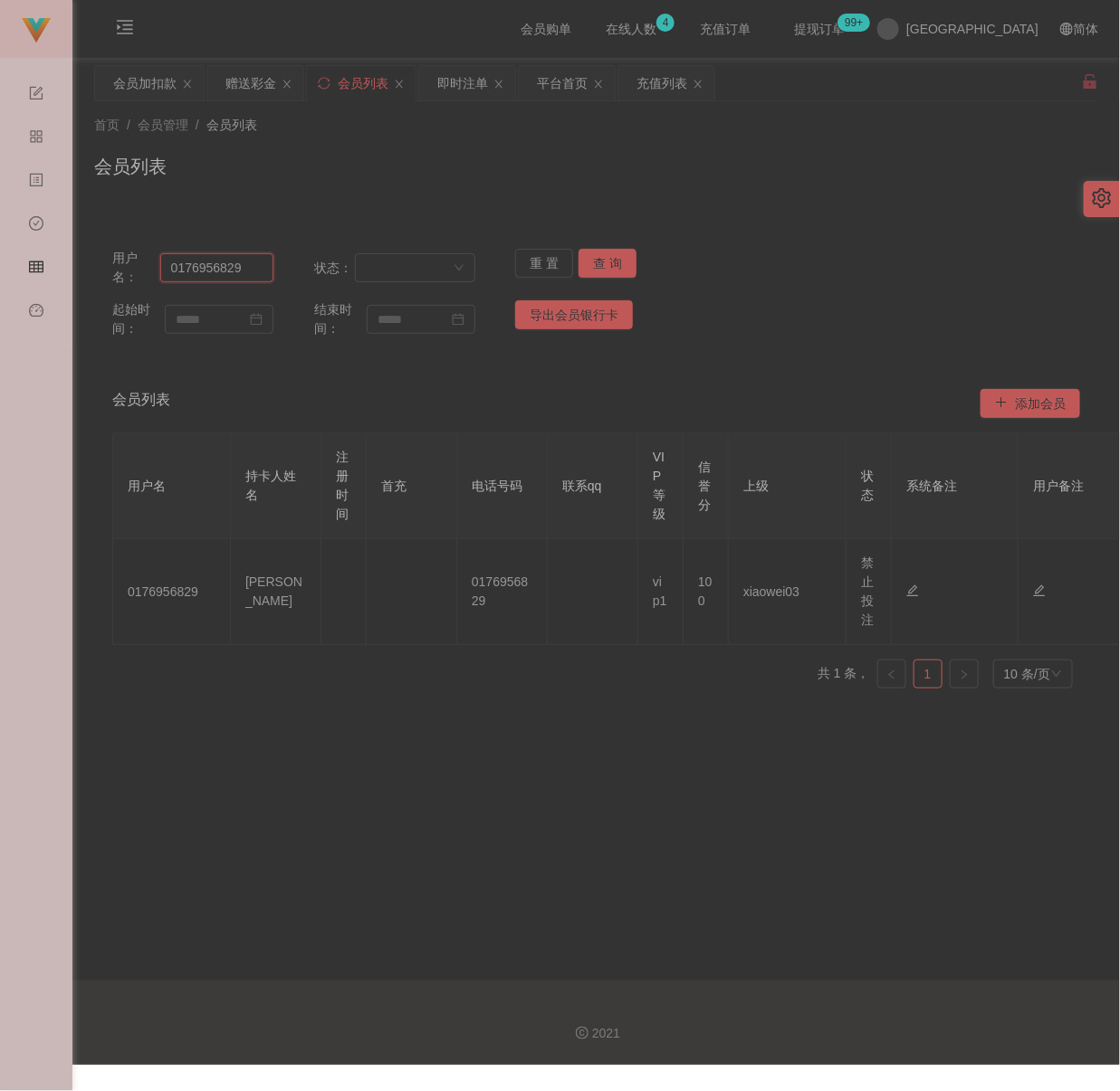
click at [253, 271] on input "0176956829" at bounding box center [216, 267] width 113 height 29
click at [595, 269] on button "查 询" at bounding box center [607, 263] width 58 height 29
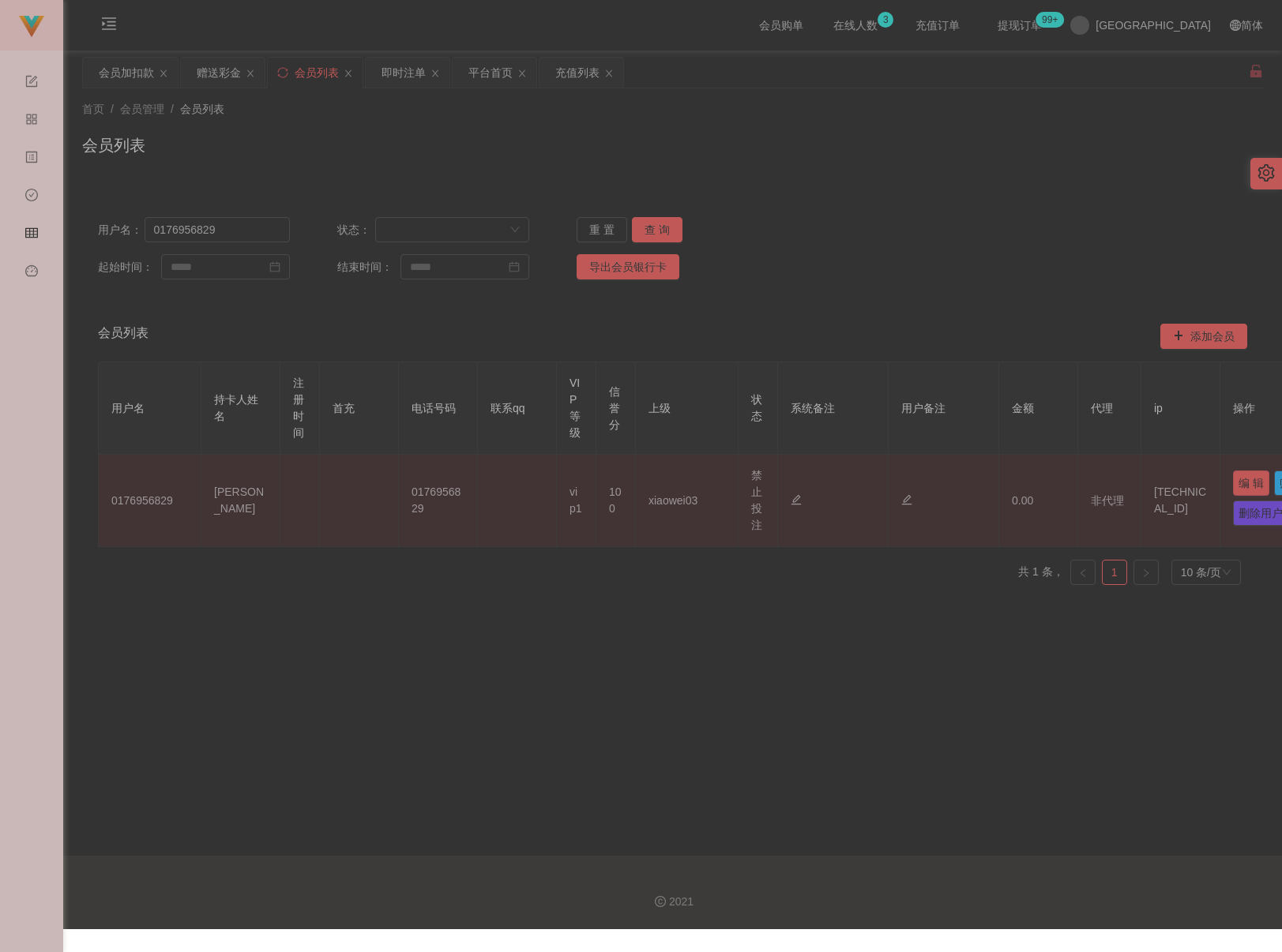
click at [996, 481] on button "编 辑" at bounding box center [1251, 483] width 37 height 25
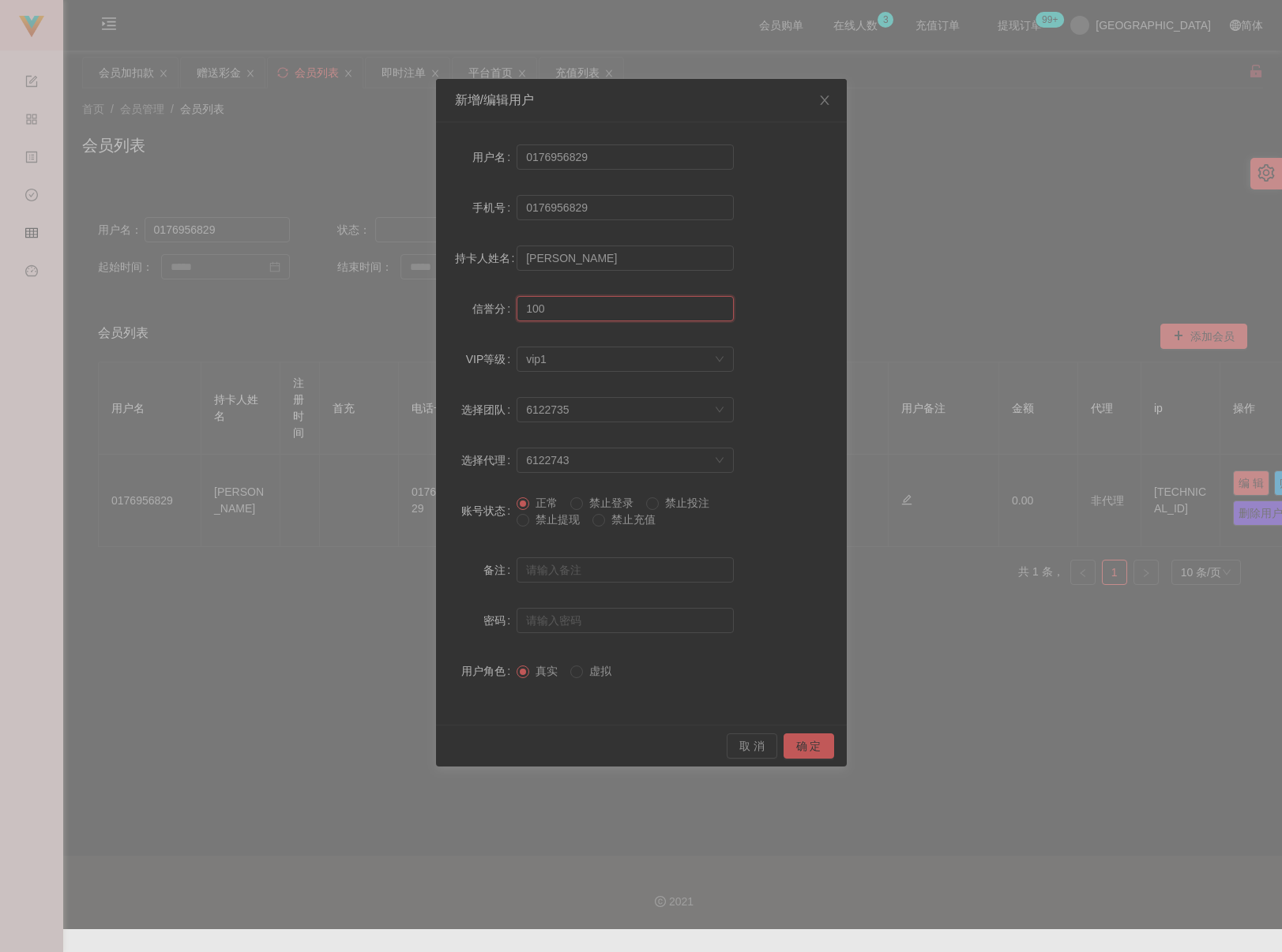
click at [574, 306] on input "100" at bounding box center [625, 309] width 218 height 25
type input "80"
click at [820, 742] on button "确 定" at bounding box center [809, 746] width 51 height 25
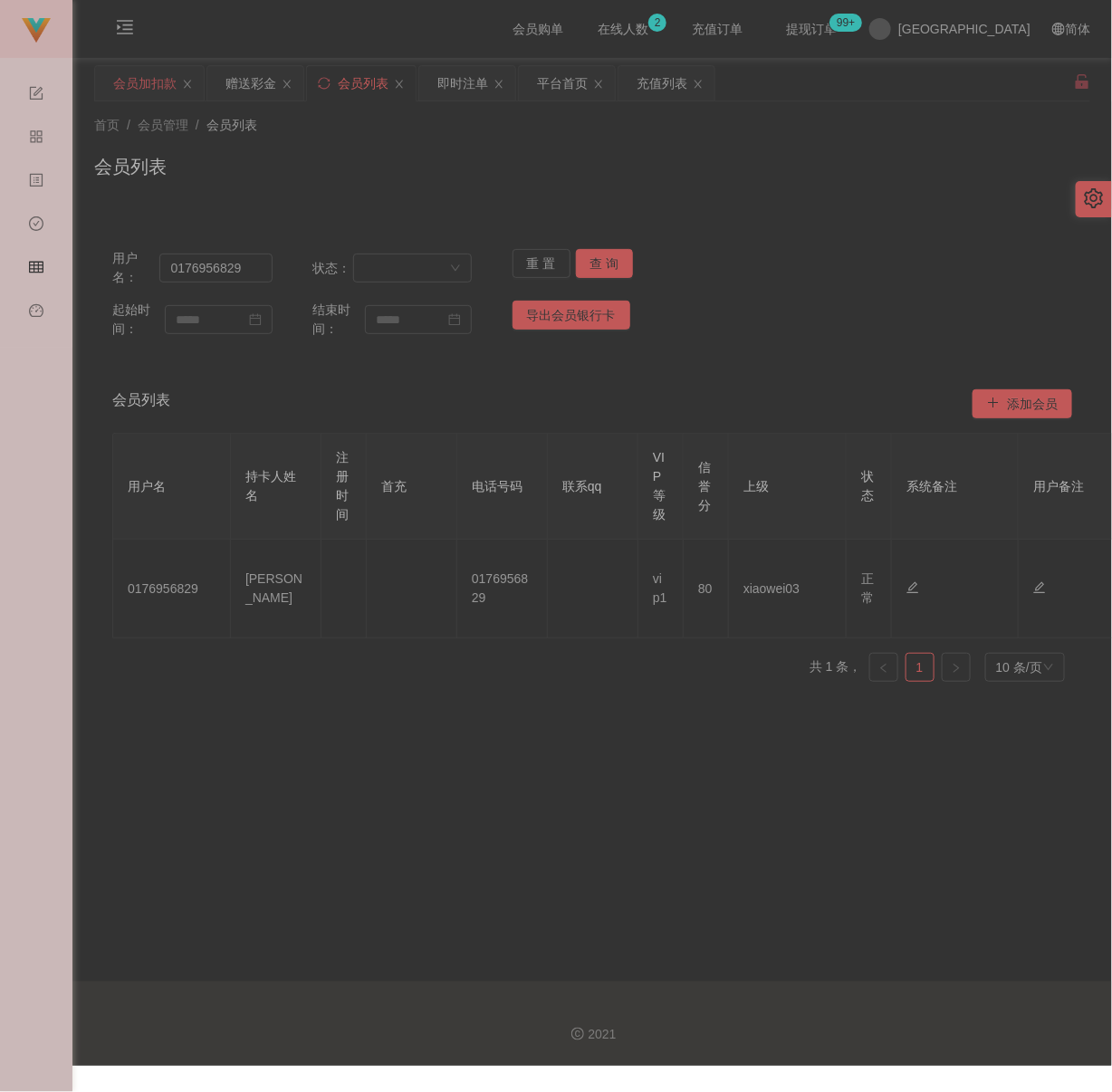
click at [158, 83] on div "会员加扣款" at bounding box center [145, 83] width 64 height 34
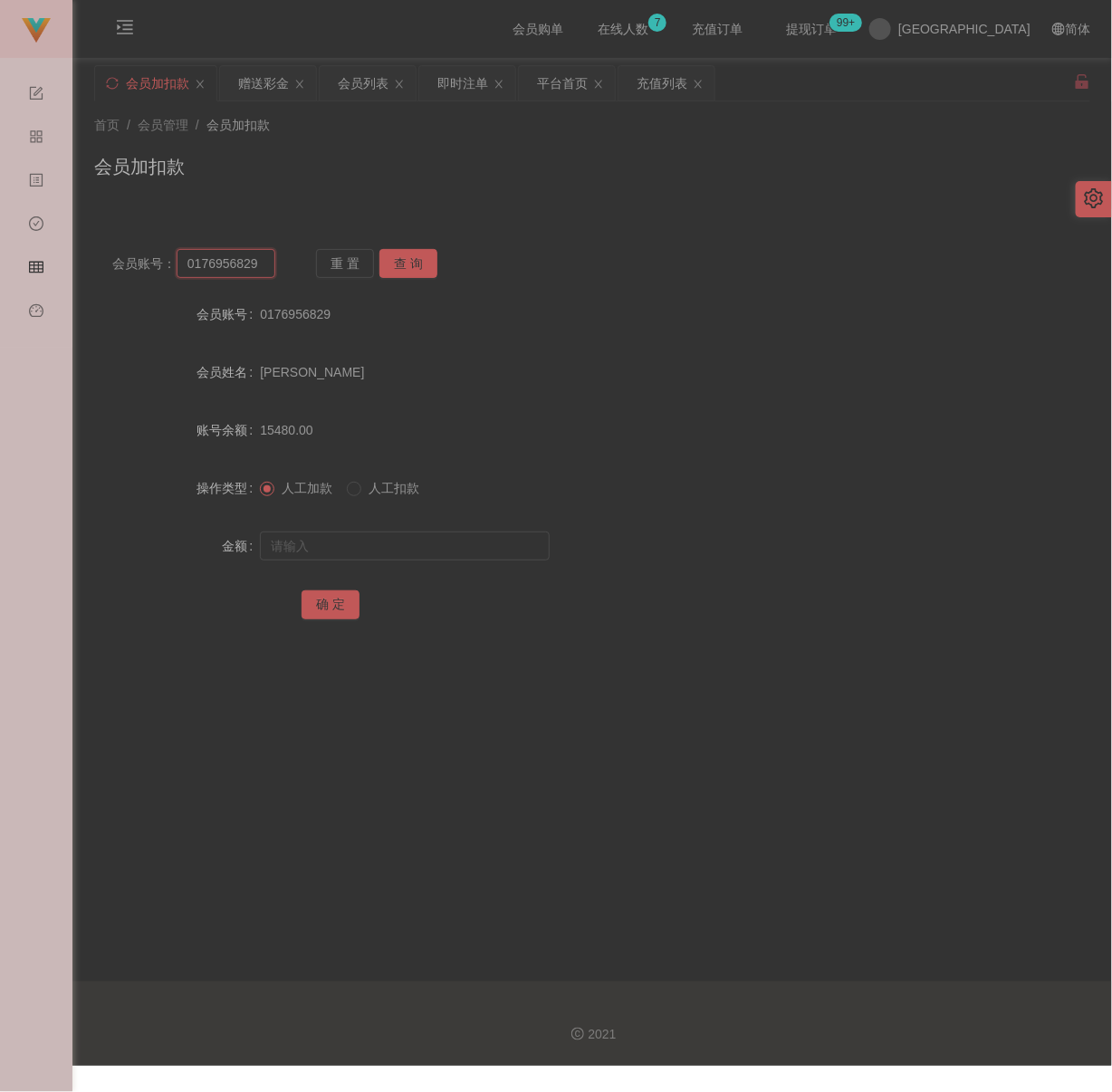
click at [265, 265] on input "0176956829" at bounding box center [226, 264] width 99 height 29
paste input "venice123"
type input "venice123"
click at [418, 269] on button "查 询" at bounding box center [408, 264] width 58 height 29
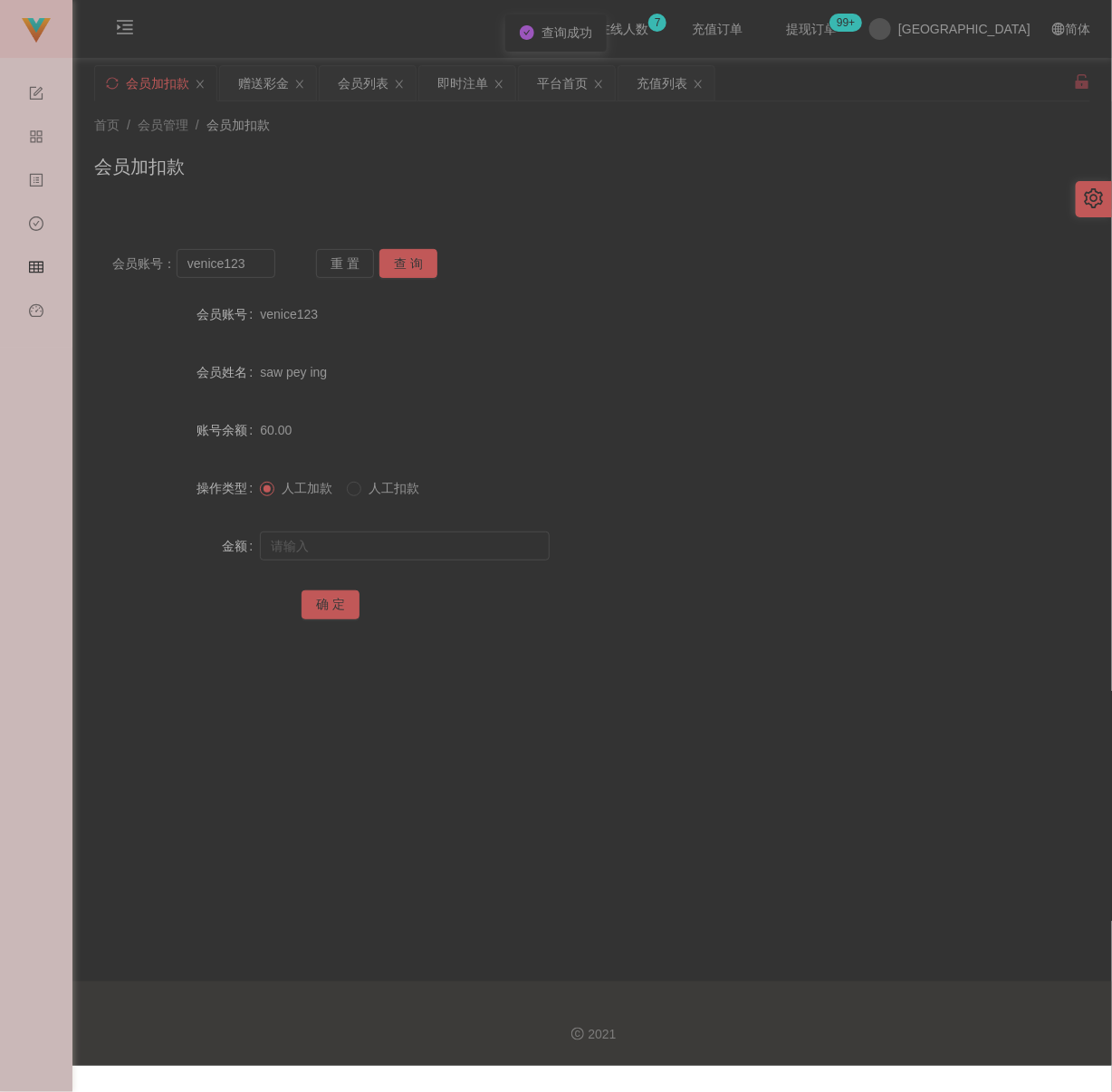
click at [388, 561] on div at bounding box center [550, 546] width 582 height 36
click at [392, 552] on input "text" at bounding box center [405, 546] width 289 height 29
type input "100"
click at [340, 608] on button "确 定" at bounding box center [330, 605] width 58 height 29
drag, startPoint x: 571, startPoint y: 231, endPoint x: 495, endPoint y: 207, distance: 79.7
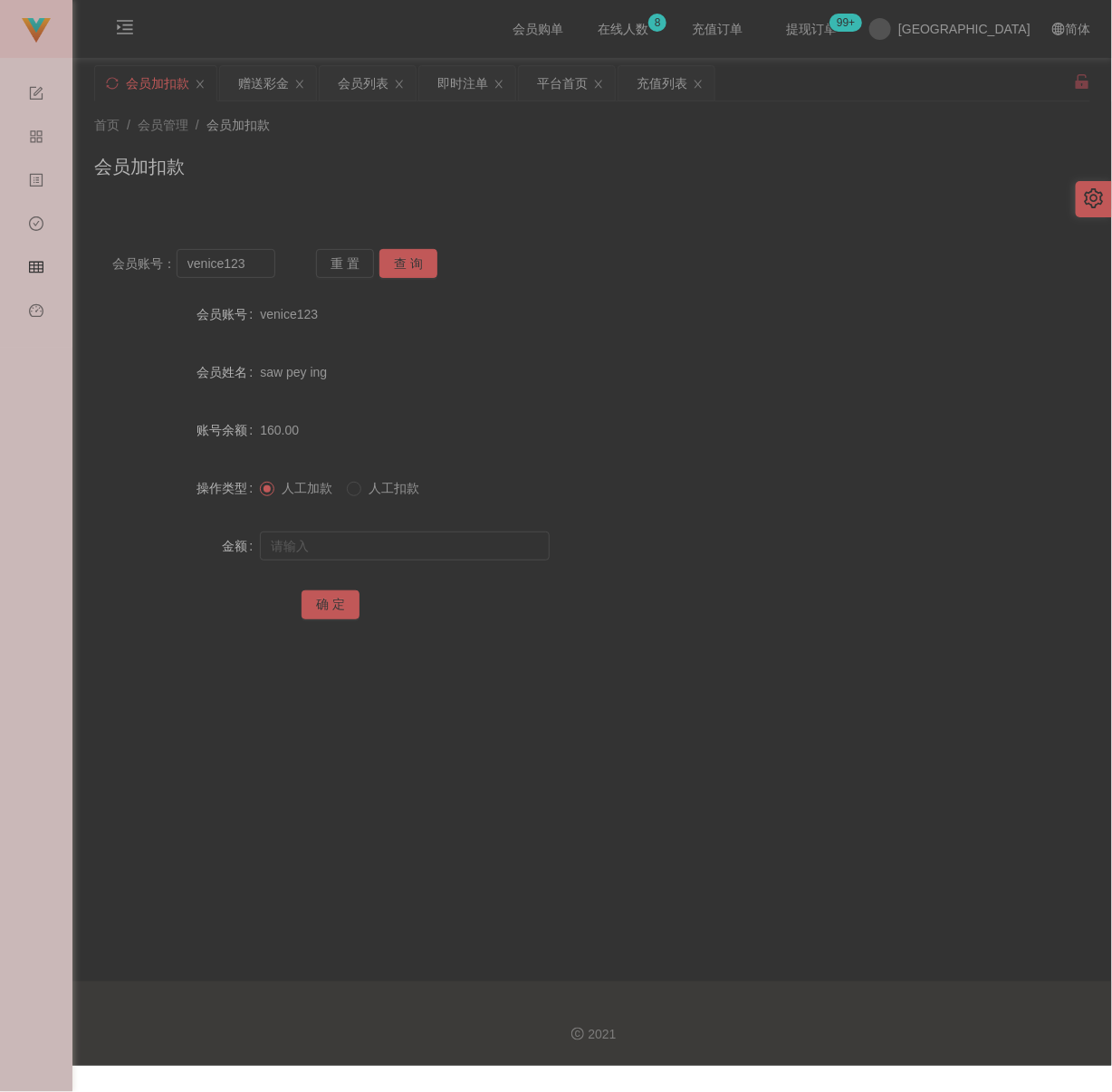
click at [570, 229] on div "会员账号： venice123 重 置 查 询 会员账号 venice123 会员姓名 saw pey ing 账号余额 160.00 操作类型 人工加款 人…" at bounding box center [592, 436] width 996 height 453
click at [359, 85] on div "会员列表" at bounding box center [363, 83] width 50 height 34
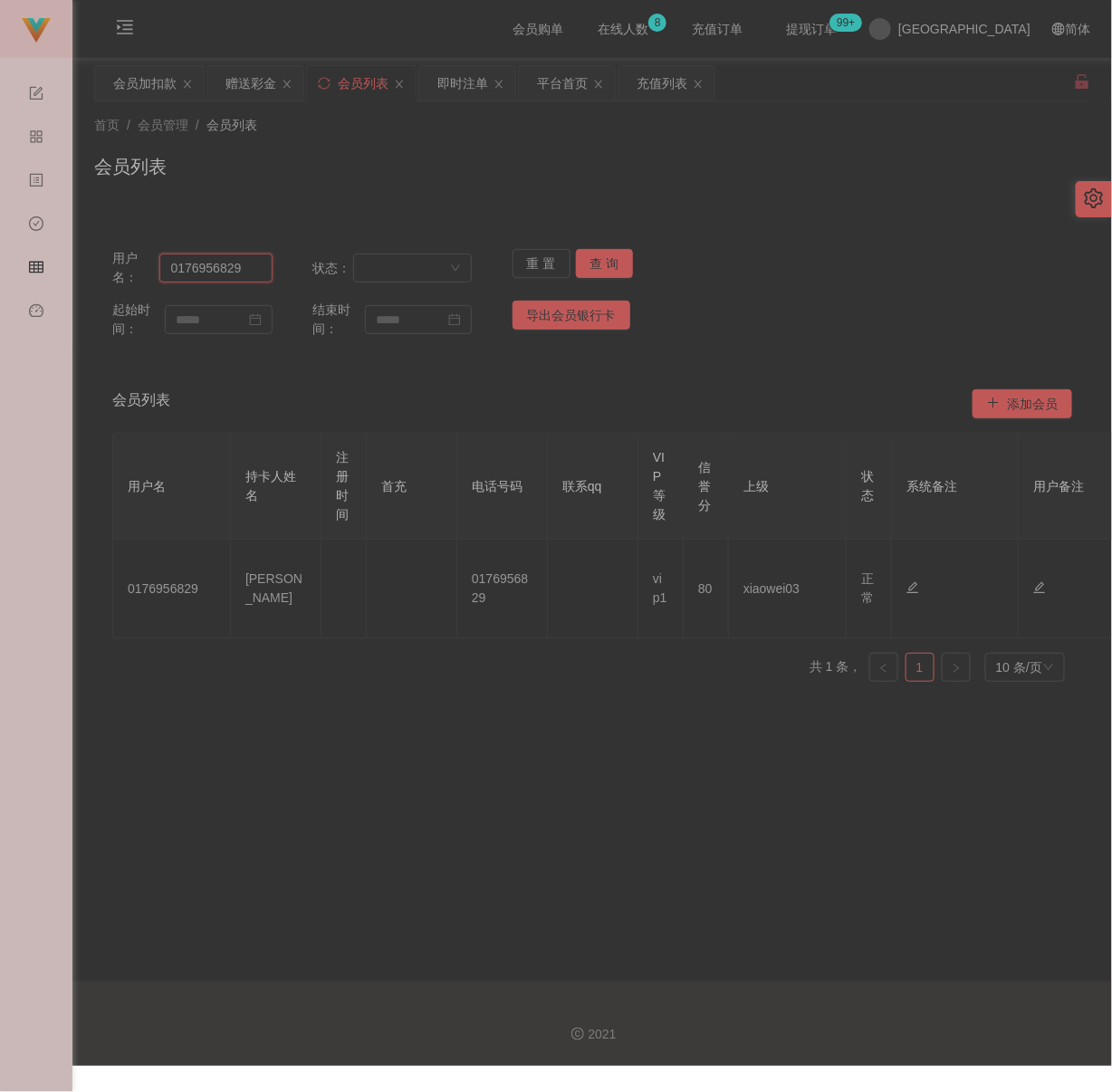
click at [248, 267] on input "0176956829" at bounding box center [215, 268] width 112 height 29
paste input "89540756"
type input "0189540756"
click at [601, 265] on button "查 询" at bounding box center [605, 264] width 58 height 29
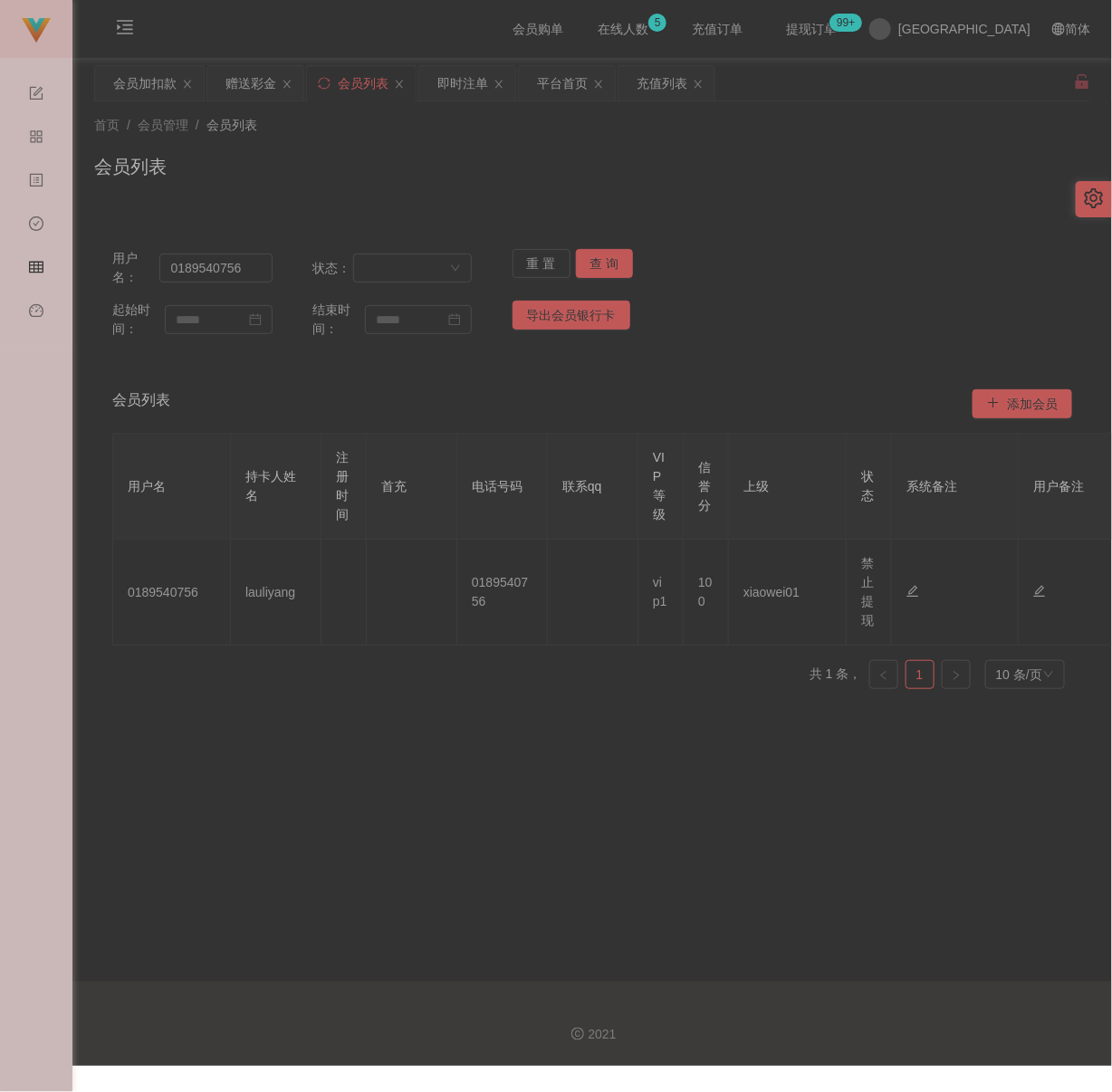
click at [724, 208] on div "首页 / 会员管理 / 会员列表 / 会员列表" at bounding box center [592, 155] width 1040 height 108
click at [152, 83] on div "会员加扣款" at bounding box center [145, 83] width 64 height 34
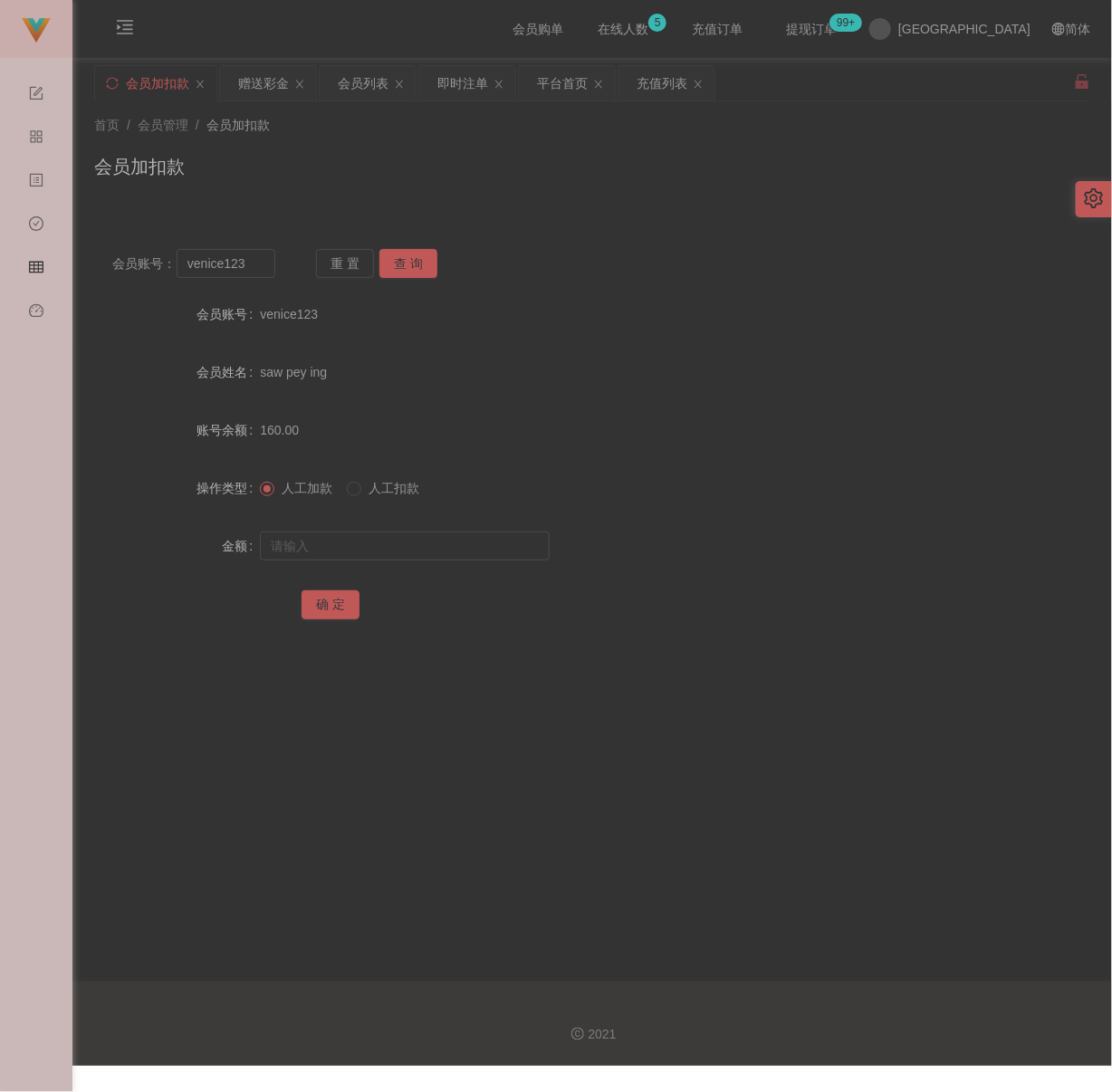
click at [513, 185] on div "会员加扣款" at bounding box center [592, 174] width 996 height 42
click at [267, 264] on input "venice123" at bounding box center [226, 264] width 99 height 29
paste input "Qqqq6666"
type input "Qqqq6666"
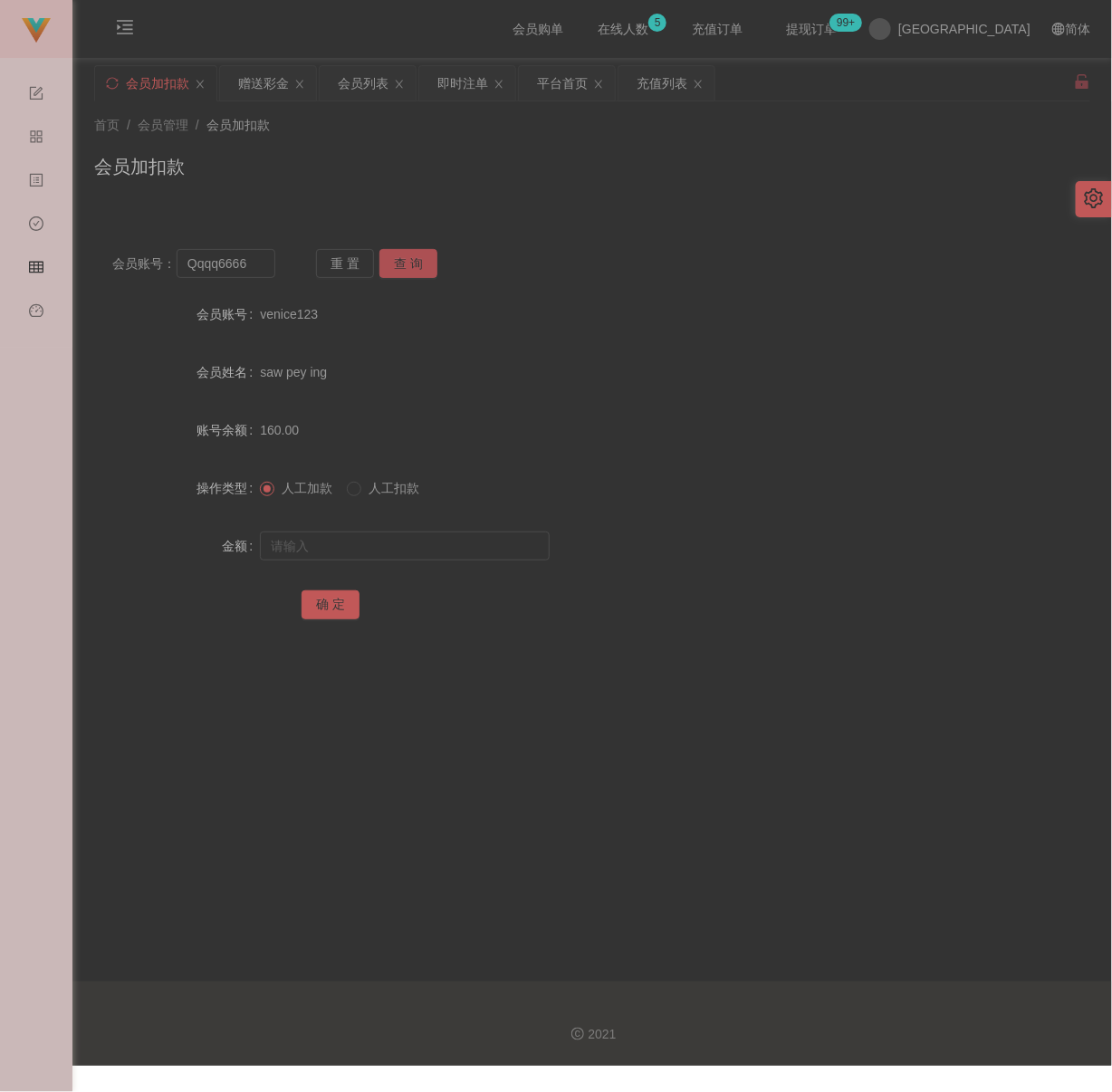
click at [413, 262] on button "查 询" at bounding box center [408, 264] width 58 height 29
click at [403, 555] on input "text" at bounding box center [405, 546] width 289 height 29
click at [494, 547] on input "text" at bounding box center [405, 546] width 289 height 29
paste input "100"
type input "100"
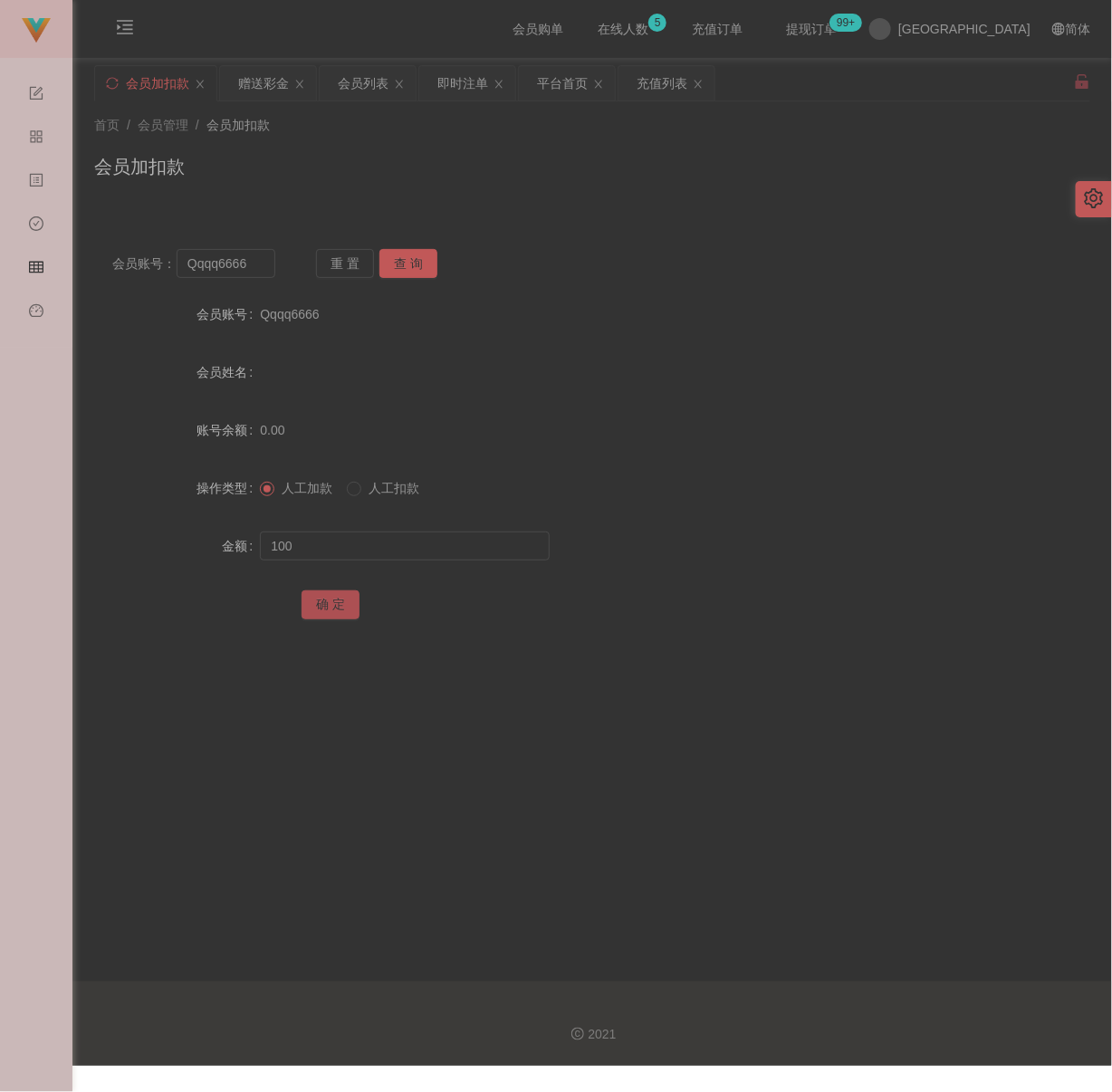
click at [340, 602] on button "确 定" at bounding box center [330, 605] width 58 height 29
click at [454, 172] on div "会员加扣款" at bounding box center [592, 174] width 996 height 42
click at [245, 268] on input "Qqqq6666" at bounding box center [226, 264] width 99 height 29
paste input "0176956829"
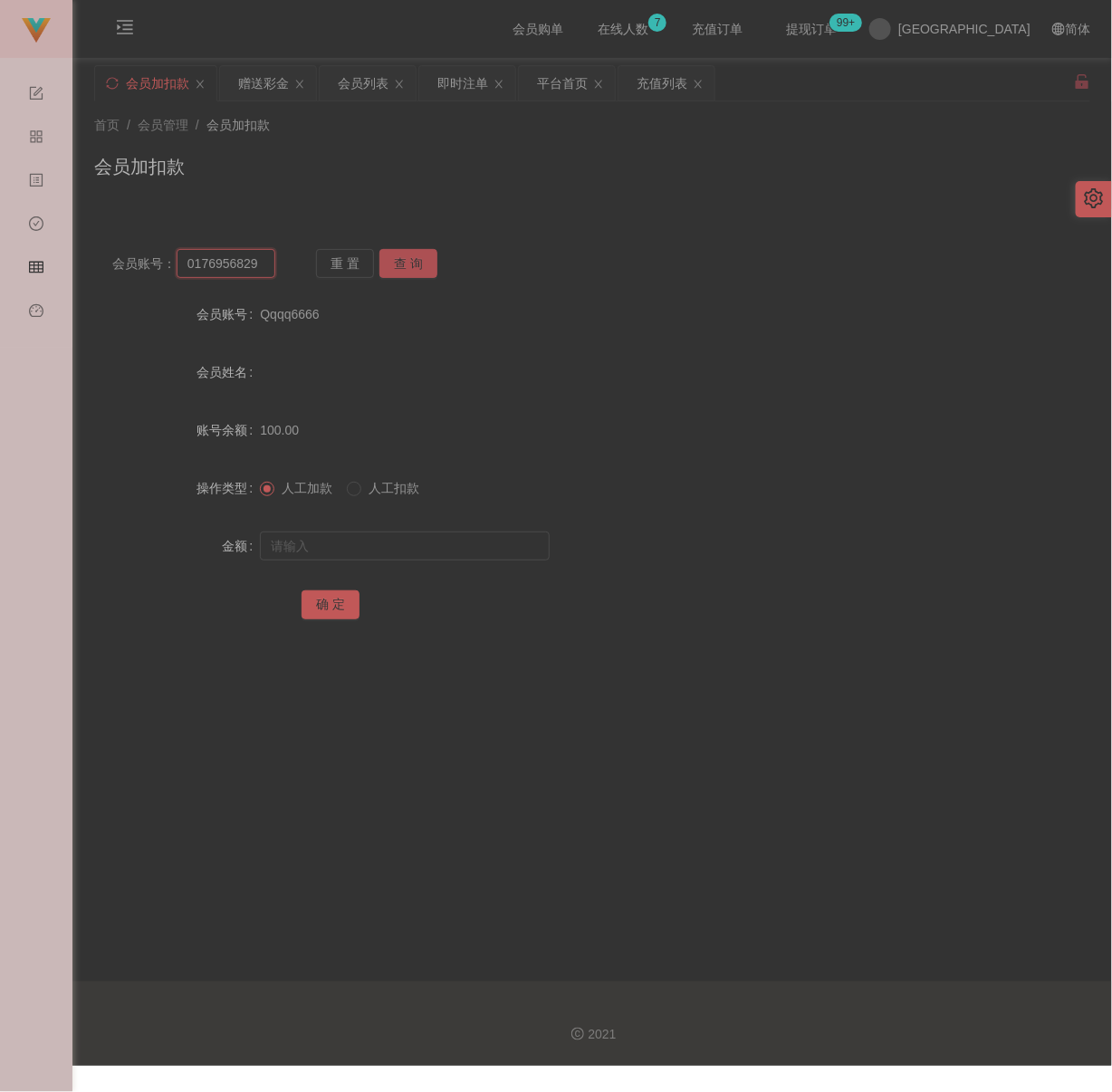
type input "0176956829"
click at [386, 264] on button "查 询" at bounding box center [408, 264] width 58 height 29
click at [397, 551] on input "text" at bounding box center [405, 546] width 289 height 29
click at [457, 552] on input "text" at bounding box center [405, 546] width 289 height 29
paste input "12000"
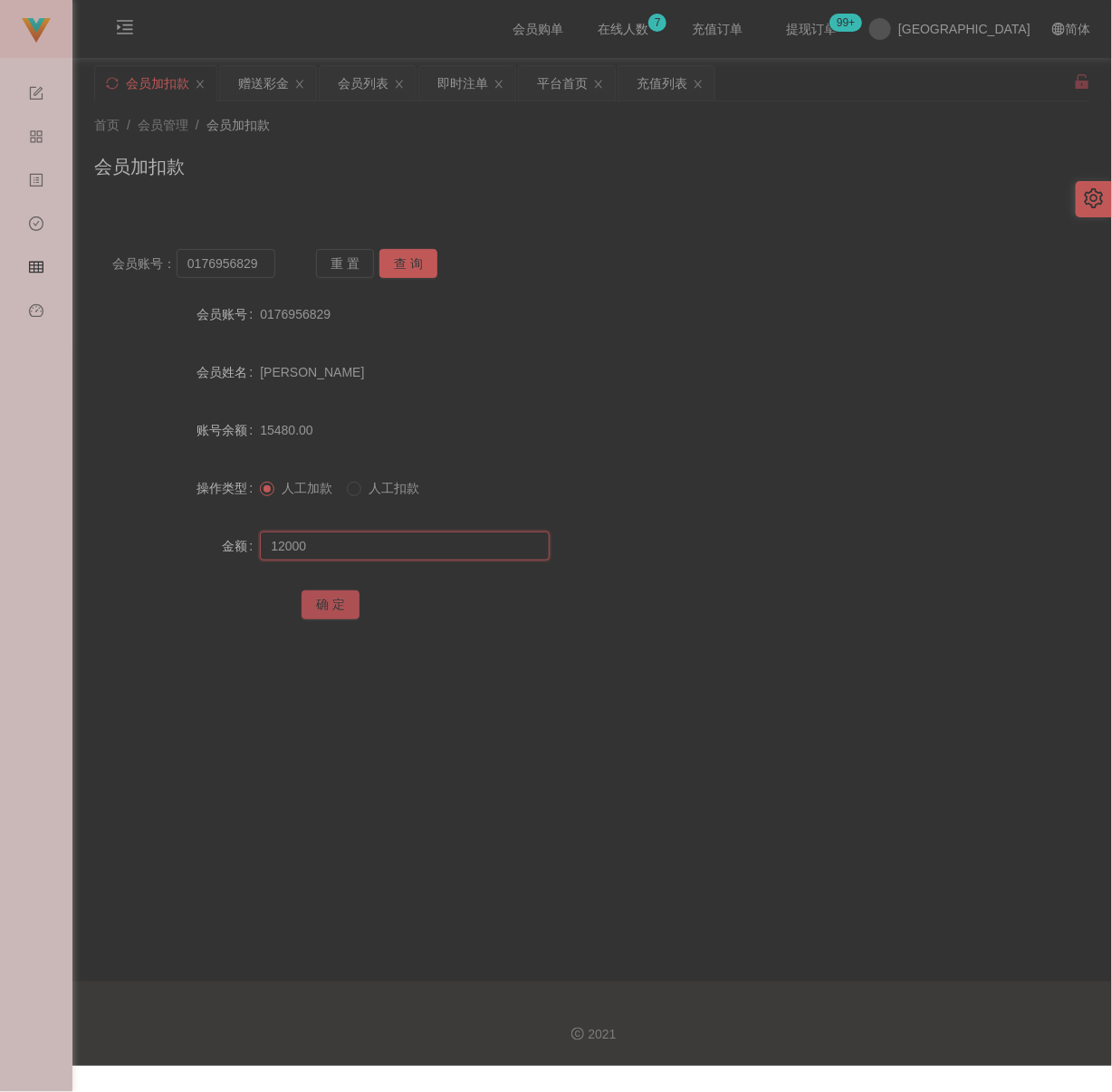
type input "12000"
click at [324, 596] on button "确 定" at bounding box center [330, 605] width 58 height 29
drag, startPoint x: 548, startPoint y: 161, endPoint x: 549, endPoint y: 152, distance: 9.1
click at [549, 153] on div "会员加扣款" at bounding box center [592, 174] width 996 height 42
click at [262, 262] on input "0176956829" at bounding box center [226, 264] width 99 height 29
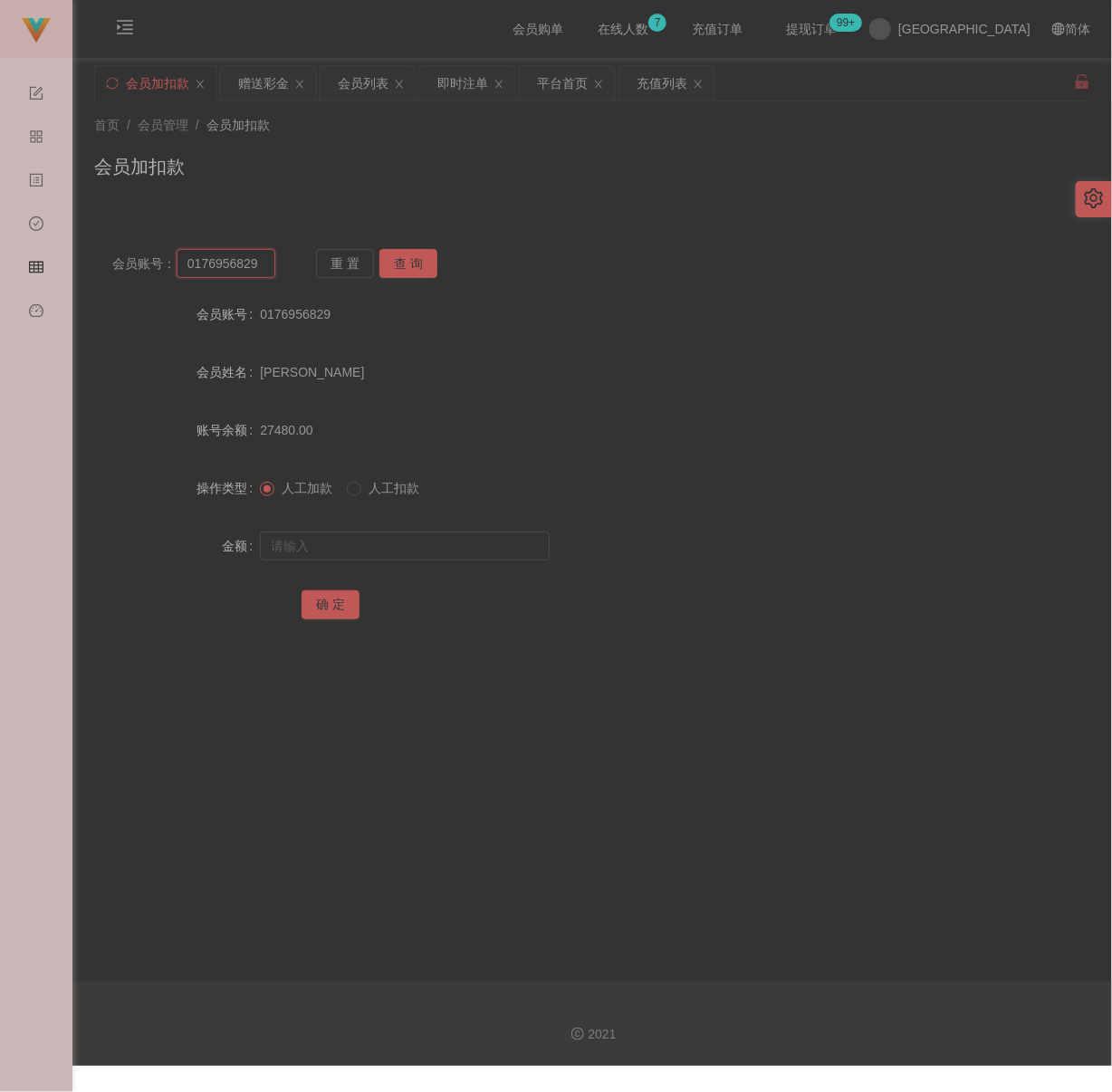
click at [262, 262] on input "0176956829" at bounding box center [226, 264] width 99 height 29
paste input "A282828h"
type input "A282828h"
click at [410, 256] on button "查 询" at bounding box center [408, 264] width 58 height 29
click at [427, 533] on input "text" at bounding box center [405, 546] width 289 height 29
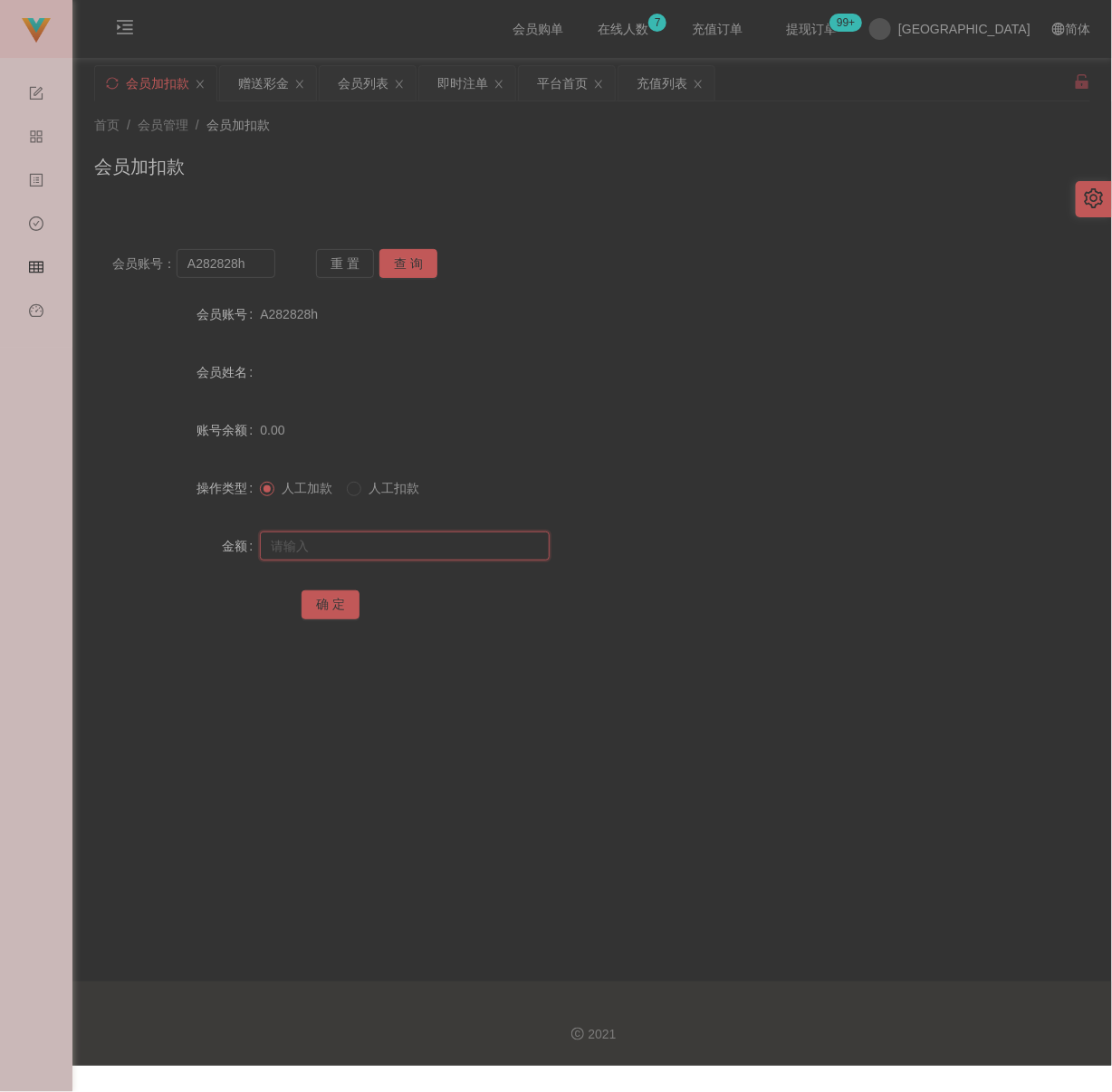
click at [397, 541] on input "text" at bounding box center [405, 546] width 289 height 29
paste input "30"
type input "30"
click at [324, 603] on button "确 定" at bounding box center [330, 605] width 58 height 29
click at [367, 84] on div "会员列表" at bounding box center [363, 83] width 50 height 34
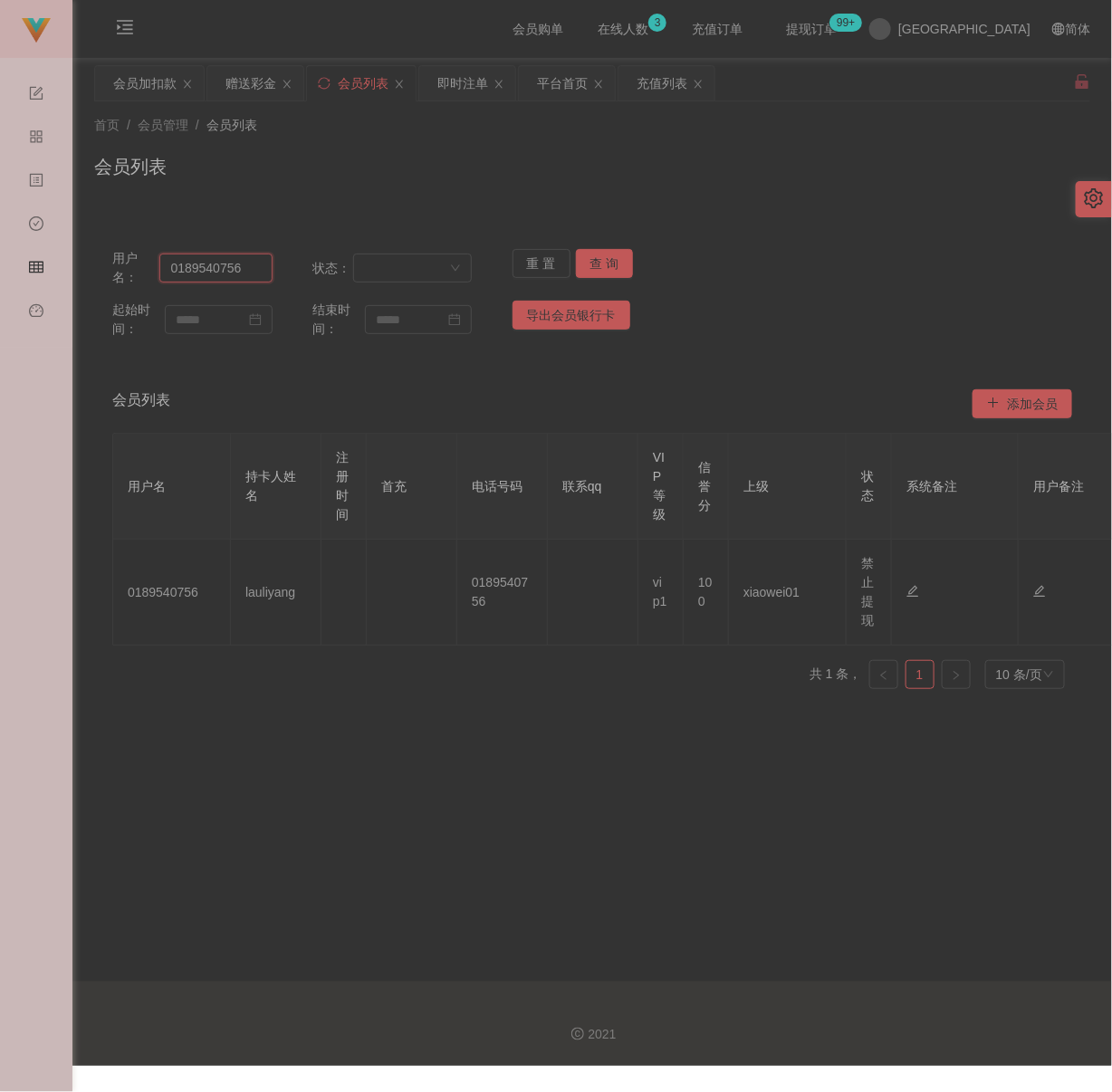
click at [250, 268] on input "0189540756" at bounding box center [215, 268] width 112 height 29
paste input "76956829"
type input "0176956829"
click at [584, 265] on button "查 询" at bounding box center [605, 264] width 58 height 29
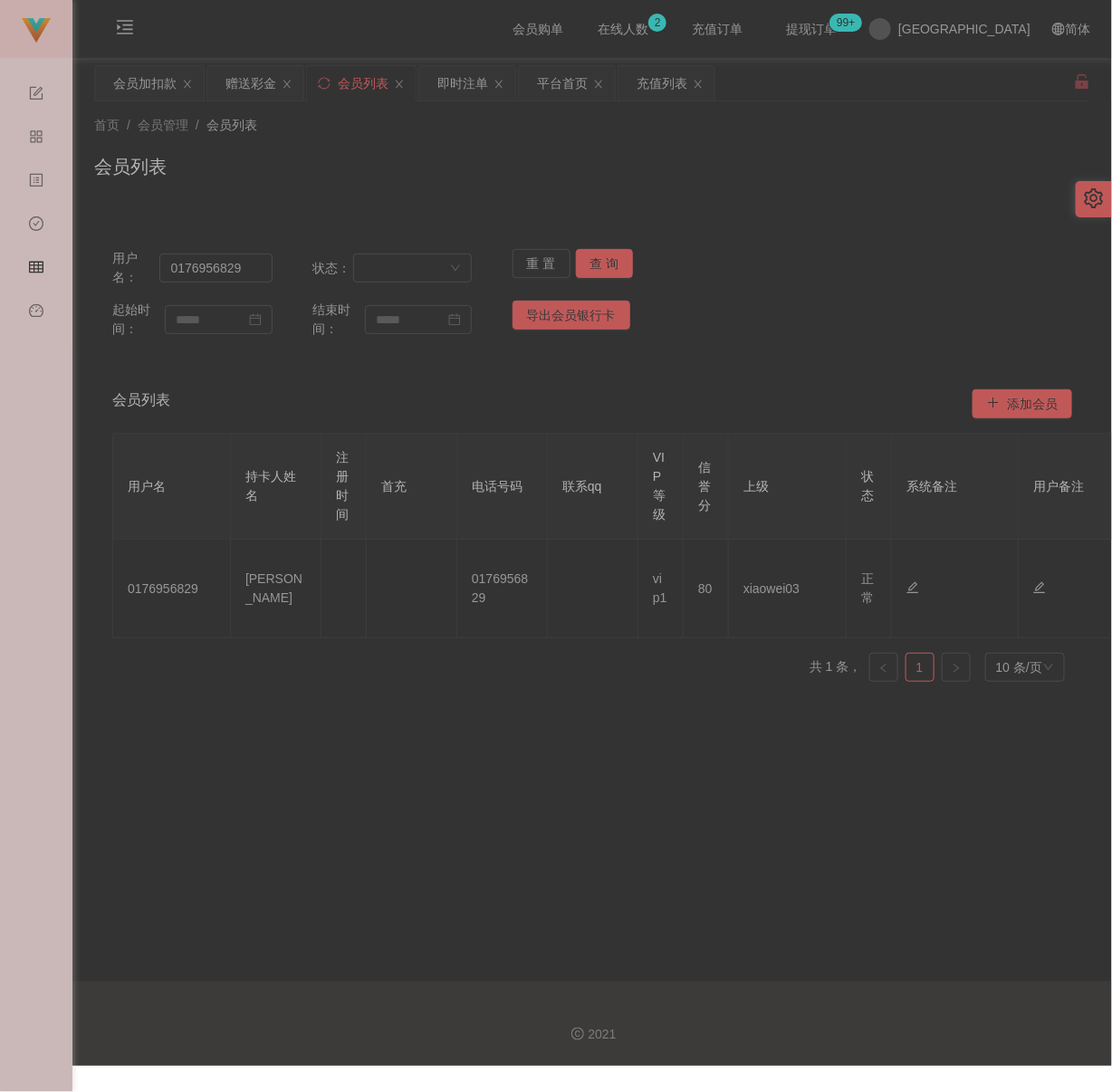
click at [780, 185] on div "会员列表" at bounding box center [592, 174] width 996 height 42
click at [144, 79] on div "会员加扣款" at bounding box center [145, 83] width 64 height 34
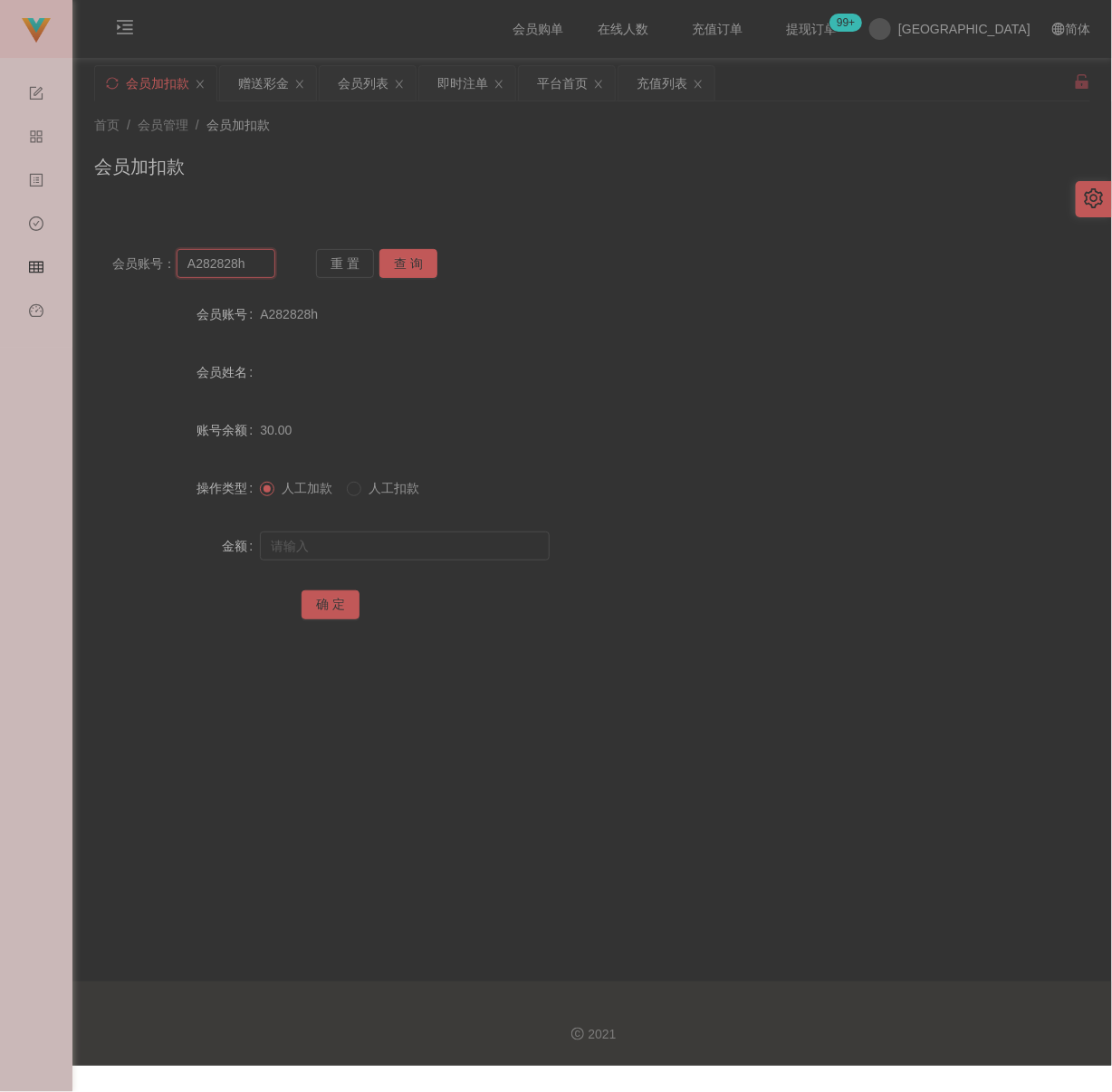
click at [256, 269] on input "A282828h" at bounding box center [226, 264] width 99 height 29
paste input "01126475928"
type input "01126475928"
click at [410, 253] on button "查 询" at bounding box center [408, 264] width 58 height 29
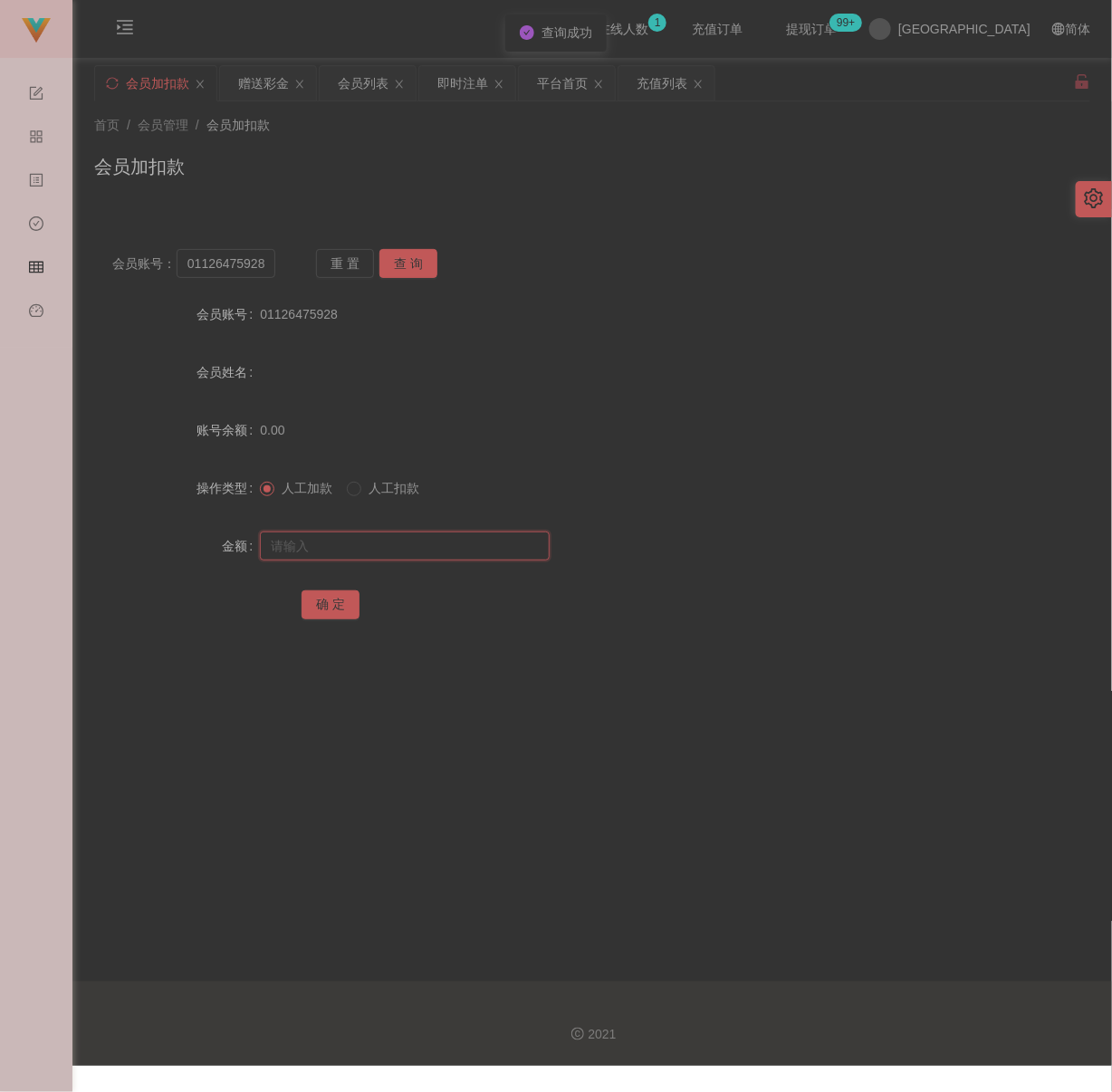
click at [391, 541] on input "text" at bounding box center [405, 546] width 289 height 29
click at [398, 528] on div at bounding box center [550, 546] width 582 height 36
click at [394, 532] on input "text" at bounding box center [405, 546] width 289 height 29
paste input "30"
type input "30"
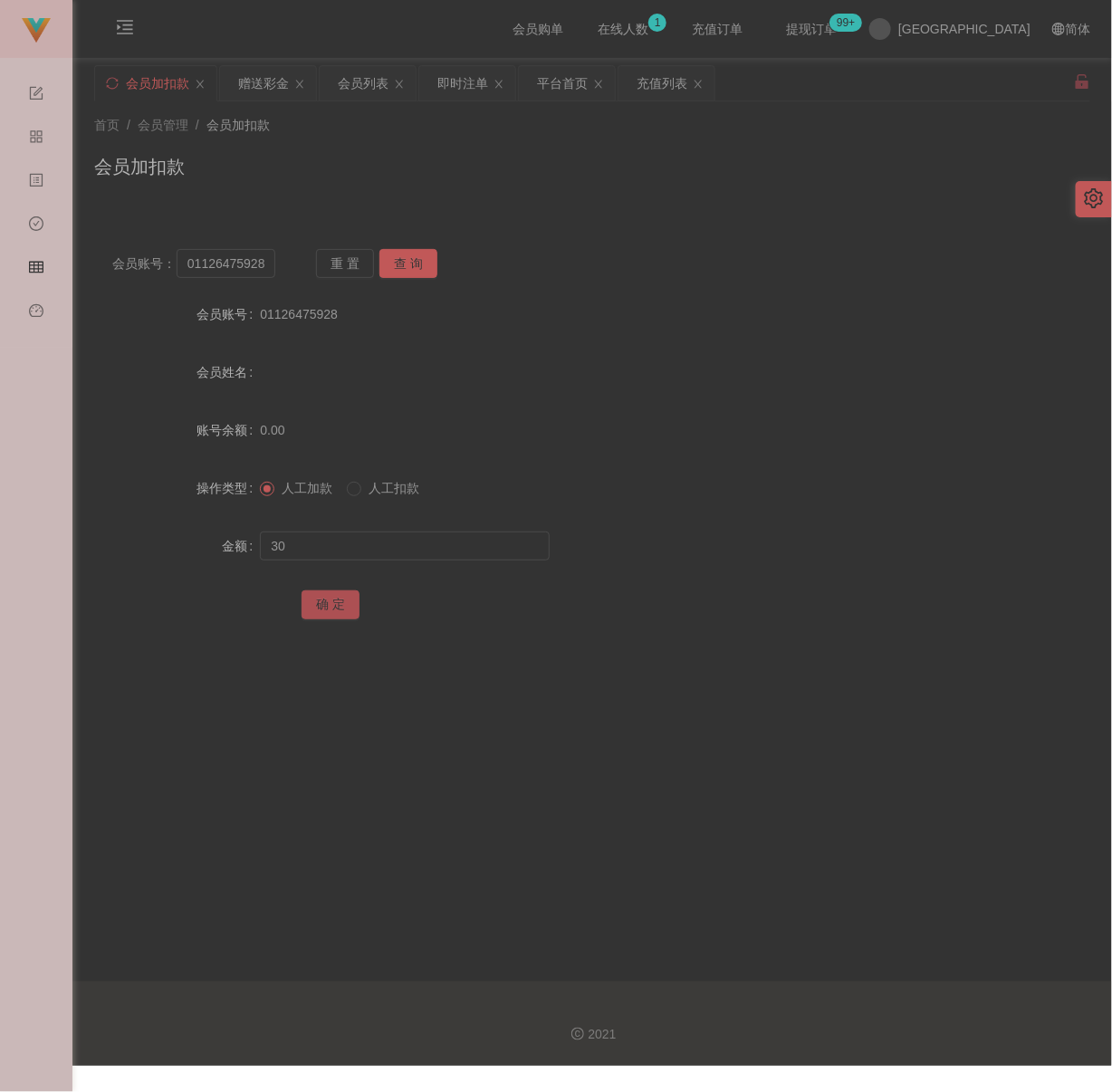
click at [343, 606] on button "确 定" at bounding box center [330, 605] width 58 height 29
click at [586, 191] on div "会员加扣款" at bounding box center [592, 174] width 996 height 42
click at [268, 262] on input "01126475928" at bounding box center [226, 264] width 99 height 29
paste input "bearbea1234"
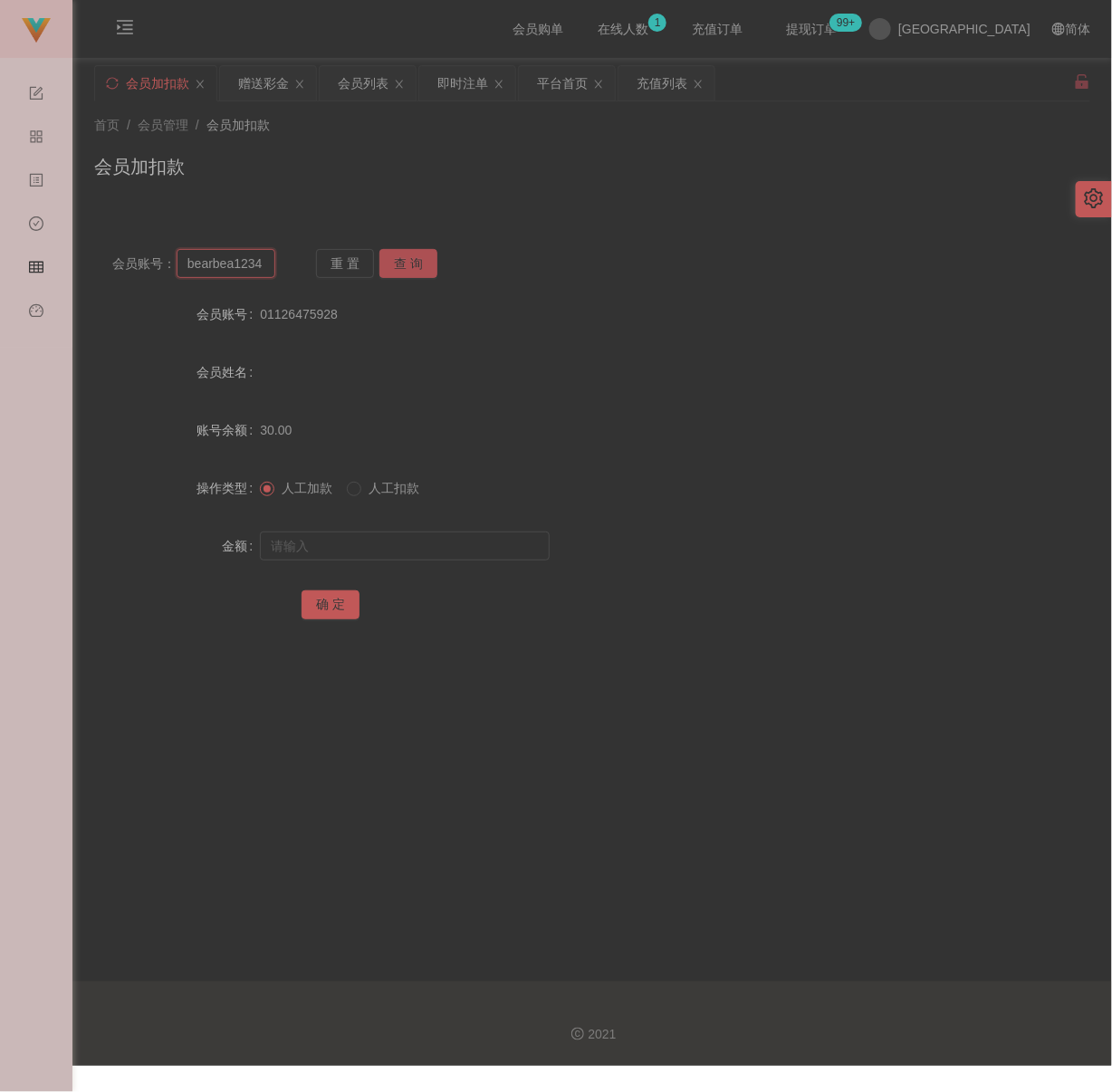
type input "bearbea1234"
click at [403, 268] on button "查 询" at bounding box center [408, 264] width 58 height 29
click at [379, 545] on input "text" at bounding box center [405, 546] width 289 height 29
click at [362, 535] on input "text" at bounding box center [405, 546] width 289 height 29
paste input "30"
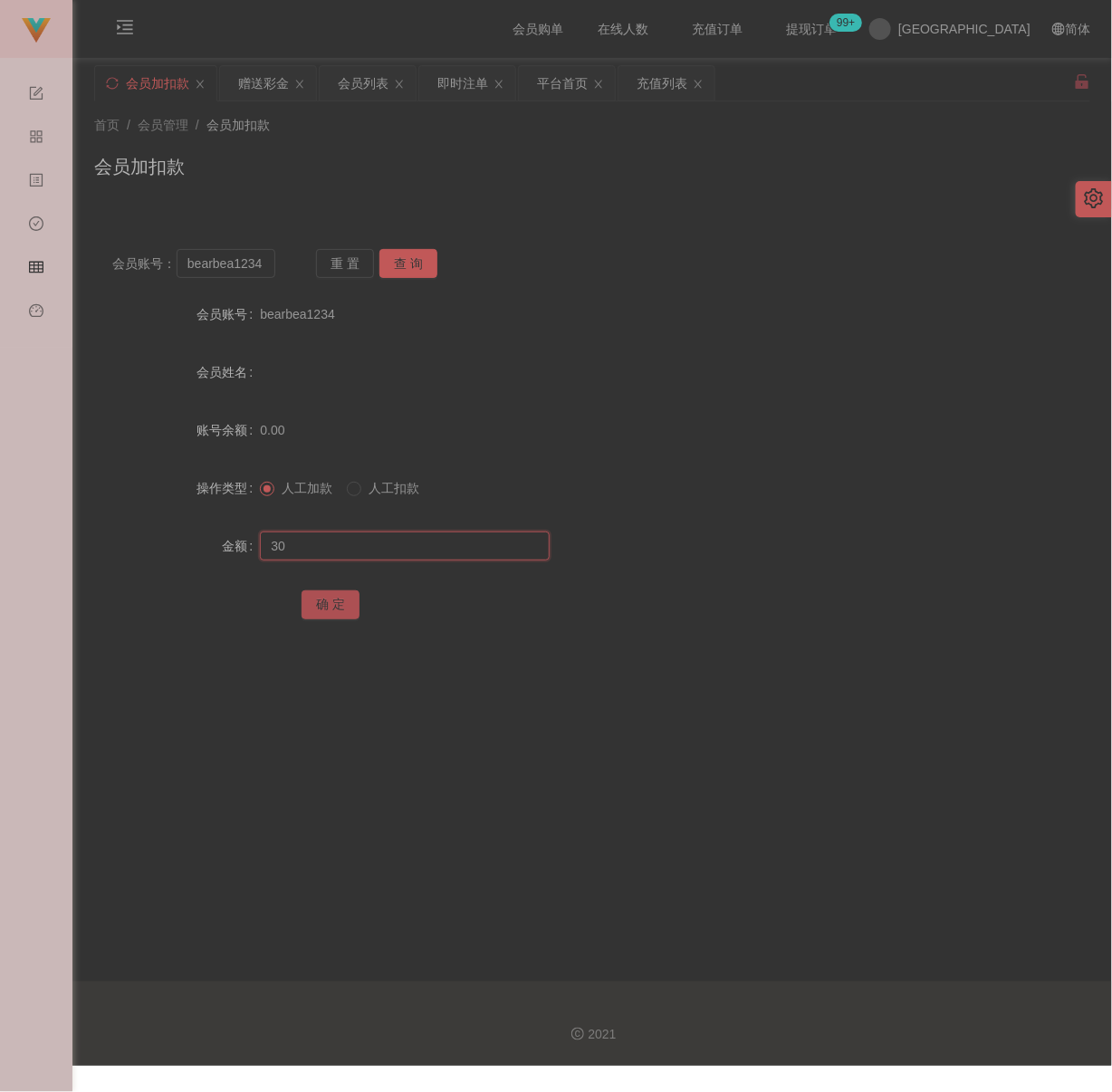
type input "30"
click at [315, 602] on button "确 定" at bounding box center [330, 605] width 58 height 29
drag, startPoint x: 460, startPoint y: 217, endPoint x: 446, endPoint y: 220, distance: 14.3
click at [462, 215] on div "会员账号： bearbea1234 重 置 查 询 会员账号 bearbea1234 会员姓名 账号余额 30.00 操作类型 人工加款 人工扣款 金额 确 定" at bounding box center [592, 436] width 996 height 453
click at [264, 265] on input "bearbea1234" at bounding box center [226, 264] width 99 height 29
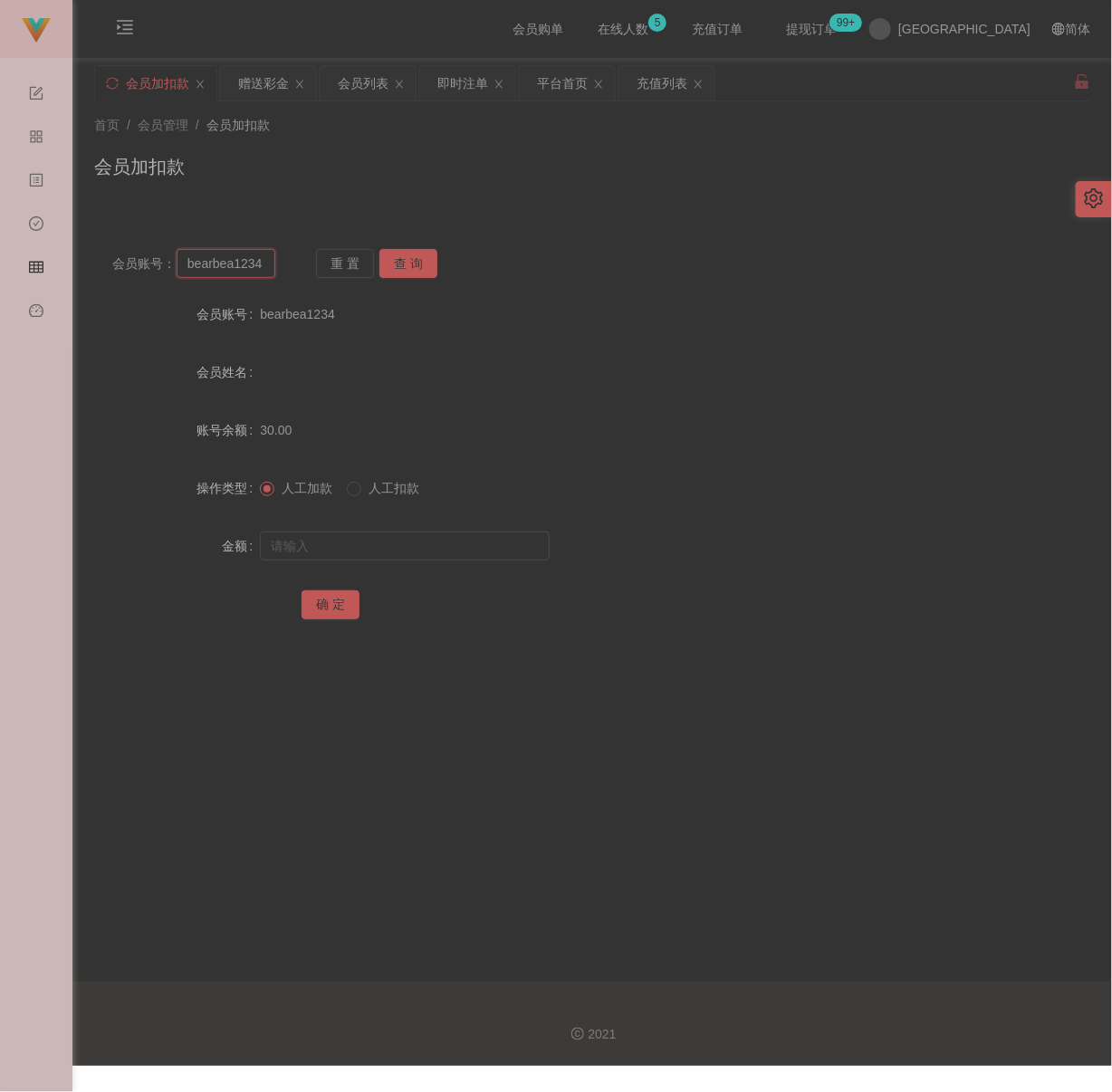
click at [264, 265] on input "bearbea1234" at bounding box center [226, 264] width 99 height 29
paste input "A282828h"
type input "A282828h"
click at [407, 265] on button "查 询" at bounding box center [408, 264] width 58 height 29
click at [411, 545] on input "text" at bounding box center [405, 546] width 289 height 29
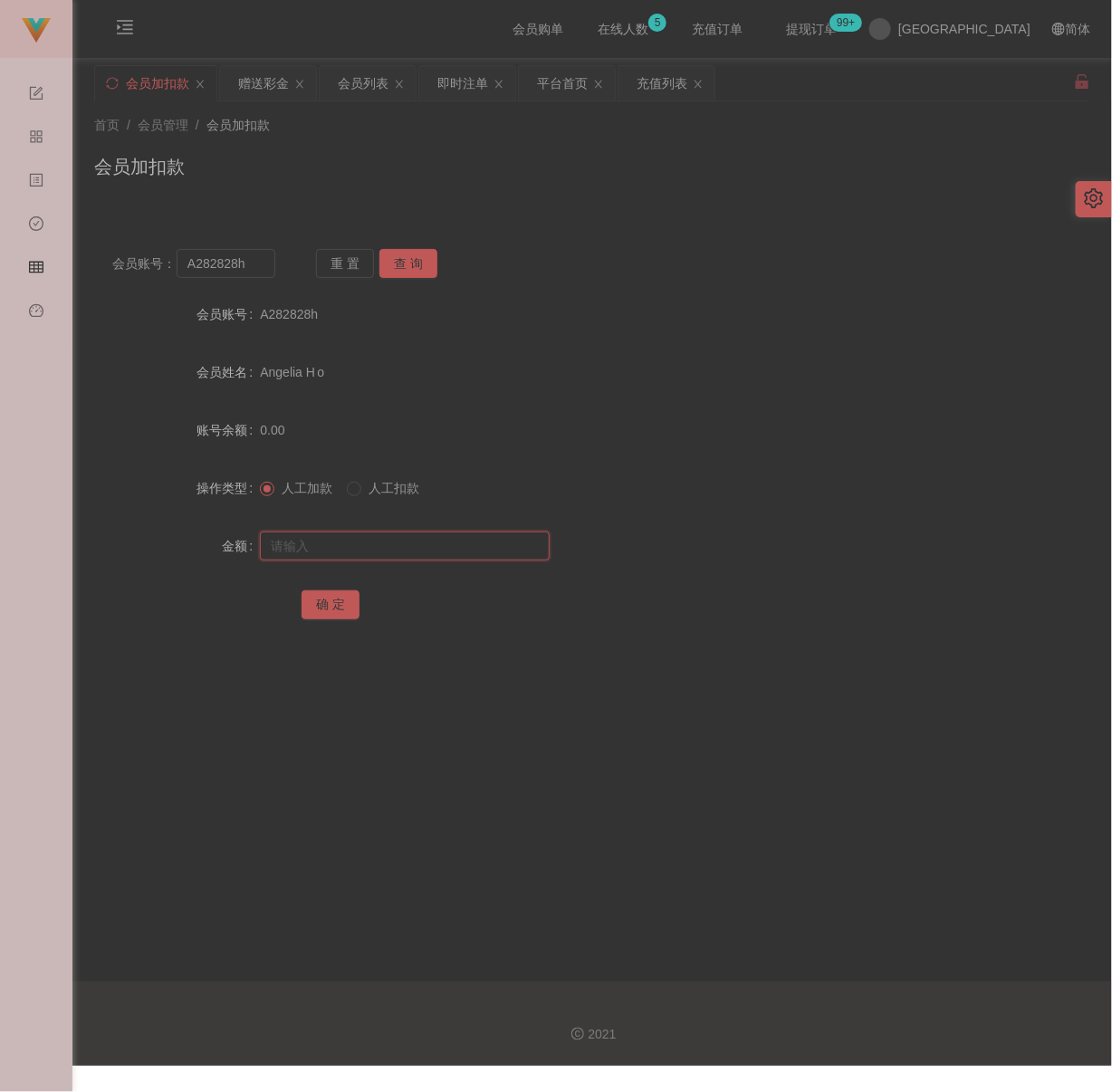
click at [427, 549] on input "text" at bounding box center [405, 546] width 289 height 29
paste input "100"
type input "100"
click at [338, 598] on button "确 定" at bounding box center [330, 605] width 58 height 29
